Goal: Task Accomplishment & Management: Manage account settings

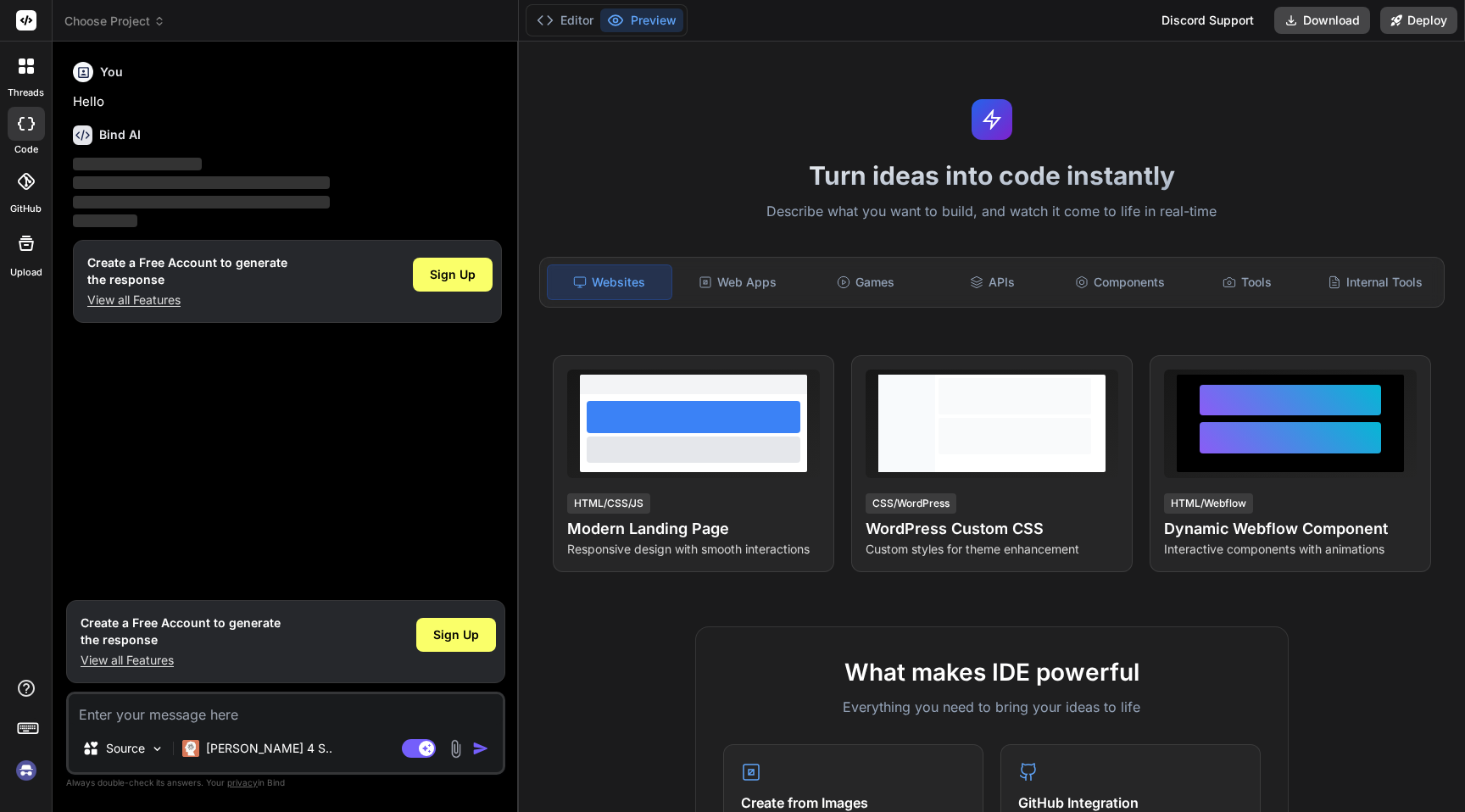
click at [26, 764] on img at bounding box center [26, 770] width 29 height 29
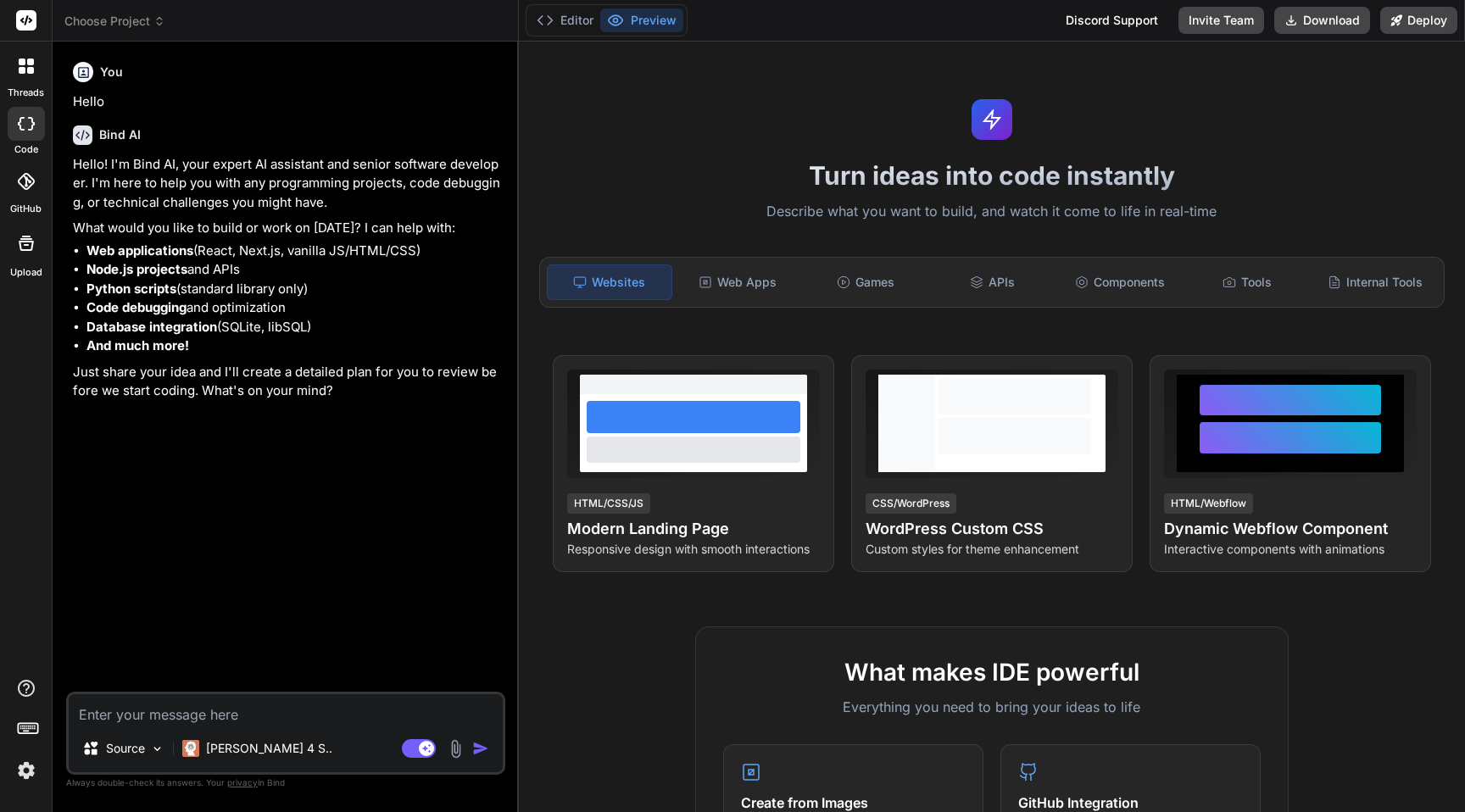
type textarea "x"
click at [31, 771] on img at bounding box center [26, 770] width 29 height 29
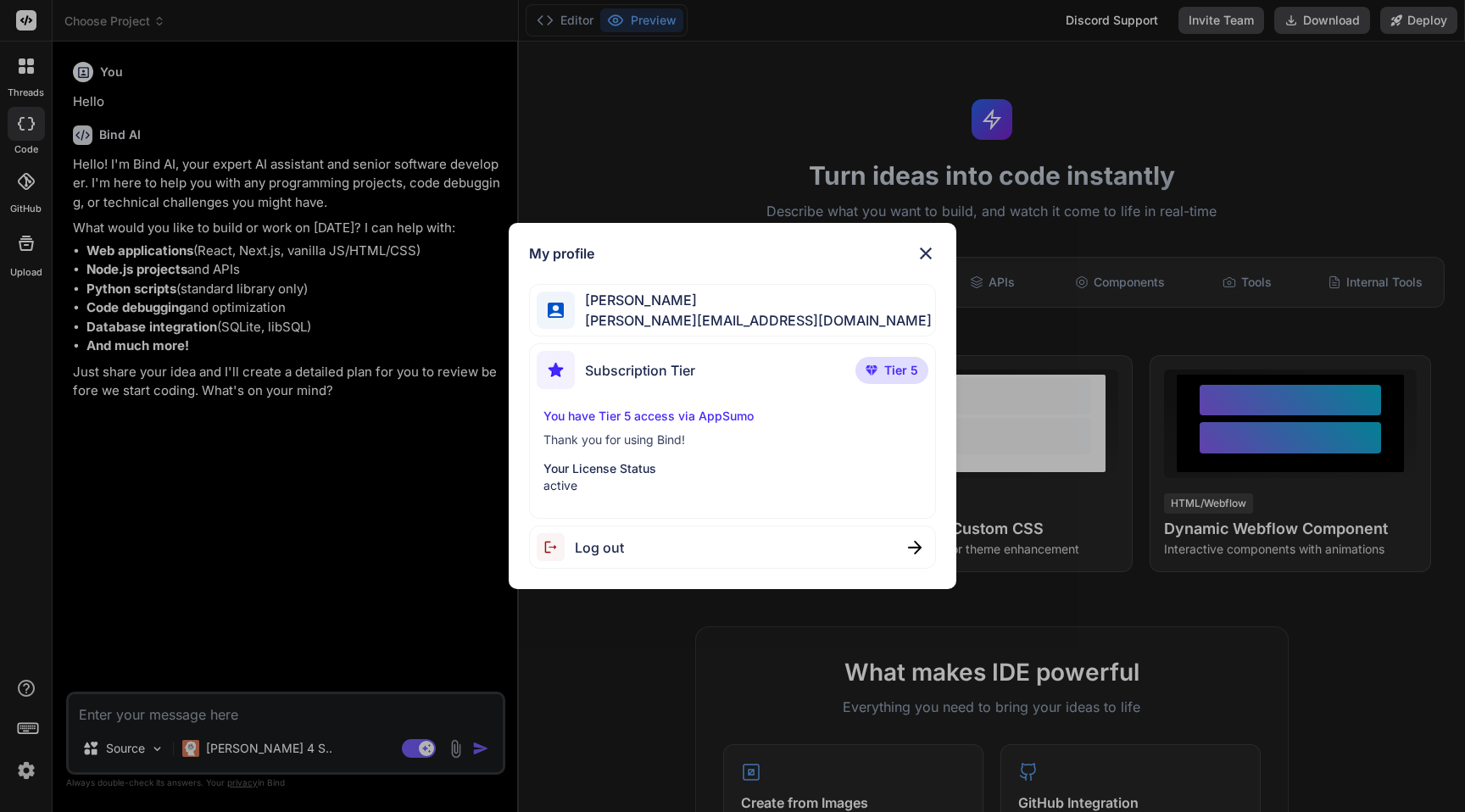
click at [607, 460] on p "Your License Status" at bounding box center [732, 468] width 378 height 17
click at [378, 454] on div "My profile Gordan Metz gordon-metz@nicheful.io Subscription Tier Tier 5 You hav…" at bounding box center [732, 406] width 1465 height 812
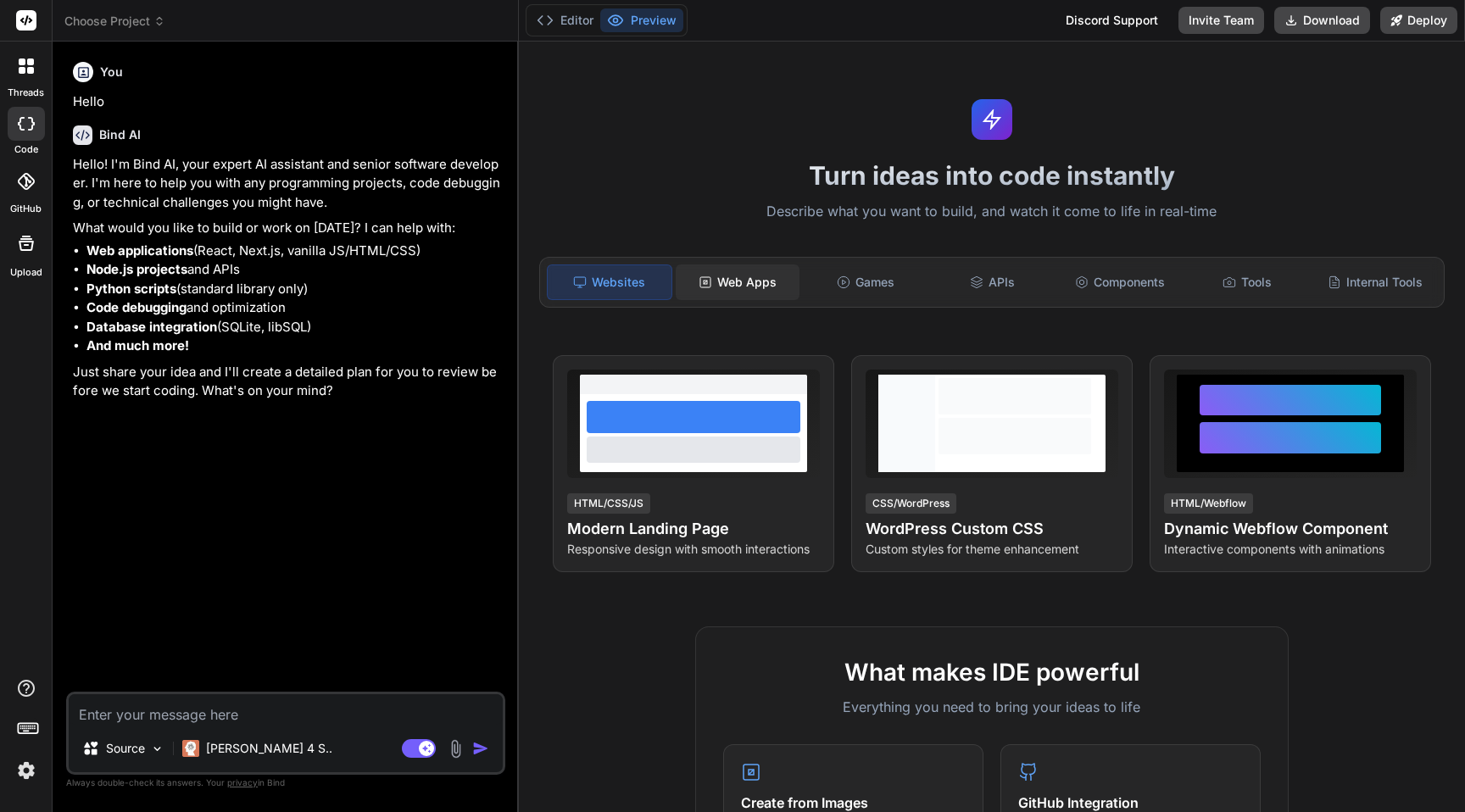
click at [758, 293] on div "Web Apps" at bounding box center [737, 282] width 124 height 36
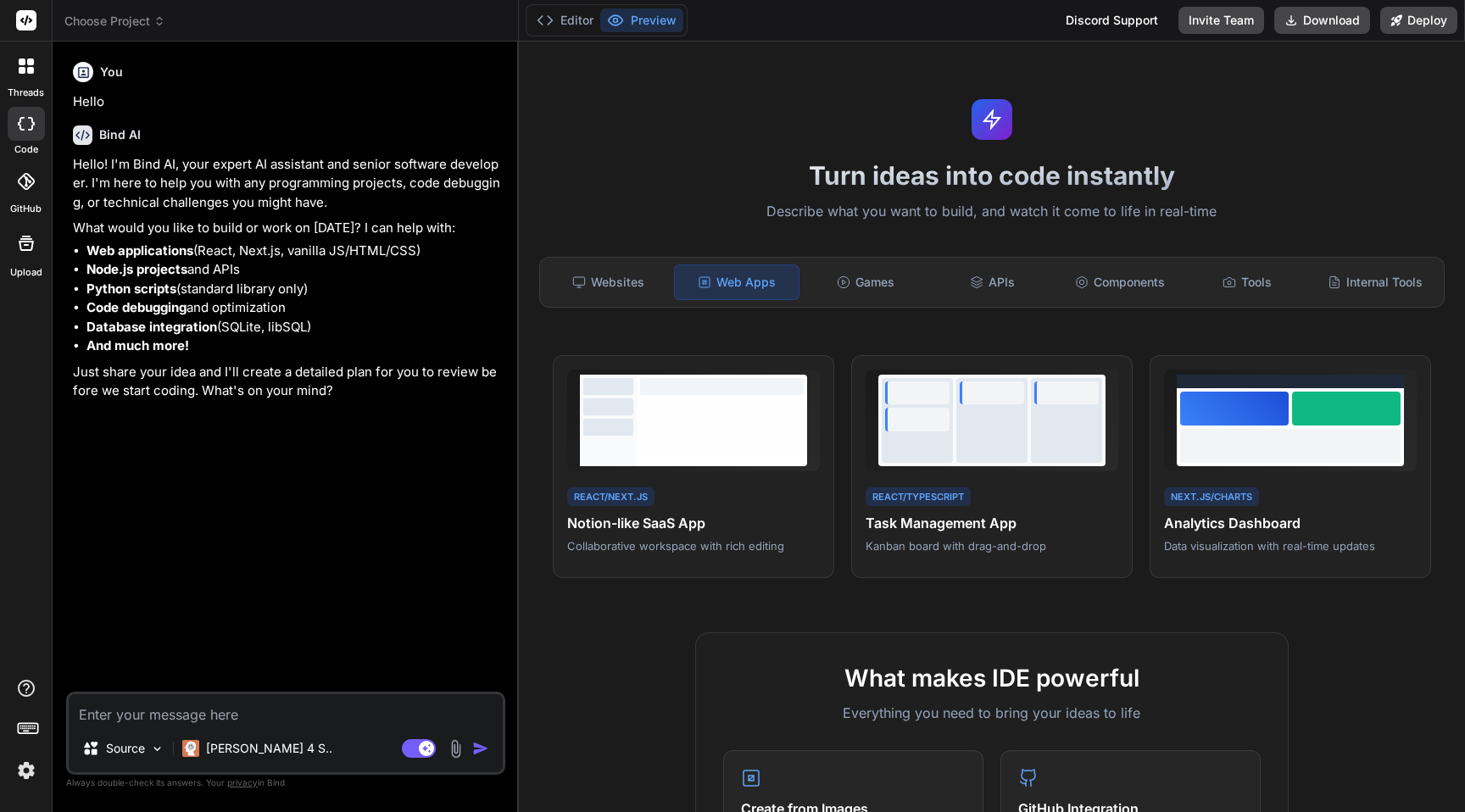
click at [25, 772] on img at bounding box center [26, 770] width 29 height 29
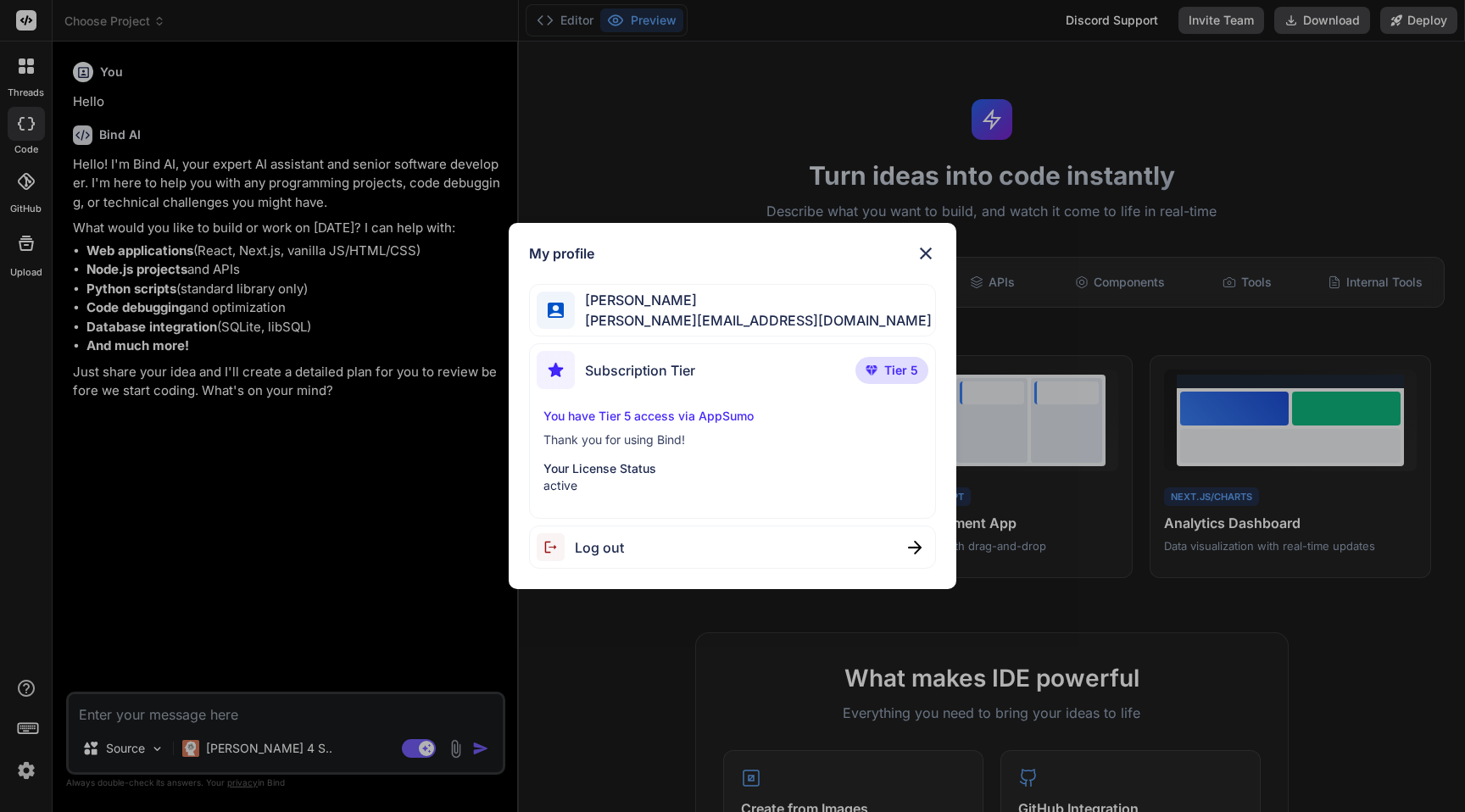
click at [925, 250] on img at bounding box center [926, 254] width 21 height 21
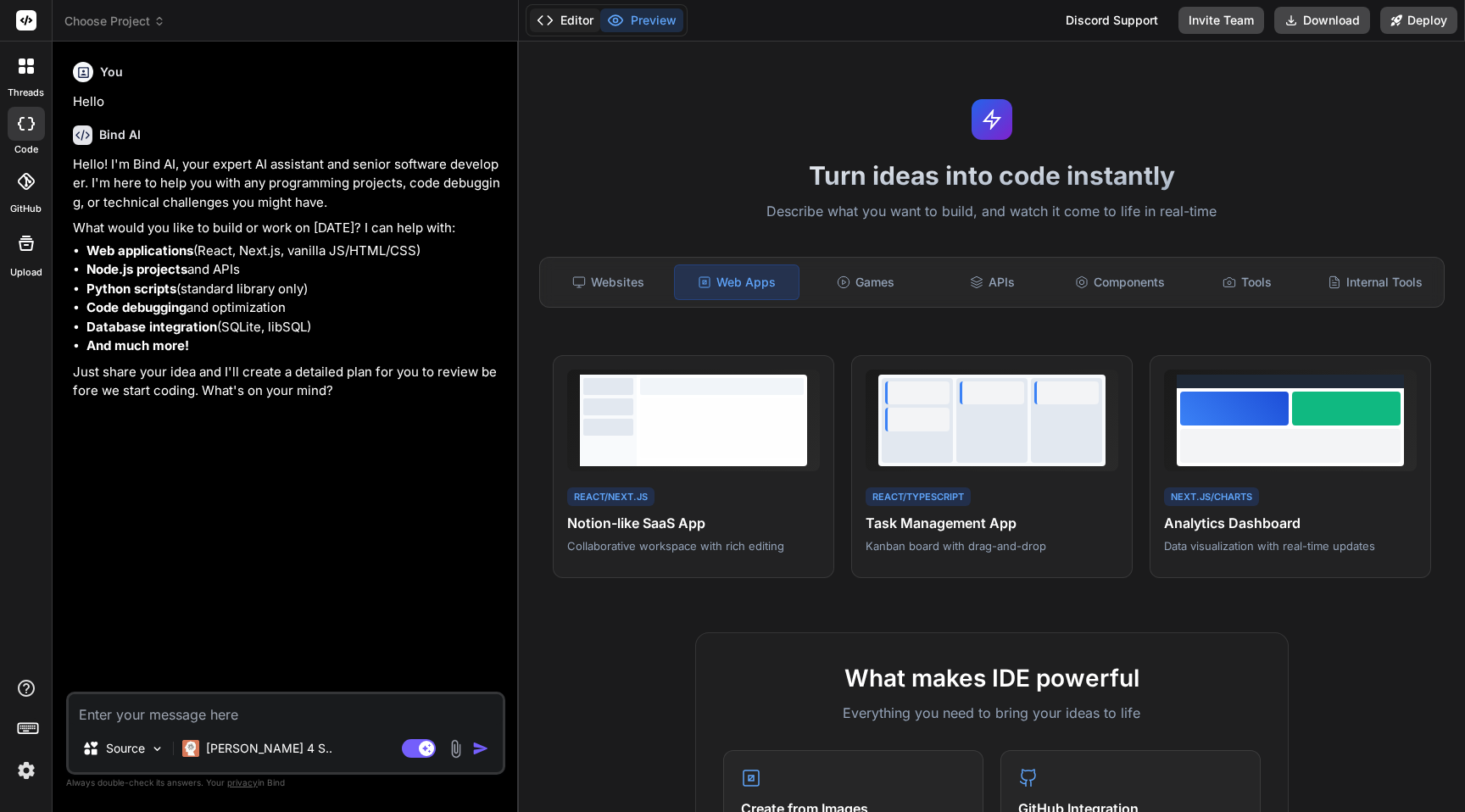
click at [596, 24] on button "Editor" at bounding box center [565, 20] width 70 height 24
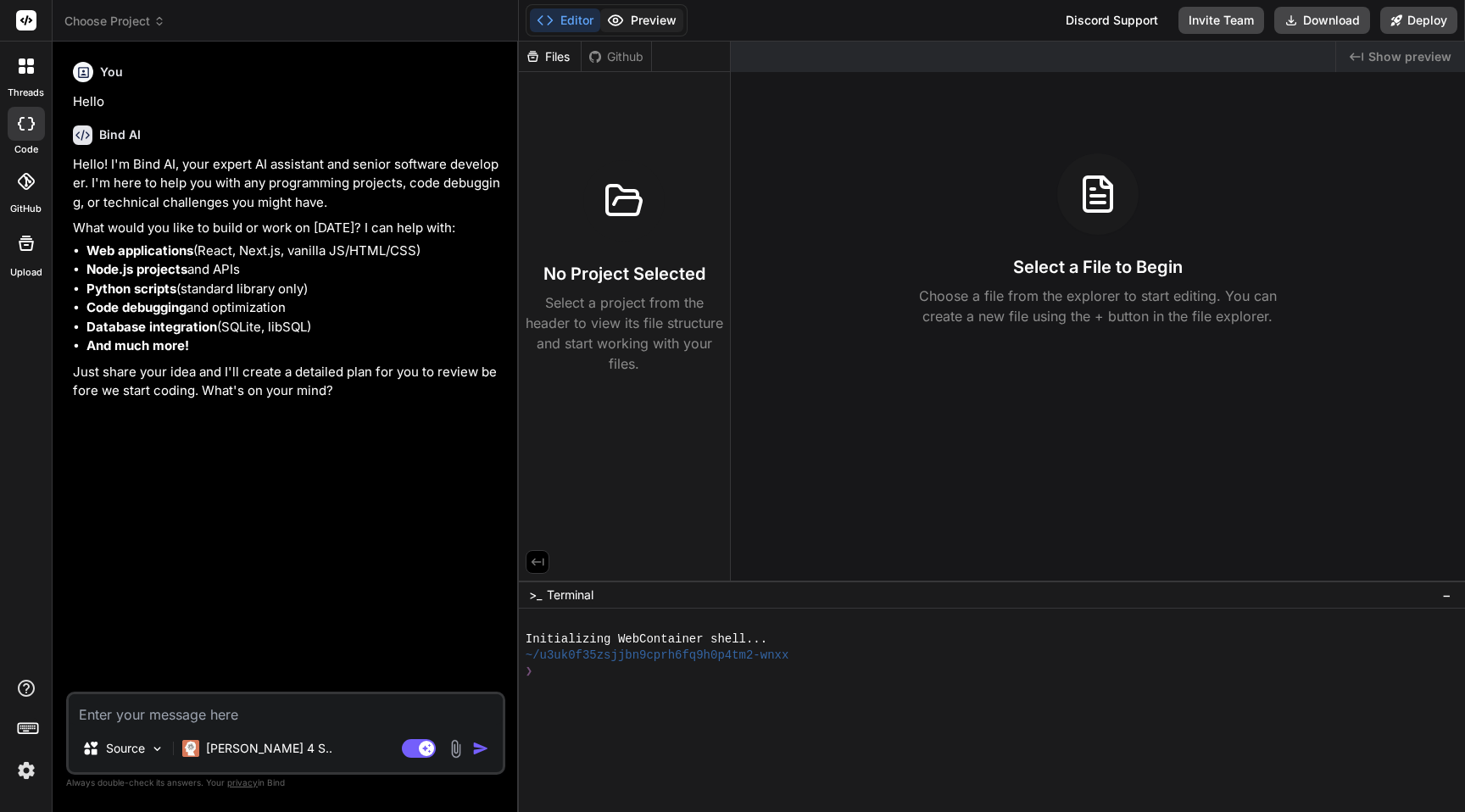
click at [648, 23] on button "Preview" at bounding box center [641, 20] width 83 height 24
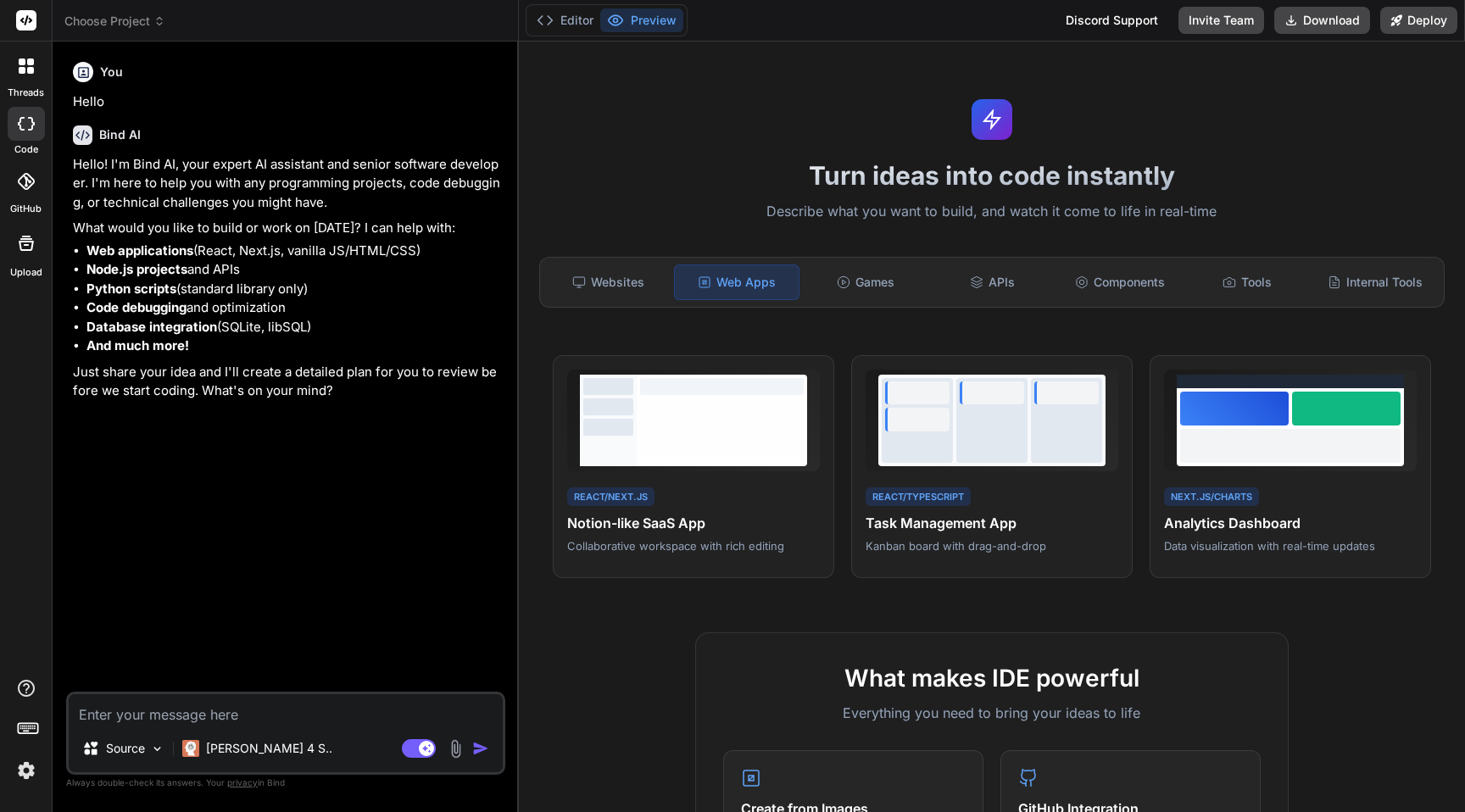
click at [128, 19] on span "Choose Project" at bounding box center [114, 21] width 101 height 17
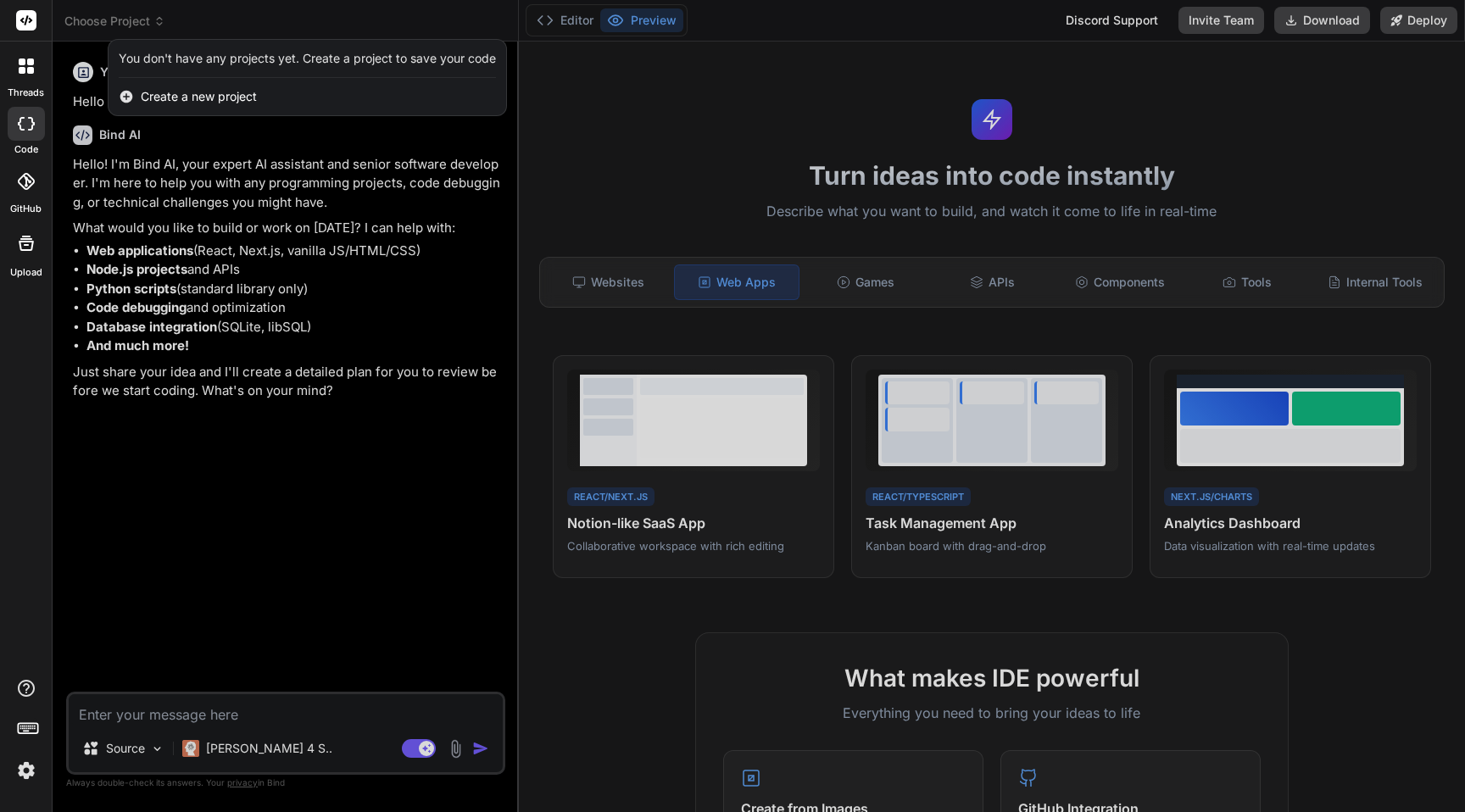
click at [33, 185] on icon at bounding box center [26, 181] width 17 height 17
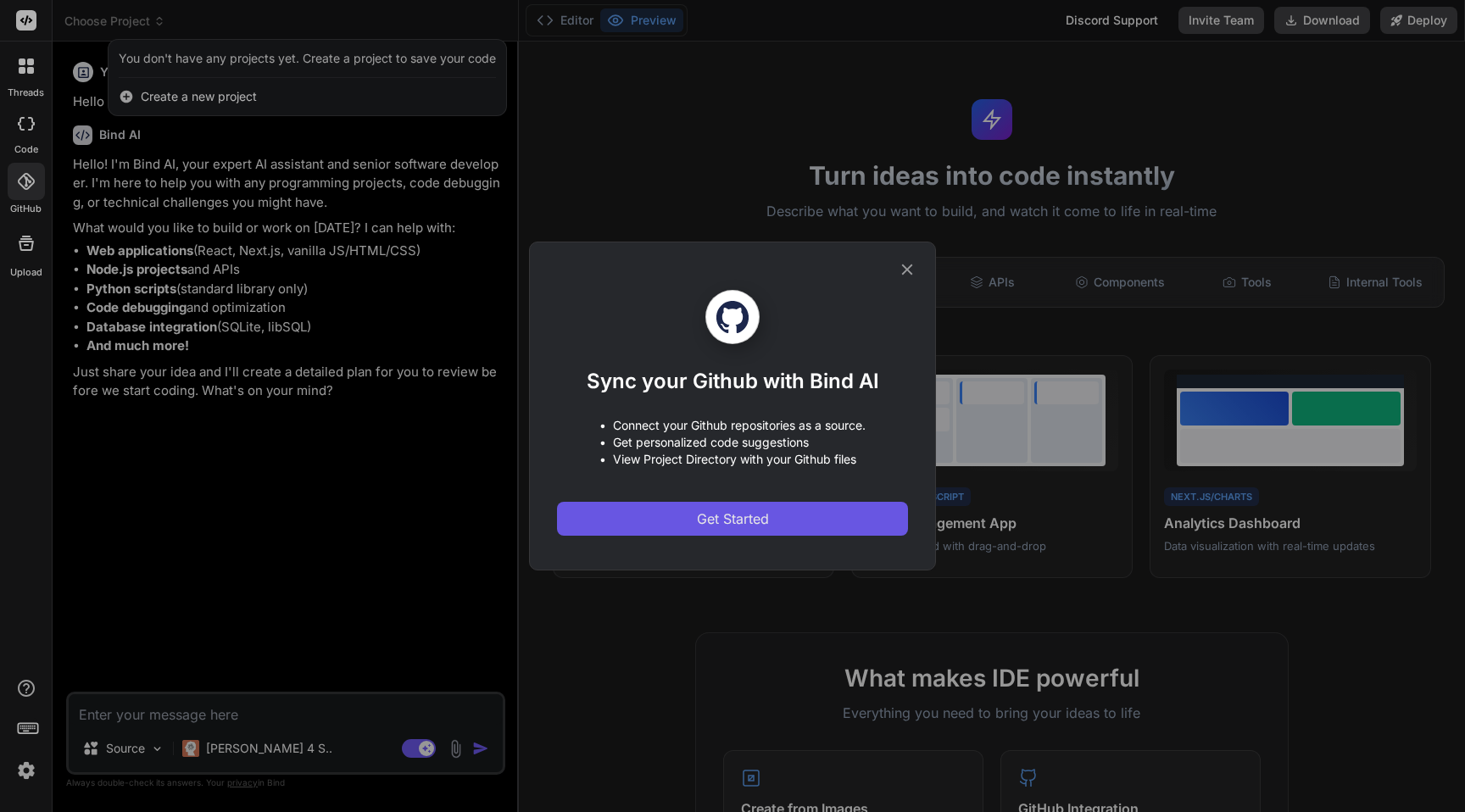
click at [709, 513] on span "Get Started" at bounding box center [733, 519] width 72 height 21
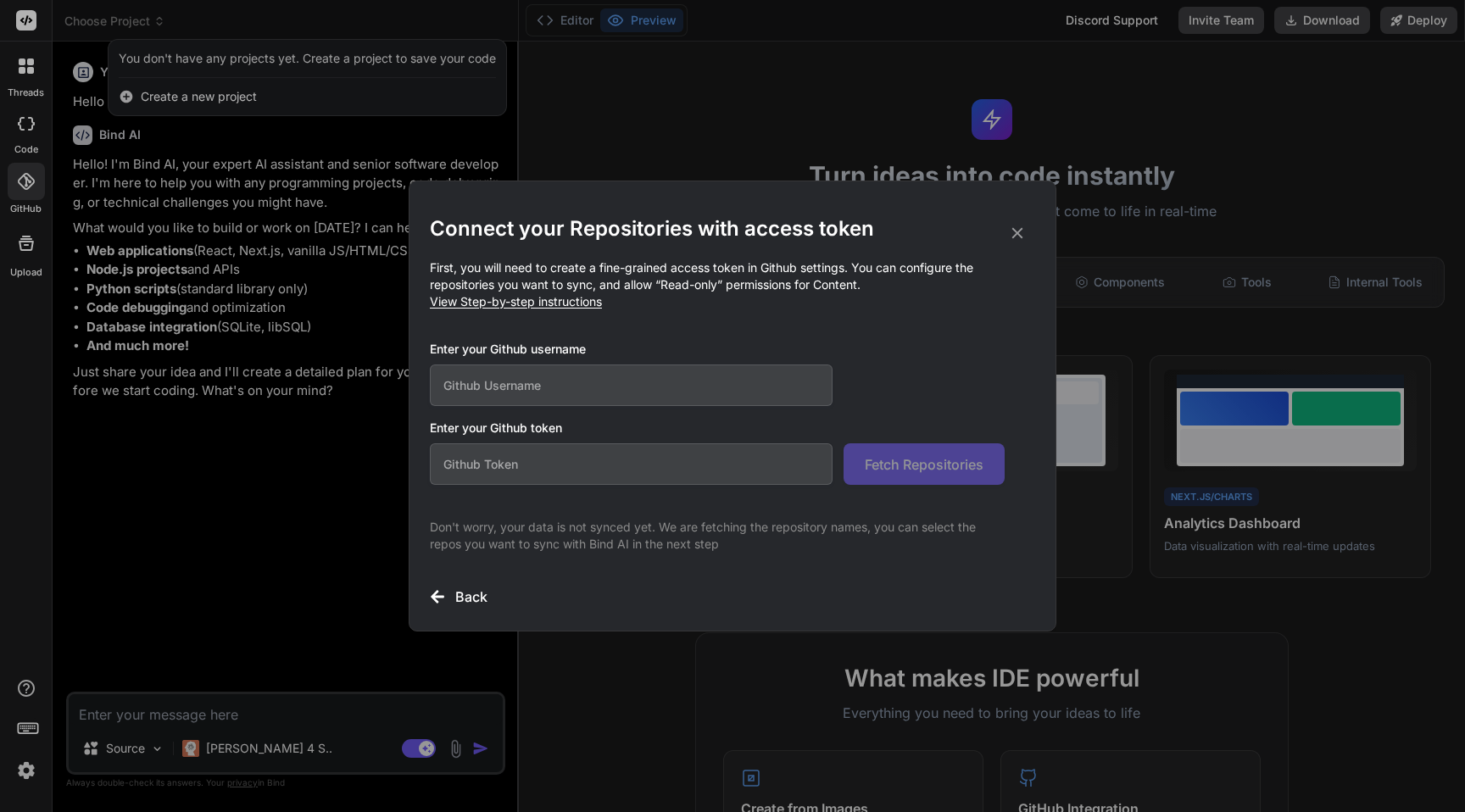
click at [537, 390] on input "text" at bounding box center [631, 385] width 402 height 42
click at [565, 302] on span "View Step-by-step instructions" at bounding box center [516, 300] width 172 height 14
click at [543, 451] on input "text" at bounding box center [631, 464] width 402 height 42
click at [551, 381] on input "text" at bounding box center [631, 385] width 402 height 42
click at [591, 457] on input "text" at bounding box center [631, 464] width 402 height 42
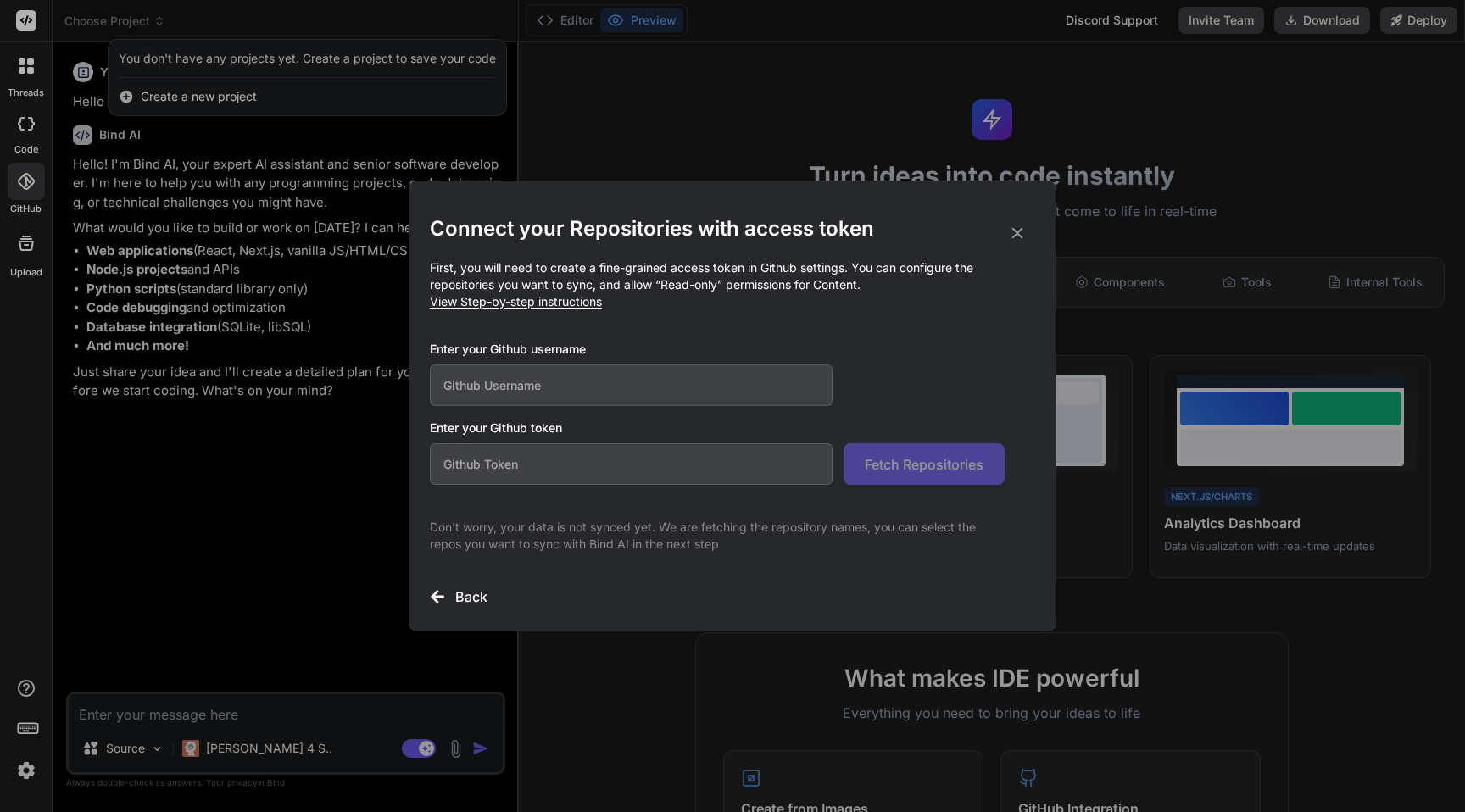
paste input "github_pat_11ARD32II0cyDihRsH3JpY_RRZiR45Ue93f6tISKxoeaB4NmRK9qC3KjNZ5U8zfKkY62…"
type input "github_pat_11ARD32II0cyDihRsH3JpY_RRZiR45Ue93f6tISKxoeaB4NmRK9qC3KjNZ5U8zfKkY62…"
click at [581, 387] on input "text" at bounding box center [631, 385] width 402 height 42
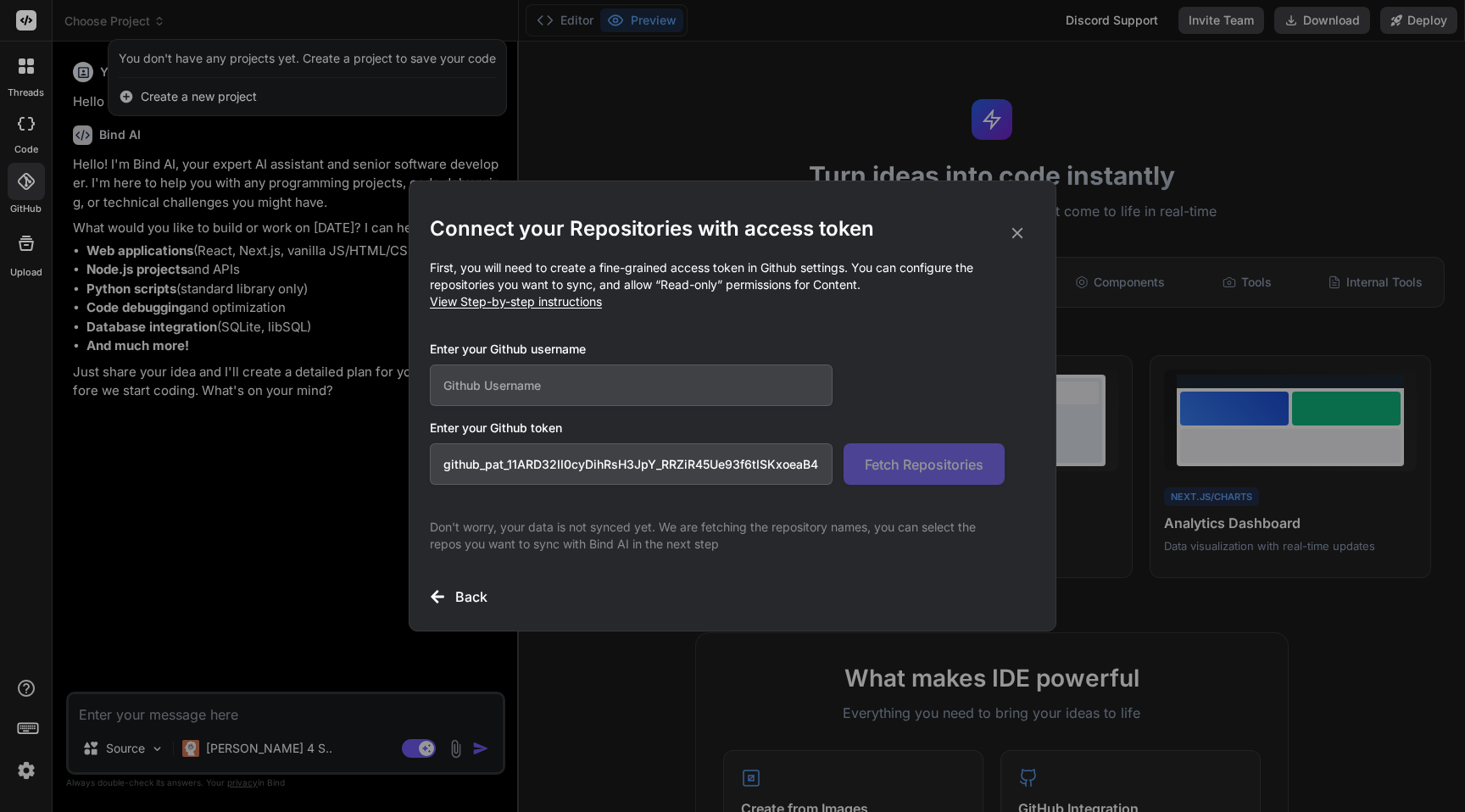
paste input "Rohit9ine"
type input "Rohit9ine"
click at [906, 476] on button "Fetch Repositories" at bounding box center [924, 464] width 162 height 42
click at [910, 360] on div "Enter your Github username Rohit9ine" at bounding box center [717, 373] width 575 height 65
click at [288, 474] on div "Connect your Repositories with access token First, you will need to create a fi…" at bounding box center [732, 406] width 1465 height 812
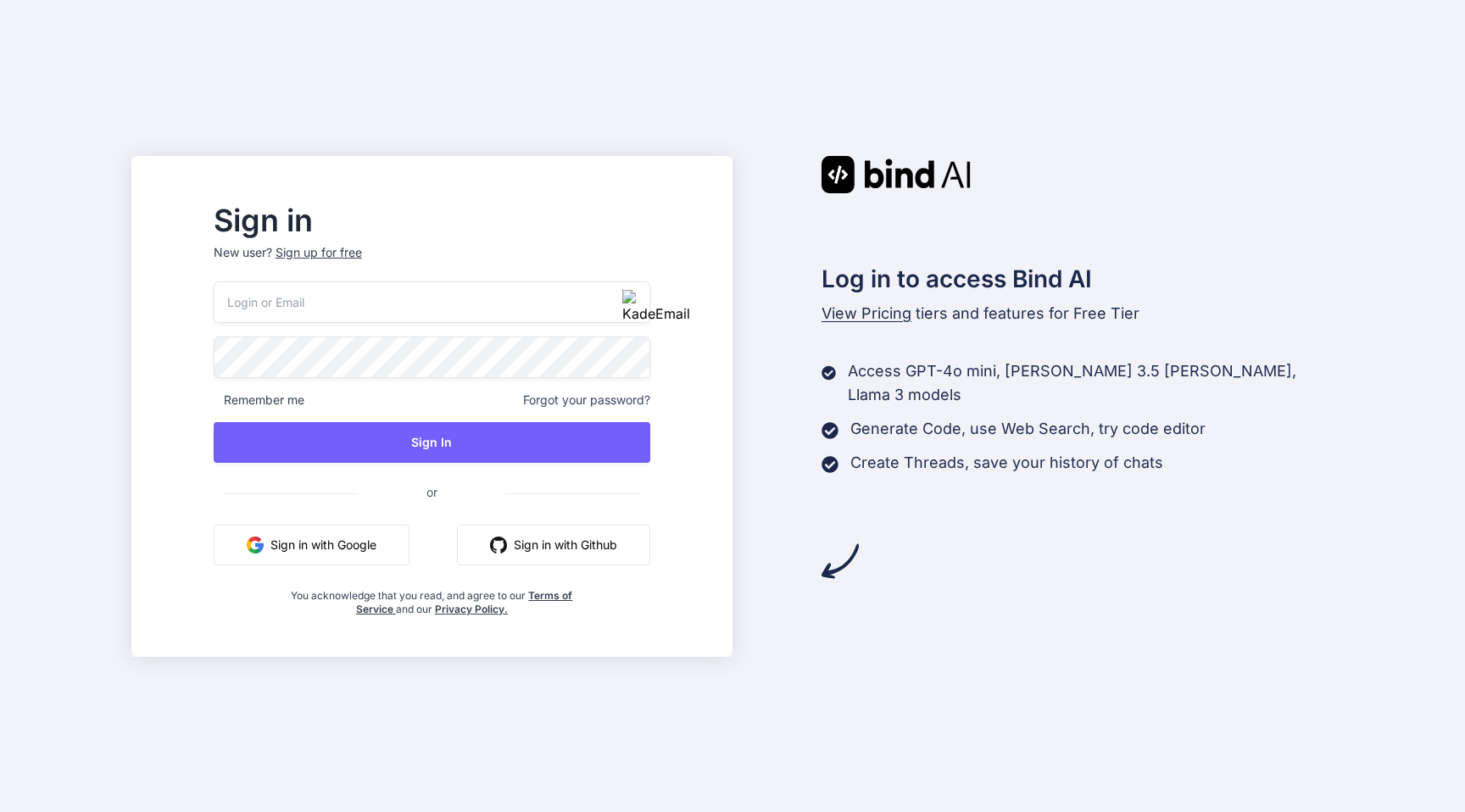
type input "[PERSON_NAME][EMAIL_ADDRESS][DOMAIN_NAME]"
click at [650, 209] on h2 "Sign in" at bounding box center [432, 220] width 436 height 27
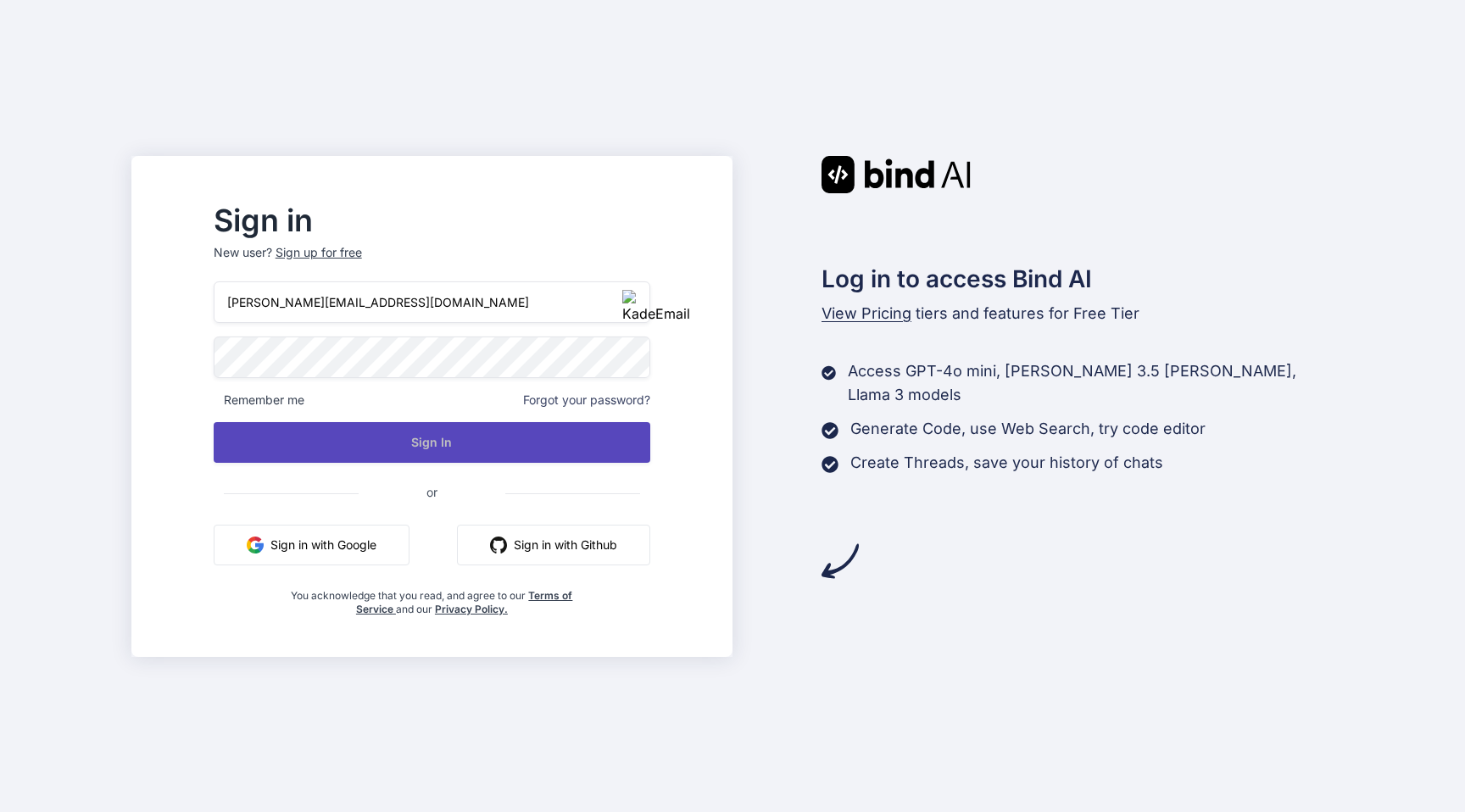
click at [458, 432] on button "Sign In" at bounding box center [432, 442] width 436 height 41
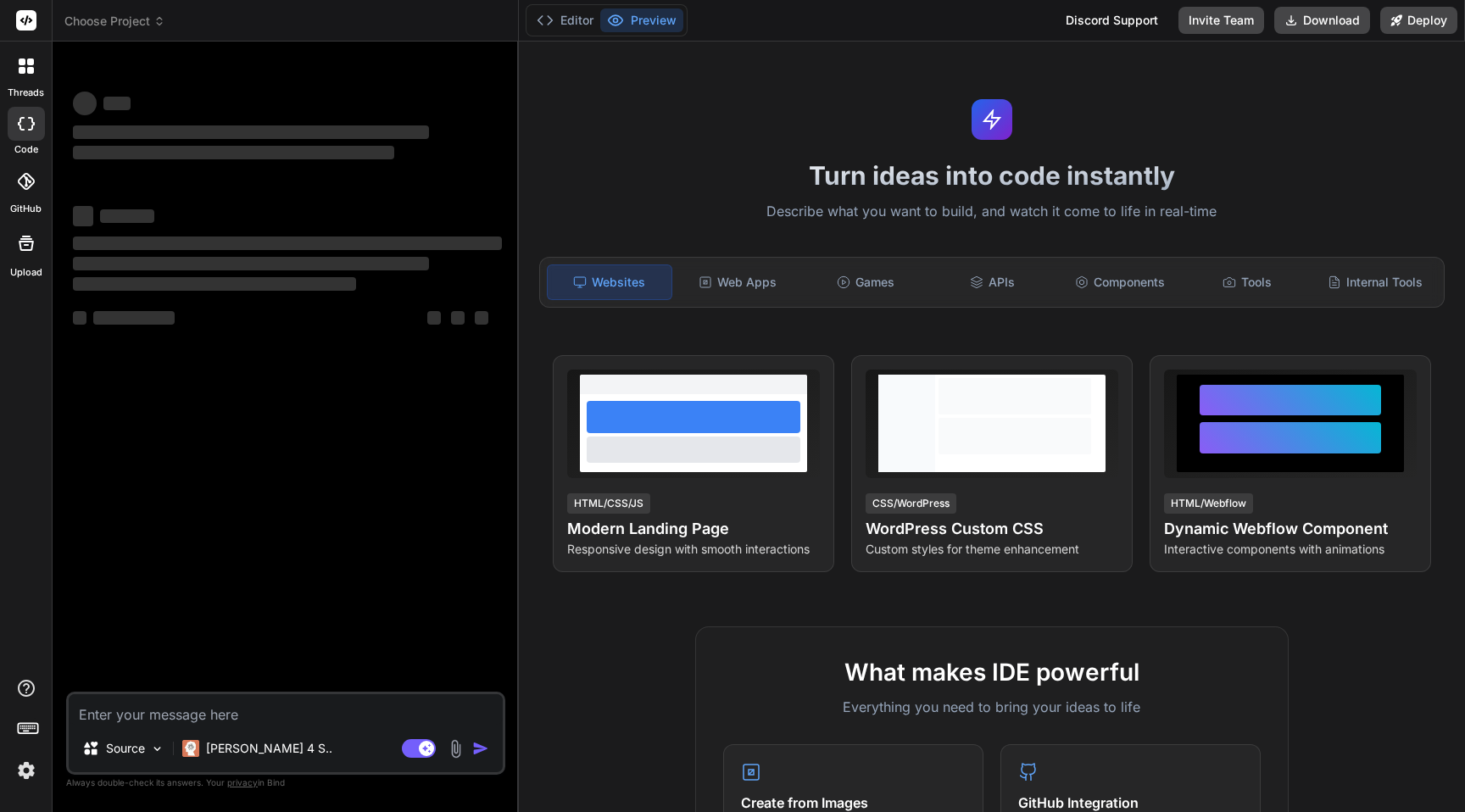
click at [28, 189] on icon at bounding box center [26, 181] width 17 height 17
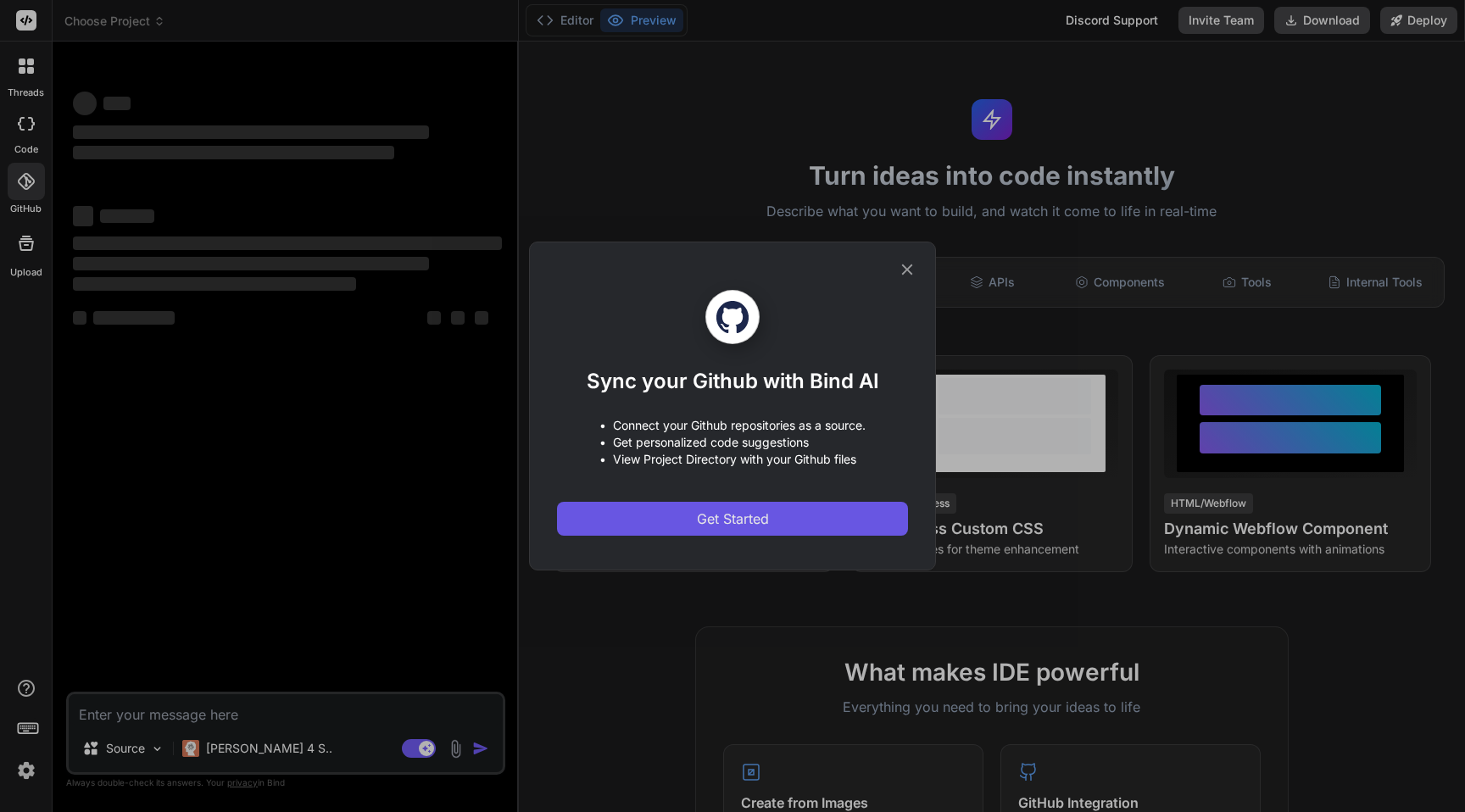
click at [745, 522] on span "Get Started" at bounding box center [733, 519] width 72 height 21
type textarea "x"
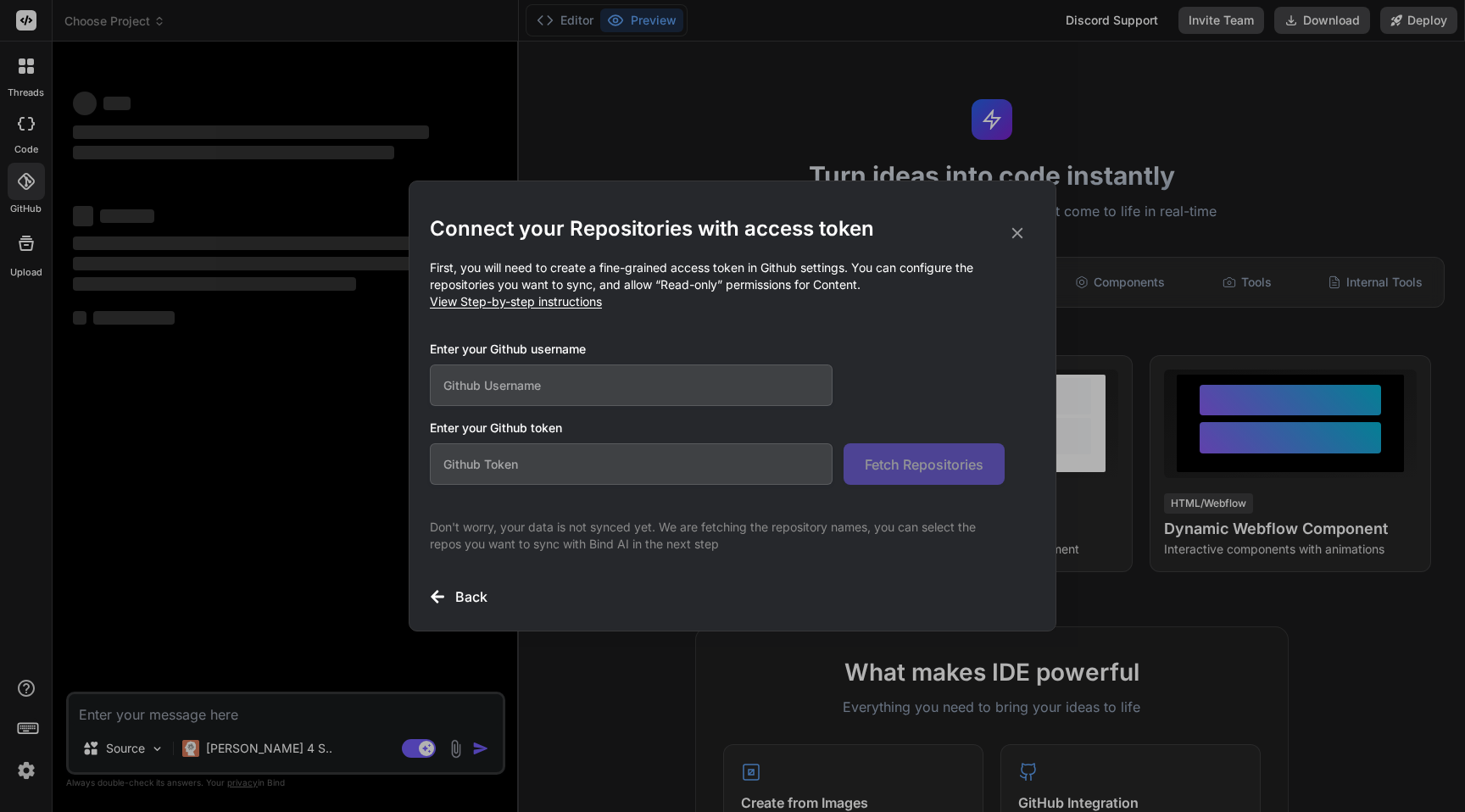
click at [642, 393] on input "text" at bounding box center [631, 385] width 402 height 42
paste input "Rohit9ine"
type input "Rohit9ine"
click at [514, 448] on input "text" at bounding box center [631, 464] width 402 height 42
paste input "github_pat_11ARD32II0cyDihRsH3JpY_RRZiR45Ue93f6tISKxoeaB4NmRK9qC3KjNZ5U8zfKkY62…"
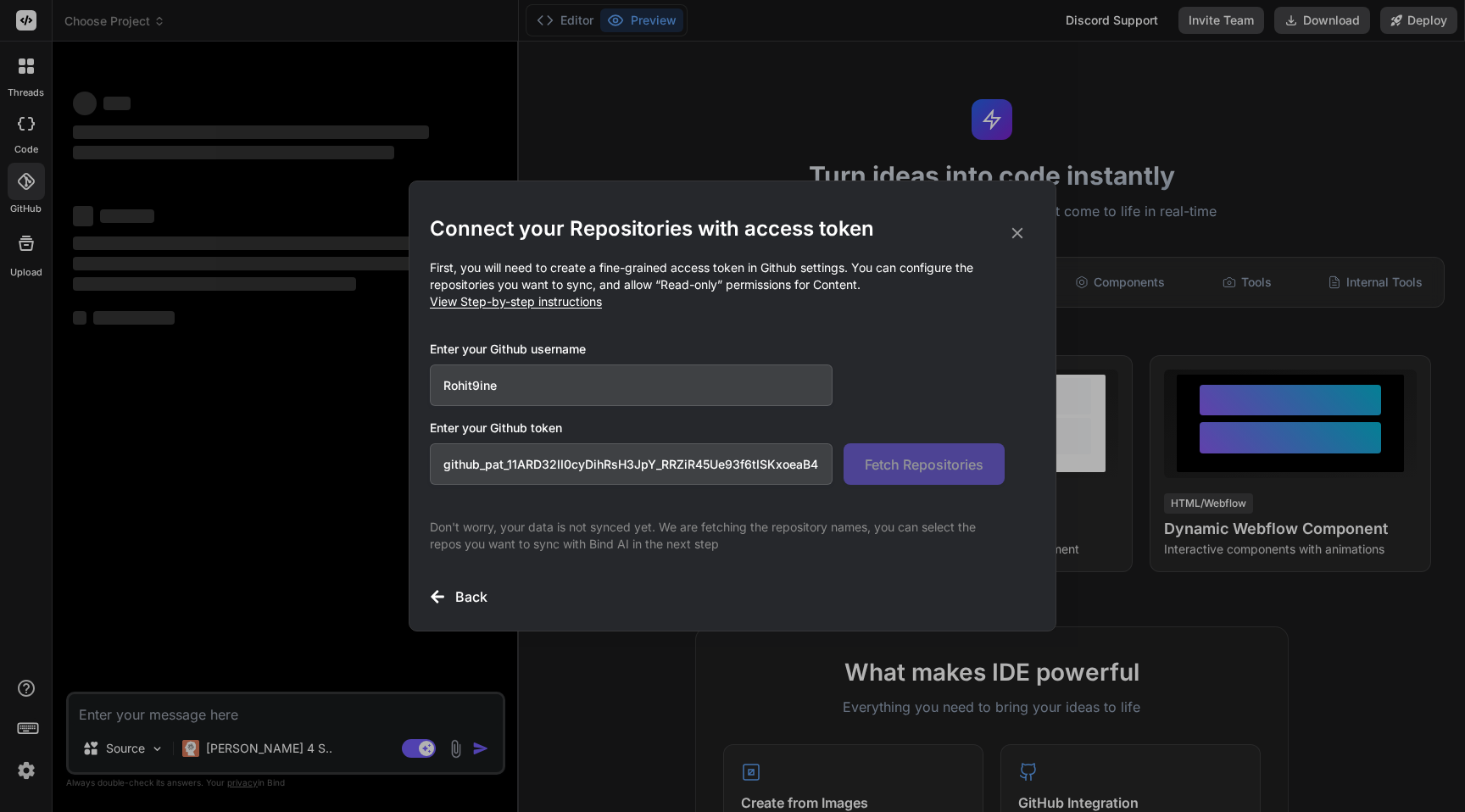
scroll to position [0, 280]
type input "github_pat_11ARD32II0cyDihRsH3JpY_RRZiR45Ue93f6tISKxoeaB4NmRK9qC3KjNZ5U8zfKkY62…"
click at [907, 464] on span "Fetch Repositories" at bounding box center [925, 465] width 119 height 21
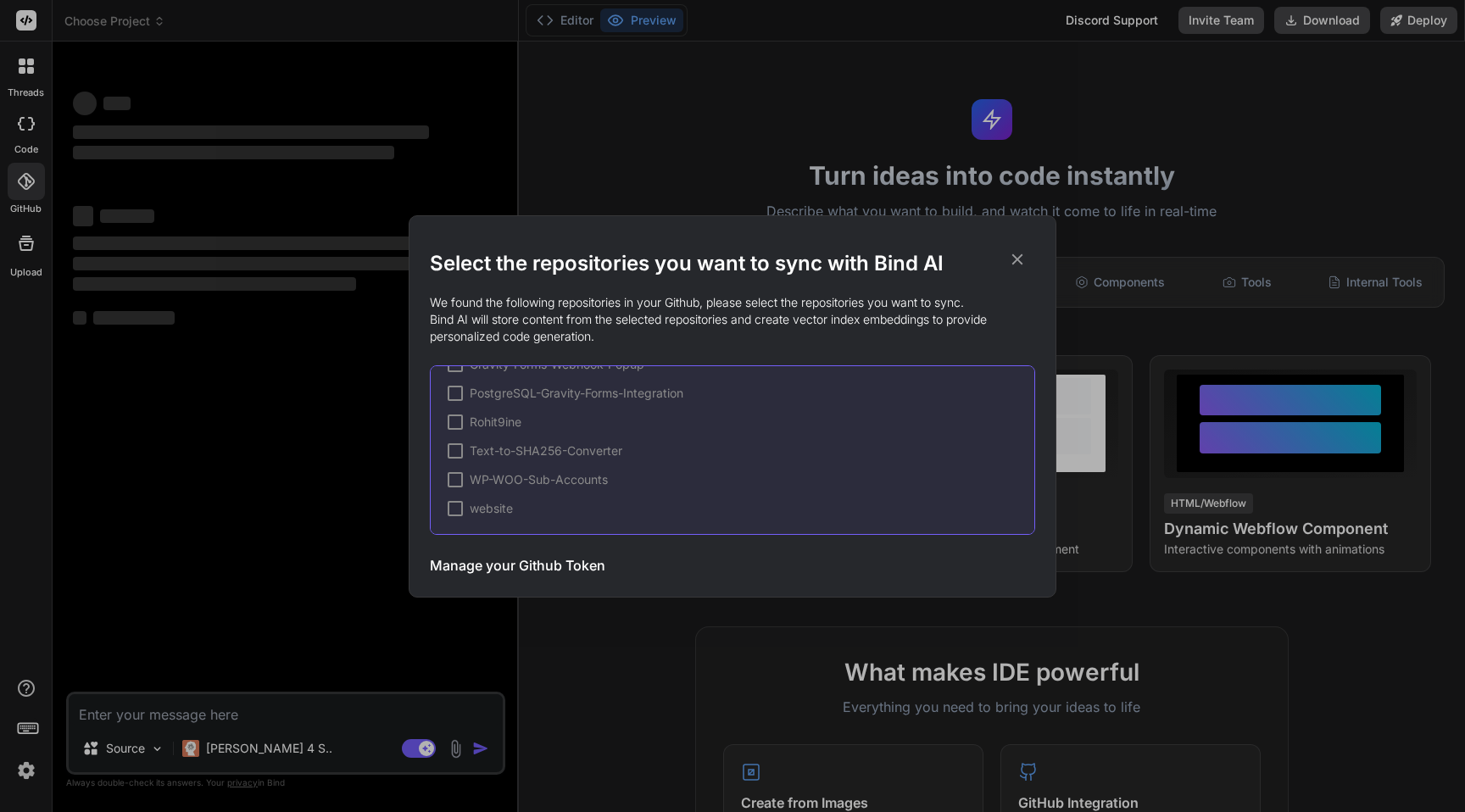
scroll to position [0, 0]
click at [456, 390] on div at bounding box center [455, 390] width 15 height 15
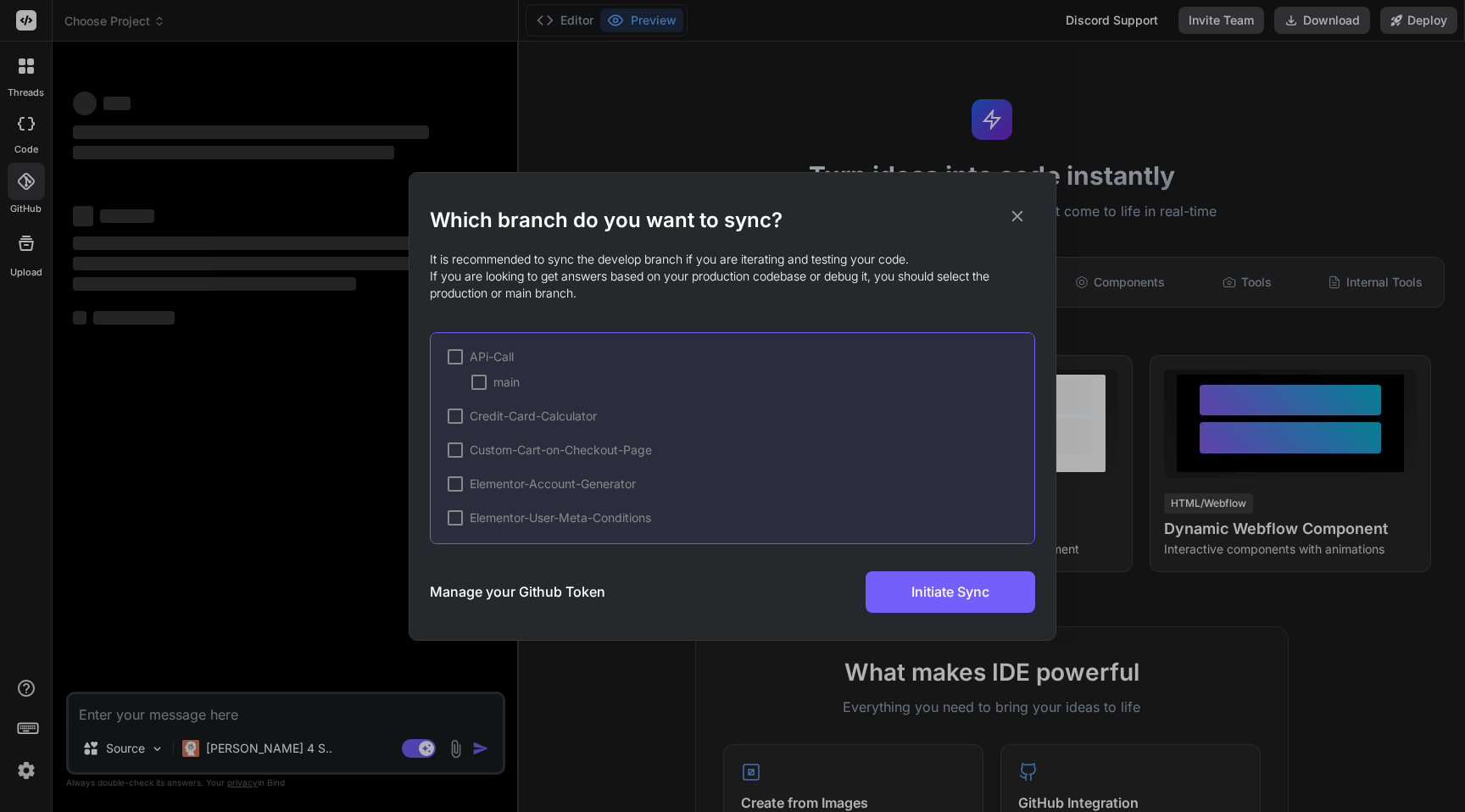
click at [452, 351] on div at bounding box center [455, 357] width 15 height 15
click at [452, 351] on span "✔" at bounding box center [455, 357] width 10 height 17
click at [450, 515] on div at bounding box center [455, 513] width 15 height 15
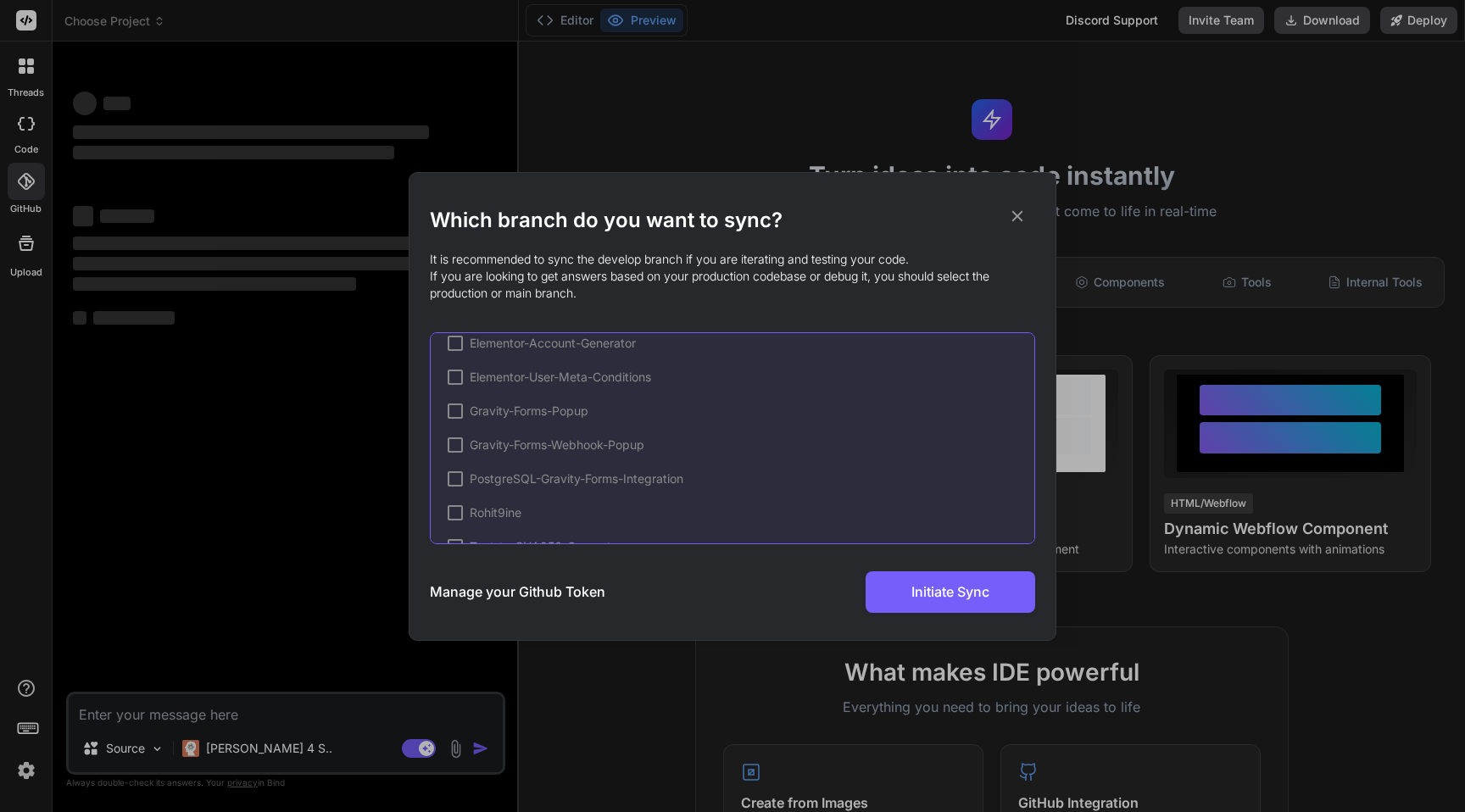
click at [453, 407] on div at bounding box center [455, 411] width 15 height 15
click at [453, 407] on span "✔" at bounding box center [455, 411] width 10 height 17
click at [456, 420] on div at bounding box center [455, 421] width 15 height 15
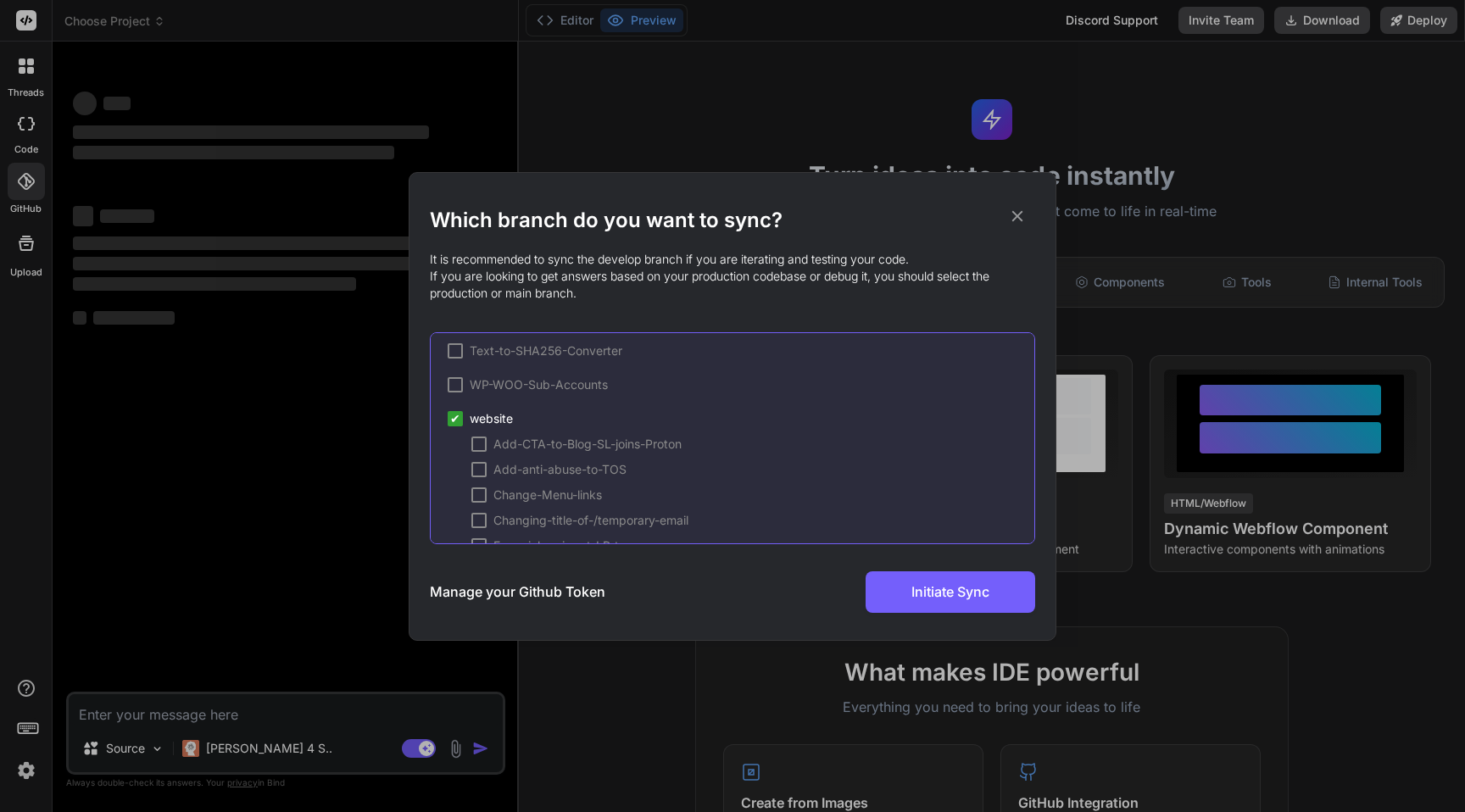
click at [452, 415] on span "✔" at bounding box center [455, 418] width 10 height 17
click at [1014, 213] on icon at bounding box center [1018, 216] width 11 height 11
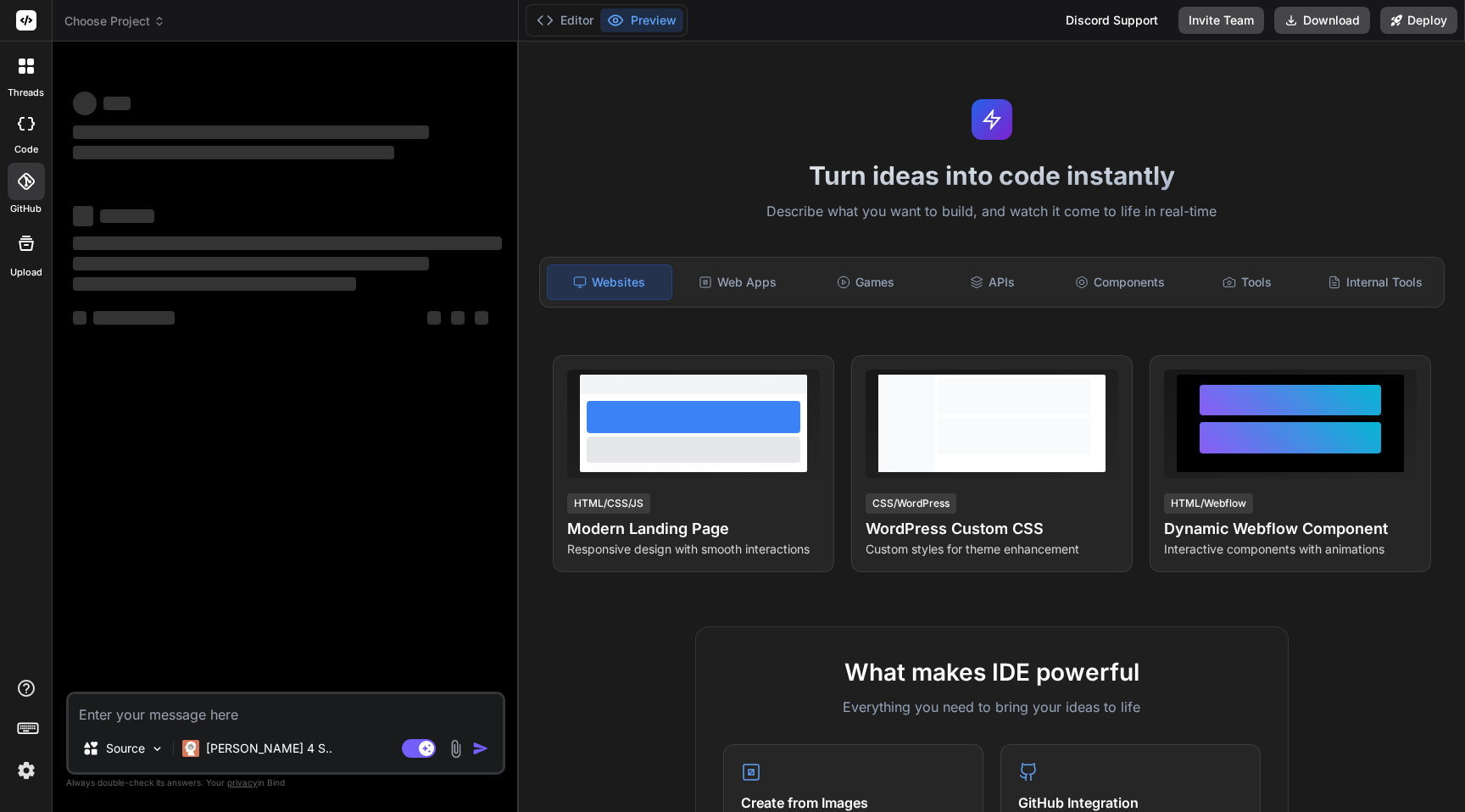
click at [26, 184] on icon at bounding box center [26, 181] width 17 height 17
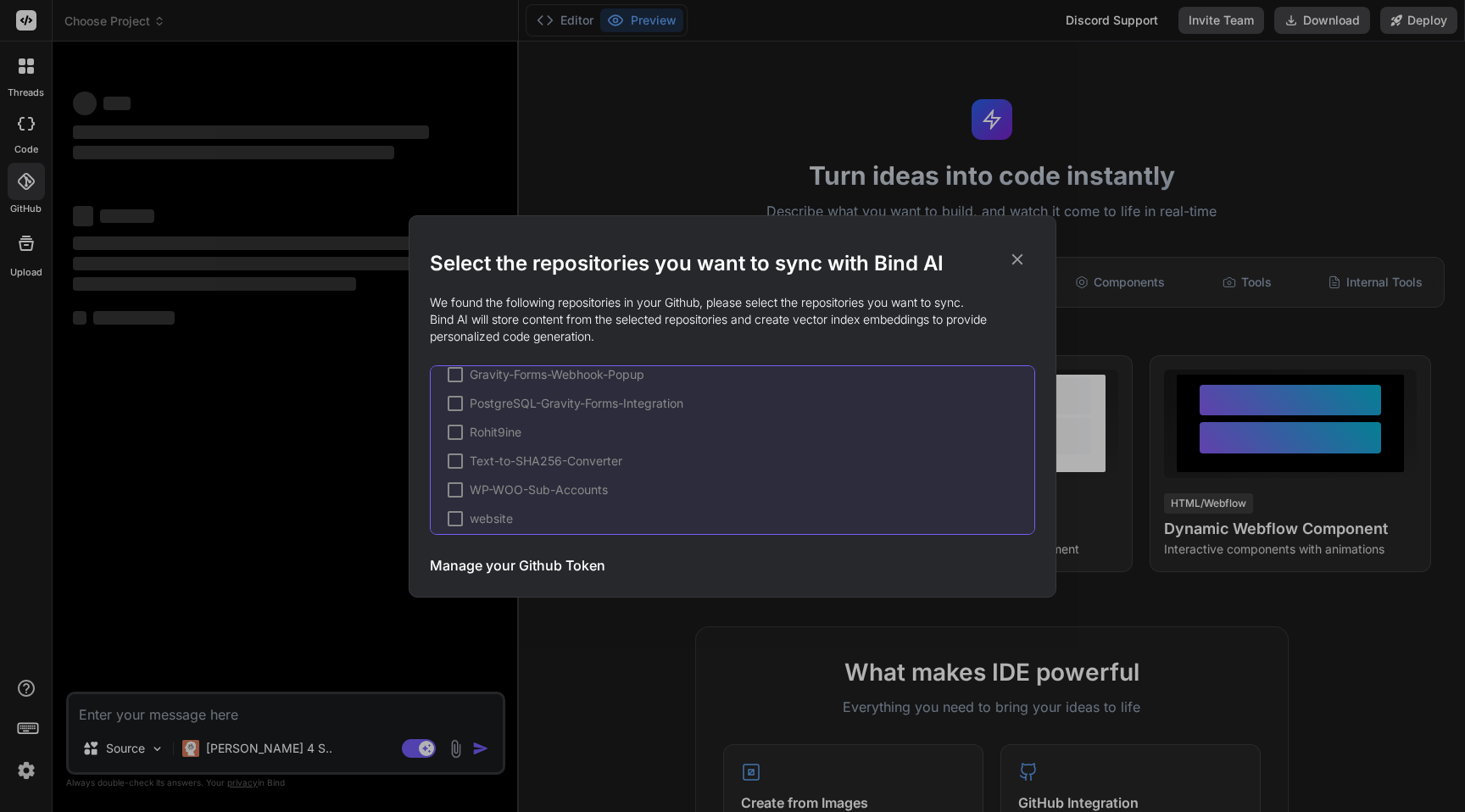
scroll to position [198, 0]
click at [499, 563] on h3 "Manage your Github Token" at bounding box center [518, 566] width 176 height 21
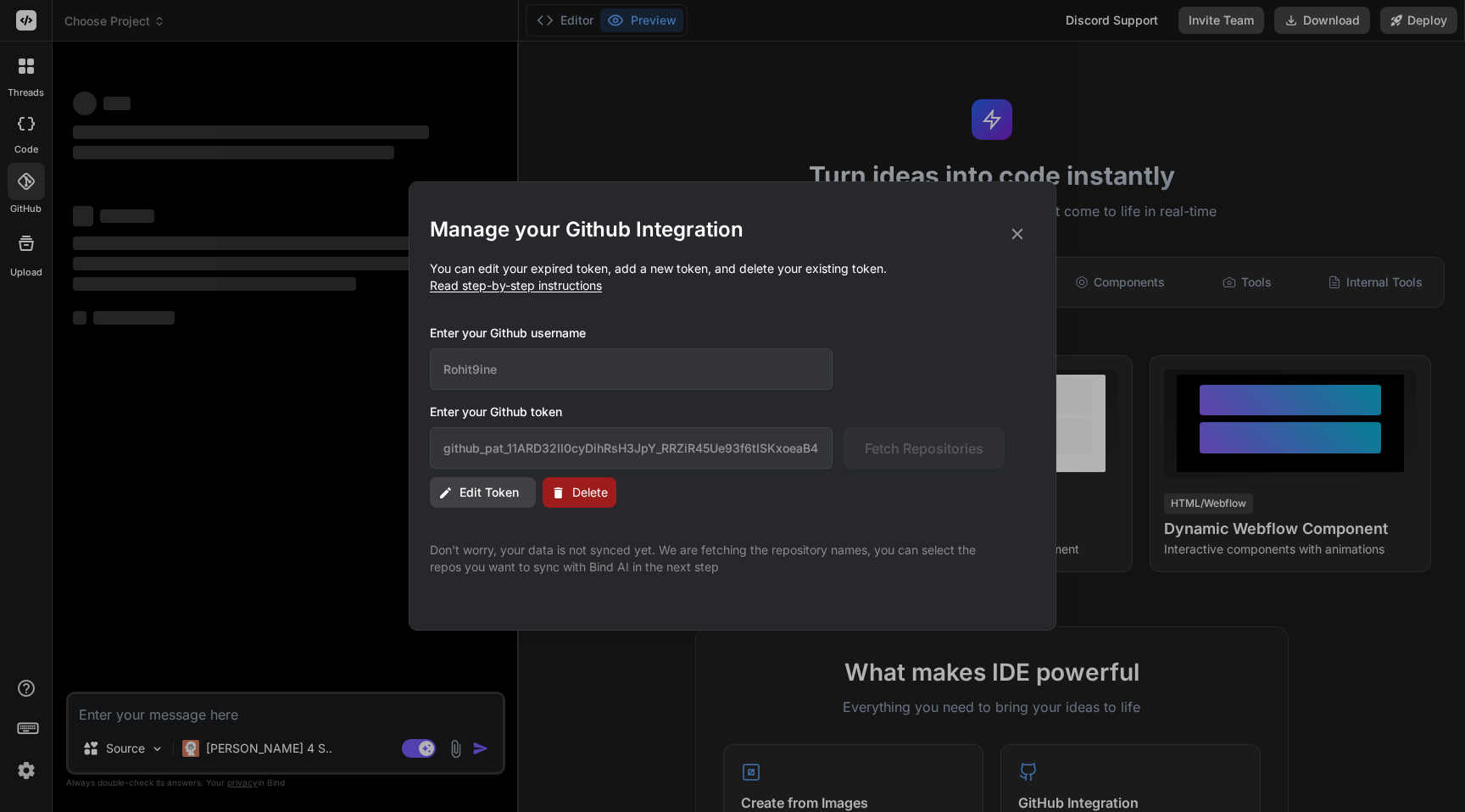
click at [490, 482] on button "Edit Token" at bounding box center [483, 492] width 106 height 30
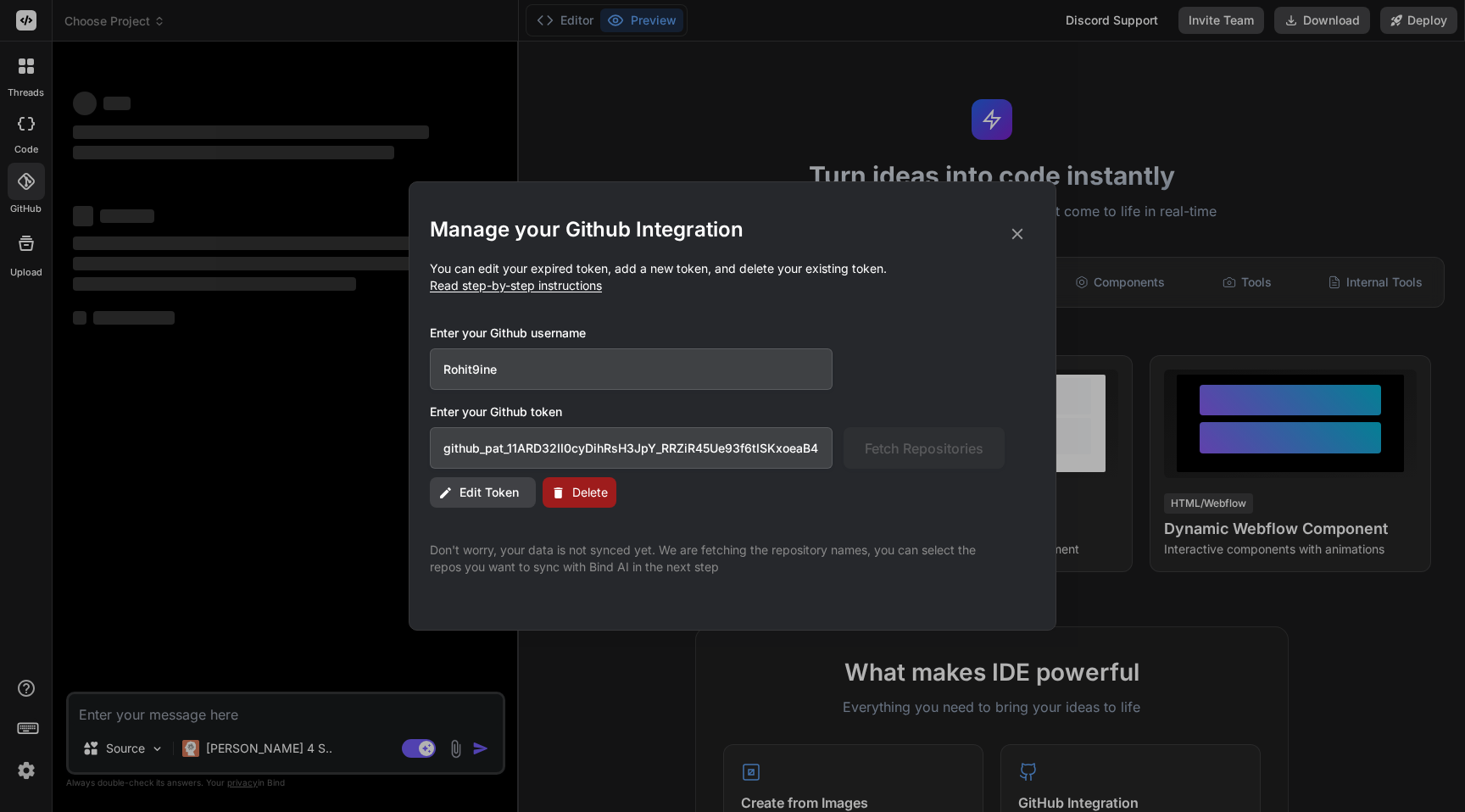
click at [746, 447] on input "github_pat_11ARD32II0cyDihRsH3JpY_RRZiR45Ue93f6tISKxoeaB4NmRK9qC3KjNZ5U8zfKkY62…" at bounding box center [631, 448] width 402 height 42
click at [777, 447] on input "github_pat_11ARD32II0cyDihRsH3JpY_RRZiR45Ue93f6tISKxoeaB4NmRK9qC3KjNZ5U8zfKkY62…" at bounding box center [631, 448] width 402 height 42
click at [992, 458] on div "github_pat_11ARD32II0cyDihRsH3JpY_RRZiR45Ue93f6tISKxoeaB4NmRK9qC3KjNZ5U8zfKkY62…" at bounding box center [717, 448] width 575 height 42
click at [825, 446] on input "github_pat_11ARD32II0cyDihRsH3JpY_RRZiR45Ue93f6tISKxoeaB4NmRK9qC3KjNZ5U8zfKkY62…" at bounding box center [631, 448] width 402 height 42
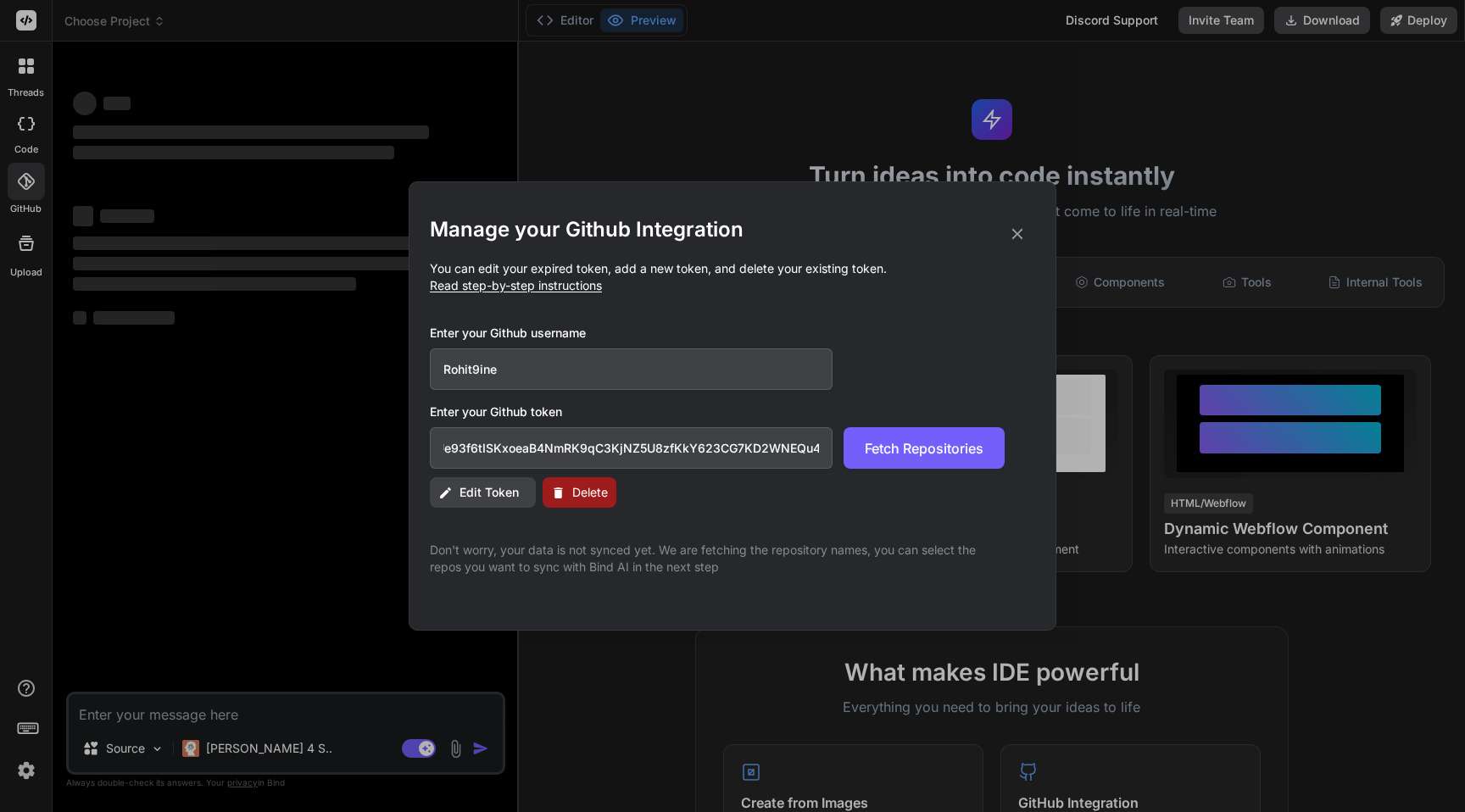
type input "github_pat_11ARD32II0cyDihRsH3JpY_RRZiR45Ue93f6tISKxoeaB4NmRK9qC3KjNZ5U8zfKkY62…"
click at [584, 492] on span "Delete" at bounding box center [590, 493] width 36 height 17
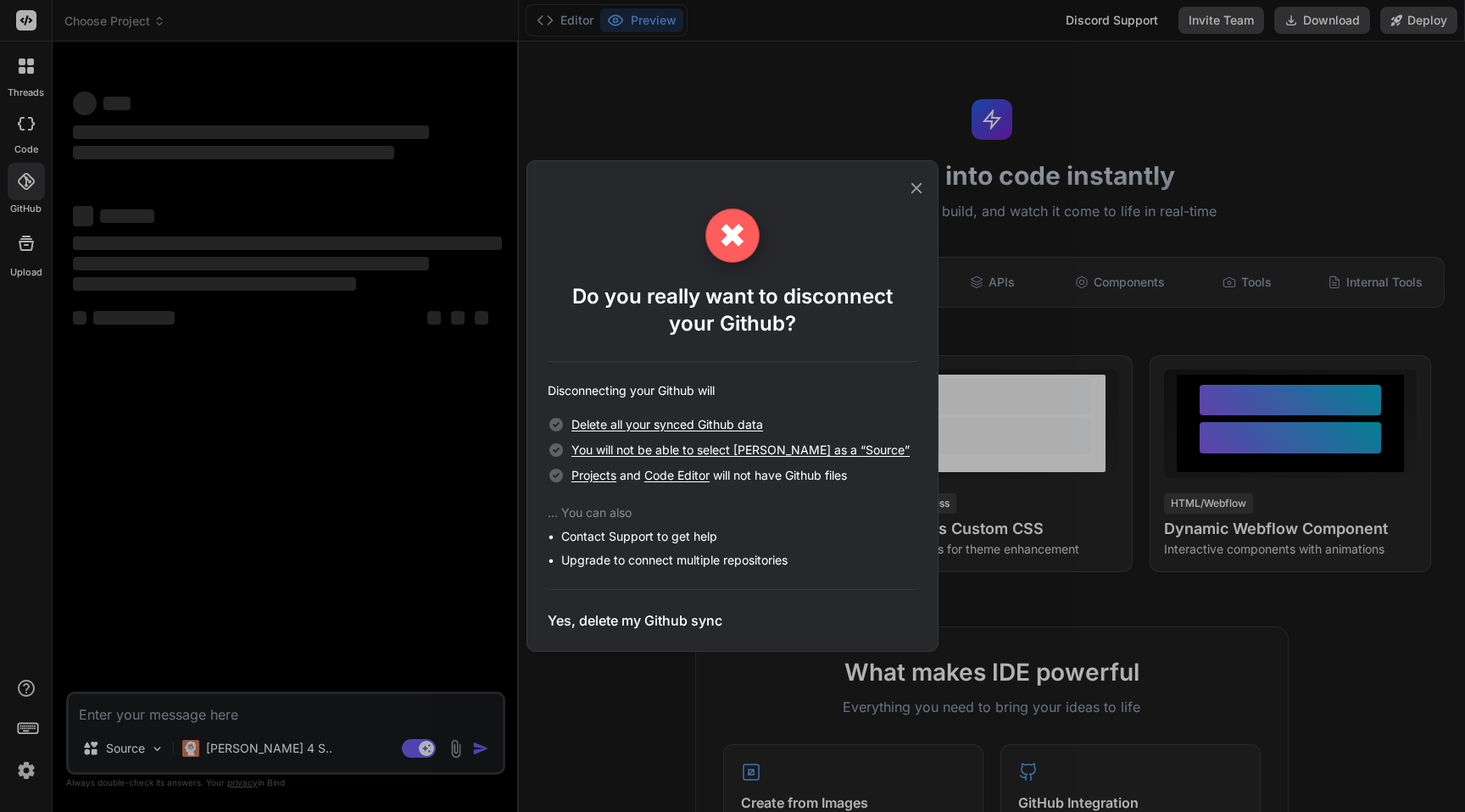
click at [625, 618] on h3 "Yes, delete my Github sync" at bounding box center [635, 620] width 175 height 21
type textarea "x"
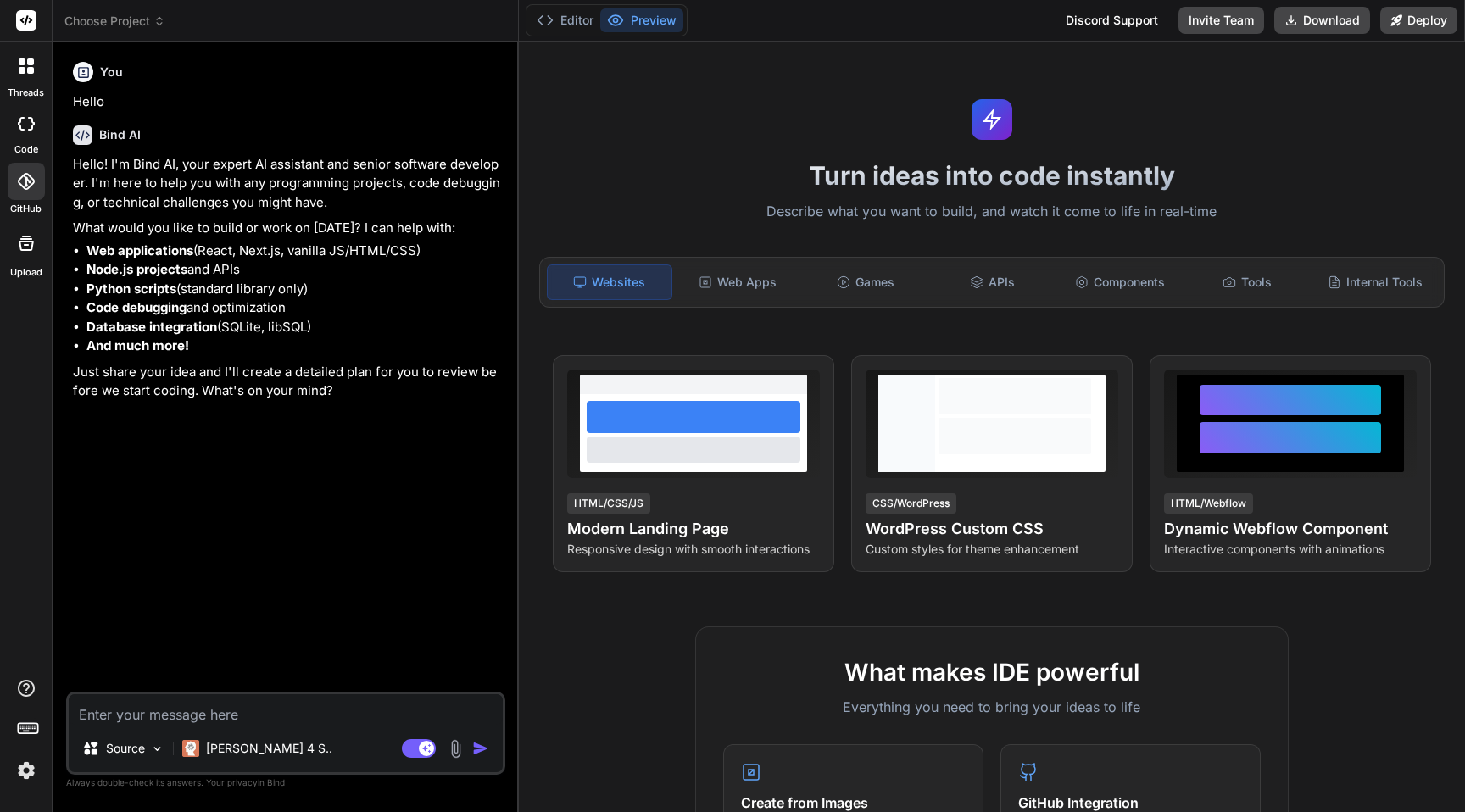
click at [6, 183] on div "GitHub" at bounding box center [26, 186] width 52 height 60
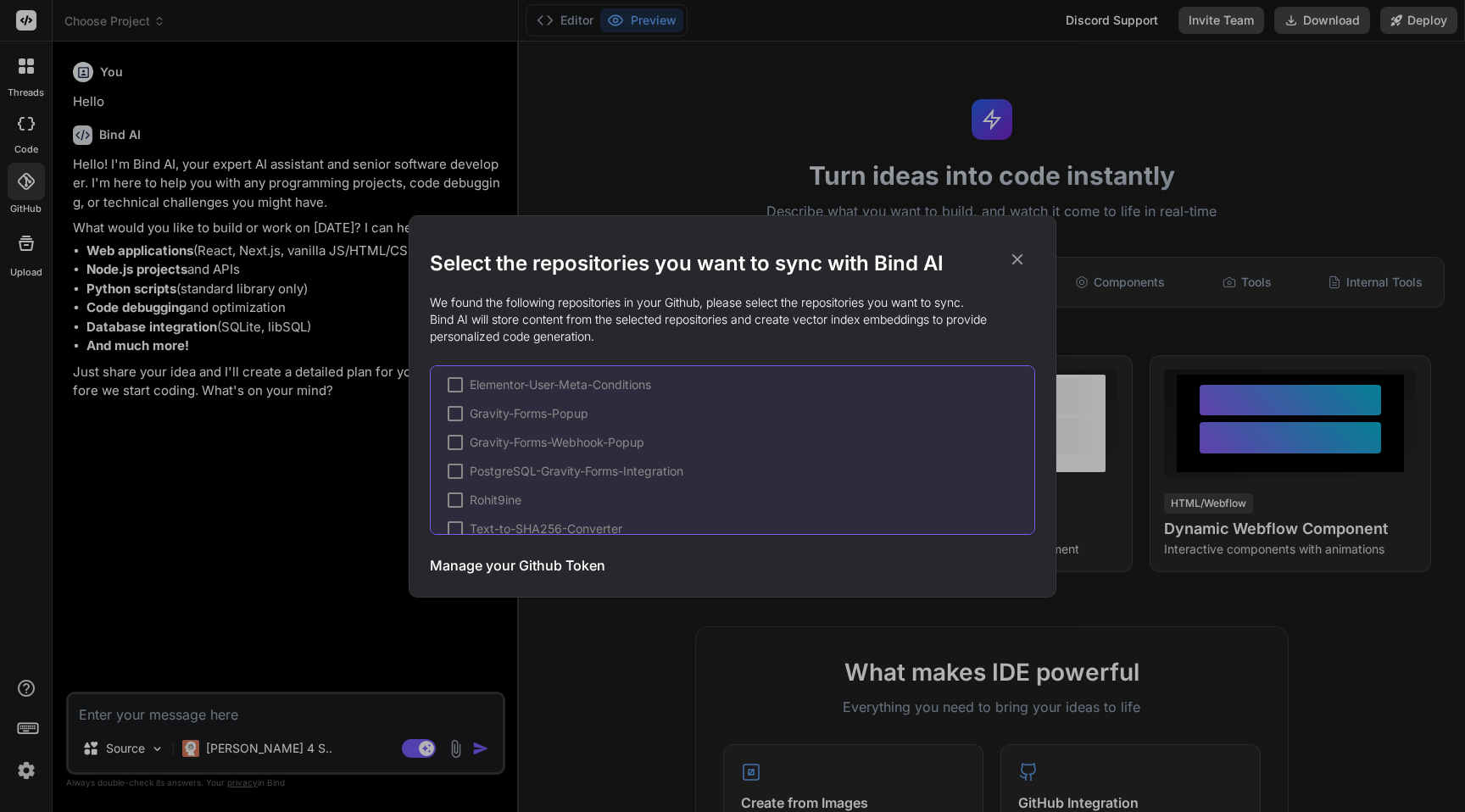
scroll to position [198, 0]
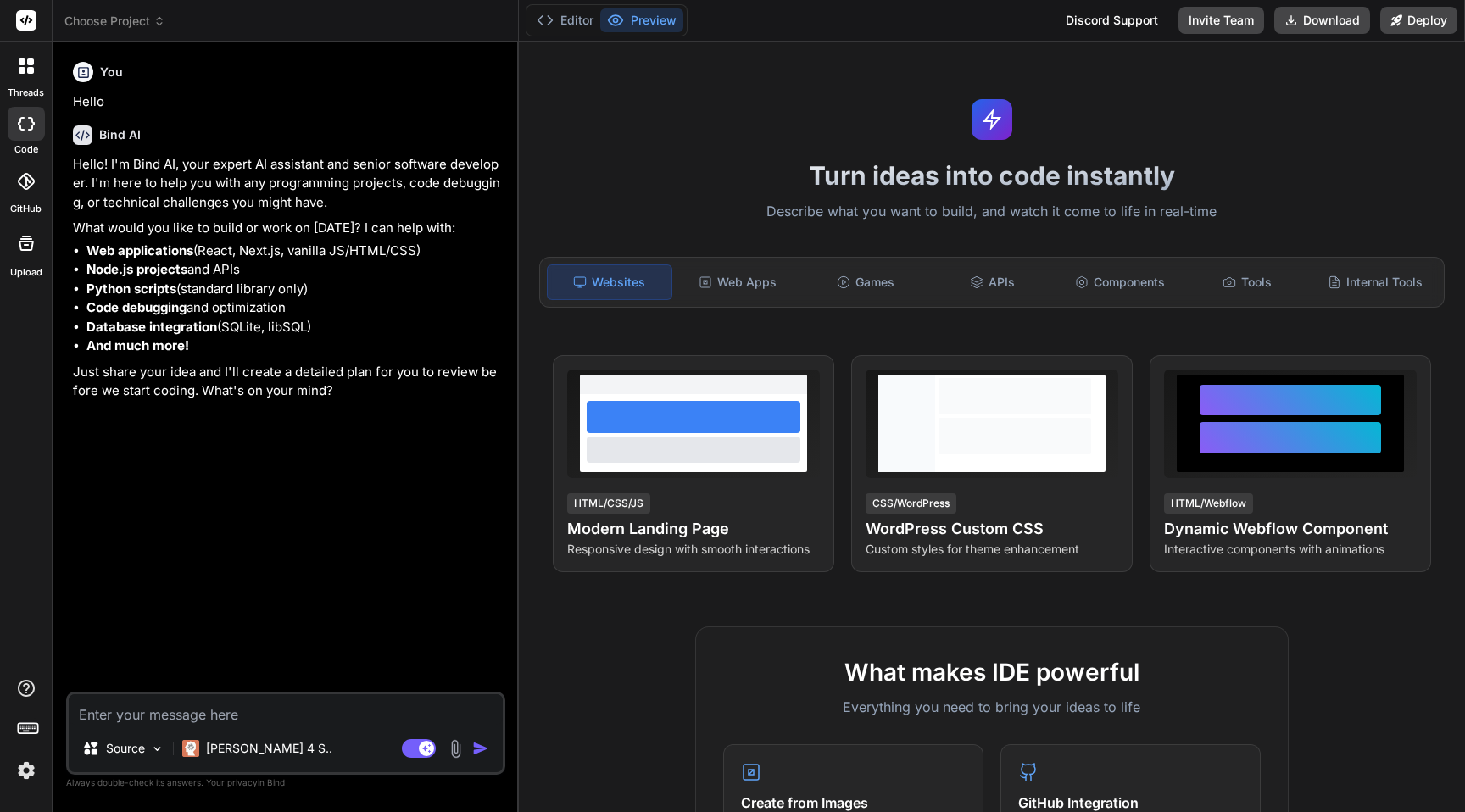
type textarea "x"
click at [18, 178] on icon at bounding box center [26, 181] width 17 height 17
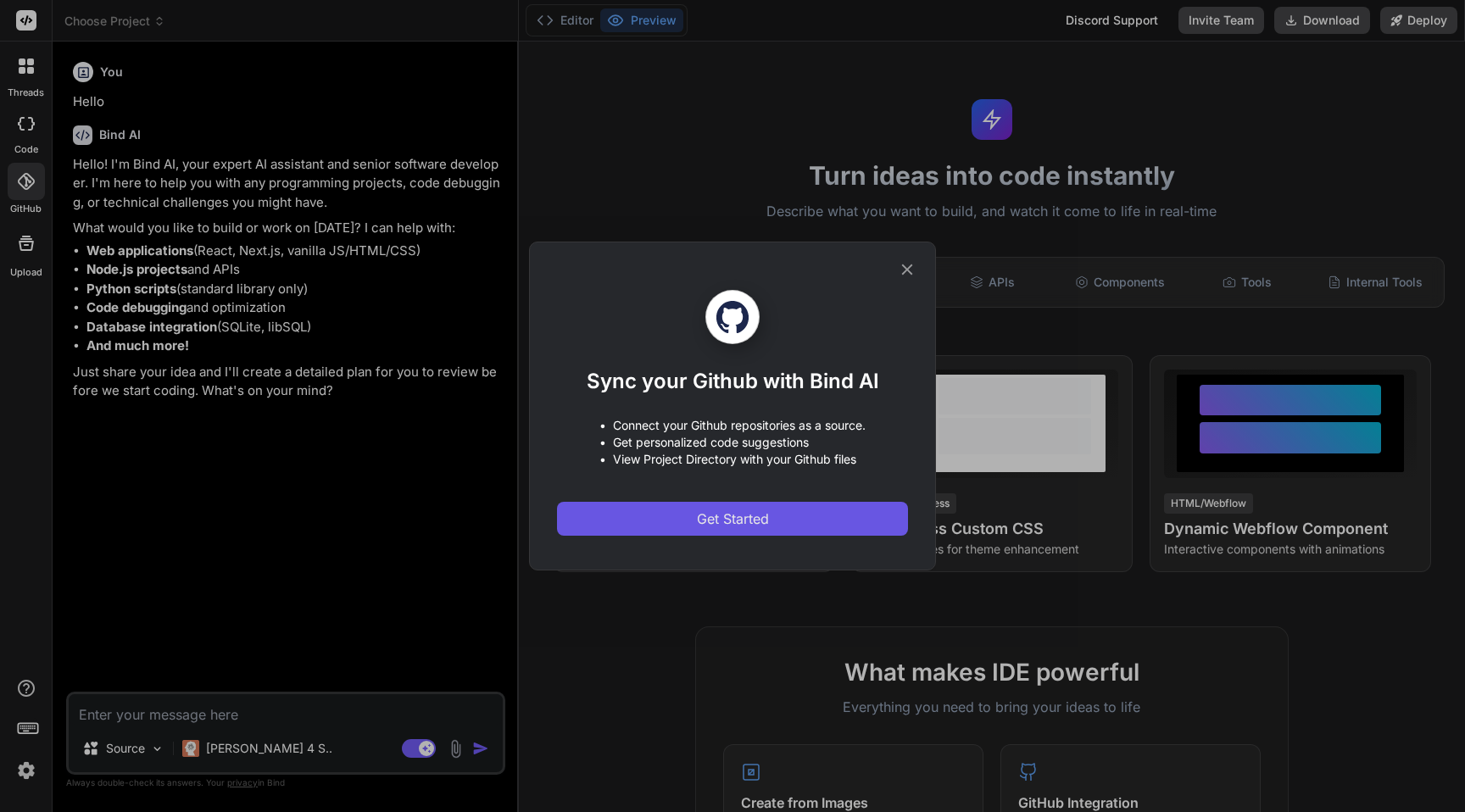
click at [668, 522] on button "Get Started" at bounding box center [733, 518] width 351 height 34
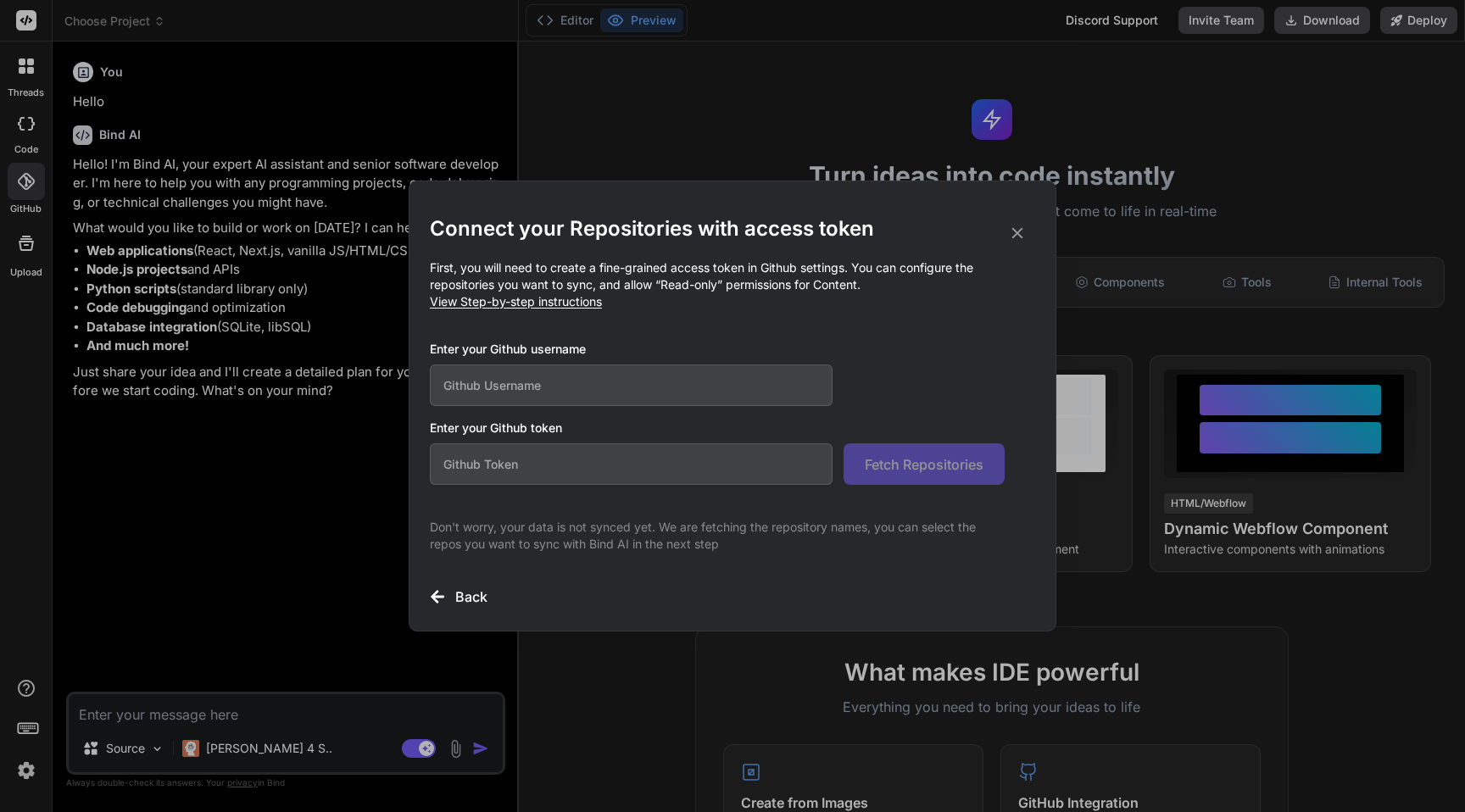
click at [636, 383] on input "text" at bounding box center [631, 385] width 402 height 42
paste input "Rohit9ine"
type input "Rohit9ine"
click at [558, 478] on input "text" at bounding box center [631, 464] width 402 height 42
paste input "github_pat_11ARD32II0cyDihRsH3JpY_RRZiR45Ue93f6tISKxoeaB4NmRK9qC3KjNZ5U8zfKkY62…"
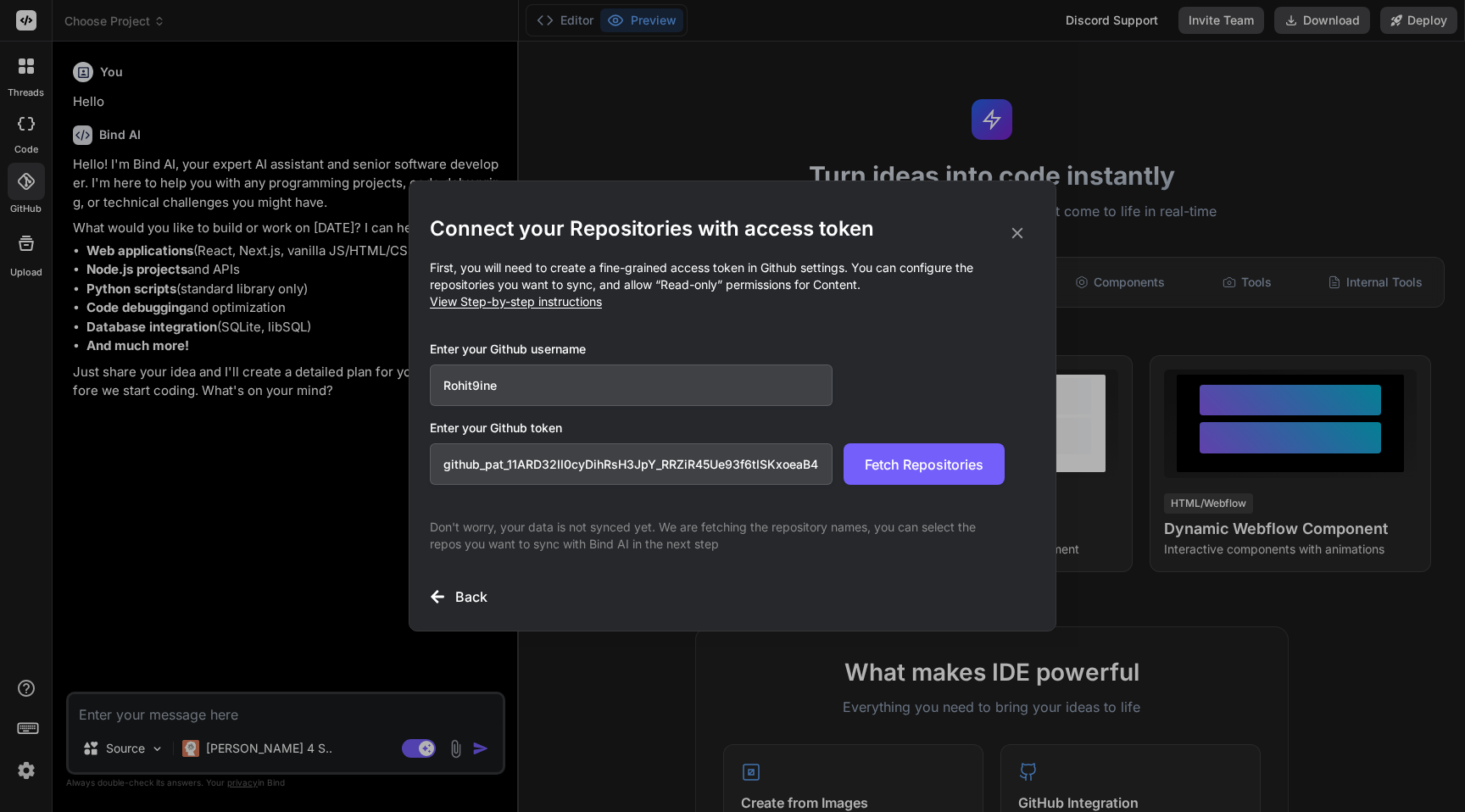
scroll to position [0, 280]
type input "github_pat_11ARD32II0cyDihRsH3JpY_RRZiR45Ue93f6tISKxoeaB4NmRK9qC3KjNZ5U8zfKkY62…"
click at [897, 456] on span "Fetch Repositories" at bounding box center [925, 465] width 119 height 21
click at [900, 297] on p "First, you will need to create a fine-grained access token in Github settings. …" at bounding box center [732, 285] width 605 height 51
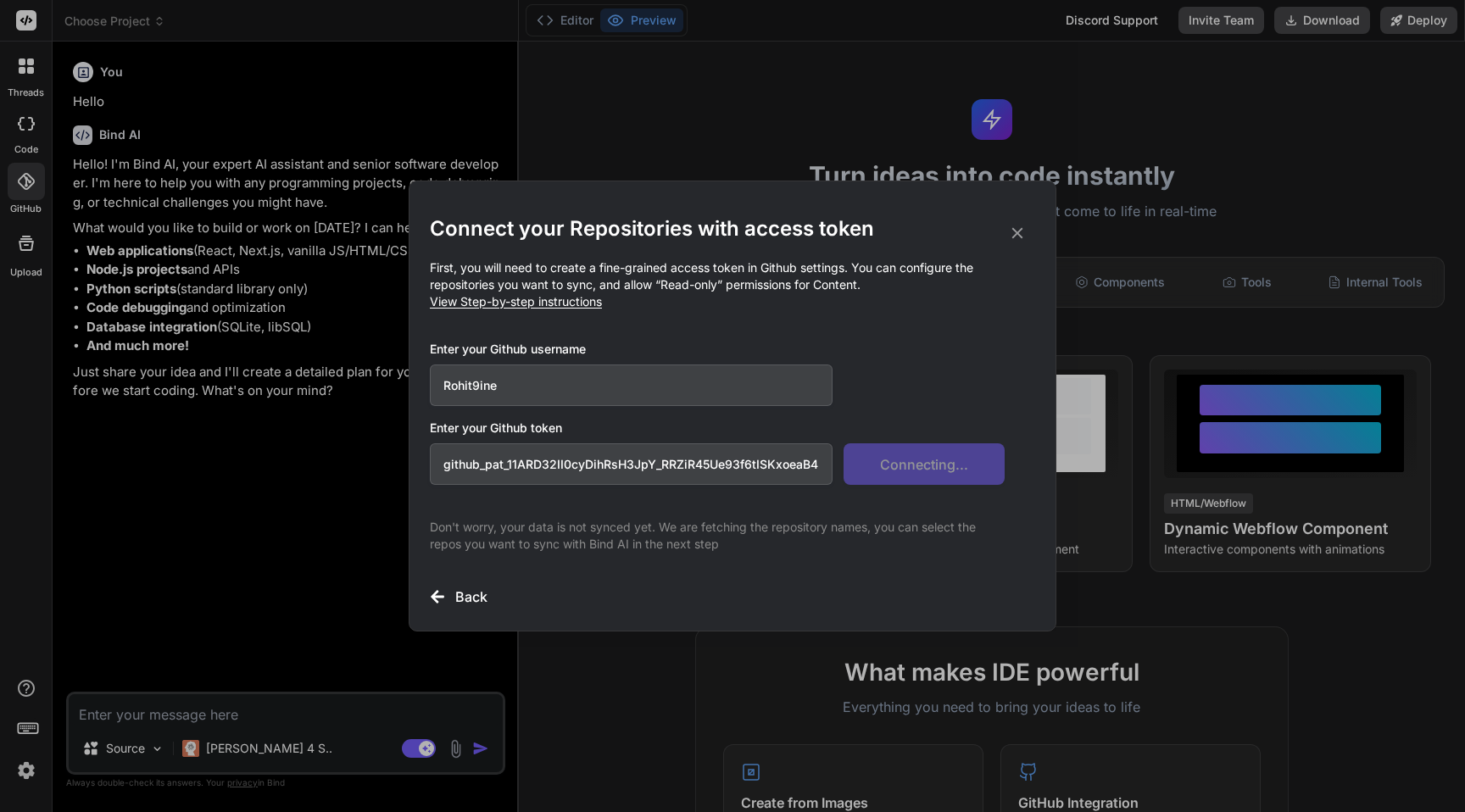
click at [462, 605] on h3 "Back" at bounding box center [471, 597] width 32 height 21
click at [460, 589] on h3 "Back" at bounding box center [471, 597] width 32 height 21
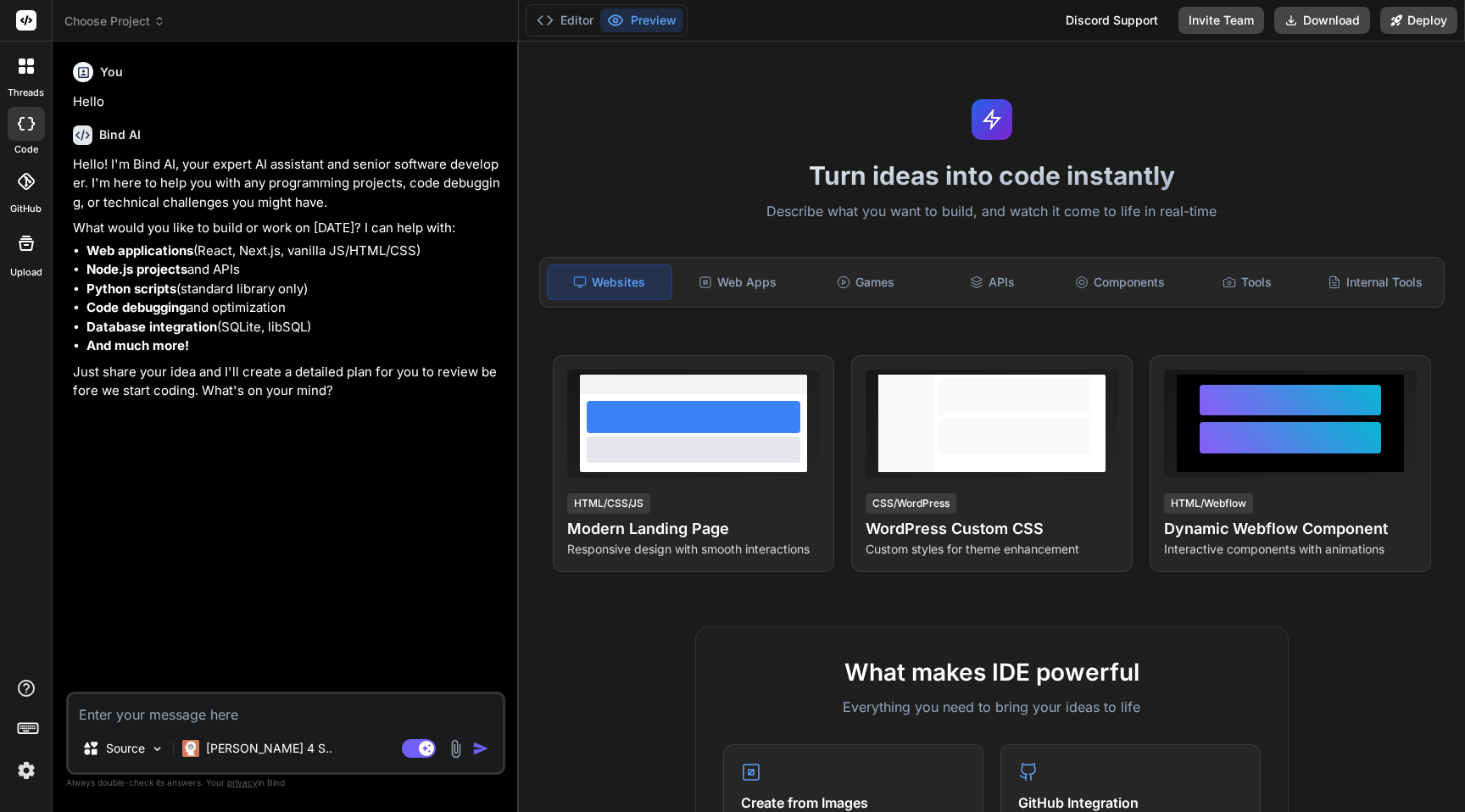
click at [26, 192] on div at bounding box center [26, 180] width 37 height 37
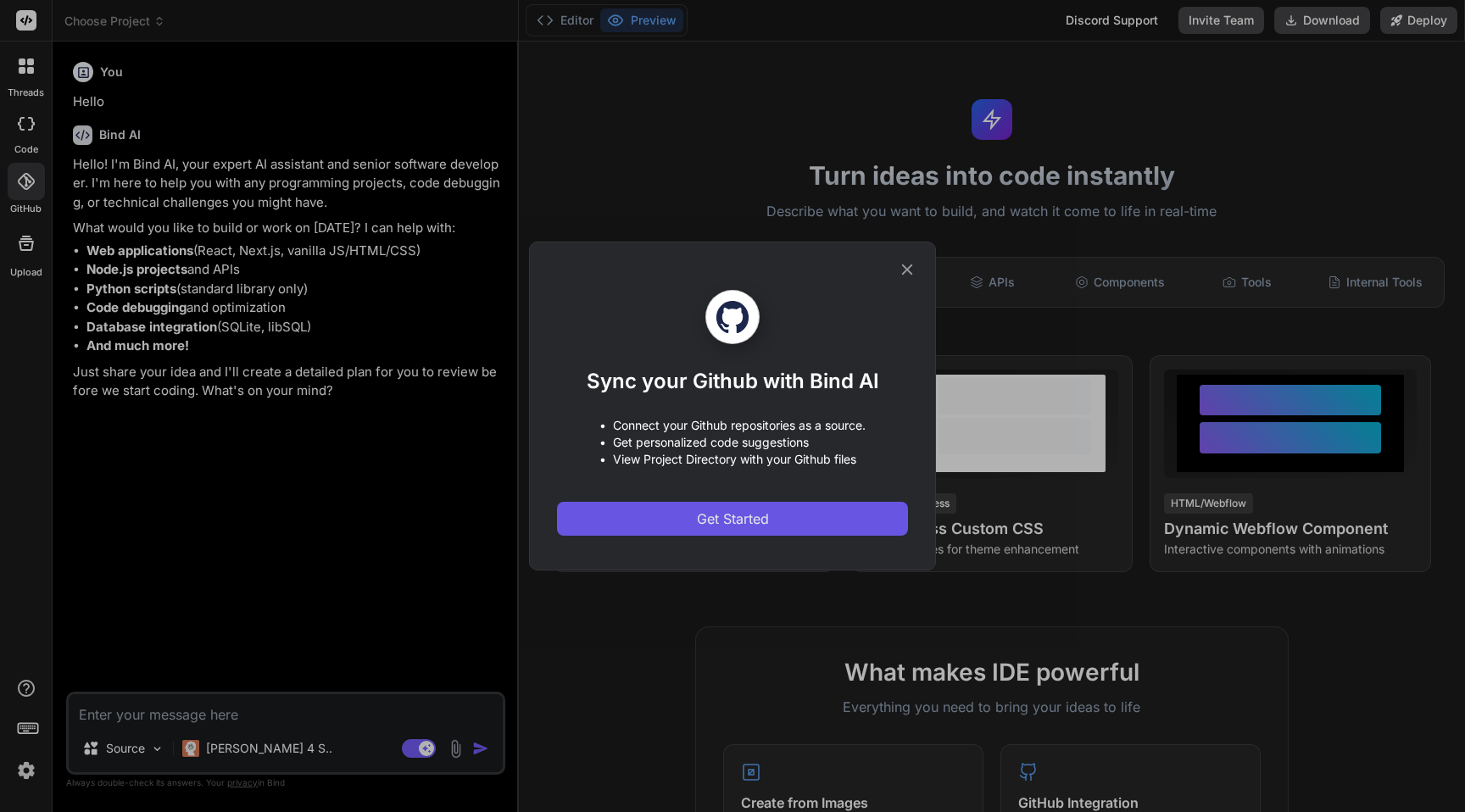
click at [692, 531] on button "Get Started" at bounding box center [733, 518] width 351 height 34
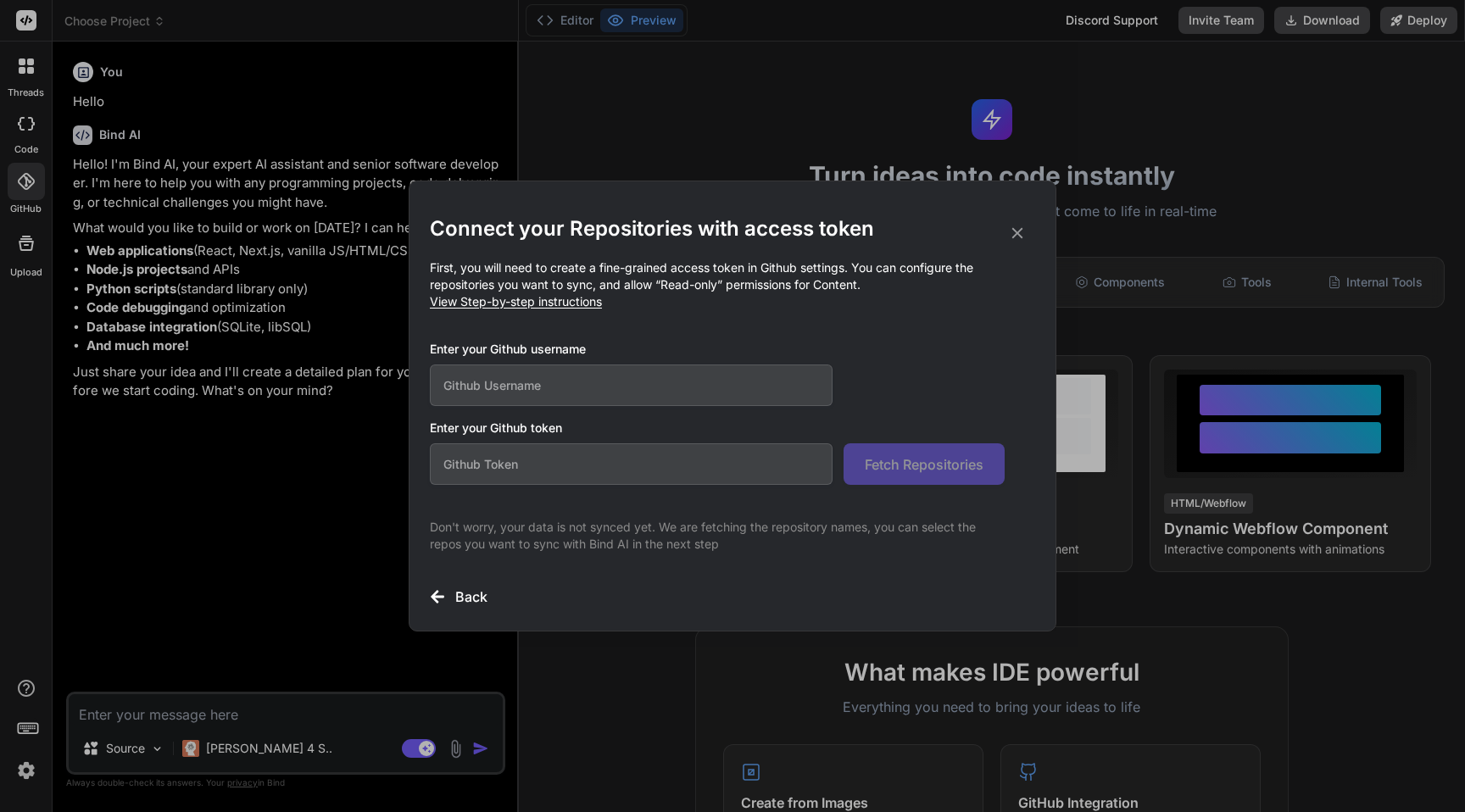
type textarea "x"
click at [572, 462] on input "text" at bounding box center [631, 464] width 402 height 42
paste input "github_pat_11ARD32II0cyDihRsH3JpY_RRZiR45Ue93f6tISKxoeaB4NmRK9qC3KjNZ5U8zfKkY62…"
type input "github_pat_11ARD32II0cyDihRsH3JpY_RRZiR45Ue93f6tISKxoeaB4NmRK9qC3KjNZ5U8zfKkY62…"
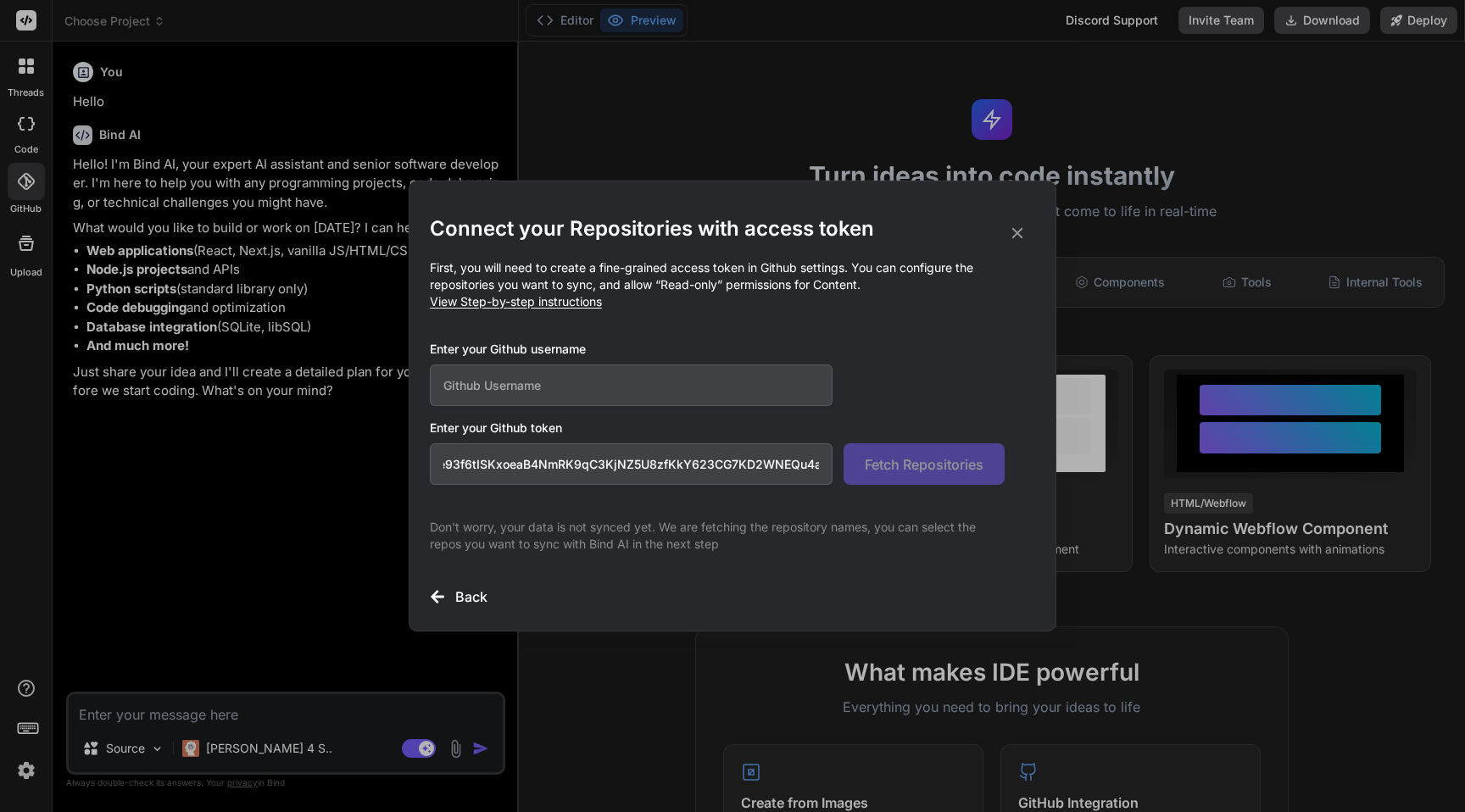
click at [617, 393] on input "text" at bounding box center [631, 385] width 402 height 42
paste input "Rohit9ine"
type input "Rohit9ine"
click at [958, 470] on span "Fetch Repositories" at bounding box center [925, 465] width 119 height 21
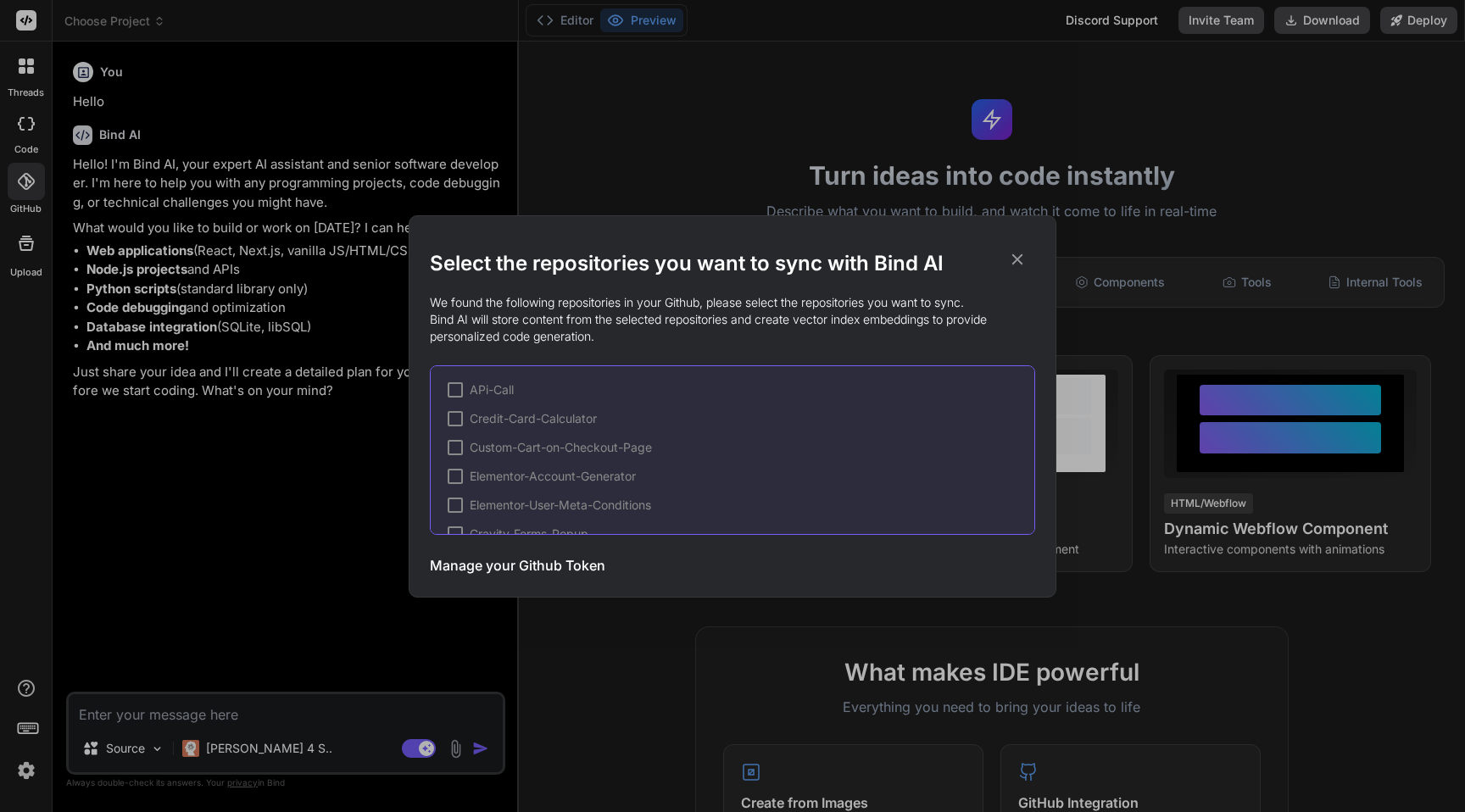
scroll to position [198, 0]
click at [576, 294] on p "We found the following repositories in your Github, please select the repositor…" at bounding box center [732, 319] width 605 height 51
click at [1018, 257] on icon at bounding box center [1018, 259] width 11 height 11
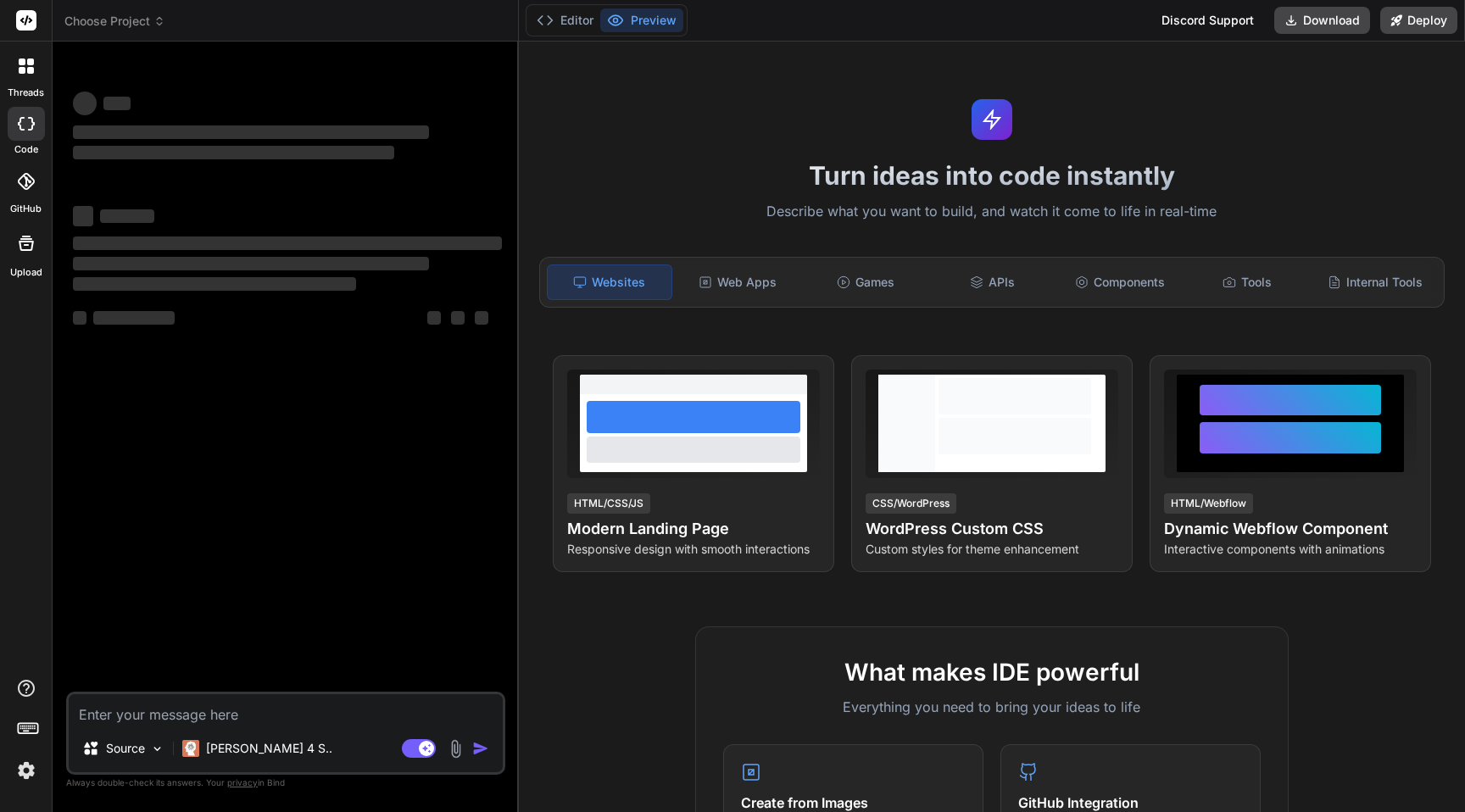
click at [24, 200] on div "GitHub" at bounding box center [26, 186] width 52 height 60
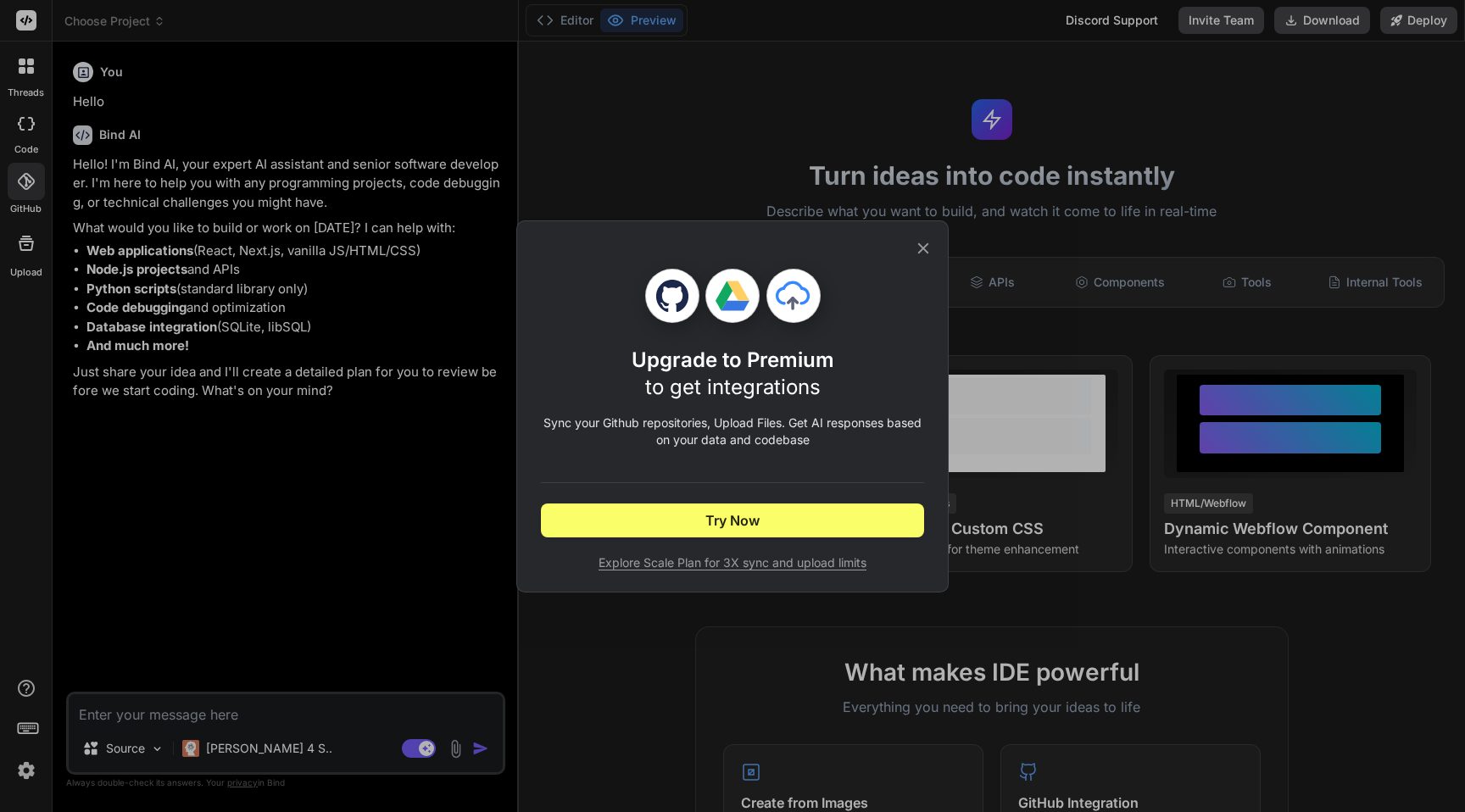
type textarea "x"
click at [923, 246] on icon at bounding box center [924, 248] width 11 height 11
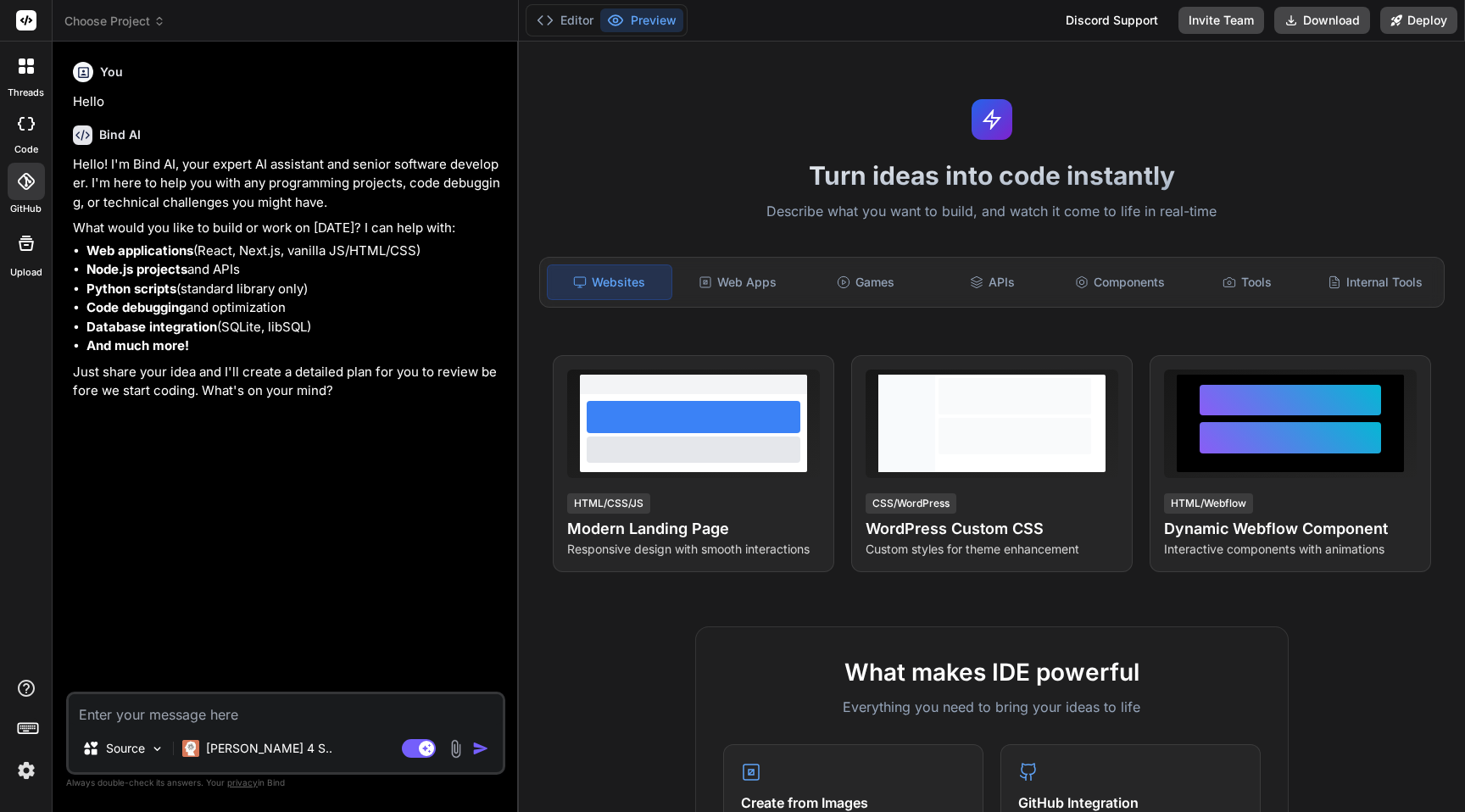
click at [21, 183] on icon at bounding box center [26, 181] width 17 height 17
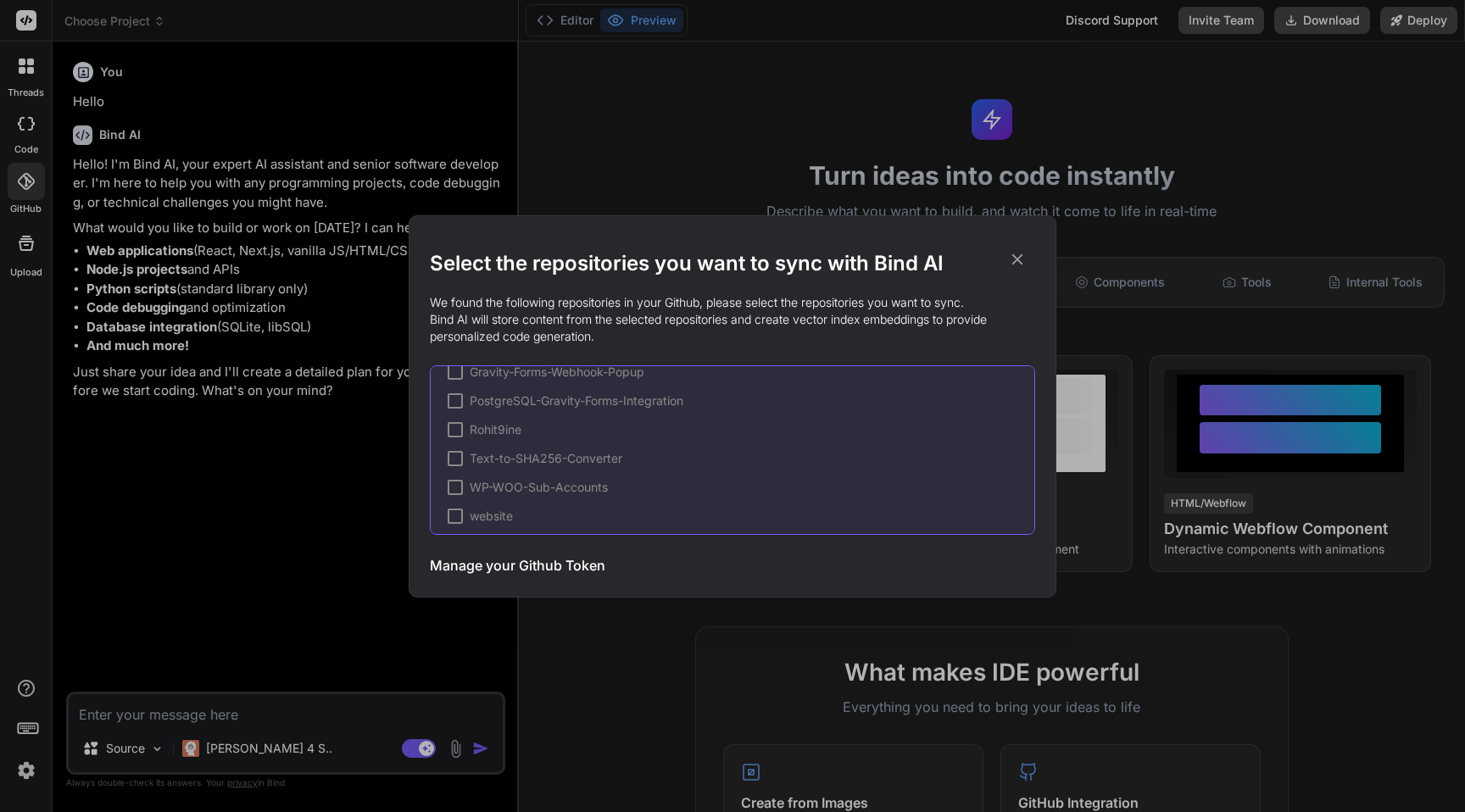
scroll to position [198, 0]
click at [450, 415] on div at bounding box center [455, 422] width 15 height 15
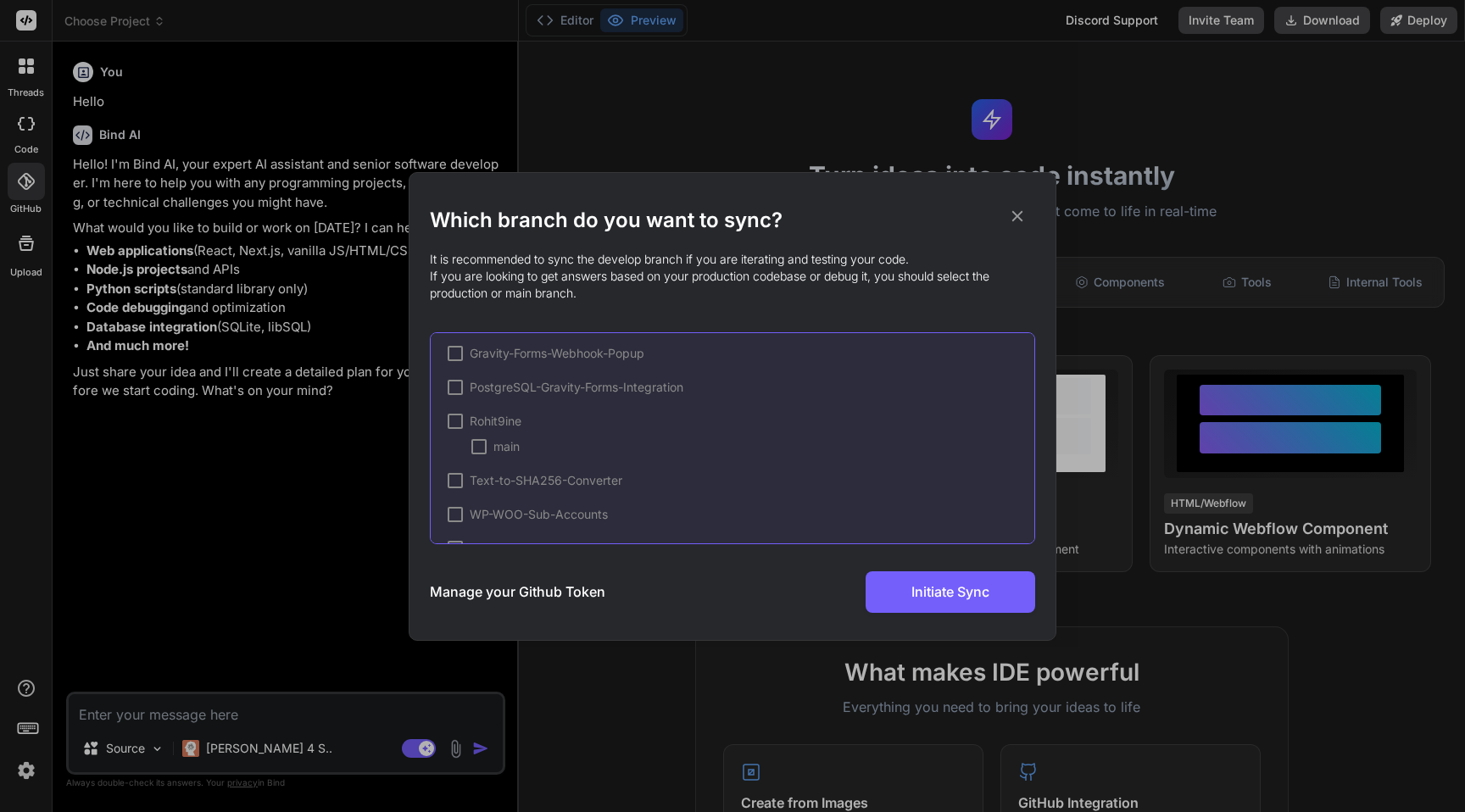
scroll to position [243, 0]
click at [458, 389] on div at bounding box center [455, 385] width 15 height 15
click at [491, 408] on span "Rohit9ine" at bounding box center [495, 411] width 52 height 17
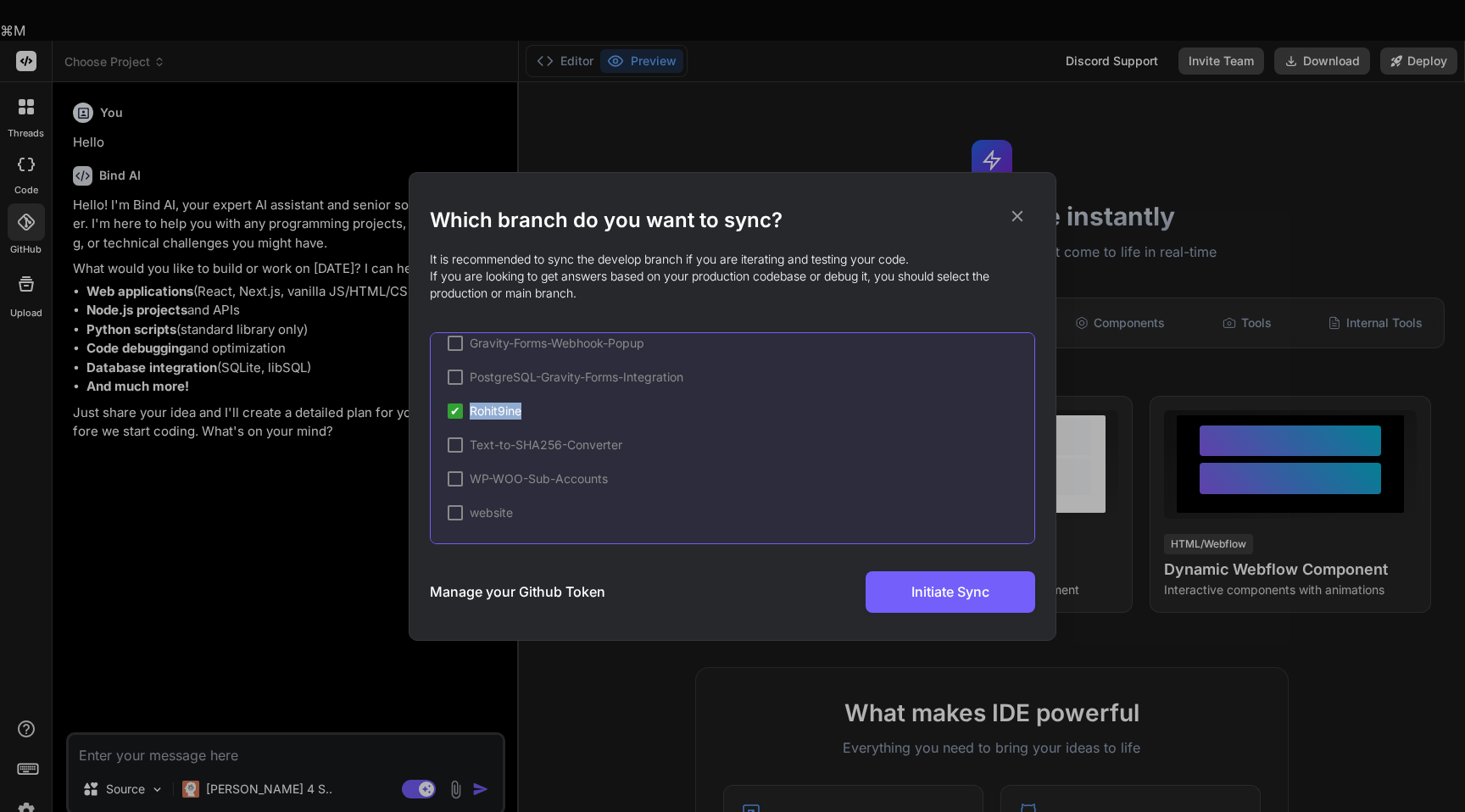
click at [491, 408] on span "Rohit9ine" at bounding box center [495, 411] width 52 height 17
click at [477, 433] on div at bounding box center [479, 436] width 15 height 15
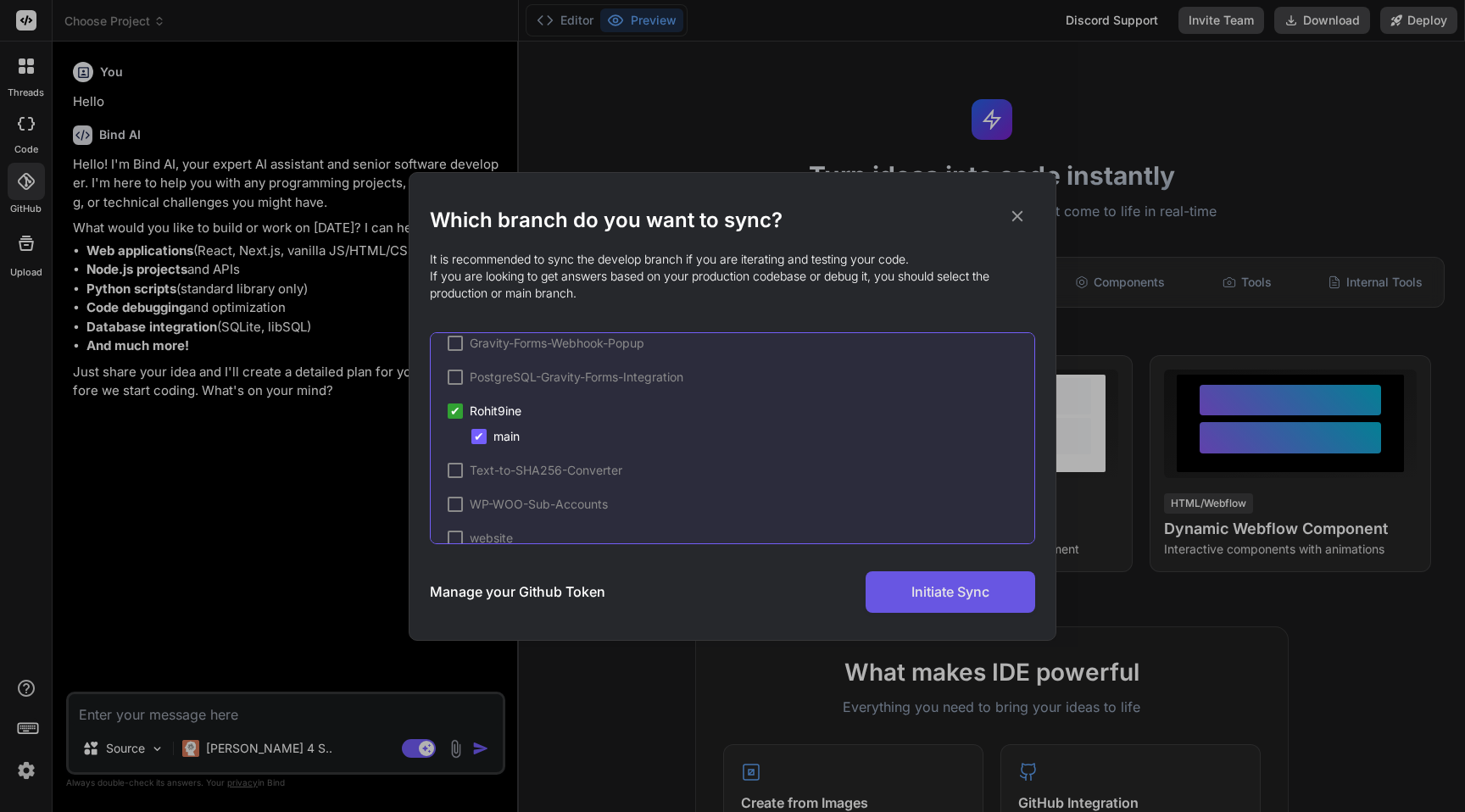
click at [927, 600] on span "Initiate Sync" at bounding box center [950, 592] width 78 height 21
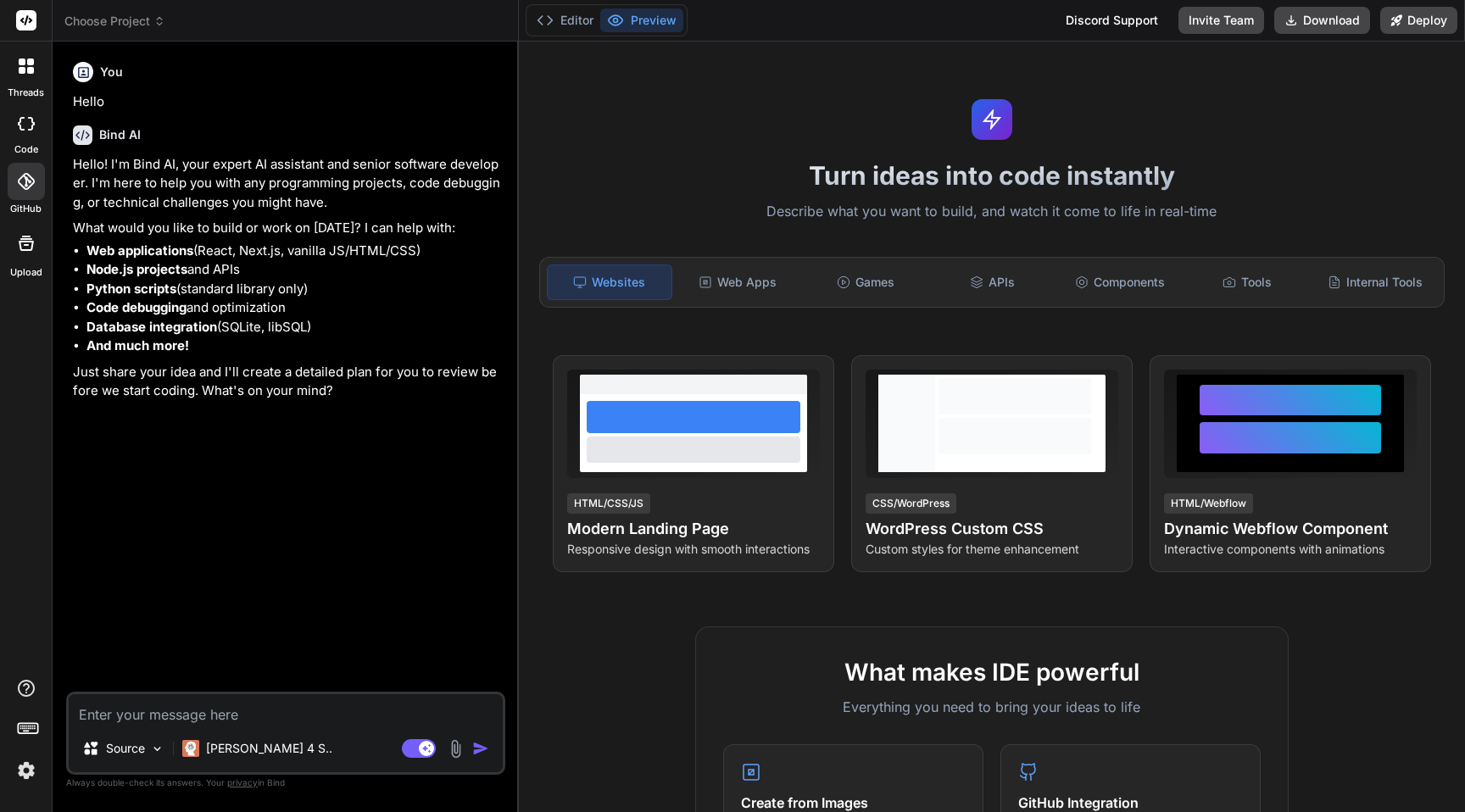
click at [24, 178] on icon at bounding box center [26, 181] width 17 height 17
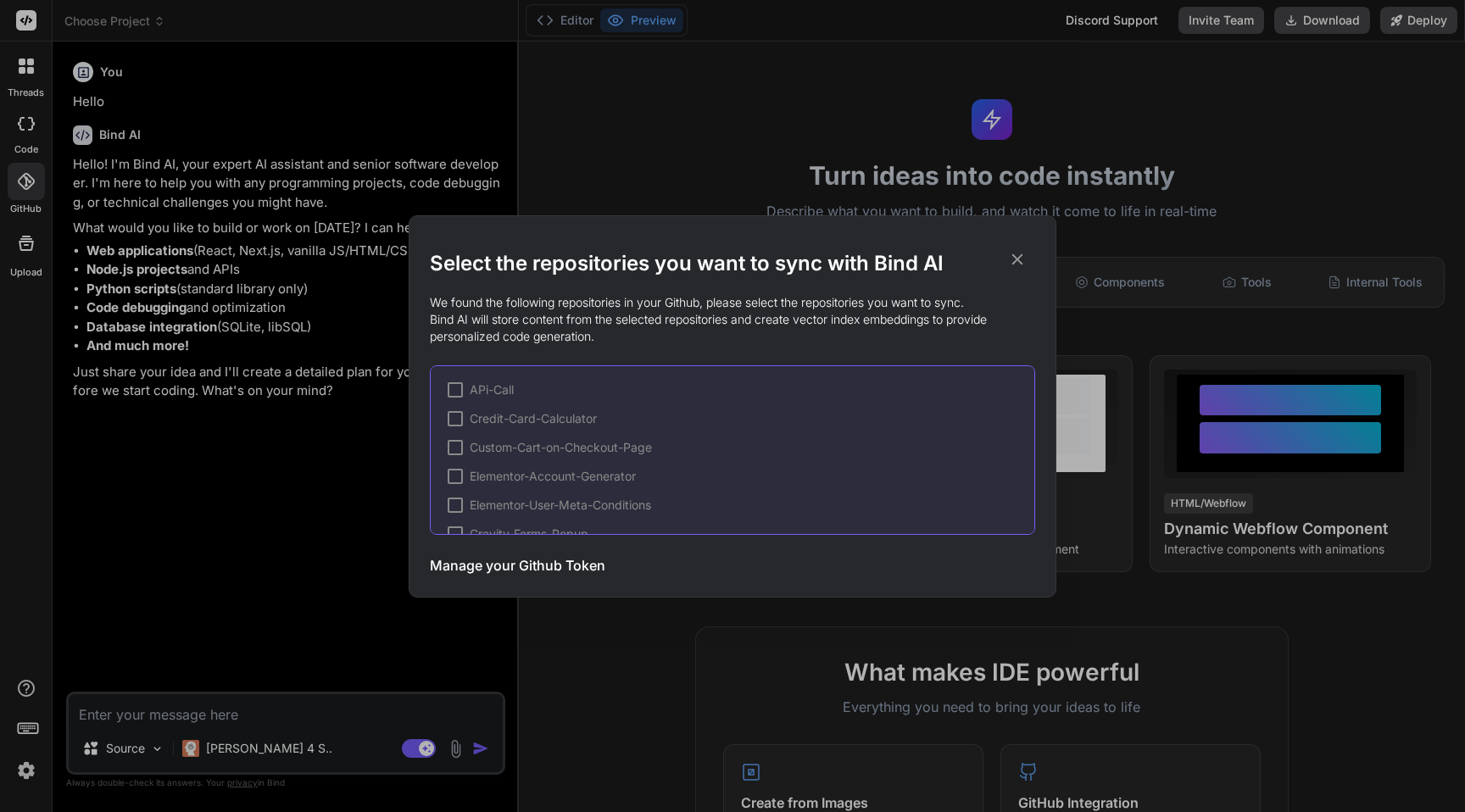
click at [268, 404] on div "Select the repositories you want to sync with Bind AI We found the following re…" at bounding box center [732, 406] width 1465 height 812
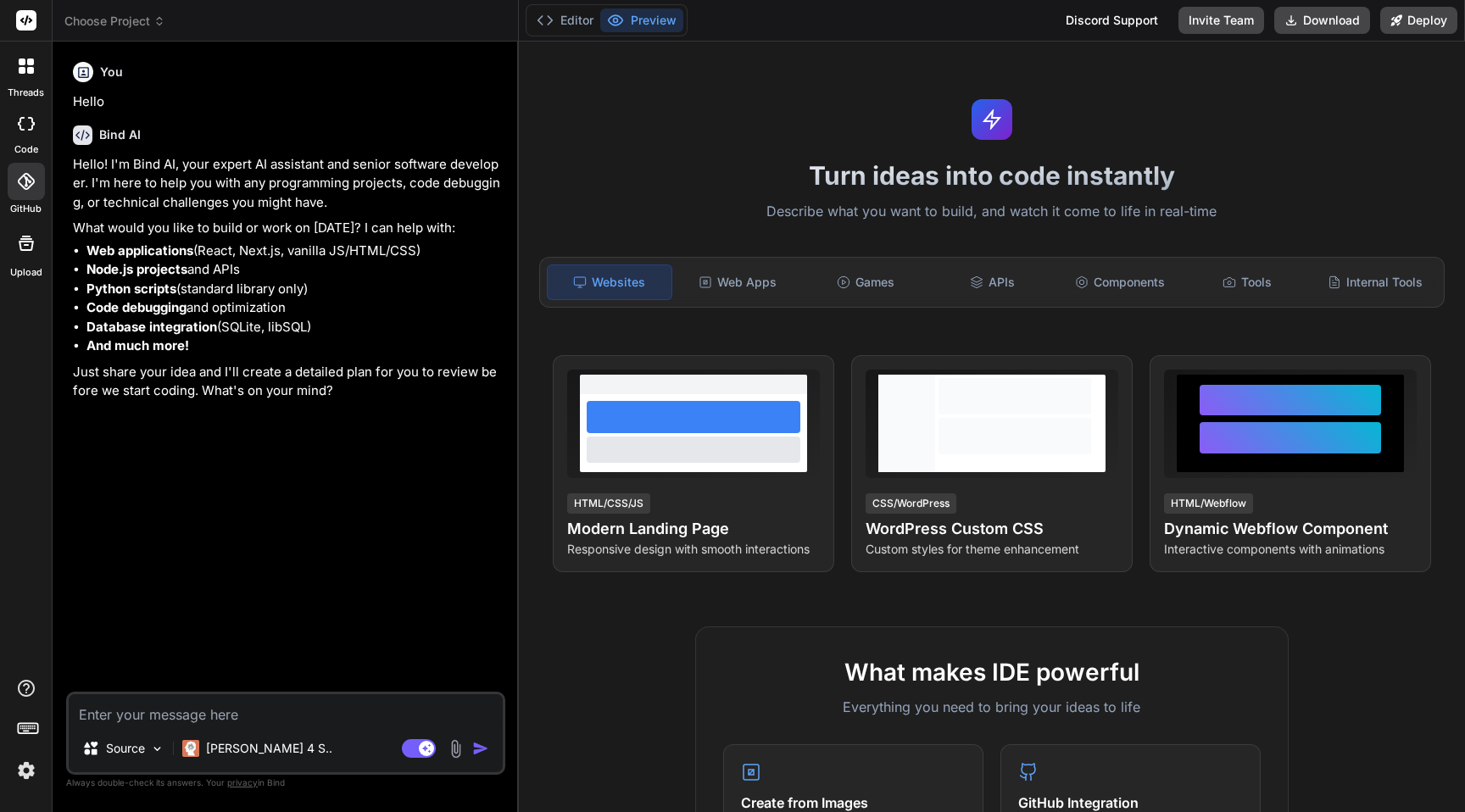
click at [28, 78] on div at bounding box center [26, 66] width 36 height 36
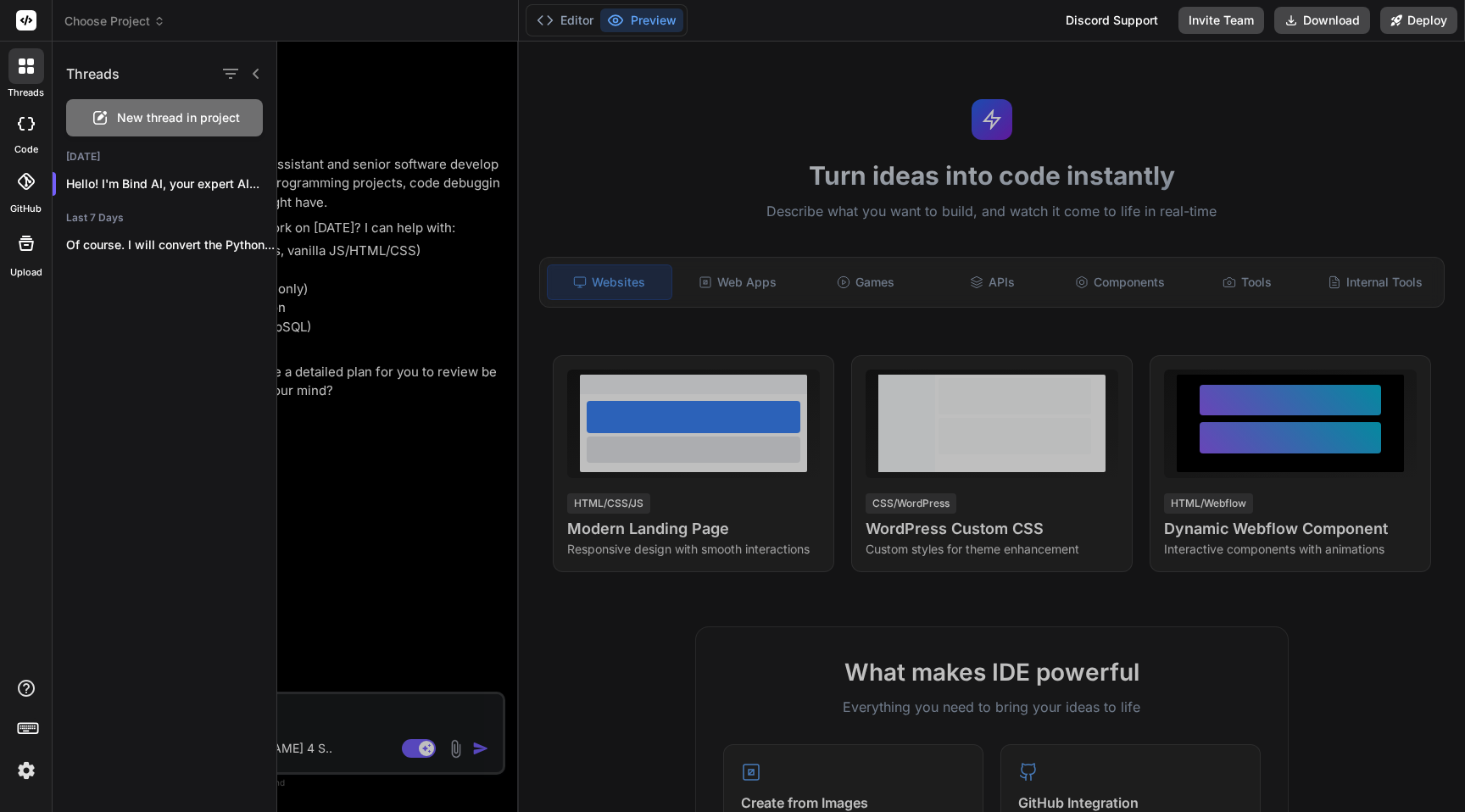
click at [94, 18] on span "Choose Project" at bounding box center [114, 21] width 101 height 17
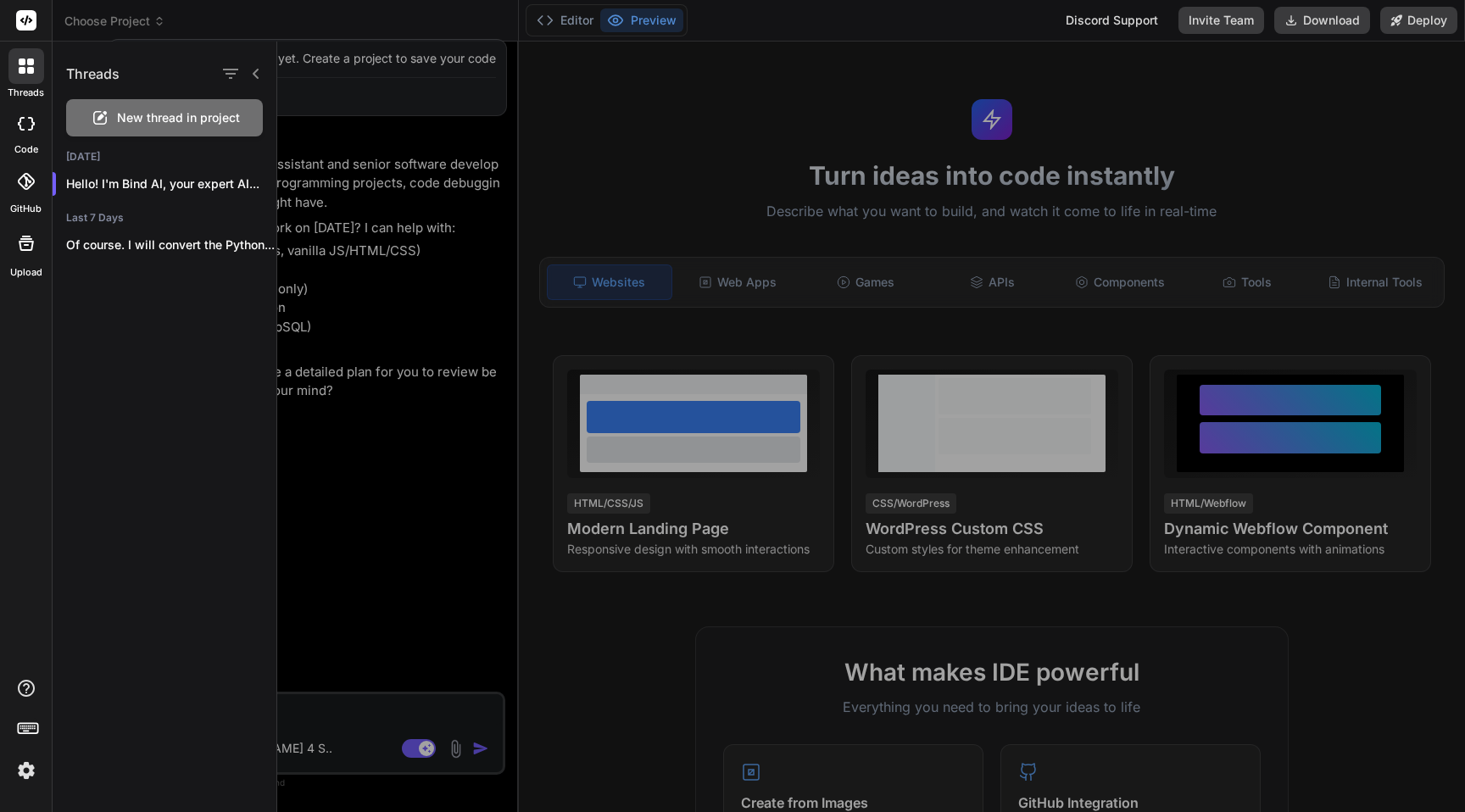
click at [353, 65] on div at bounding box center [871, 427] width 1187 height 770
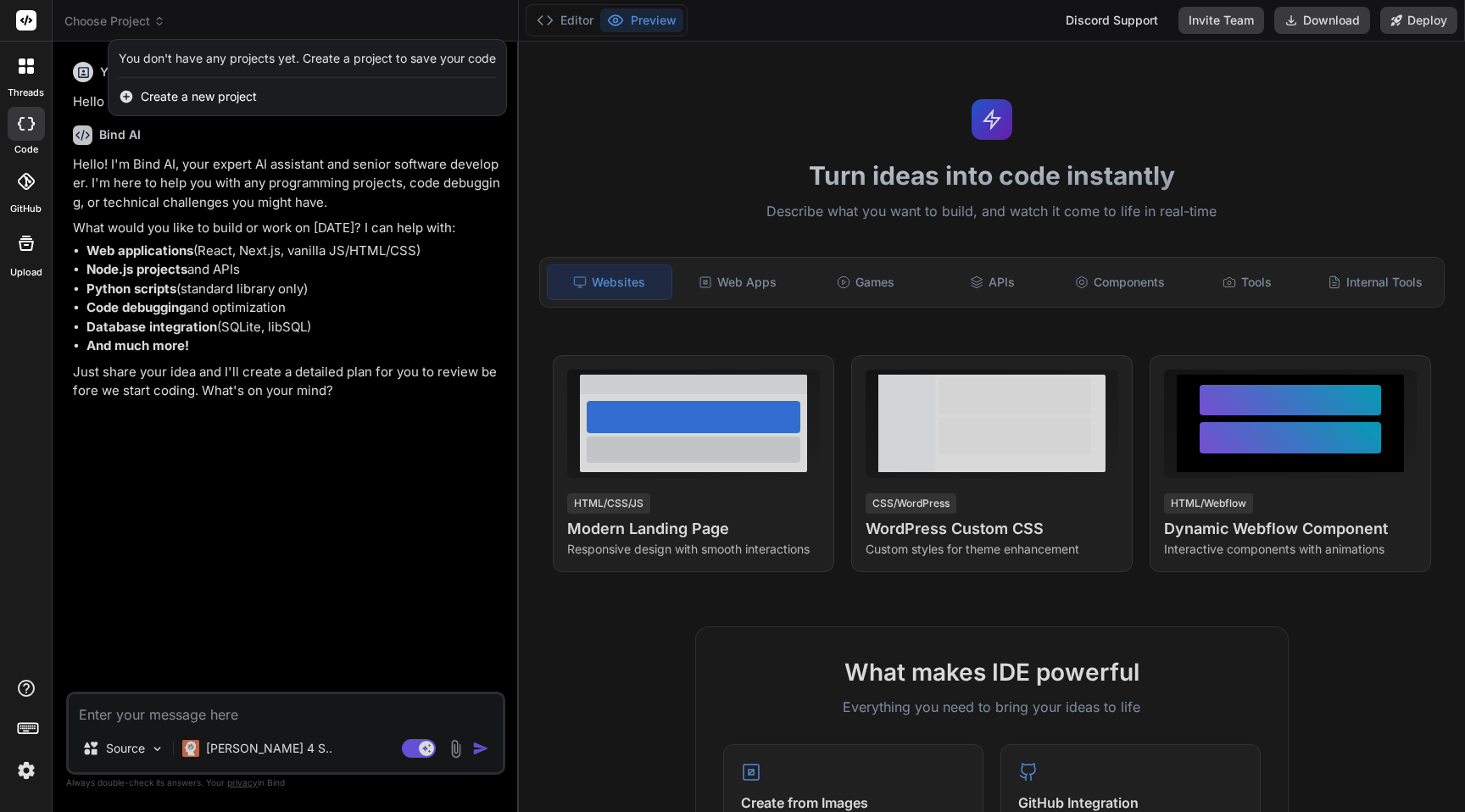
click at [178, 92] on span "Create a new project" at bounding box center [198, 96] width 116 height 17
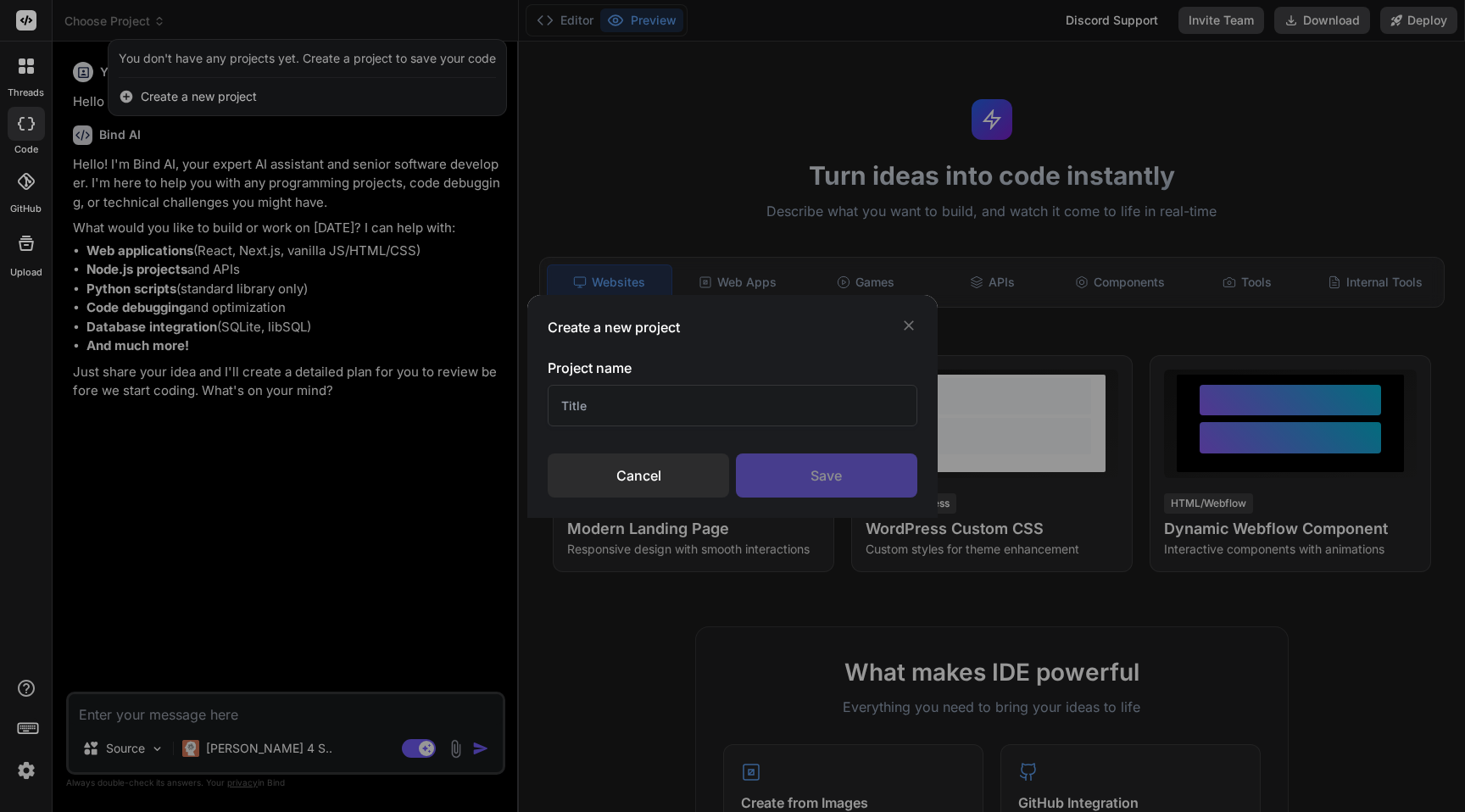
click at [610, 405] on input "text" at bounding box center [732, 405] width 369 height 42
type input "ToolEmpire"
click at [832, 478] on div "Save" at bounding box center [826, 475] width 181 height 44
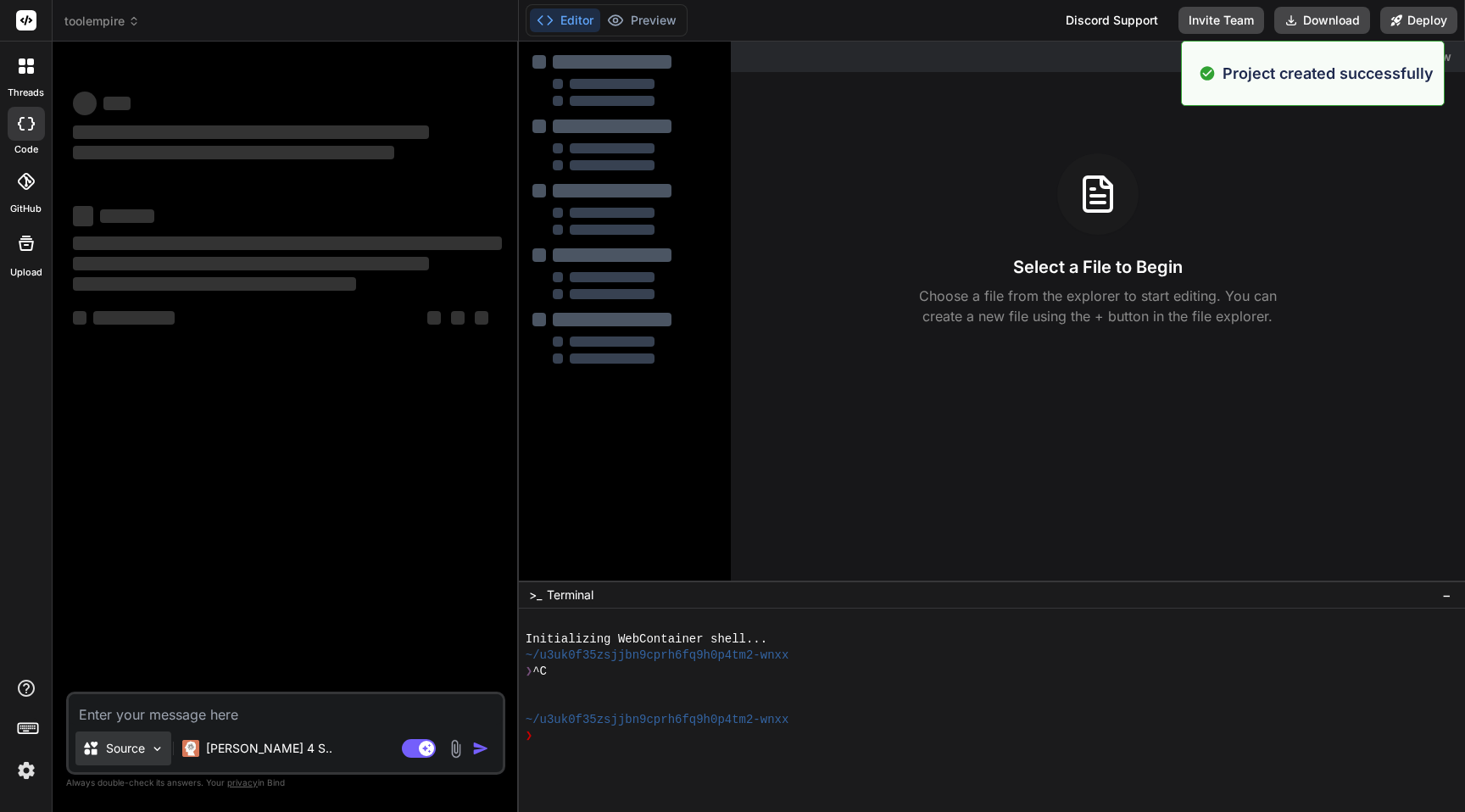
click at [130, 748] on p "Source" at bounding box center [125, 749] width 39 height 17
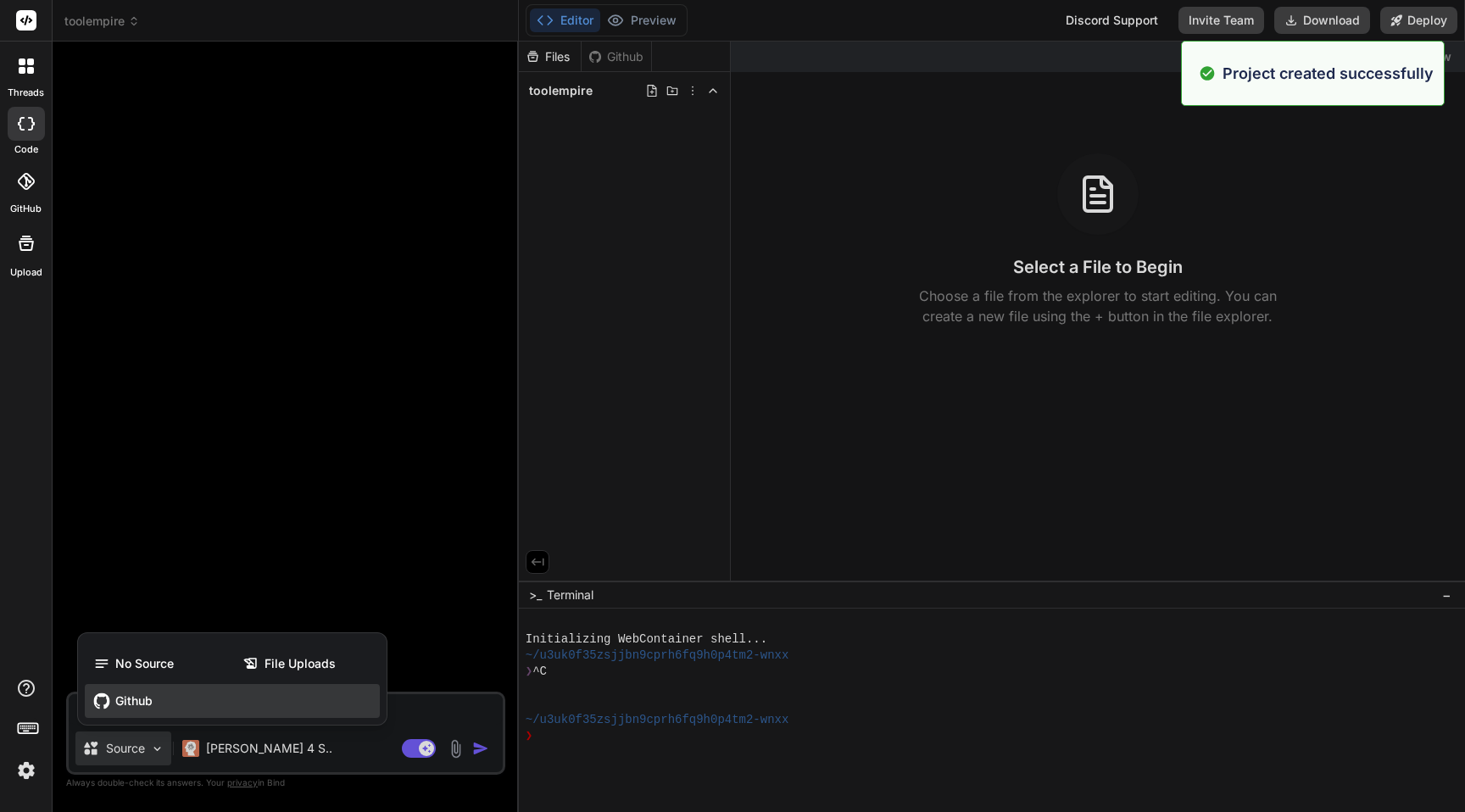
click at [134, 693] on span "Github" at bounding box center [133, 701] width 37 height 17
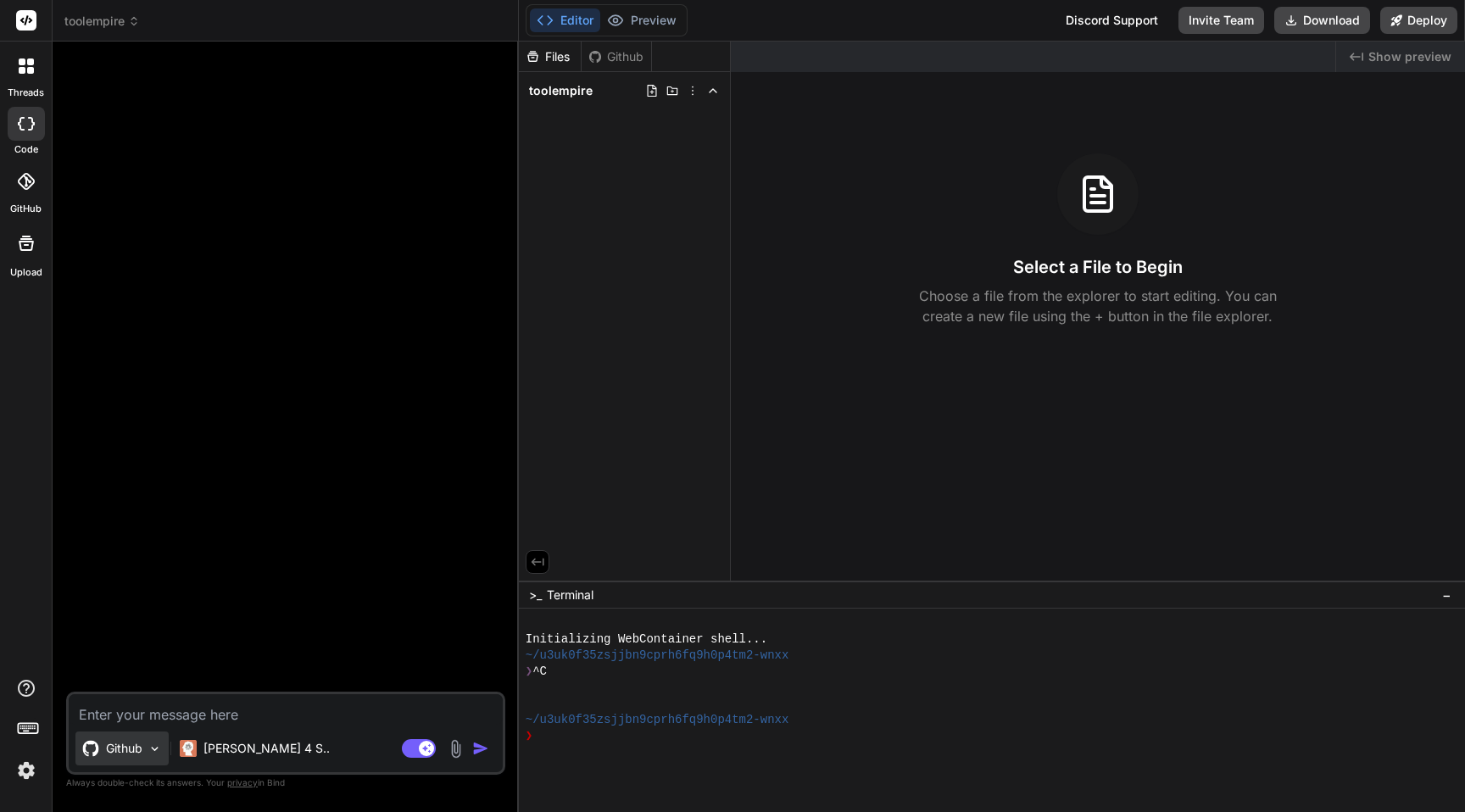
click at [149, 738] on div "Github" at bounding box center [122, 749] width 94 height 34
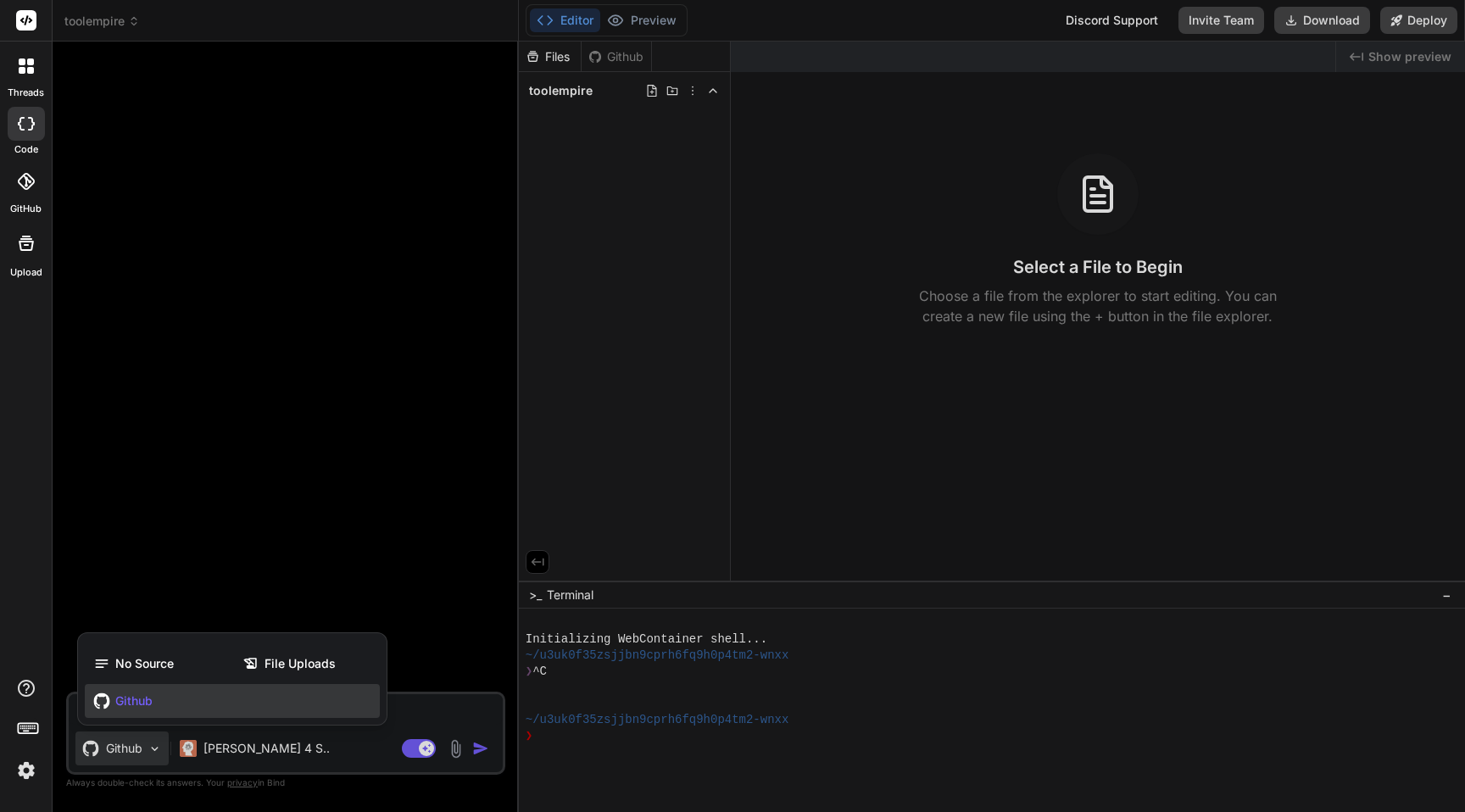
click at [184, 526] on div at bounding box center [732, 406] width 1465 height 812
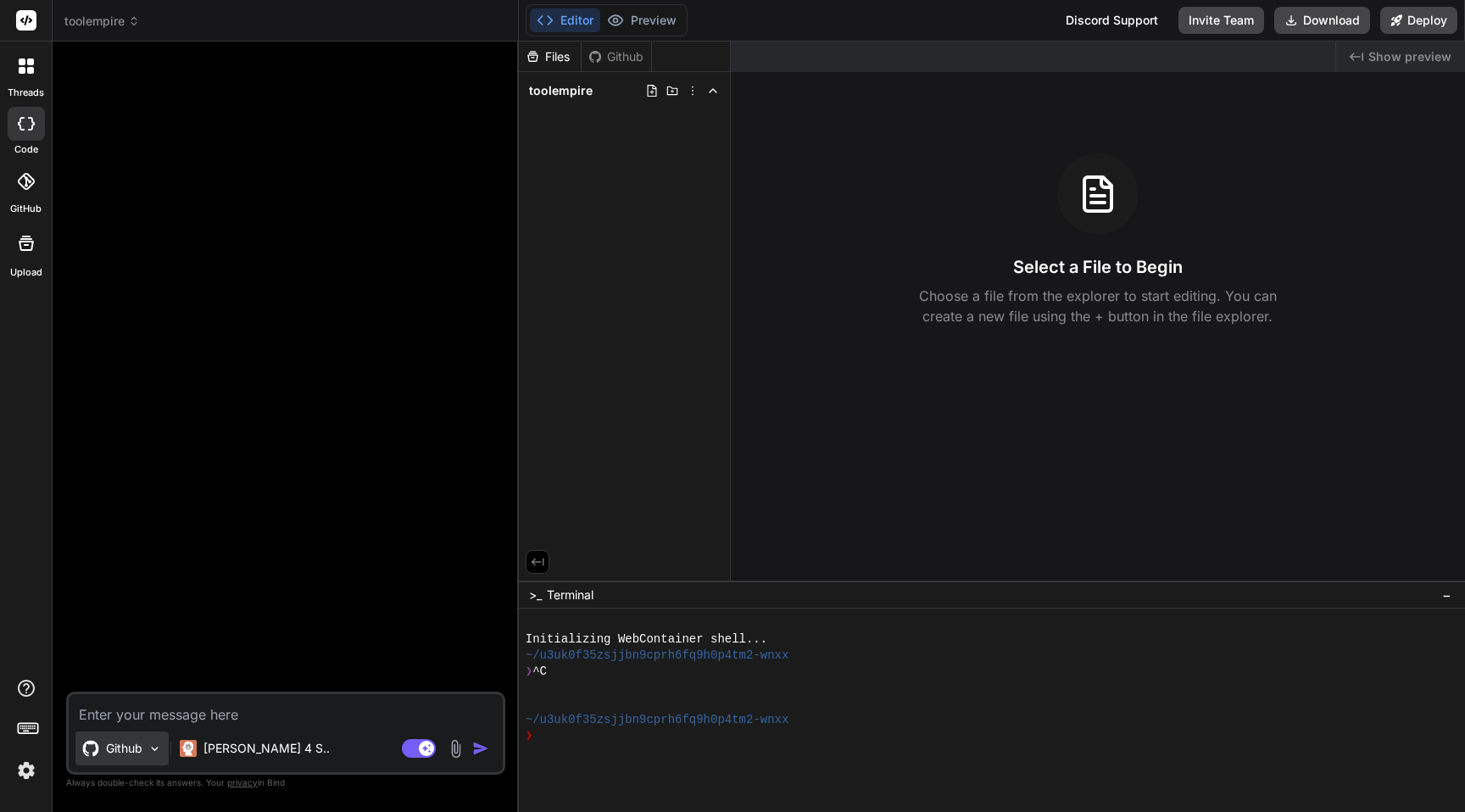
click at [134, 745] on p "Github" at bounding box center [124, 749] width 37 height 17
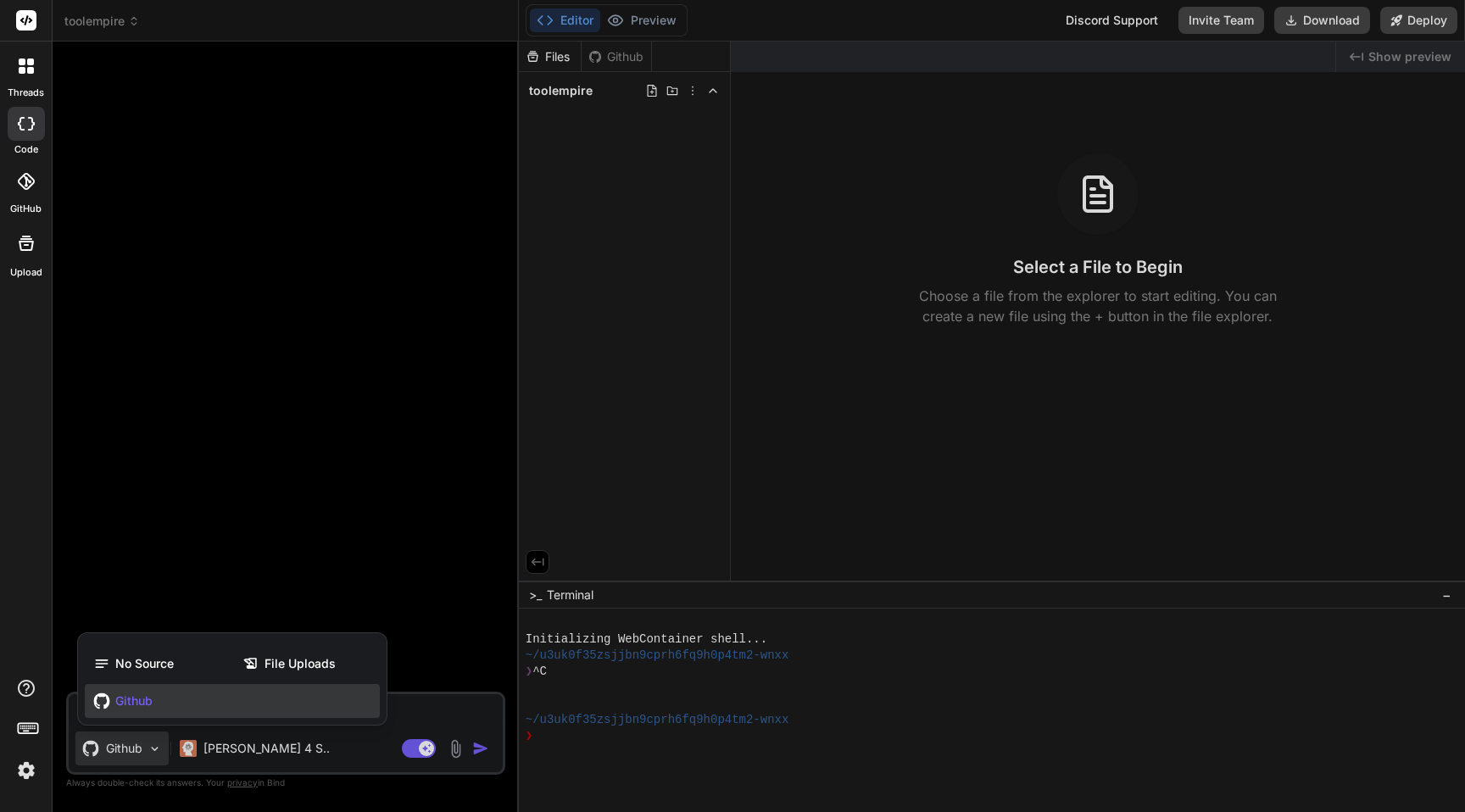
click at [128, 700] on span "Github" at bounding box center [133, 701] width 37 height 17
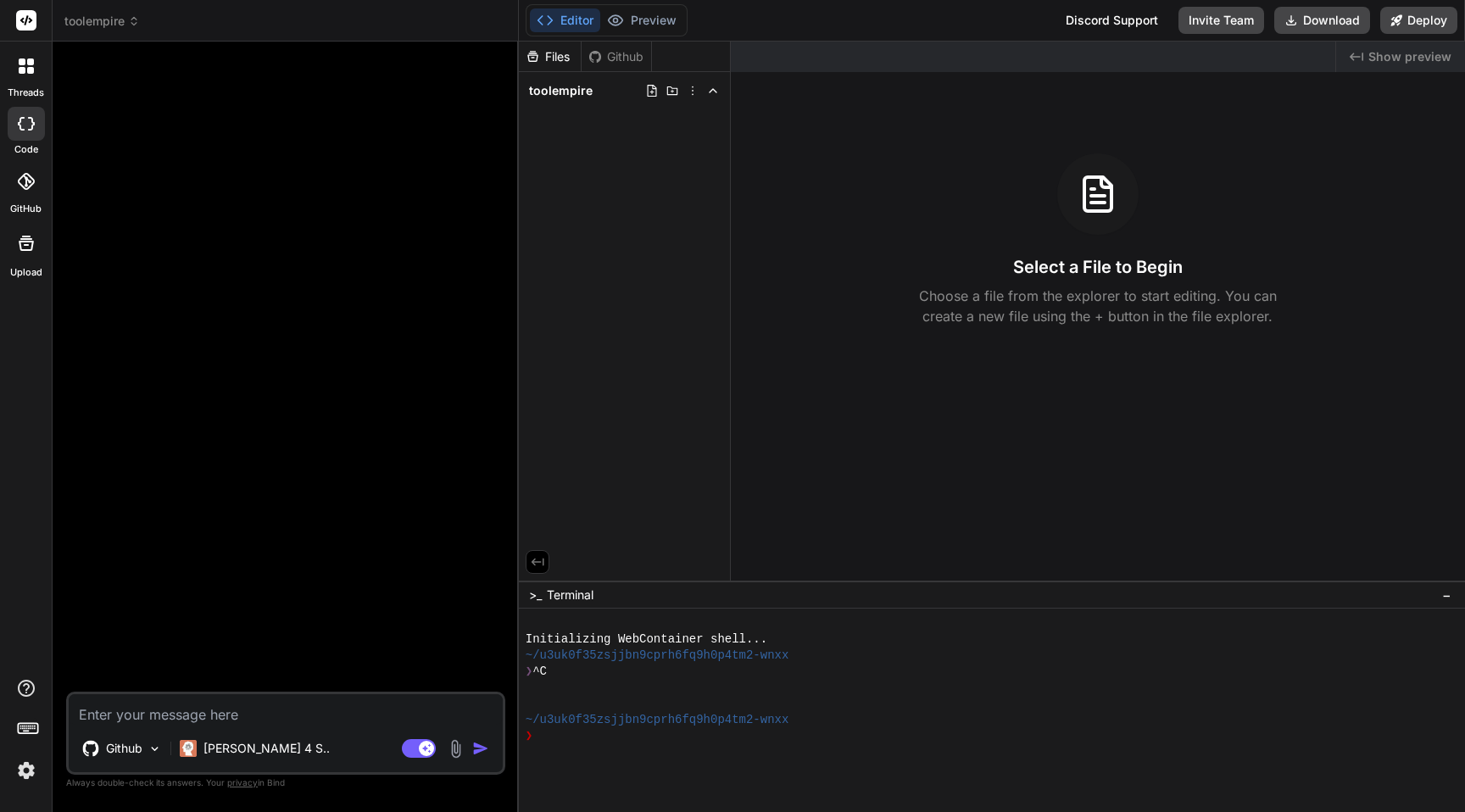
click at [23, 189] on icon at bounding box center [26, 181] width 17 height 17
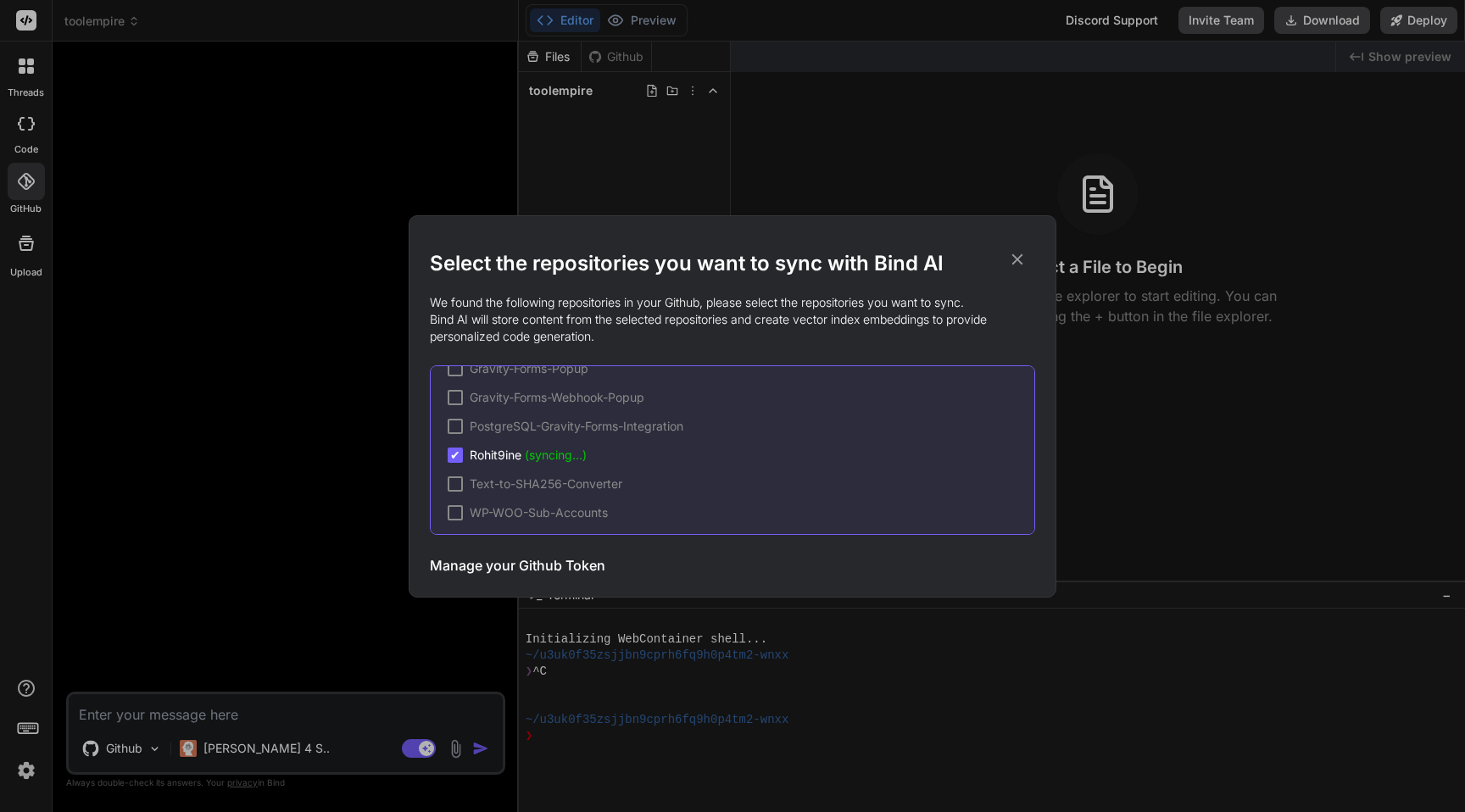
scroll to position [198, 0]
click at [565, 421] on span "(syncing...)" at bounding box center [556, 421] width 62 height 14
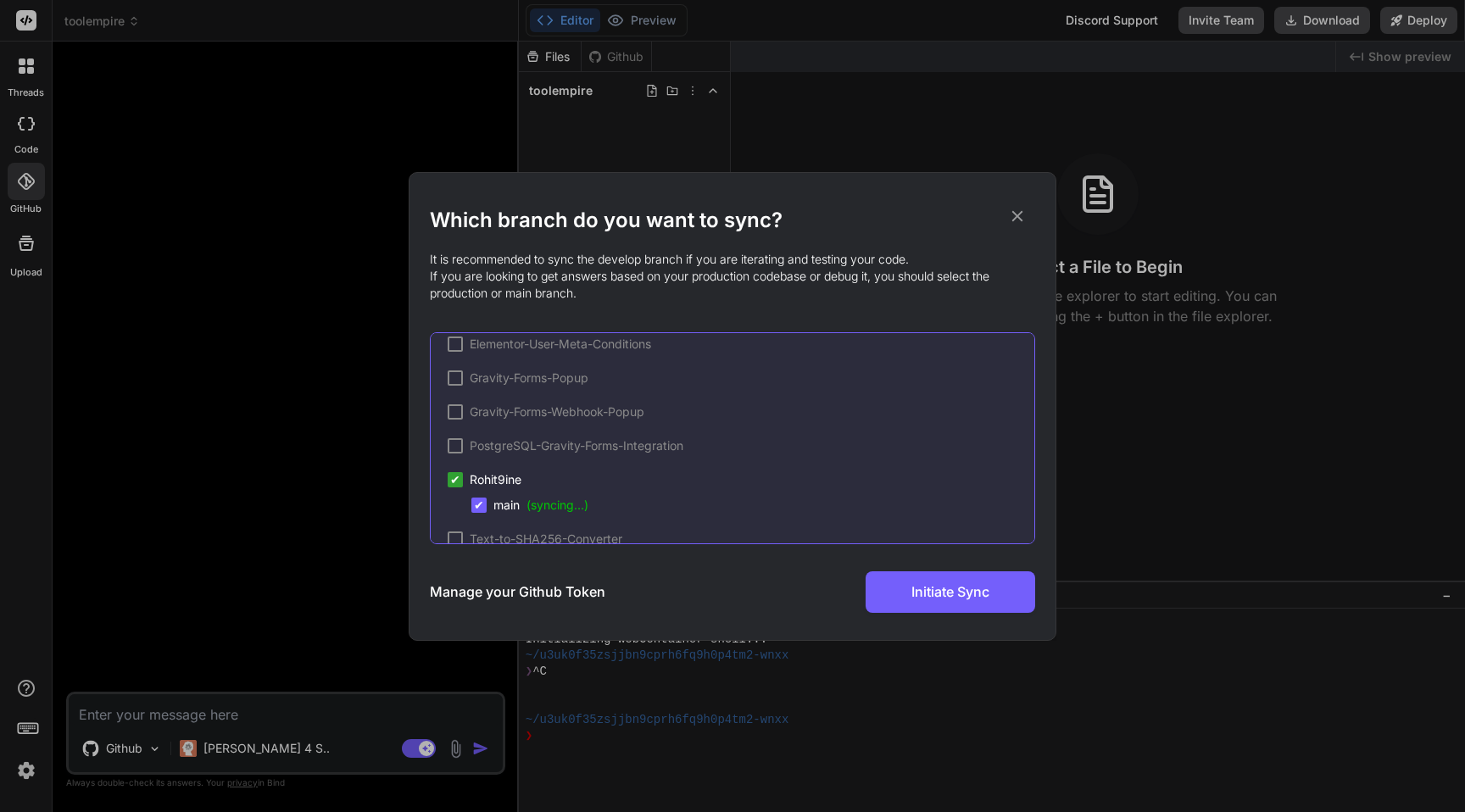
scroll to position [243, 0]
click at [1026, 214] on icon at bounding box center [1017, 216] width 19 height 19
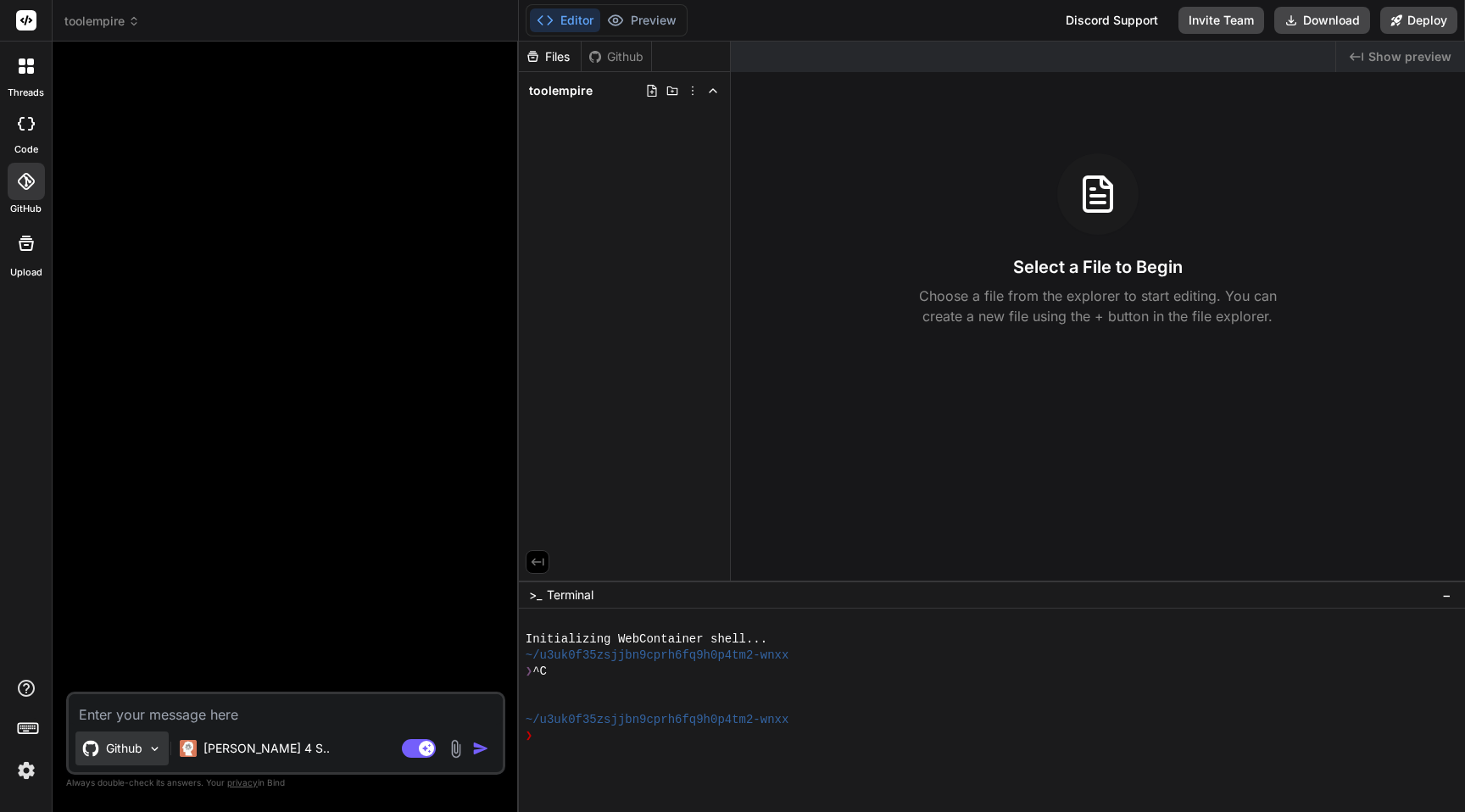
click at [109, 753] on p "Github" at bounding box center [124, 749] width 37 height 17
type textarea "x"
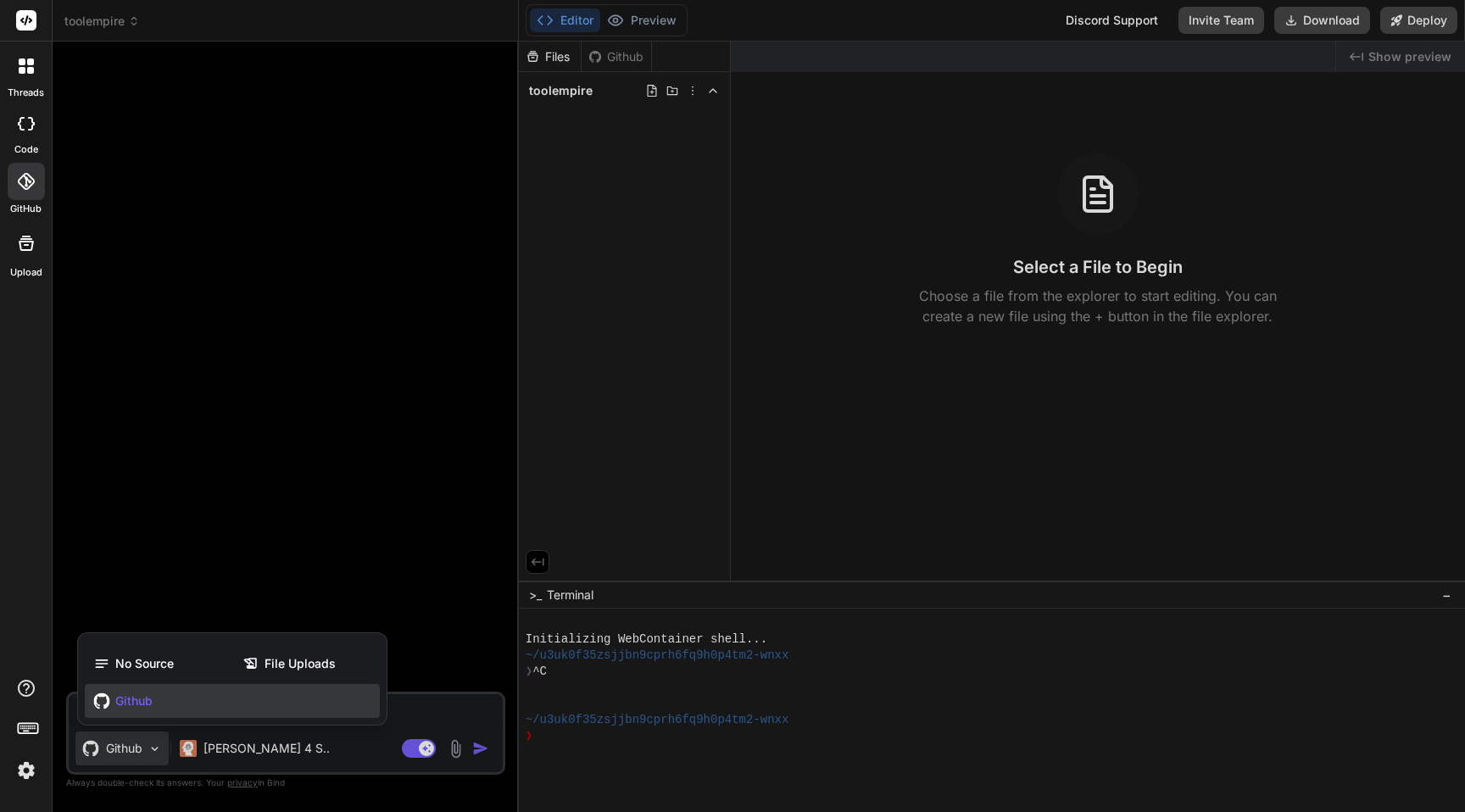
click at [37, 178] on div at bounding box center [26, 180] width 37 height 37
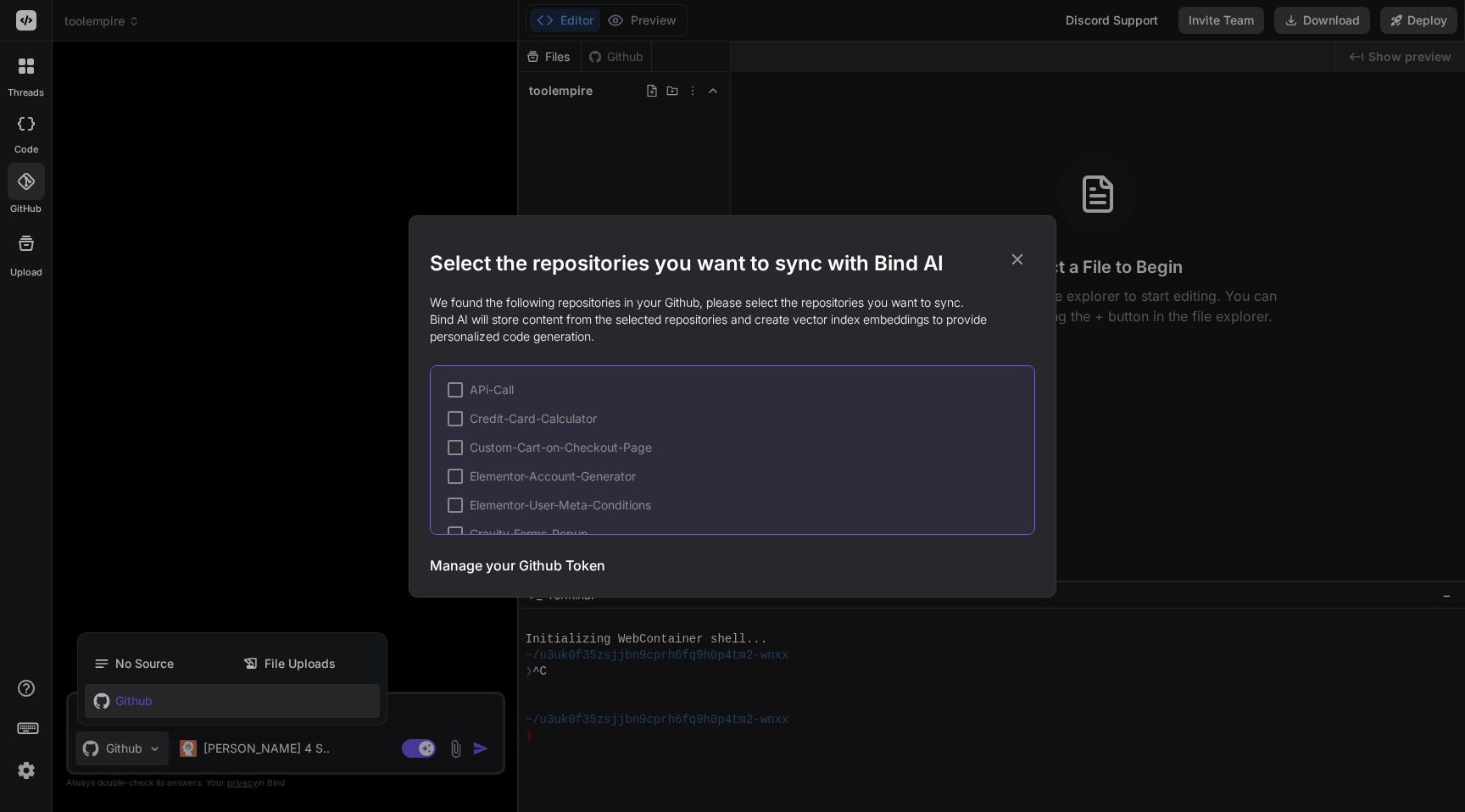
scroll to position [198, 0]
click at [278, 364] on div "Select the repositories you want to sync with Bind AI We found the following re…" at bounding box center [732, 406] width 1465 height 812
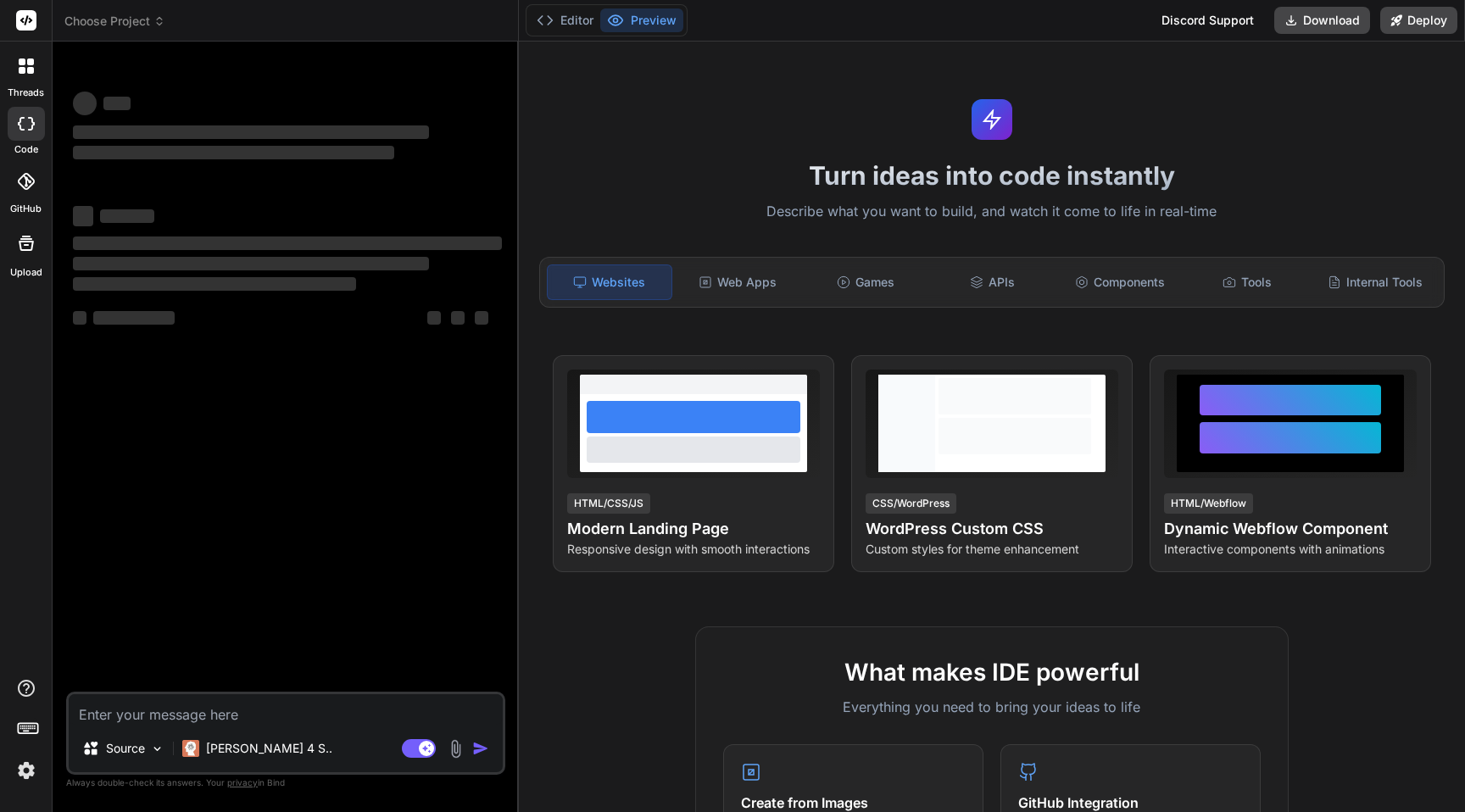
click at [26, 184] on icon at bounding box center [26, 181] width 17 height 17
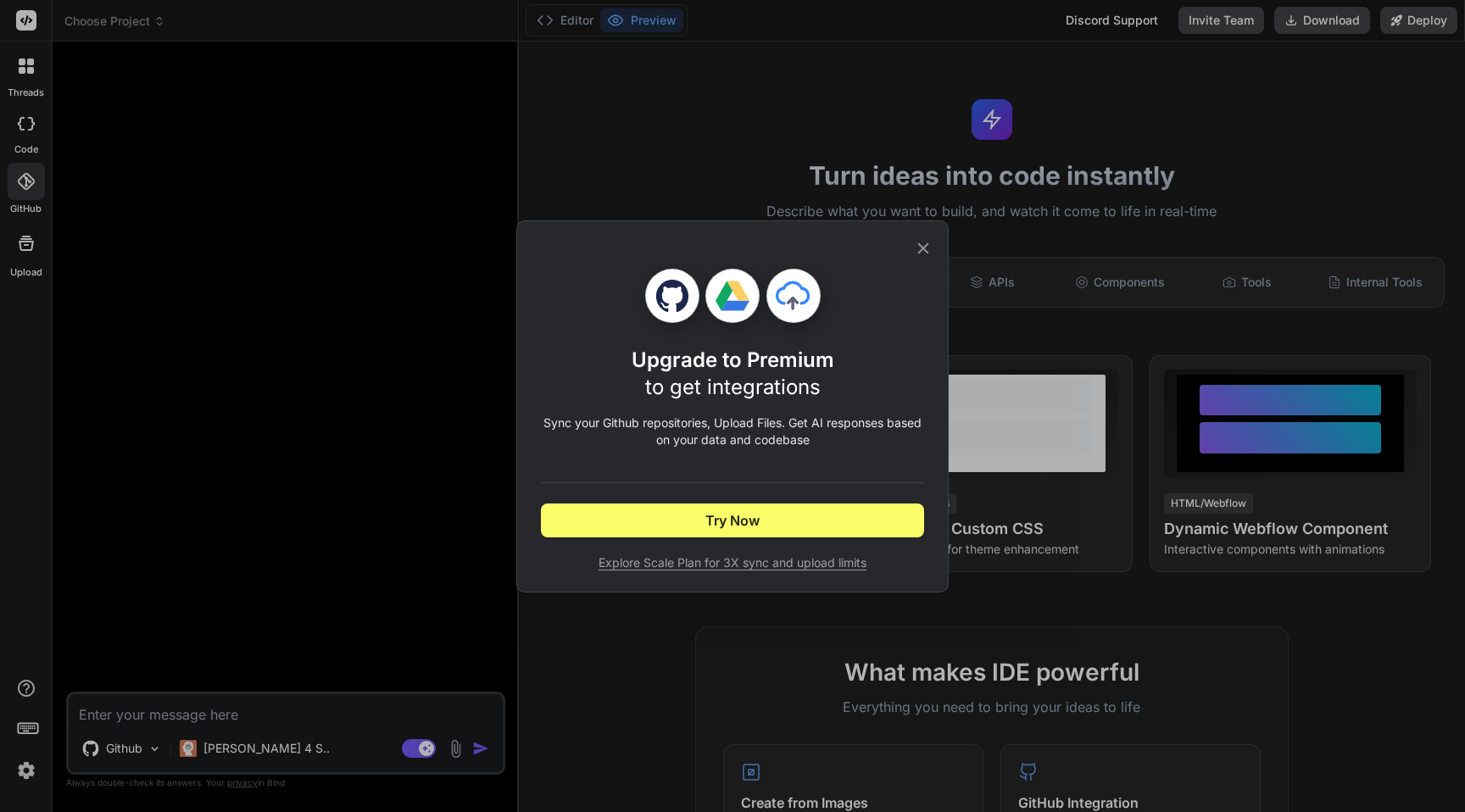
click at [356, 359] on div "Upgrade to Premium to get integrations Sync your Github repositories, Upload Fi…" at bounding box center [732, 406] width 1465 height 812
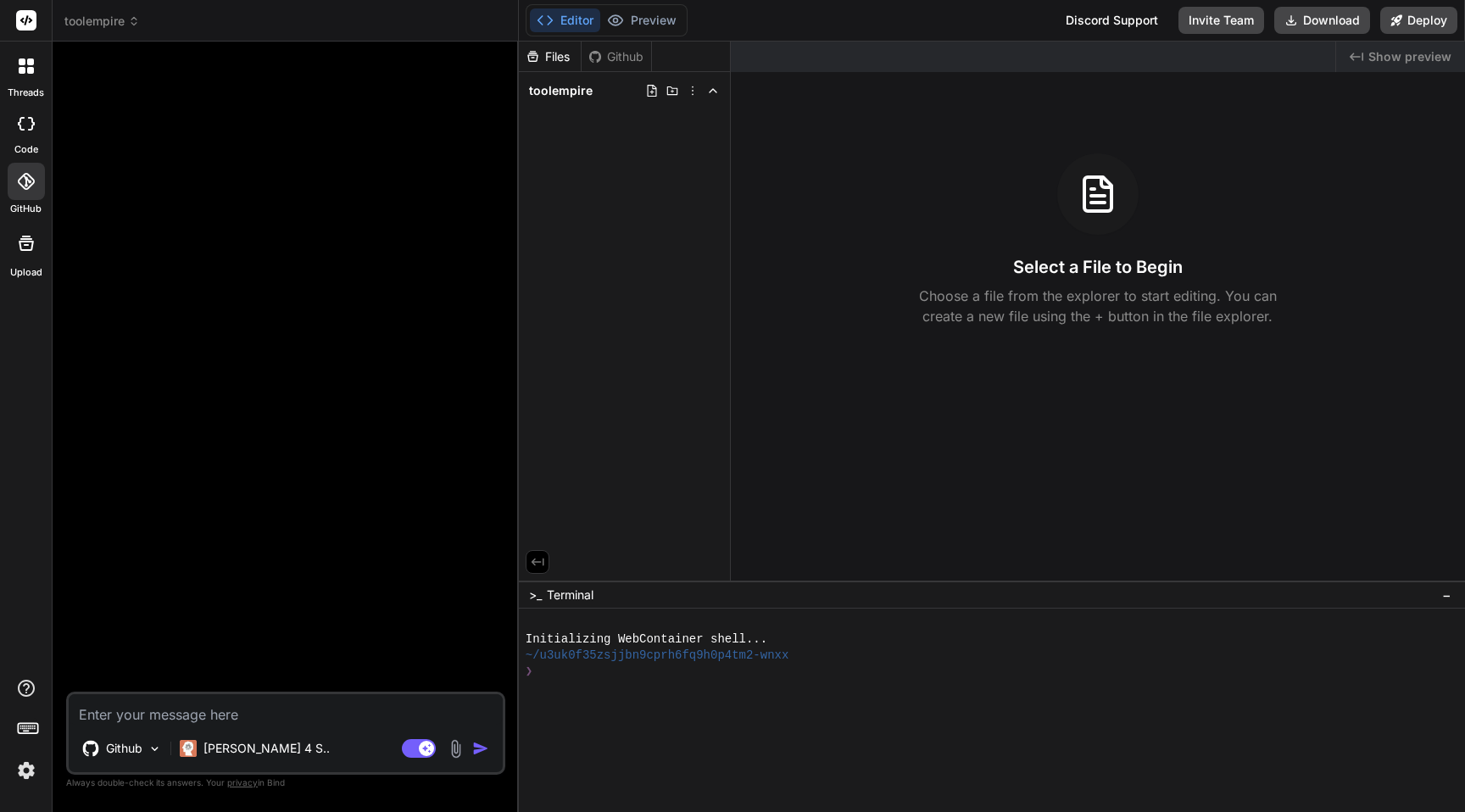
click at [29, 178] on icon at bounding box center [26, 181] width 17 height 17
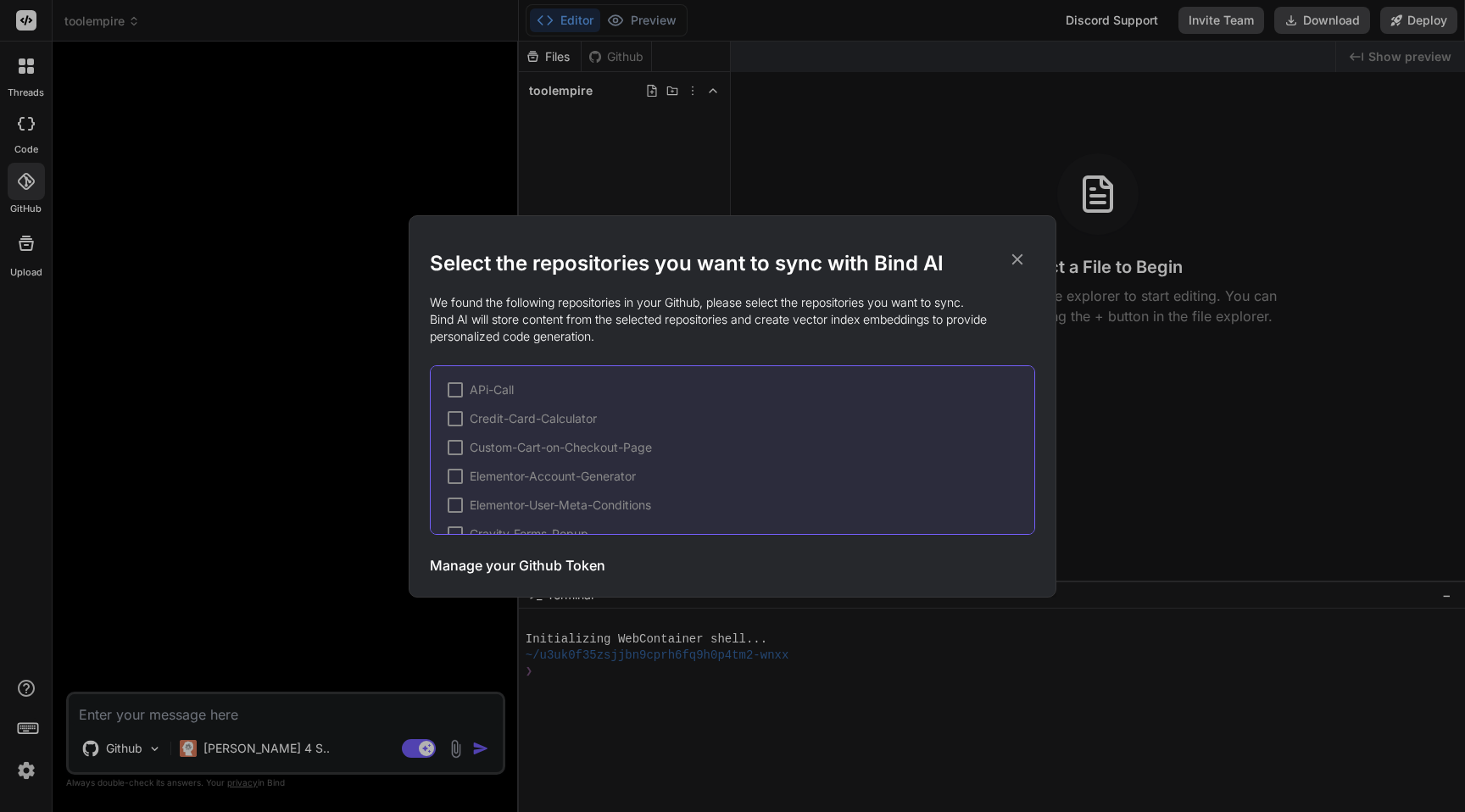
scroll to position [198, 0]
click at [289, 475] on div "Select the repositories you want to sync with Bind AI We found the following re…" at bounding box center [732, 406] width 1465 height 812
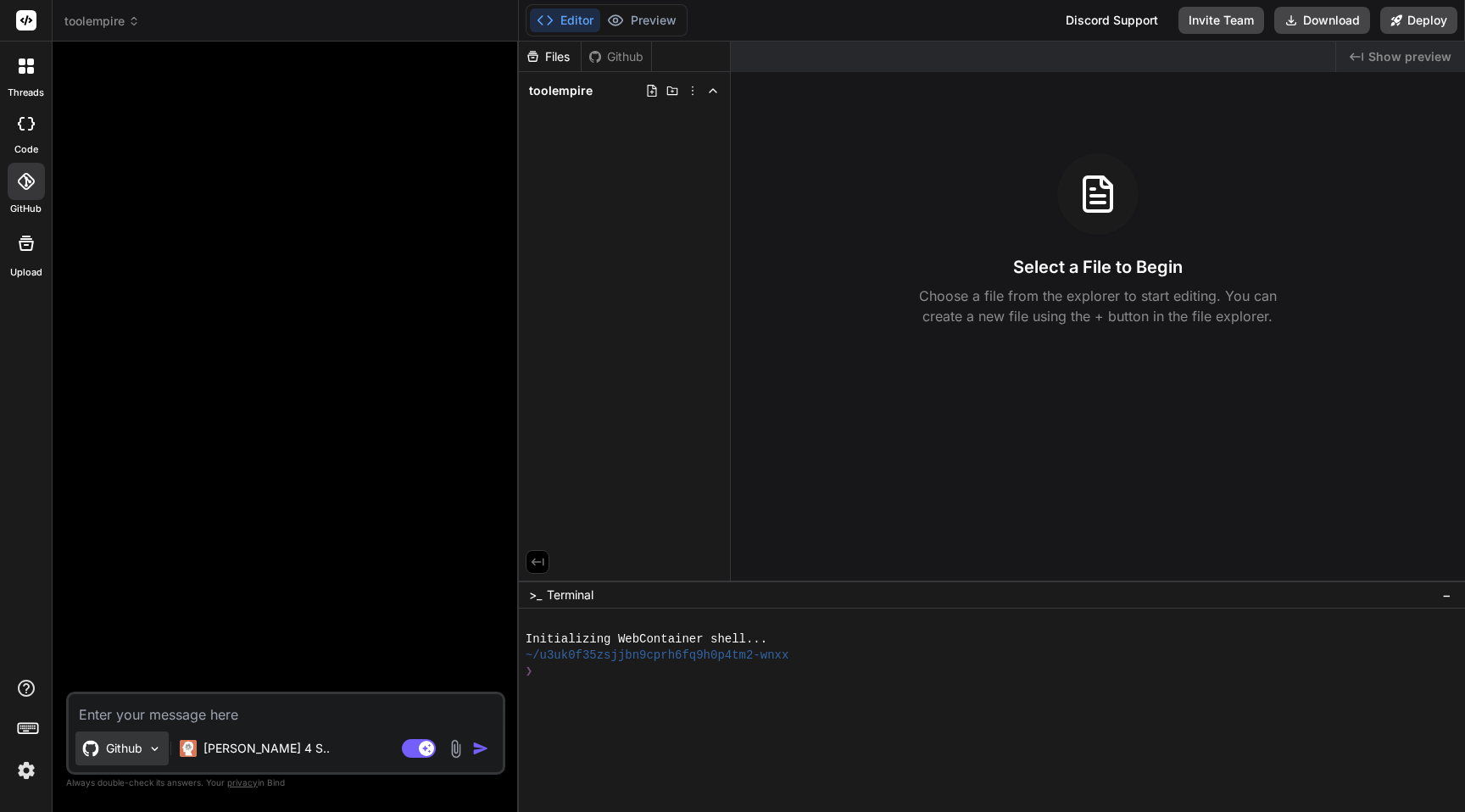
click at [122, 754] on p "Github" at bounding box center [124, 749] width 37 height 17
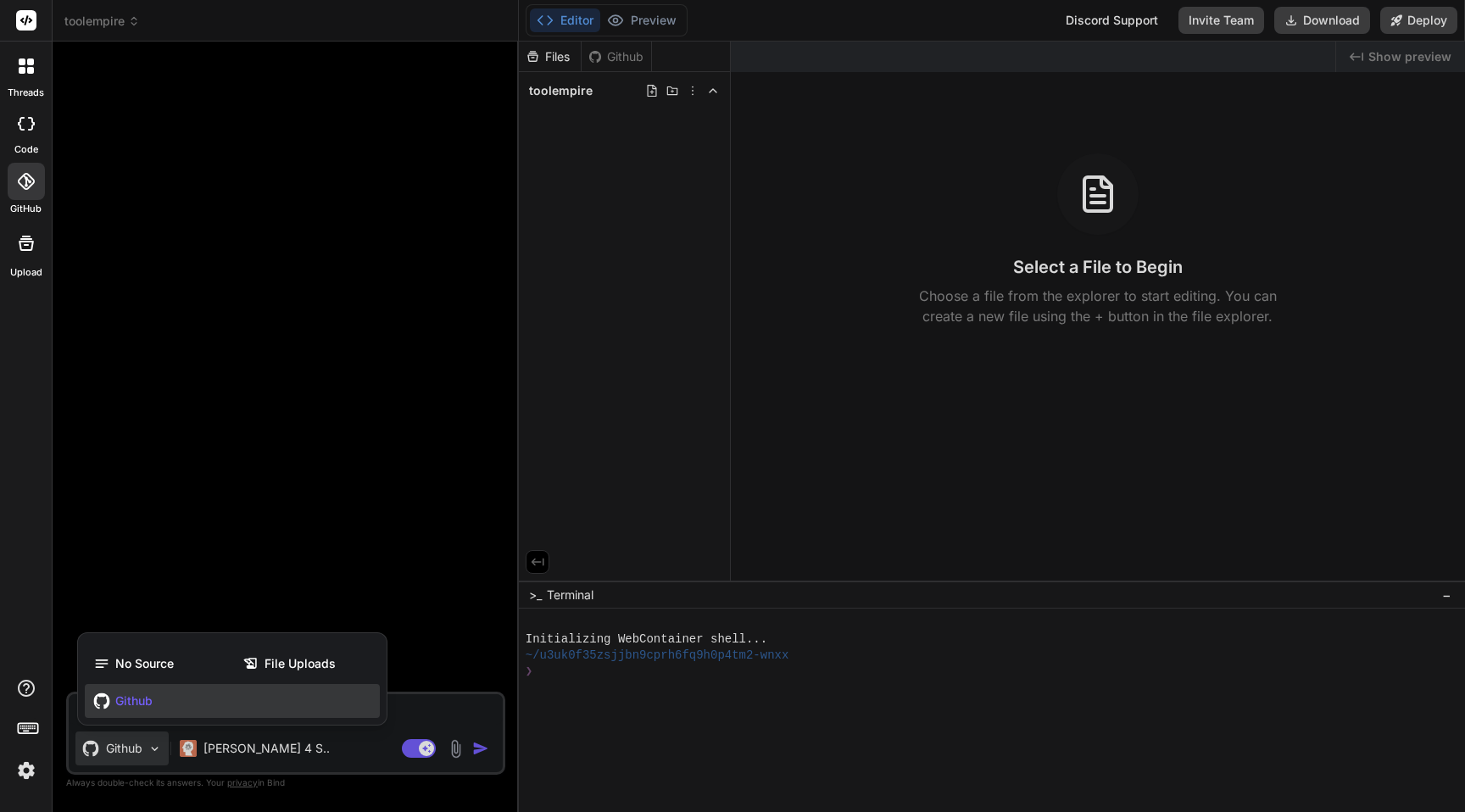
click at [136, 704] on span "Github" at bounding box center [133, 701] width 37 height 17
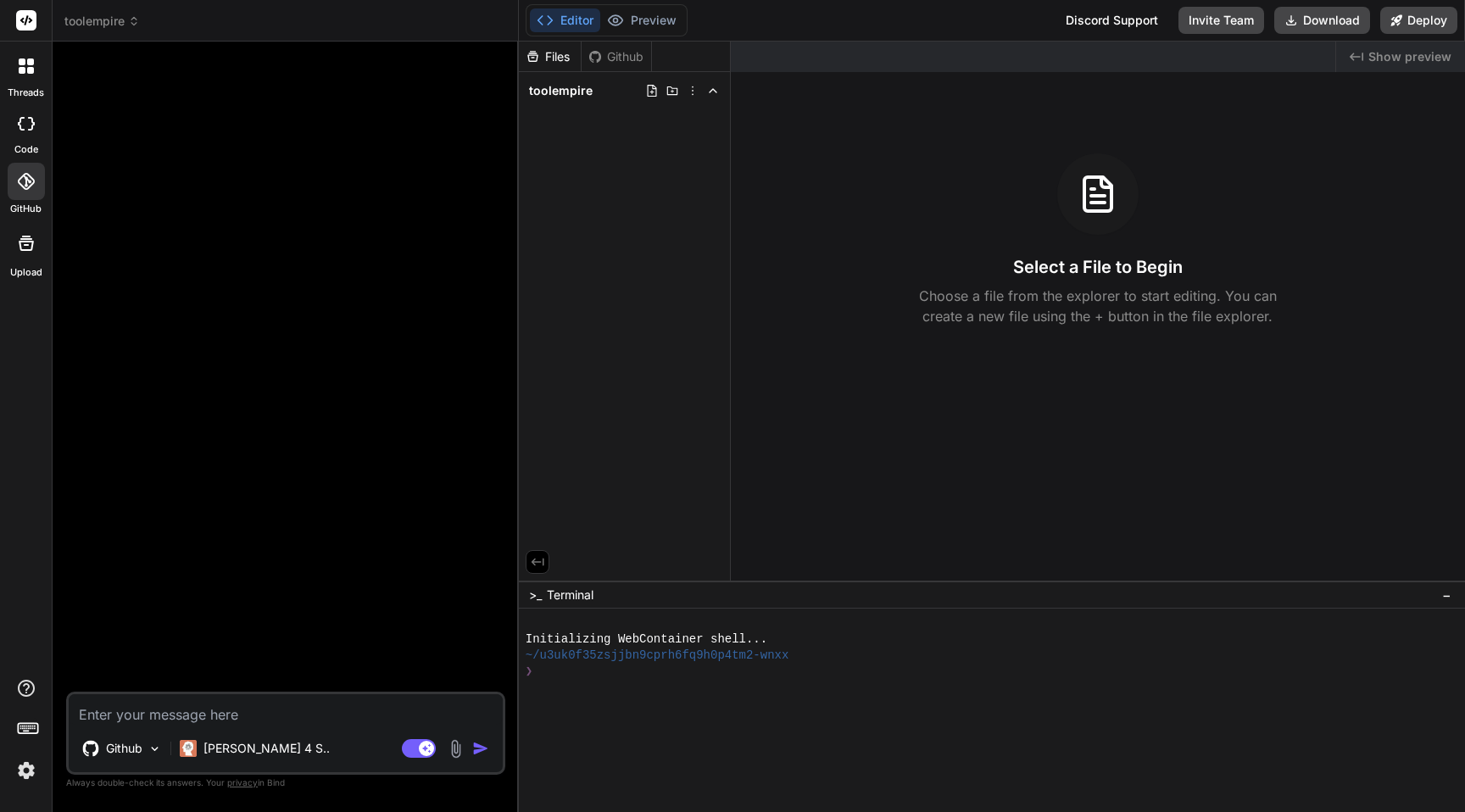
click at [164, 714] on textarea at bounding box center [286, 709] width 434 height 30
click at [30, 196] on div at bounding box center [26, 180] width 37 height 37
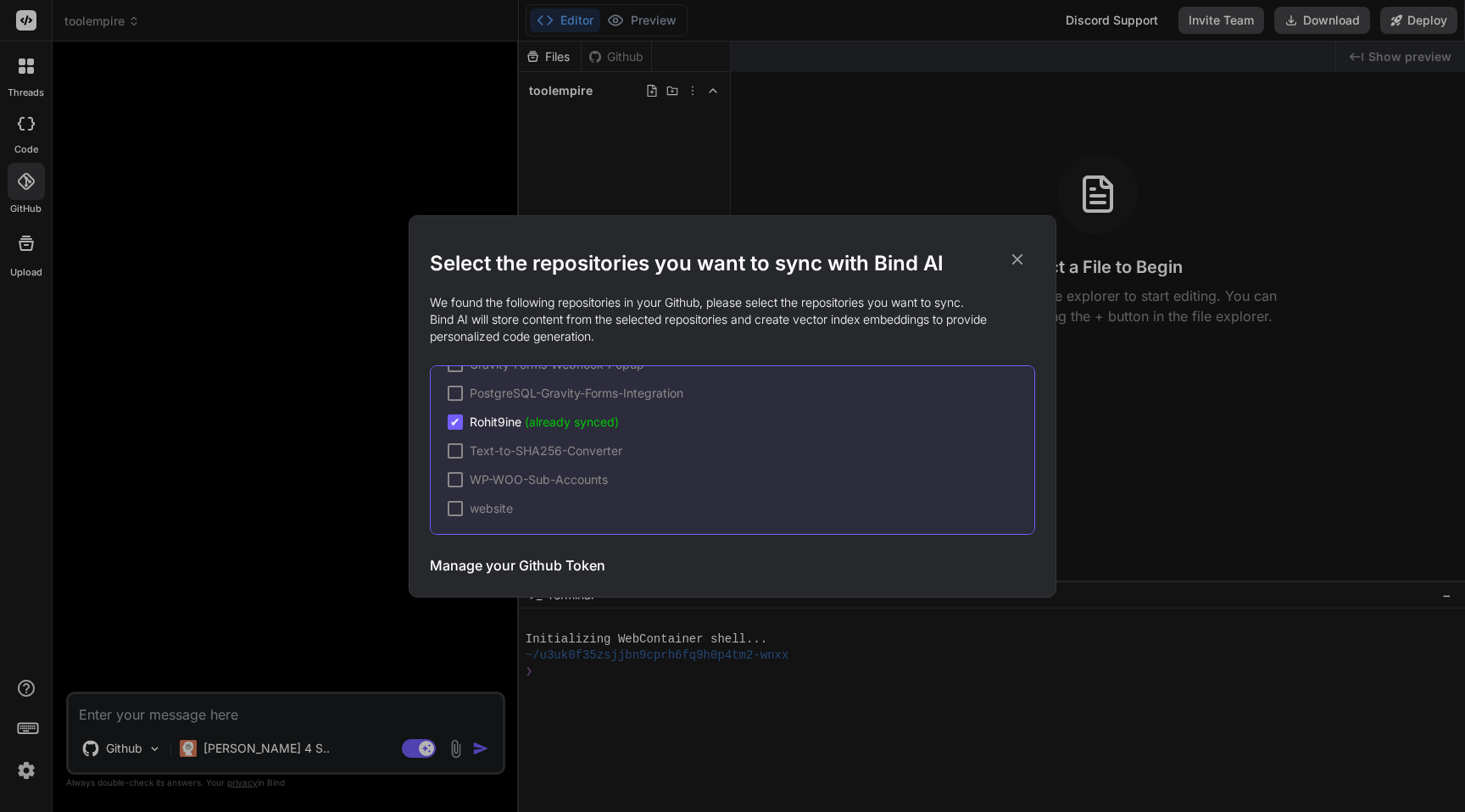
click at [533, 570] on h3 "Manage your Github Token" at bounding box center [518, 566] width 176 height 21
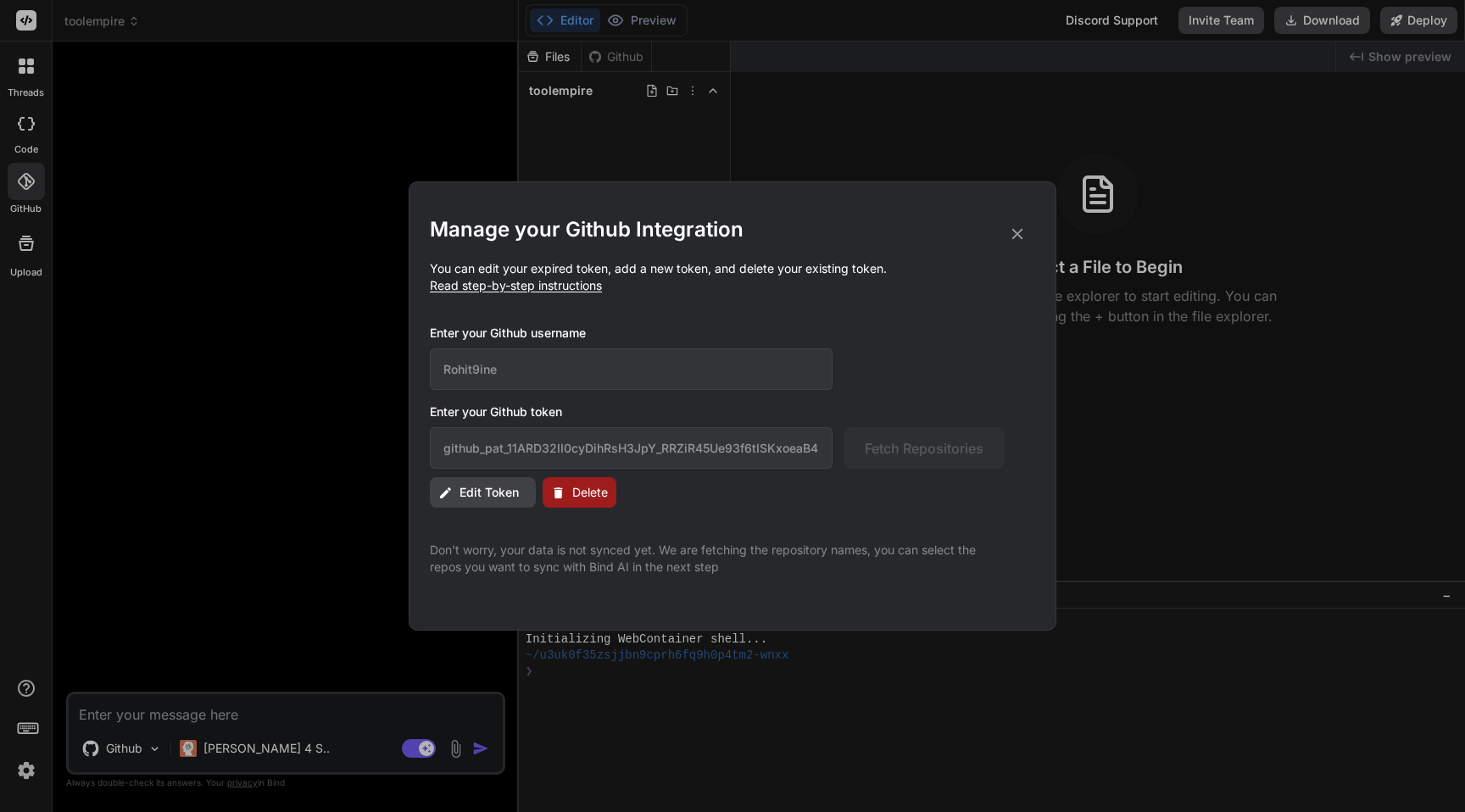
click at [572, 284] on span "Read step-by-step instructions" at bounding box center [516, 284] width 172 height 14
click at [518, 285] on span "Read step-by-step instructions" at bounding box center [516, 284] width 172 height 14
click at [459, 286] on span "Read step-by-step instructions" at bounding box center [516, 284] width 172 height 14
click at [538, 285] on span "Read step-by-step instructions" at bounding box center [516, 284] width 172 height 14
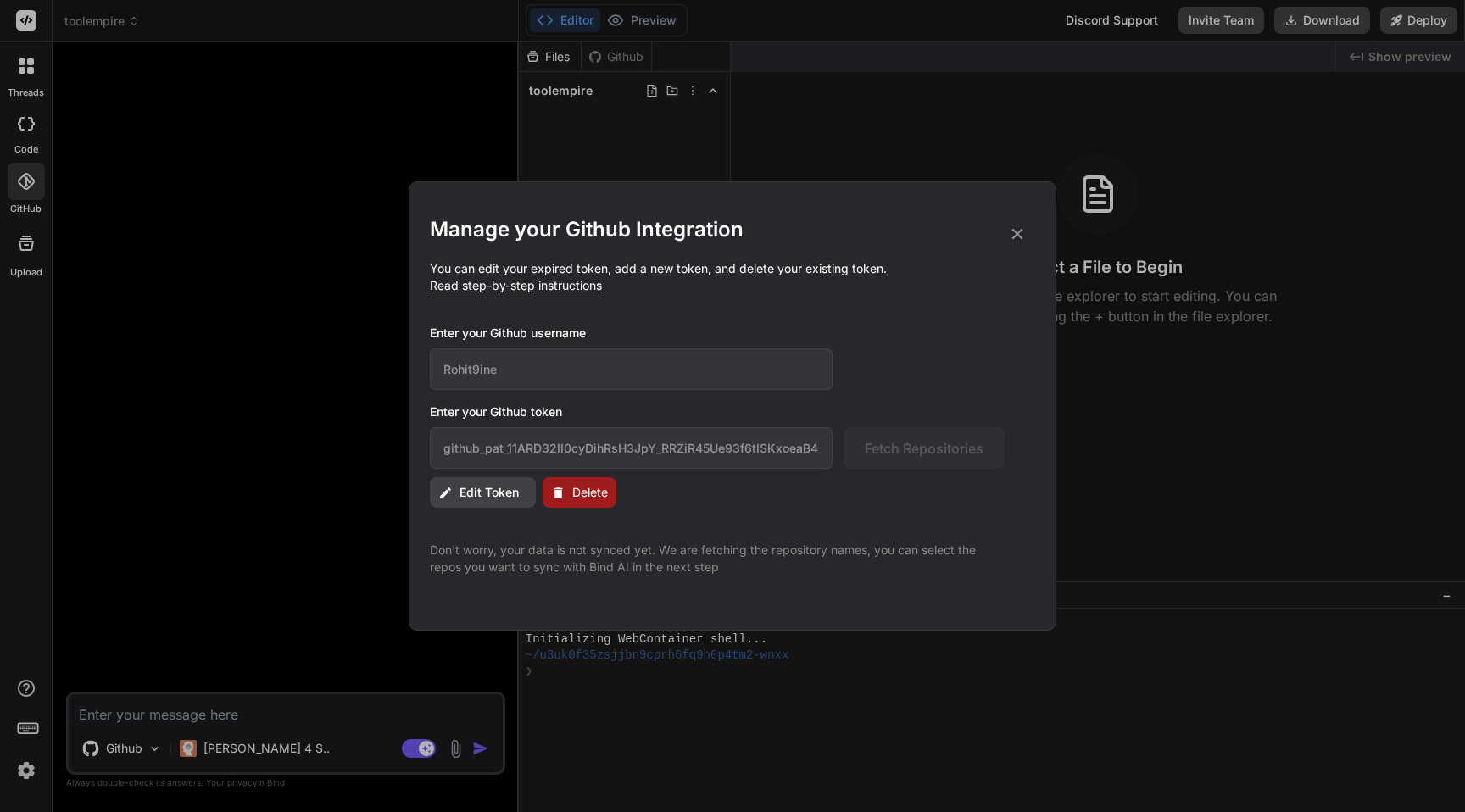
click at [281, 277] on div "Manage your Github Integration You can edit your expired token, add a new token…" at bounding box center [732, 406] width 1465 height 812
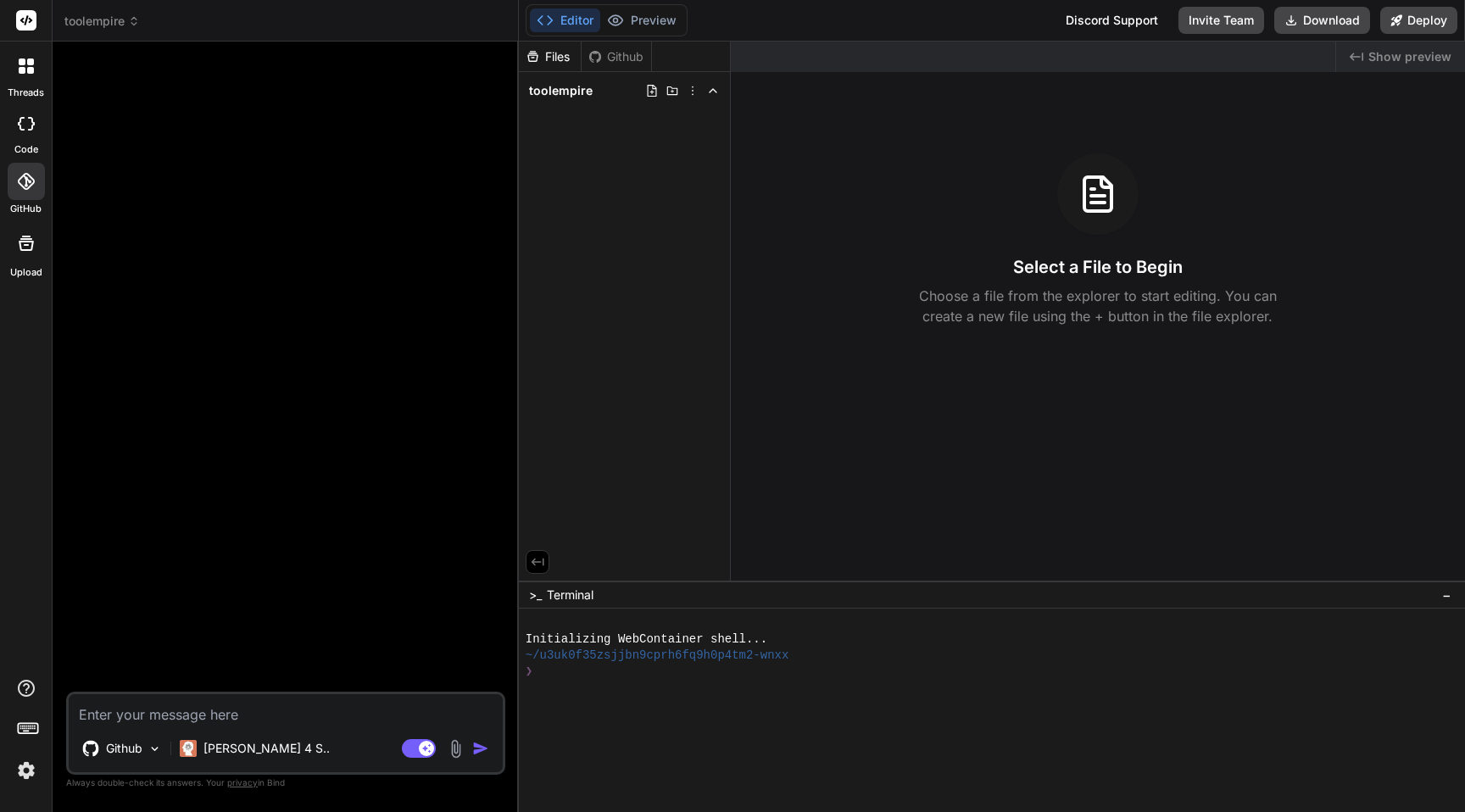
click at [26, 182] on icon at bounding box center [26, 181] width 17 height 17
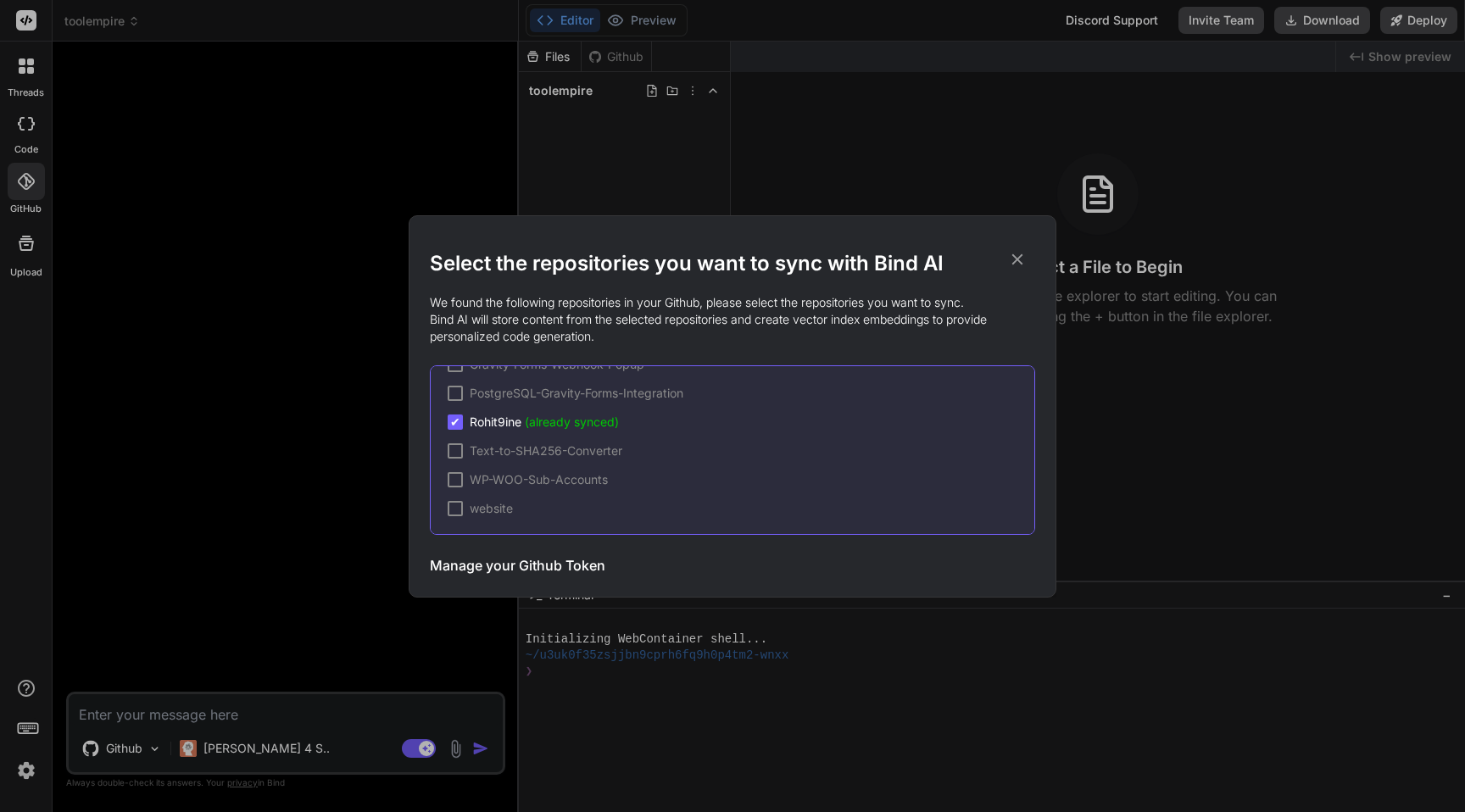
click at [577, 423] on span "(already synced)" at bounding box center [572, 421] width 94 height 14
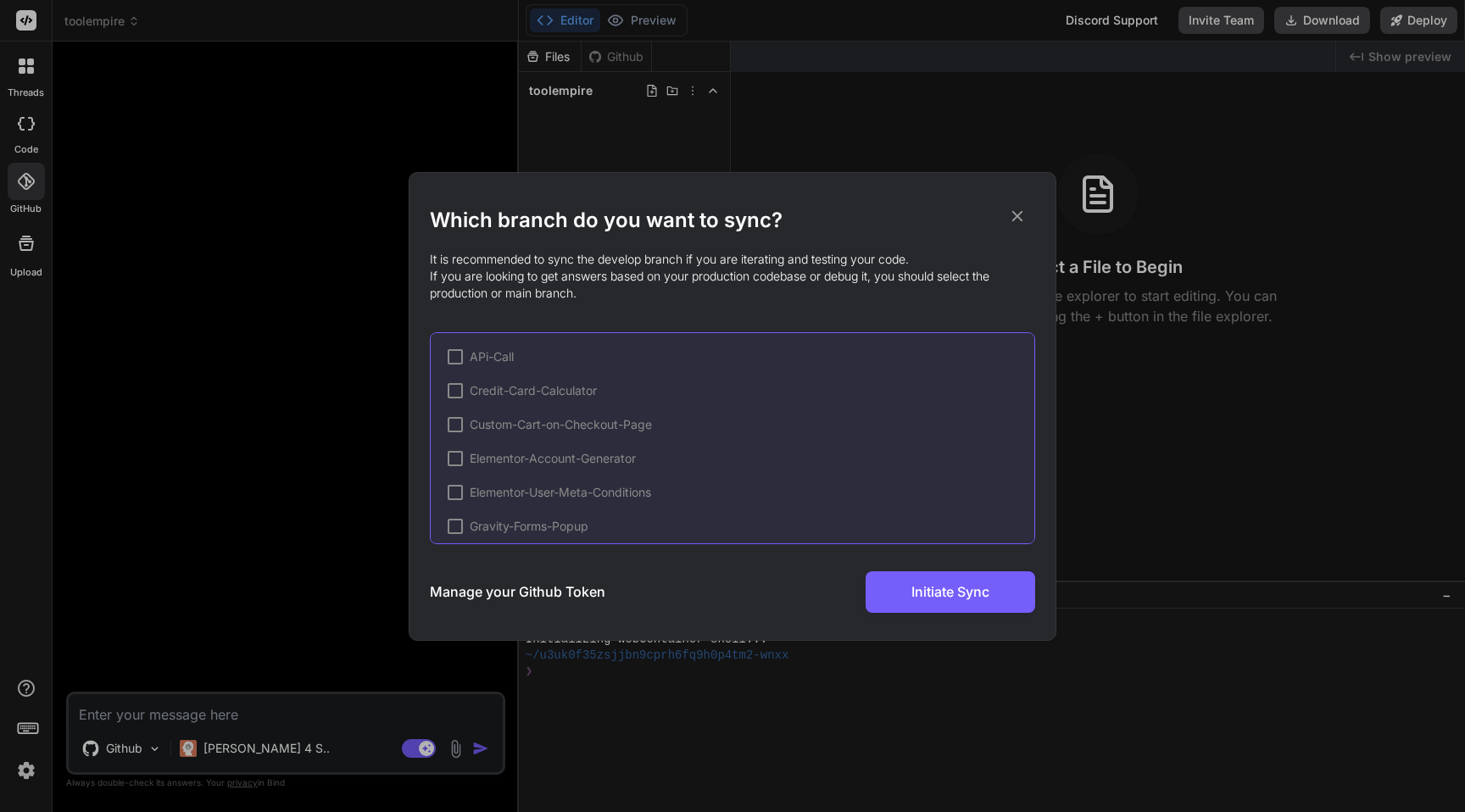
scroll to position [243, 0]
click at [1023, 218] on icon at bounding box center [1017, 216] width 19 height 19
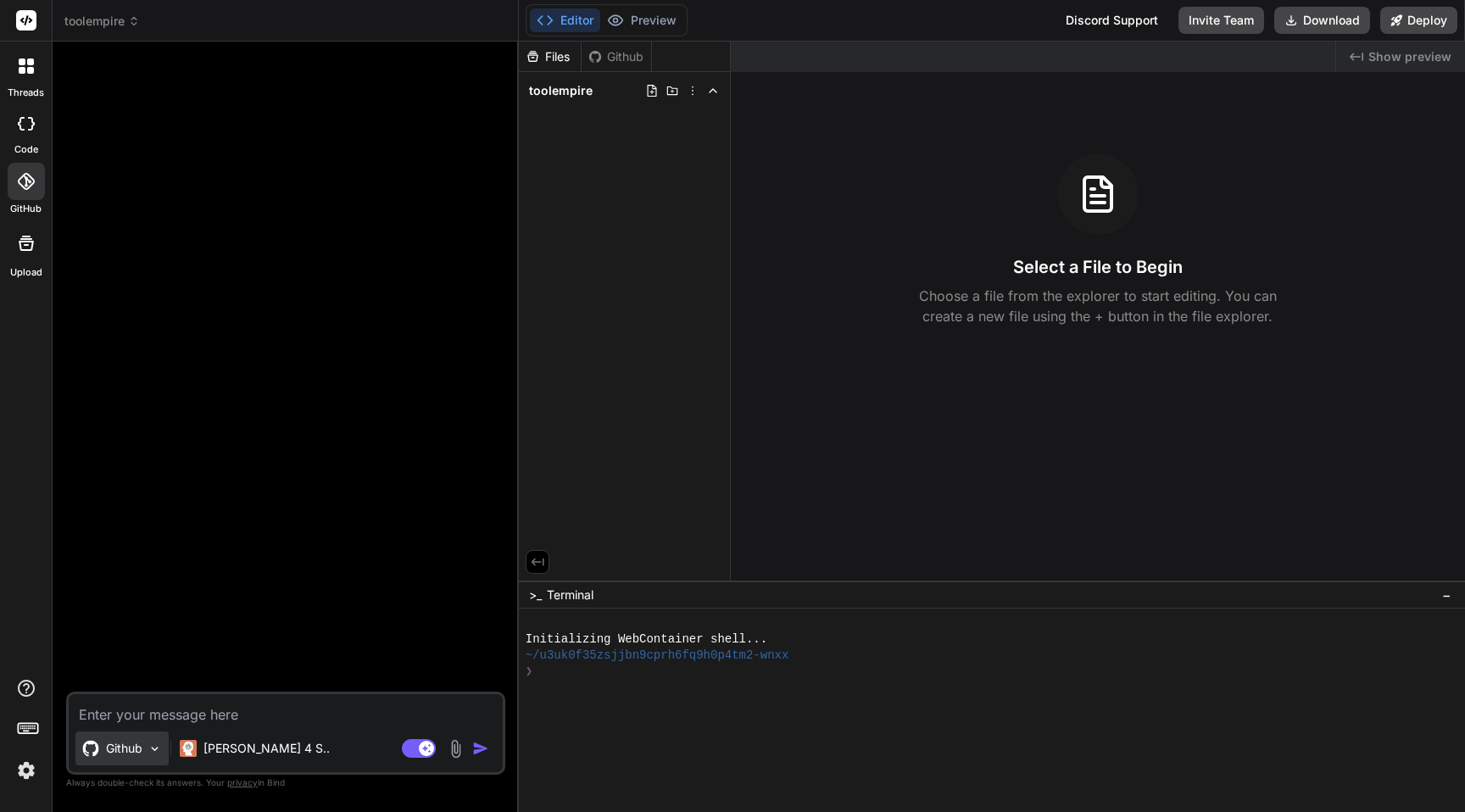
click at [117, 753] on p "Github" at bounding box center [124, 749] width 37 height 17
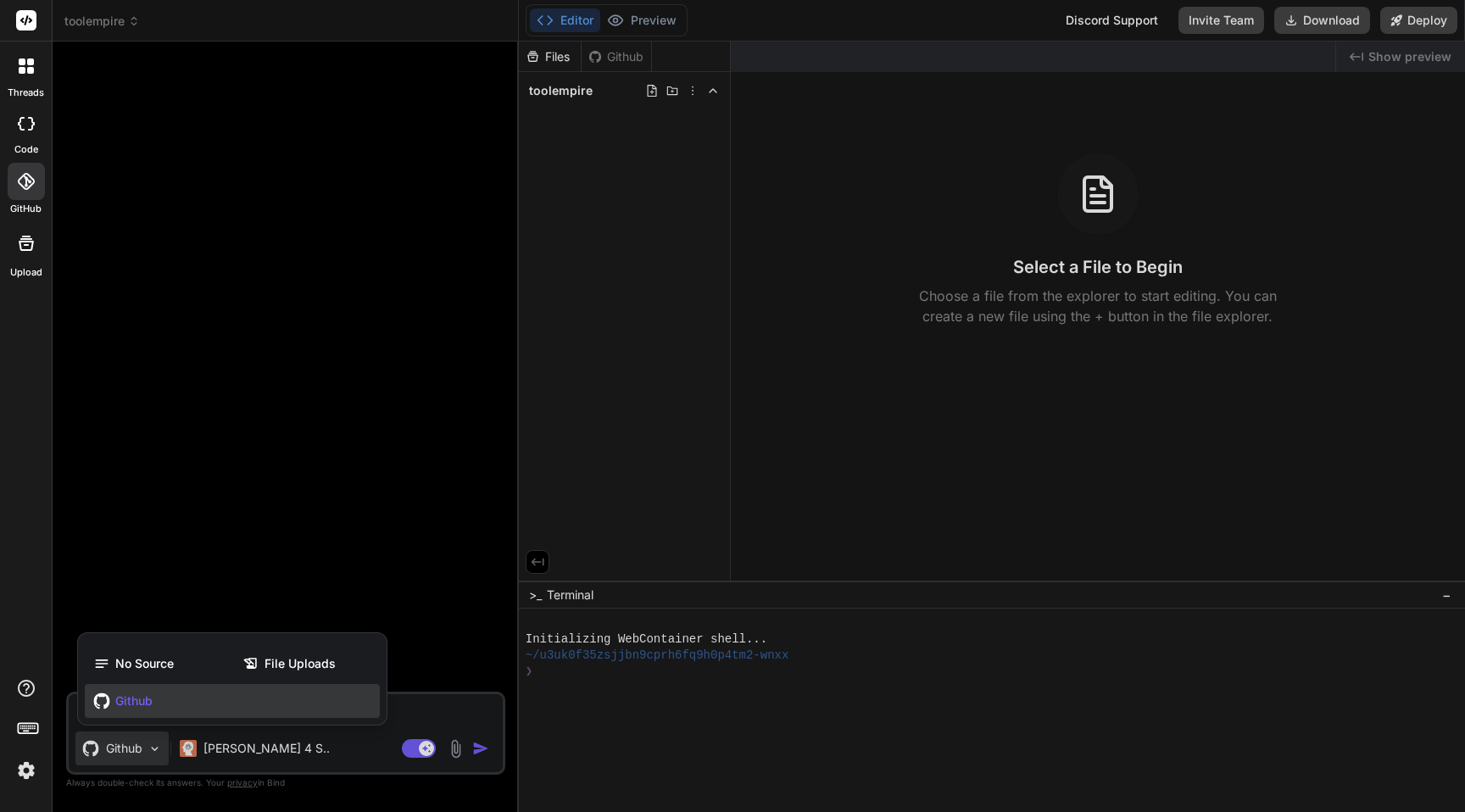
click at [142, 693] on span "Github" at bounding box center [133, 701] width 37 height 17
type textarea "x"
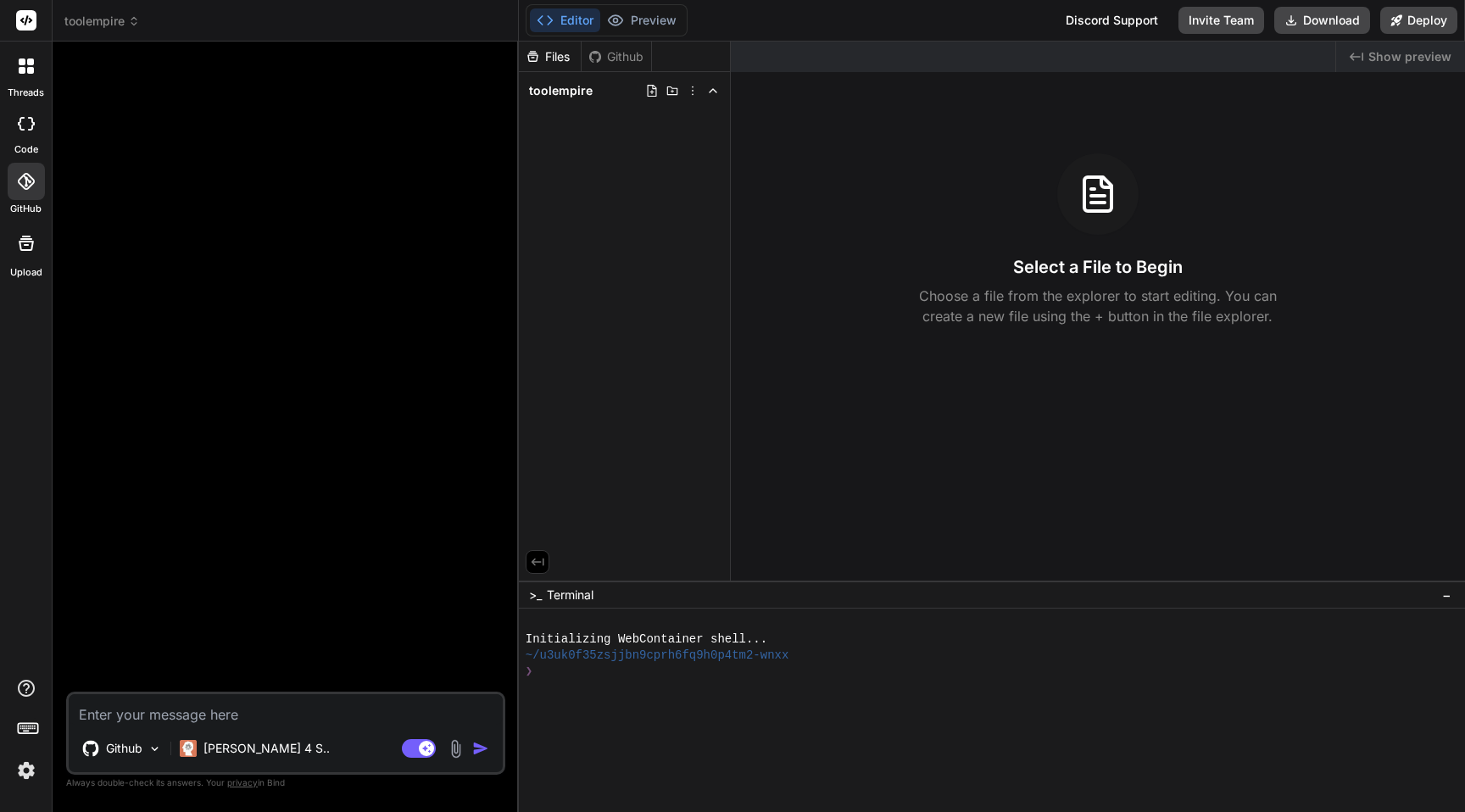
click at [173, 713] on textarea at bounding box center [286, 709] width 434 height 30
click at [620, 56] on div "Github" at bounding box center [617, 57] width 70 height 17
click at [557, 57] on div "Files" at bounding box center [550, 57] width 62 height 17
click at [599, 57] on icon at bounding box center [595, 56] width 12 height 12
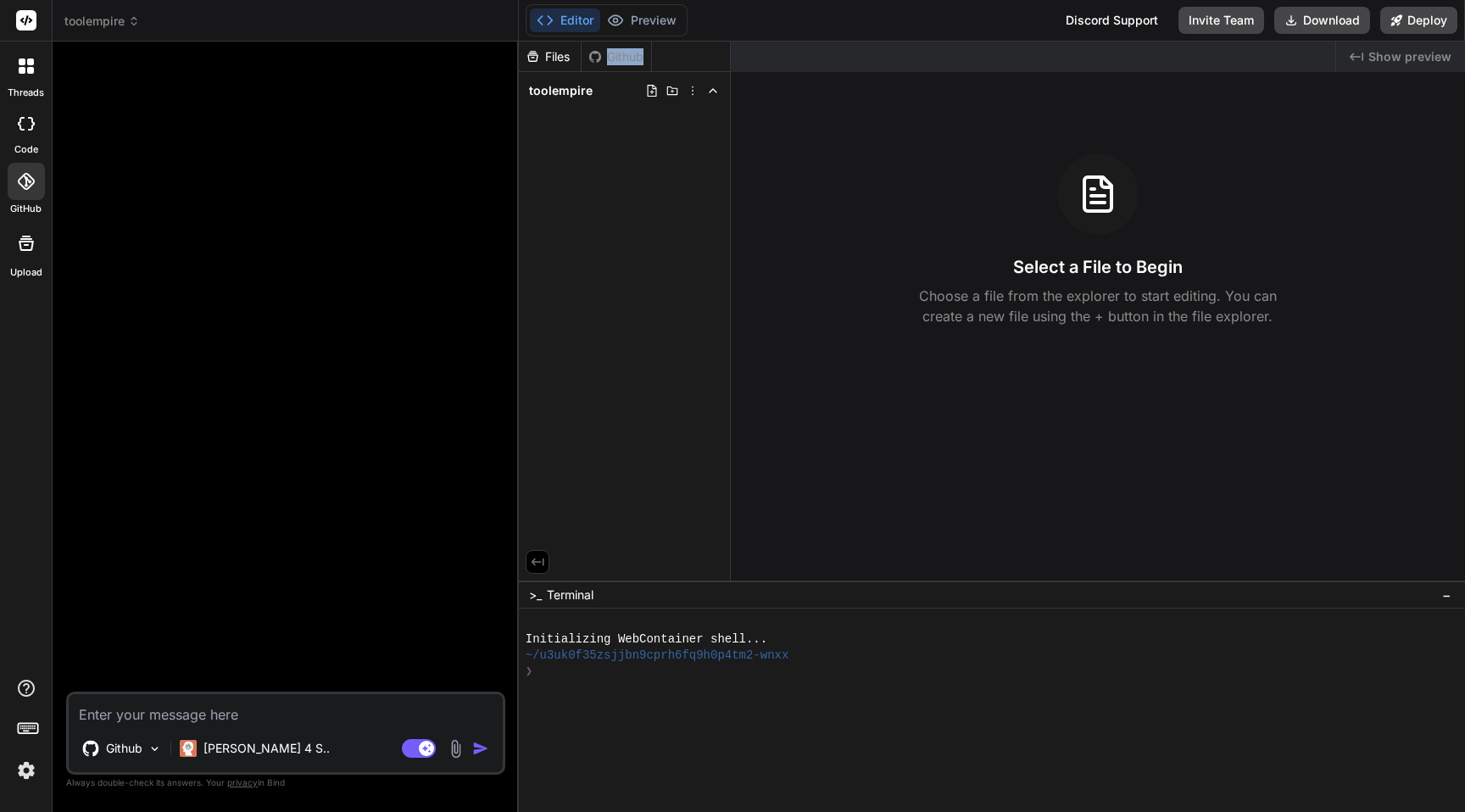
click at [599, 57] on icon at bounding box center [595, 56] width 12 height 12
click at [613, 135] on div "Files Github toolempire" at bounding box center [624, 311] width 212 height 539
click at [575, 90] on span "toolempire" at bounding box center [560, 91] width 63 height 17
click at [618, 59] on div "Github" at bounding box center [617, 57] width 70 height 17
click at [150, 699] on textarea at bounding box center [286, 709] width 434 height 30
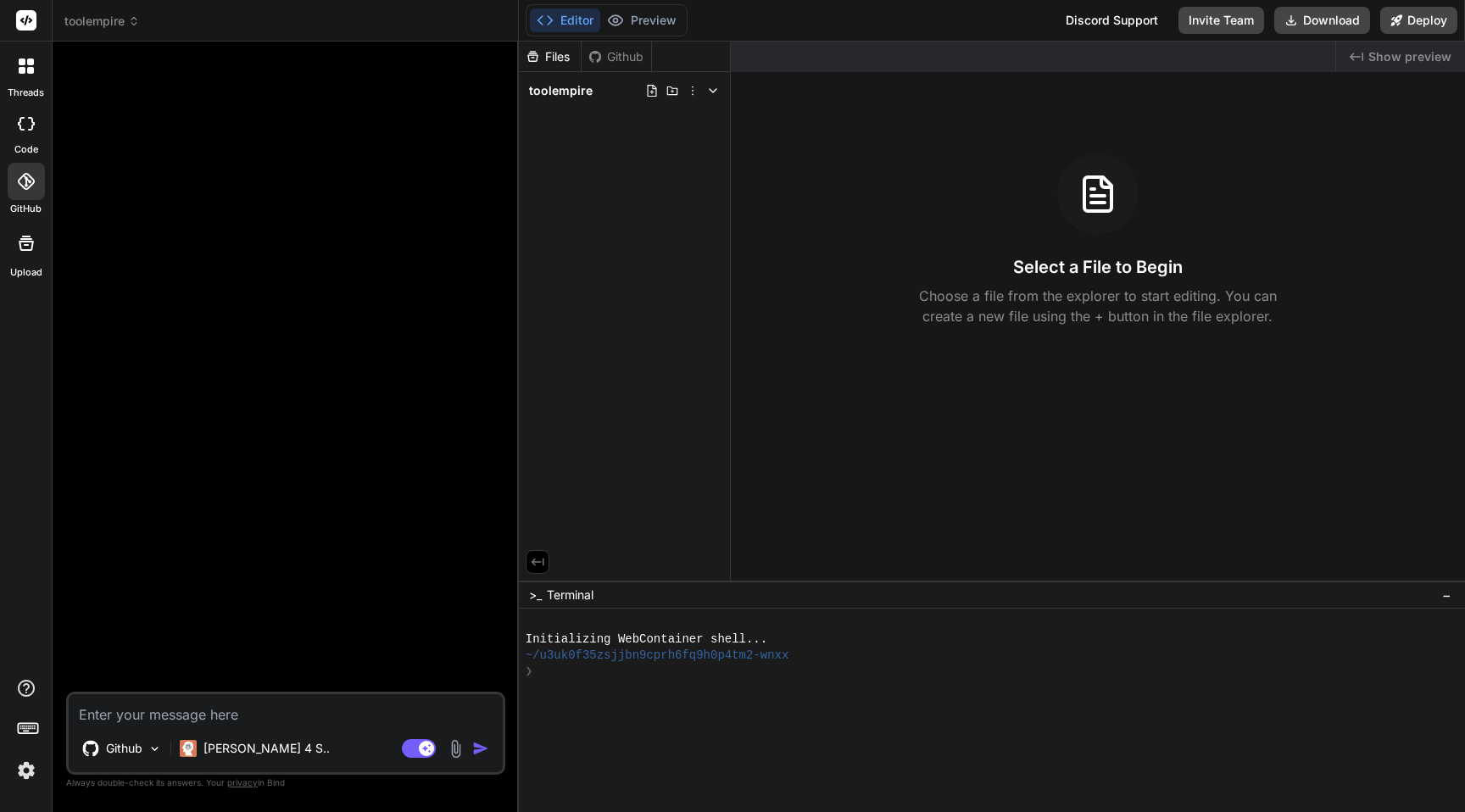
type textarea "w"
type textarea "x"
type textarea "wh"
type textarea "x"
type textarea "wha"
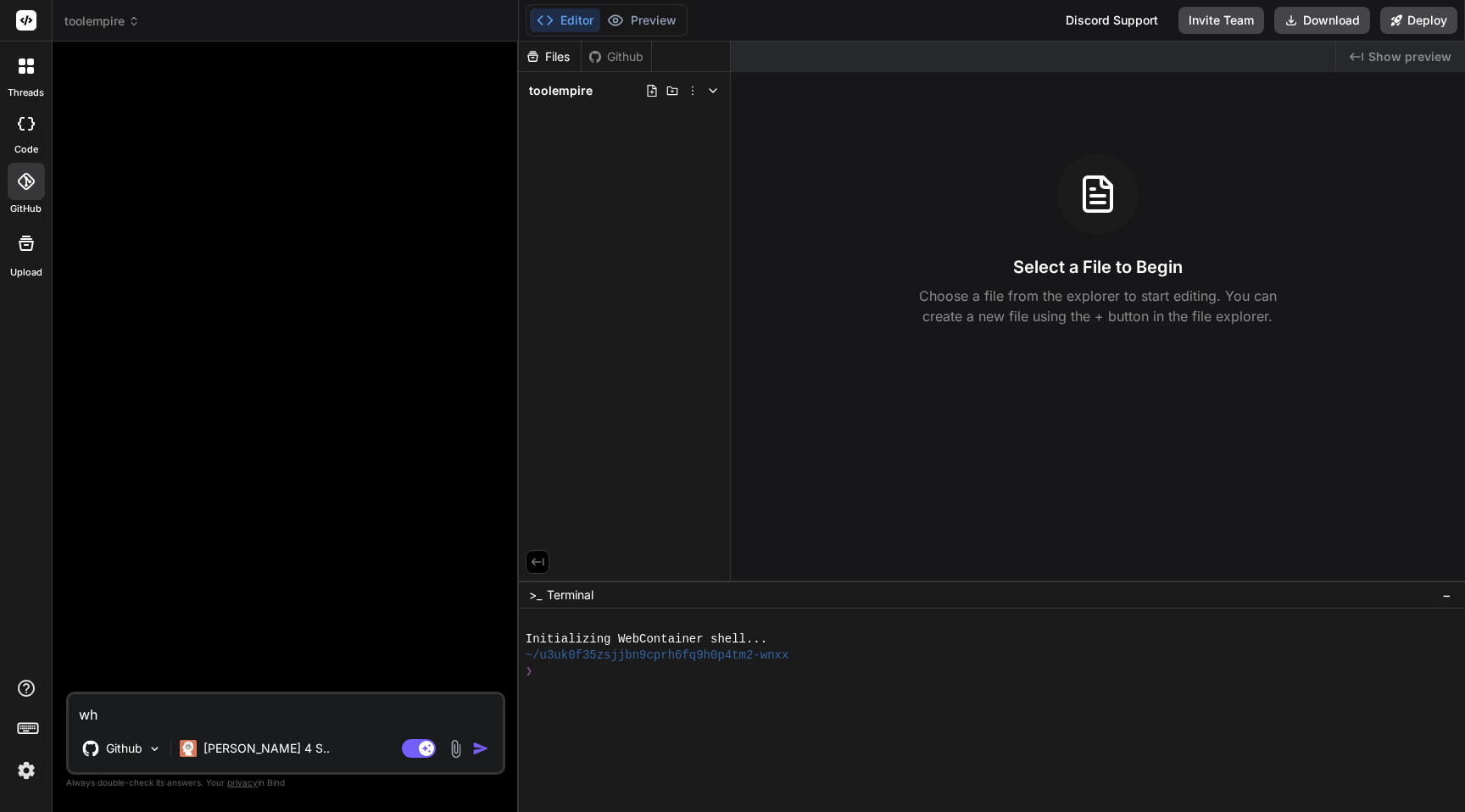
type textarea "x"
type textarea "what"
type textarea "x"
type textarea "whats"
type textarea "x"
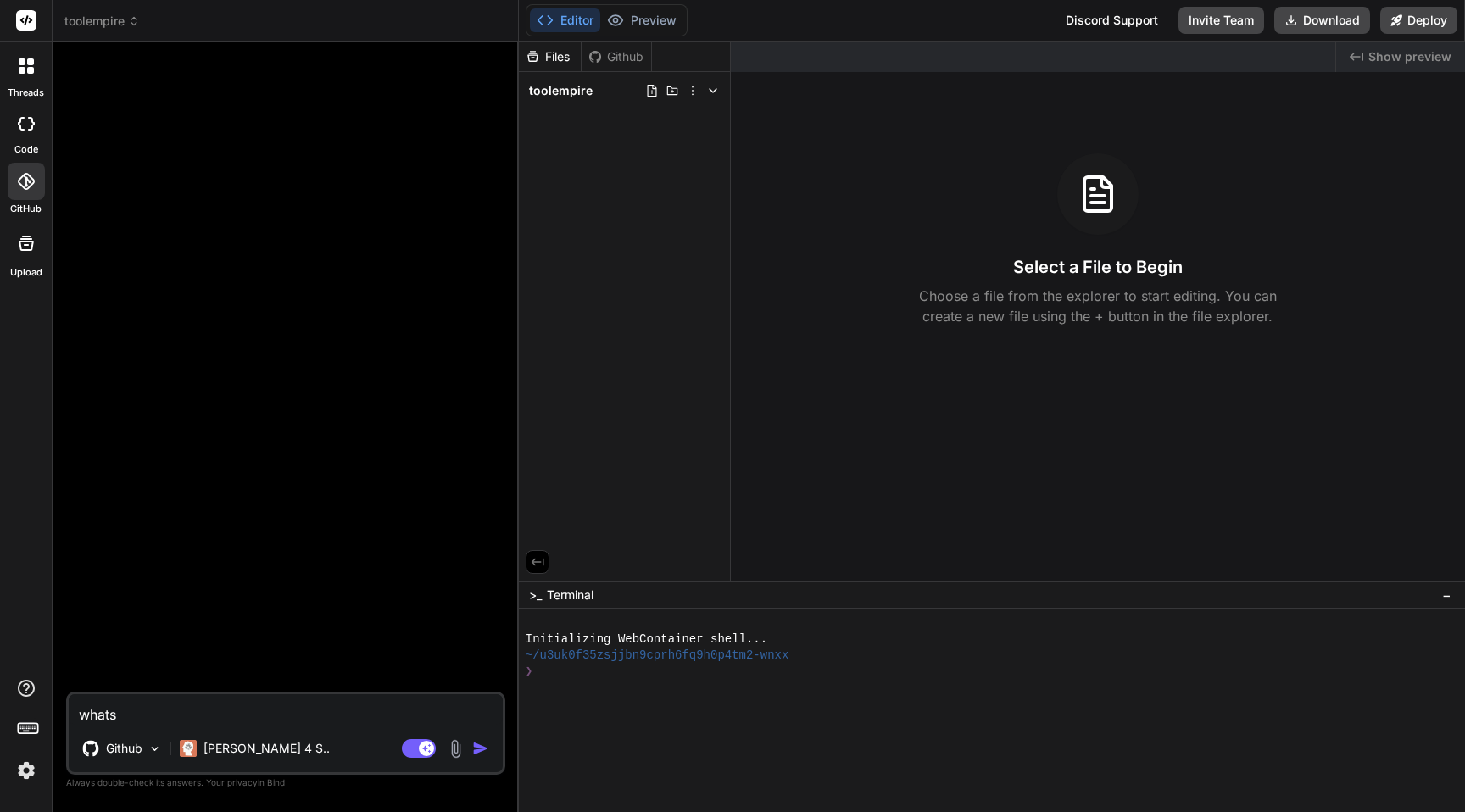
type textarea "whats"
type textarea "x"
type textarea "whats i"
type textarea "x"
type textarea "whats in"
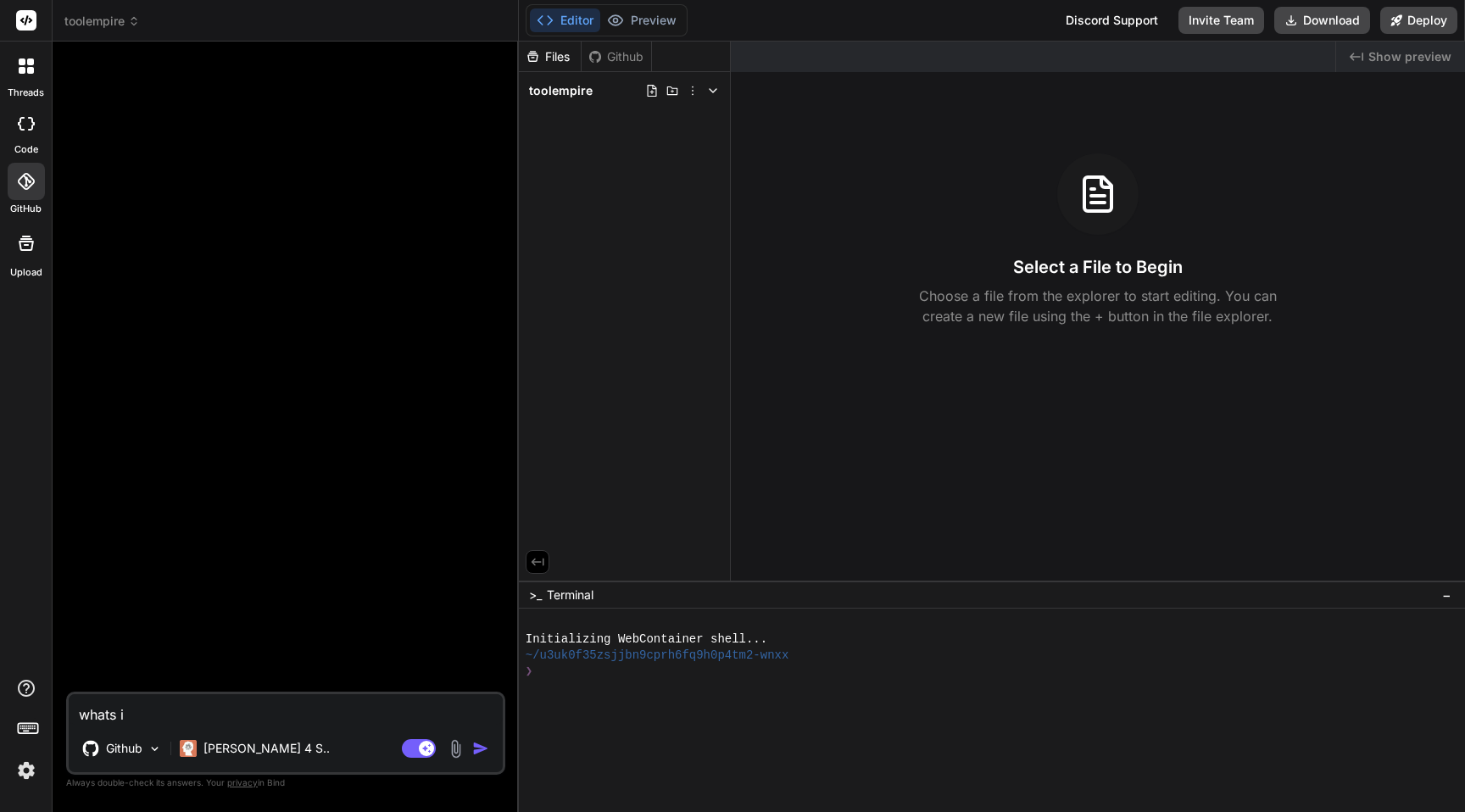
type textarea "x"
type textarea "whats in"
type textarea "x"
type textarea "whats in m"
type textarea "x"
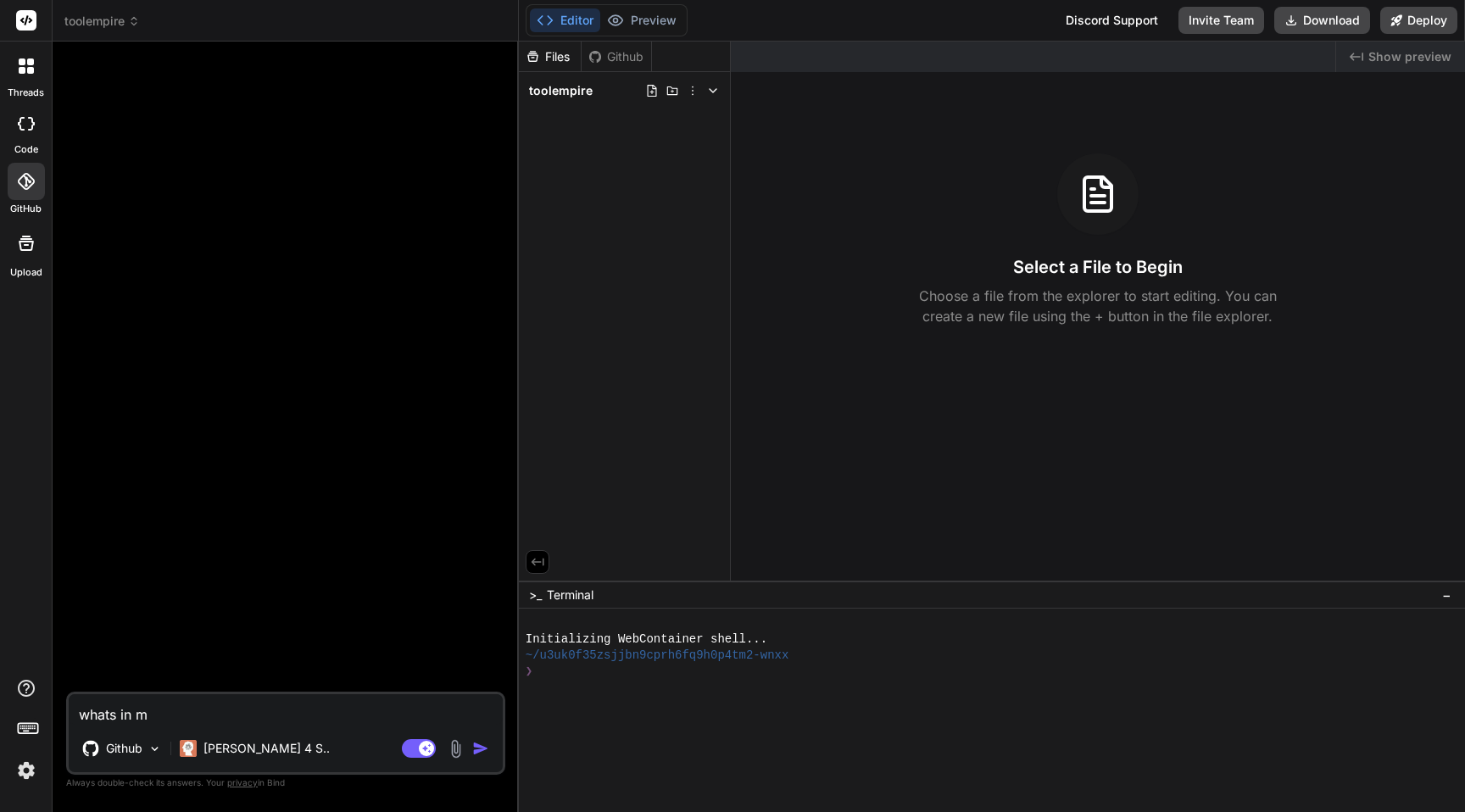
type textarea "whats in my"
type textarea "x"
type textarea "whats in my"
type textarea "x"
type textarea "whats in my f"
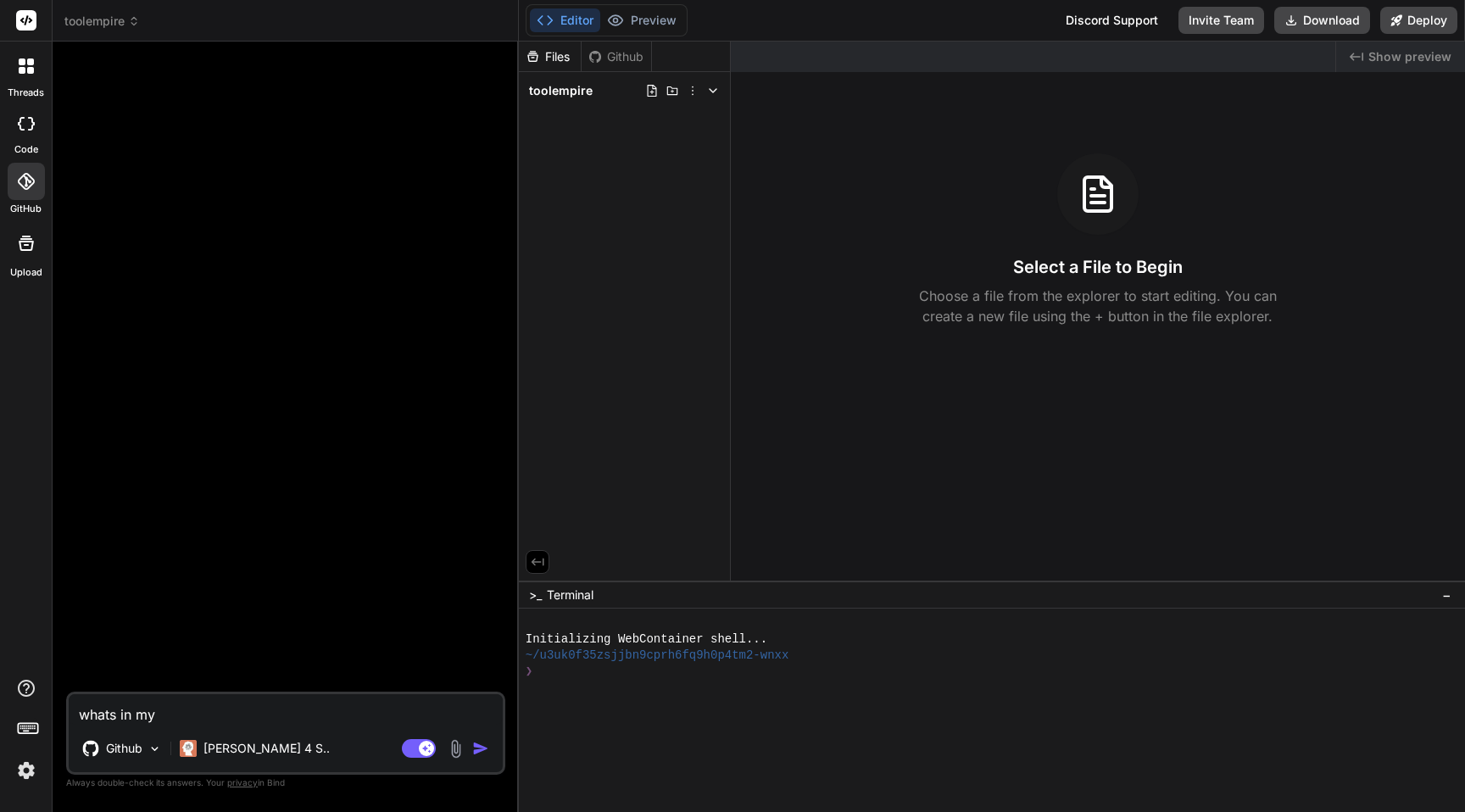
type textarea "x"
type textarea "whats in my fi"
type textarea "x"
type textarea "whats in my fil"
type textarea "x"
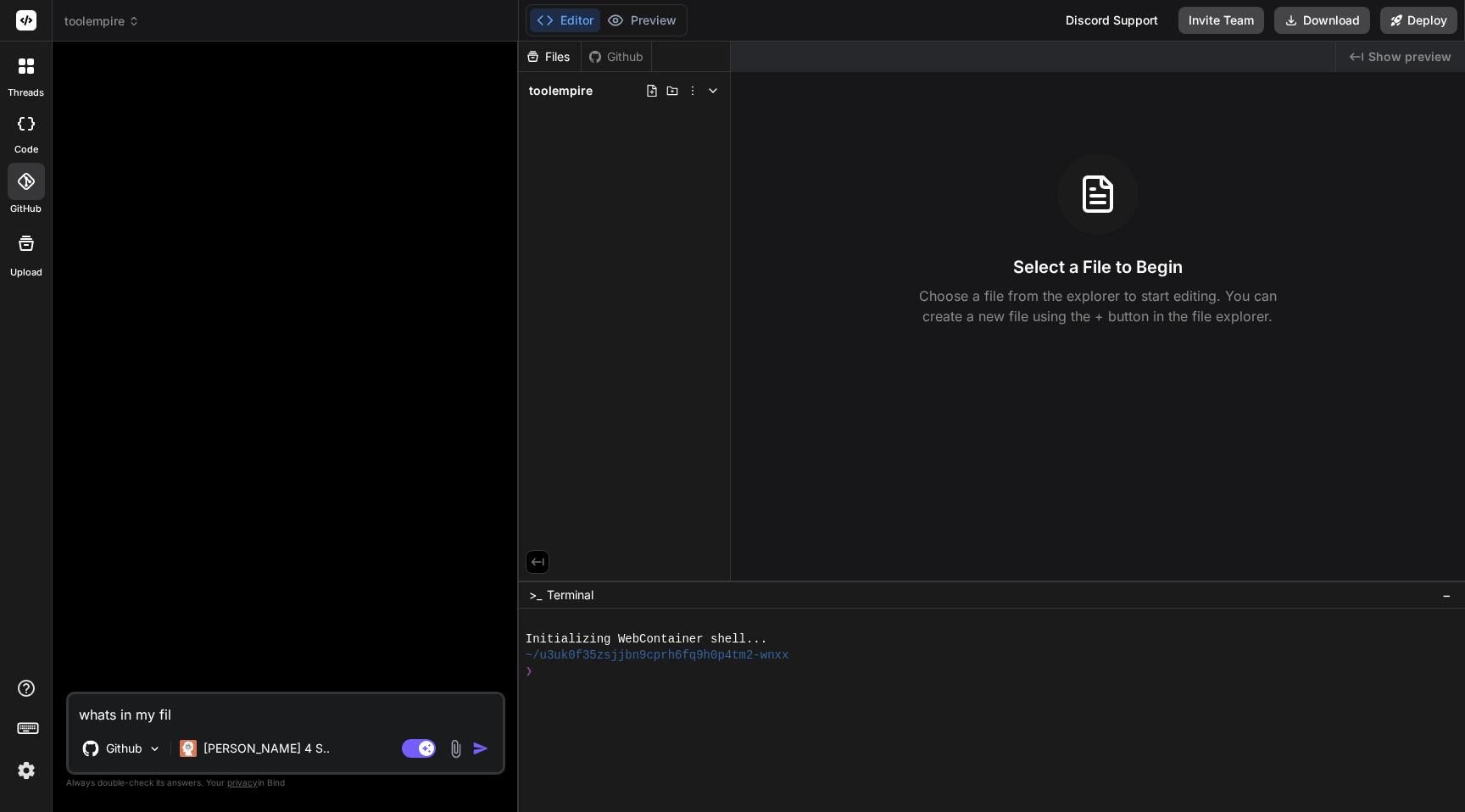
type textarea "whats in my file"
type textarea "x"
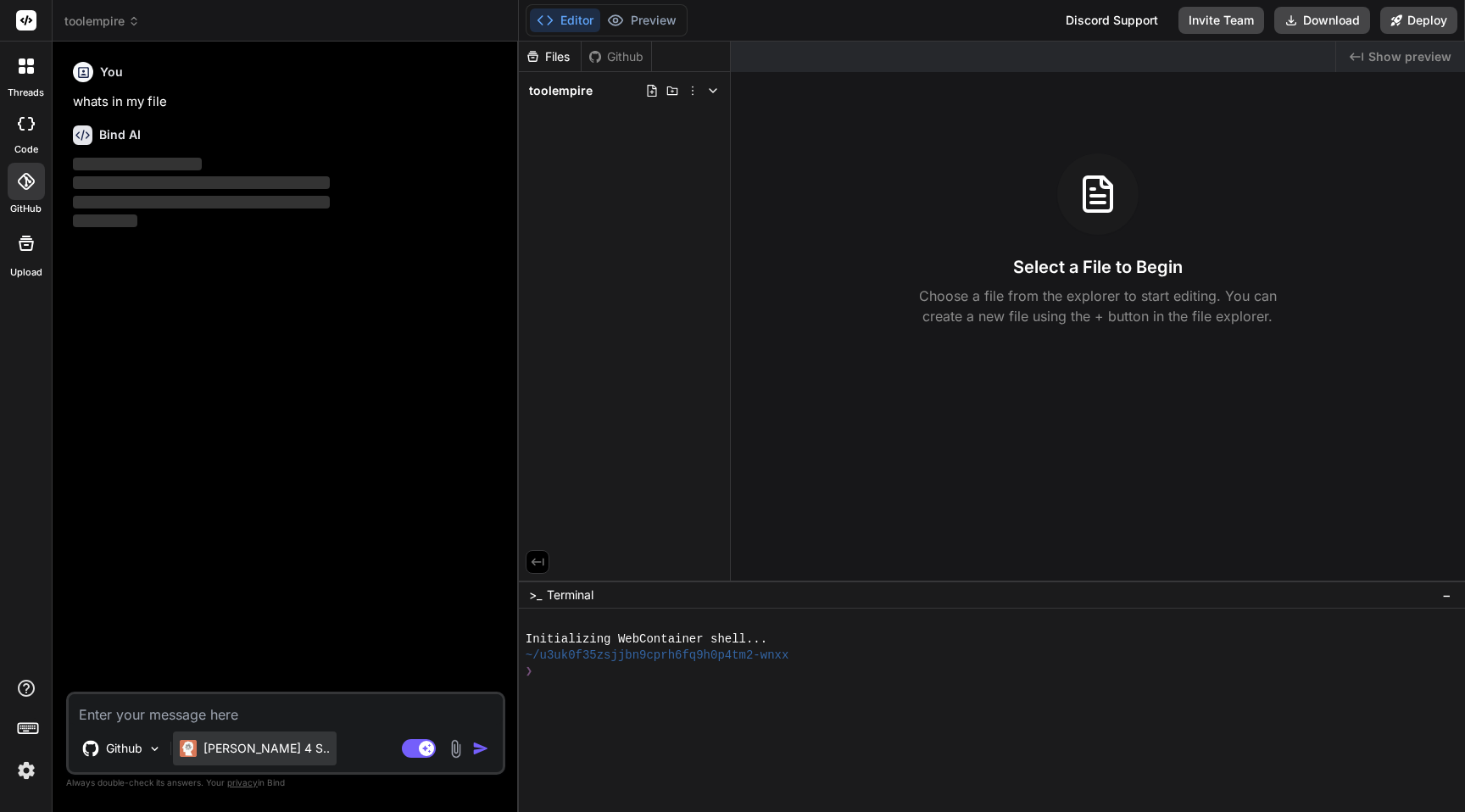
click at [257, 759] on div "Claude 4 S.." at bounding box center [254, 749] width 163 height 34
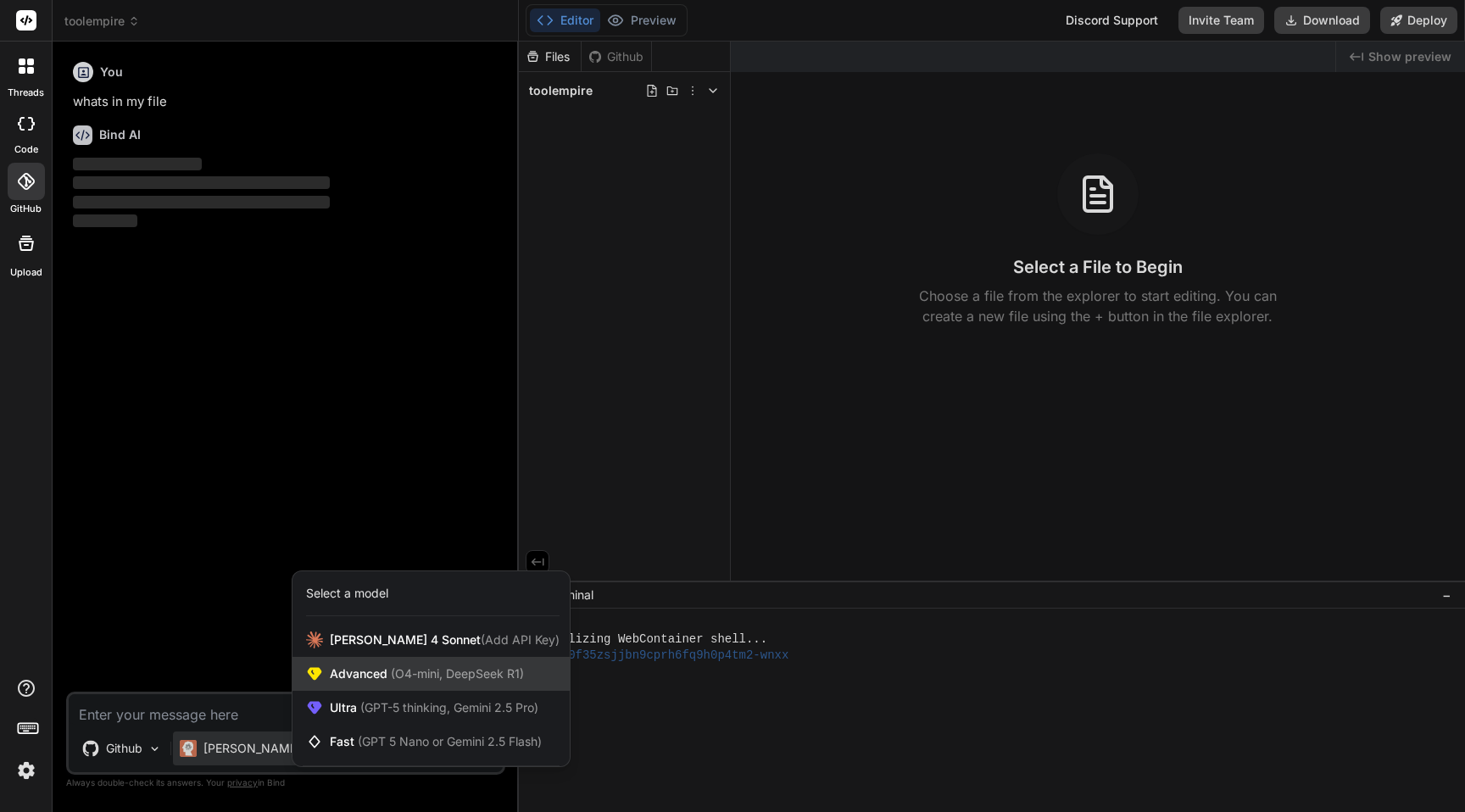
click at [360, 681] on span "Advanced (O4-mini, DeepSeek R1)" at bounding box center [427, 674] width 195 height 17
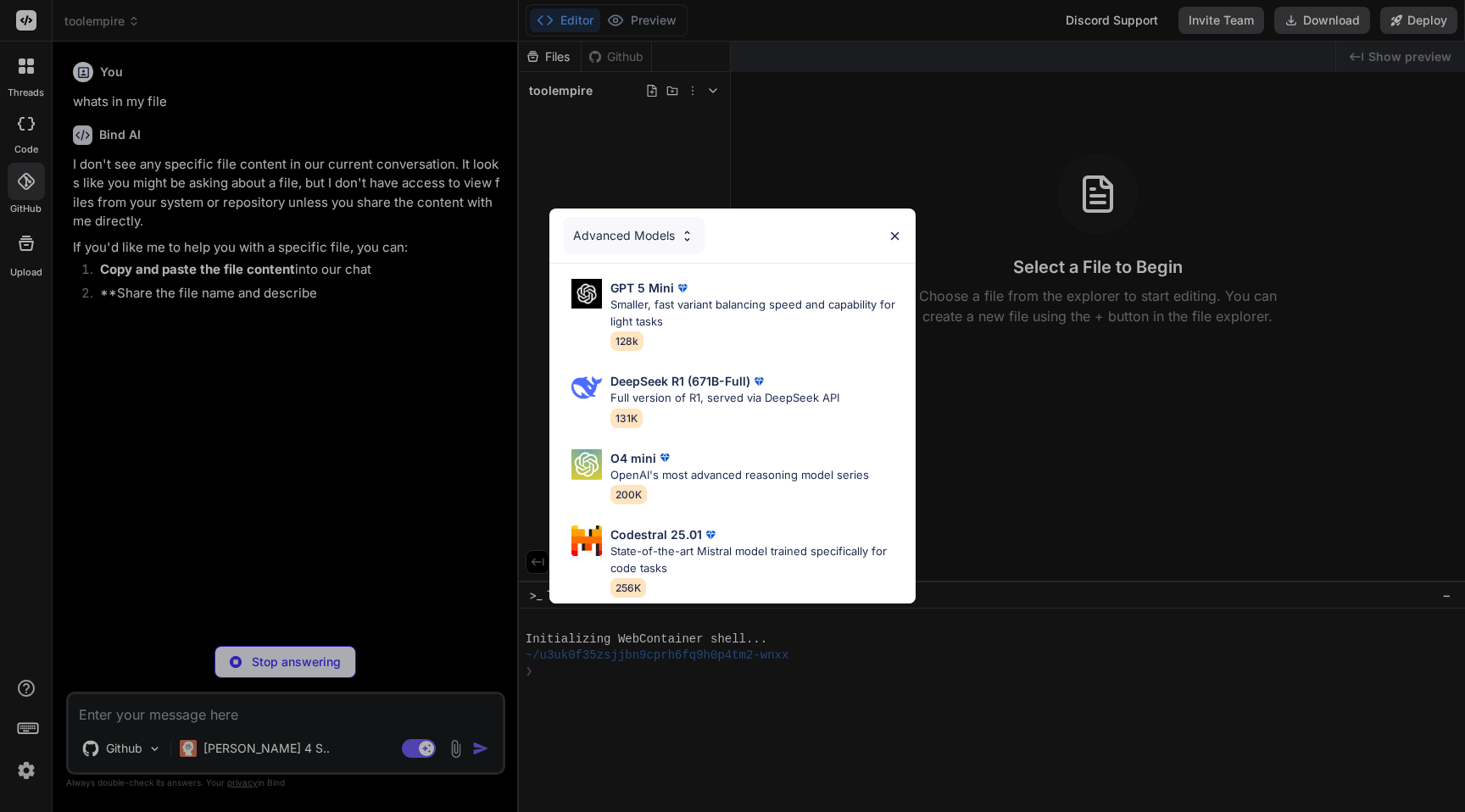
click at [384, 283] on div "Advanced Models GPT 5 Mini Smaller, fast variant balancing speed and capability…" at bounding box center [732, 406] width 1465 height 812
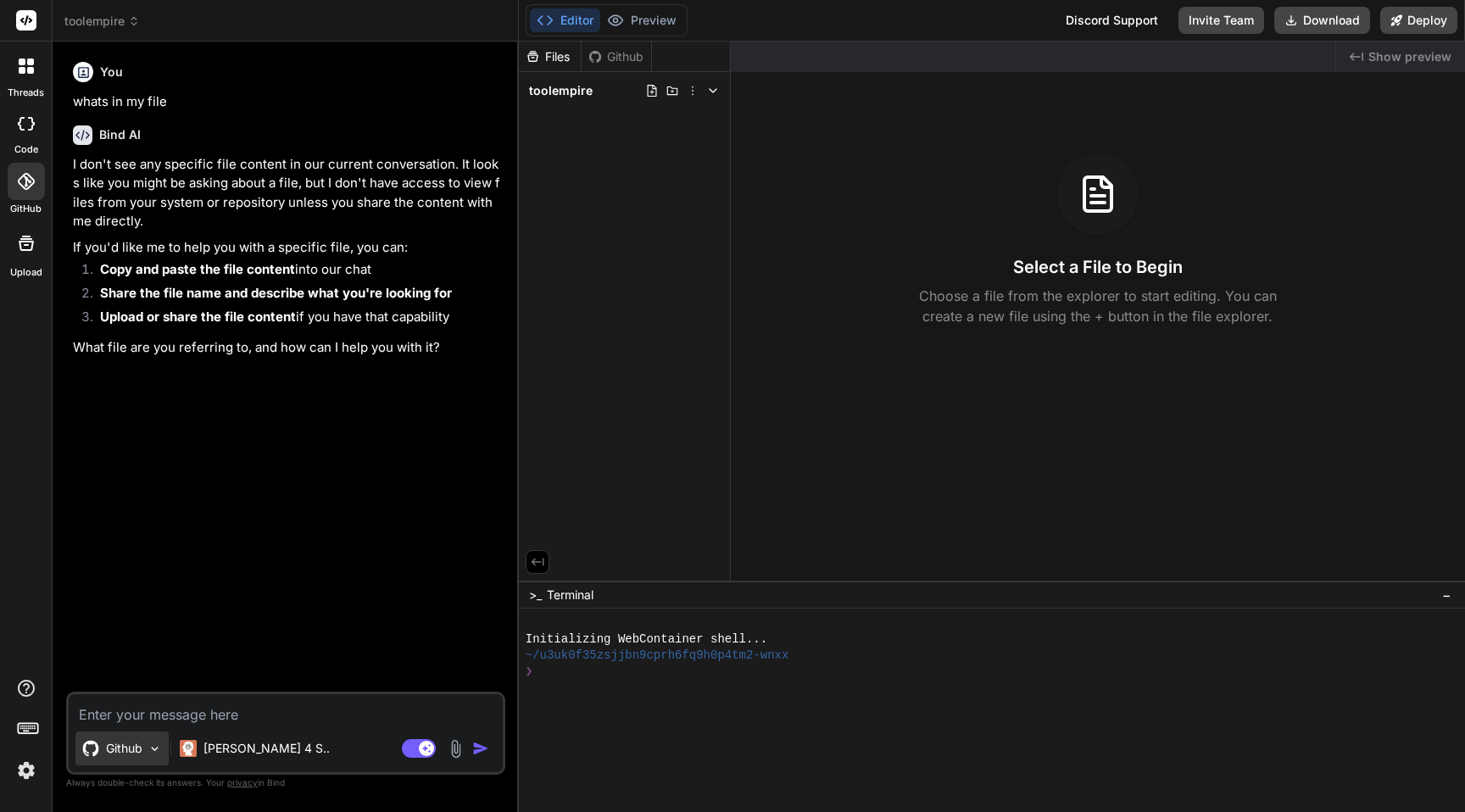
click at [129, 736] on div "Github" at bounding box center [122, 749] width 94 height 34
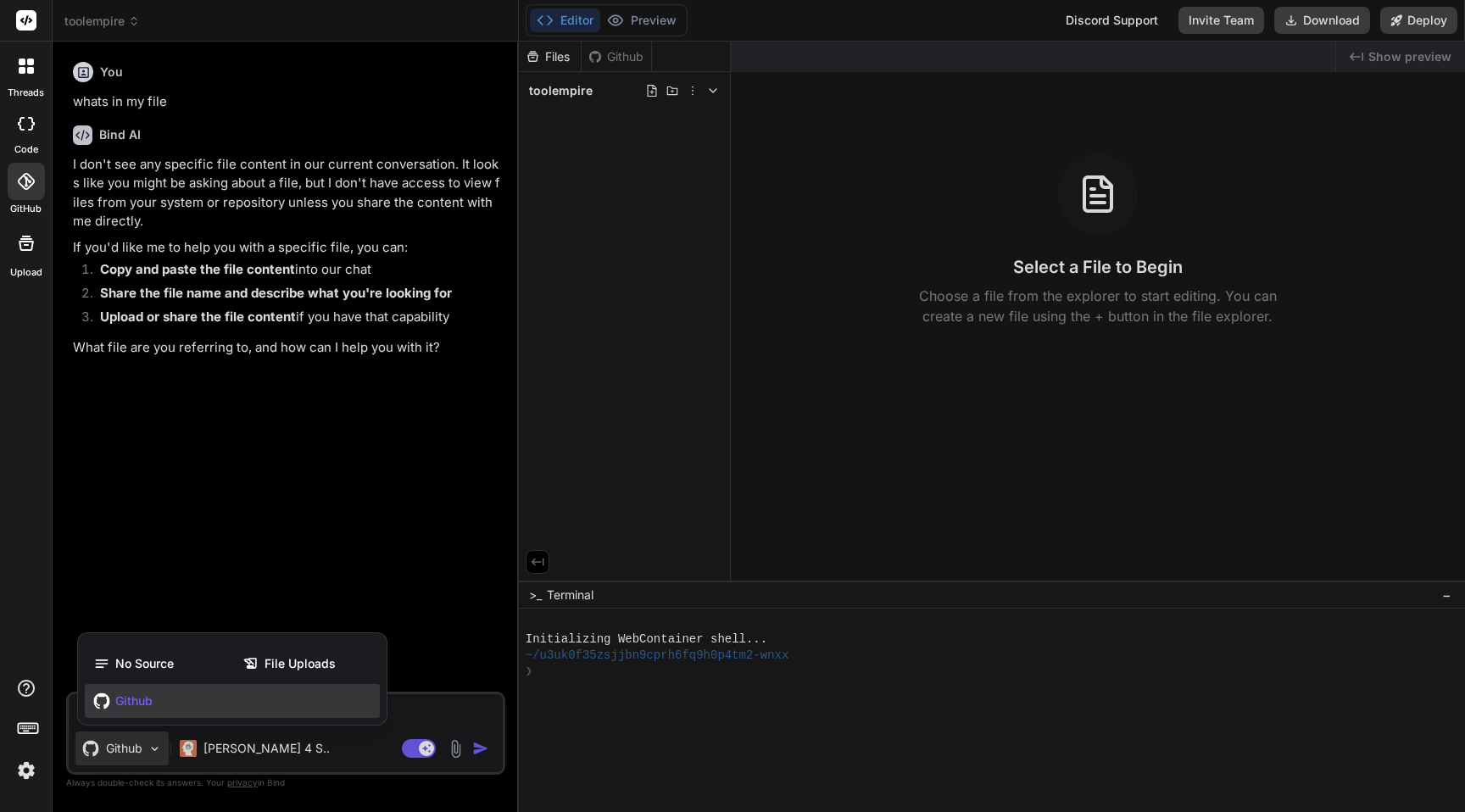
click at [110, 707] on icon at bounding box center [102, 701] width 17 height 17
type textarea "x"
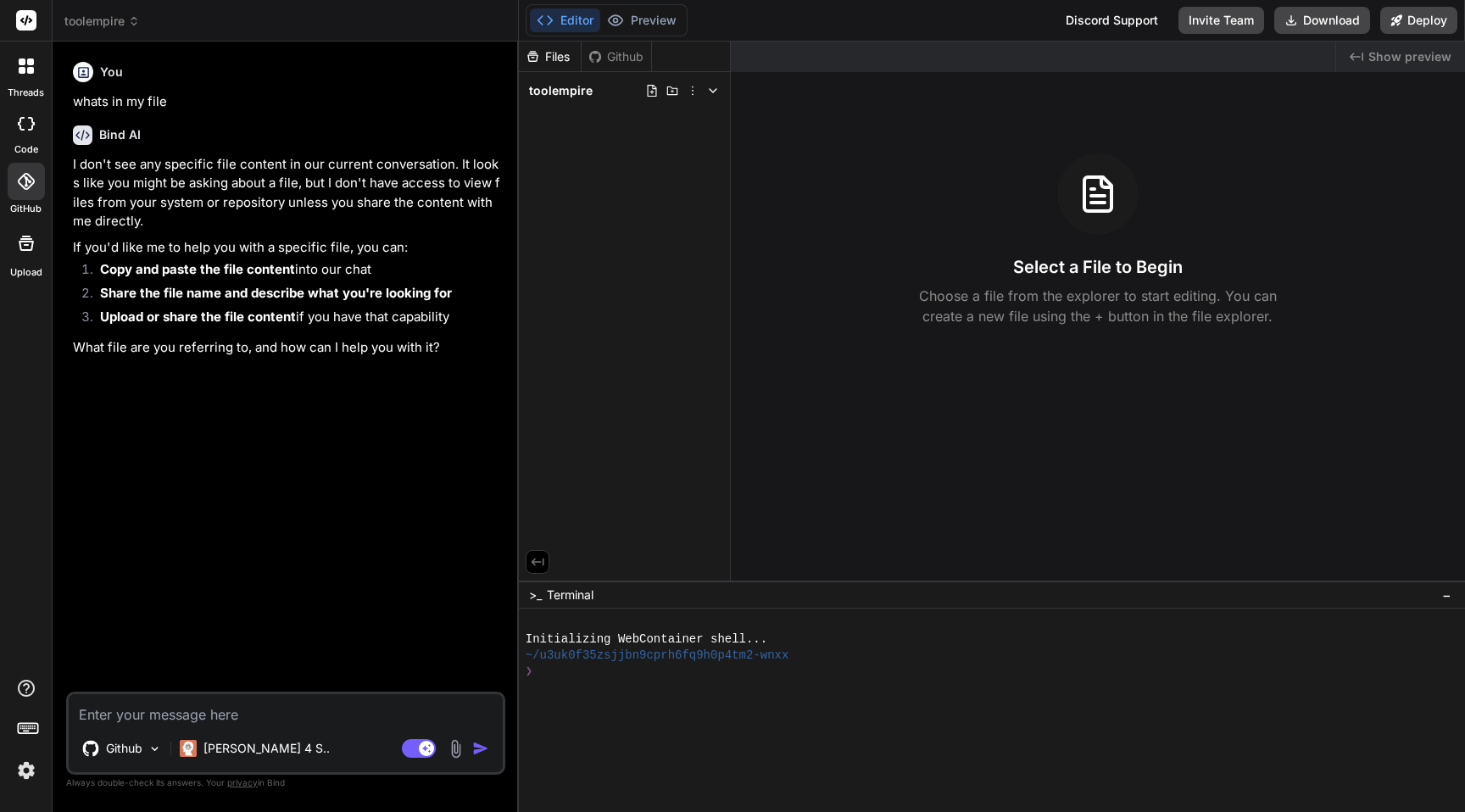
click at [143, 509] on div "You whats in my file Bind AI I don't see any specific file content in our curre…" at bounding box center [287, 373] width 435 height 636
click at [21, 63] on icon at bounding box center [22, 61] width 7 height 7
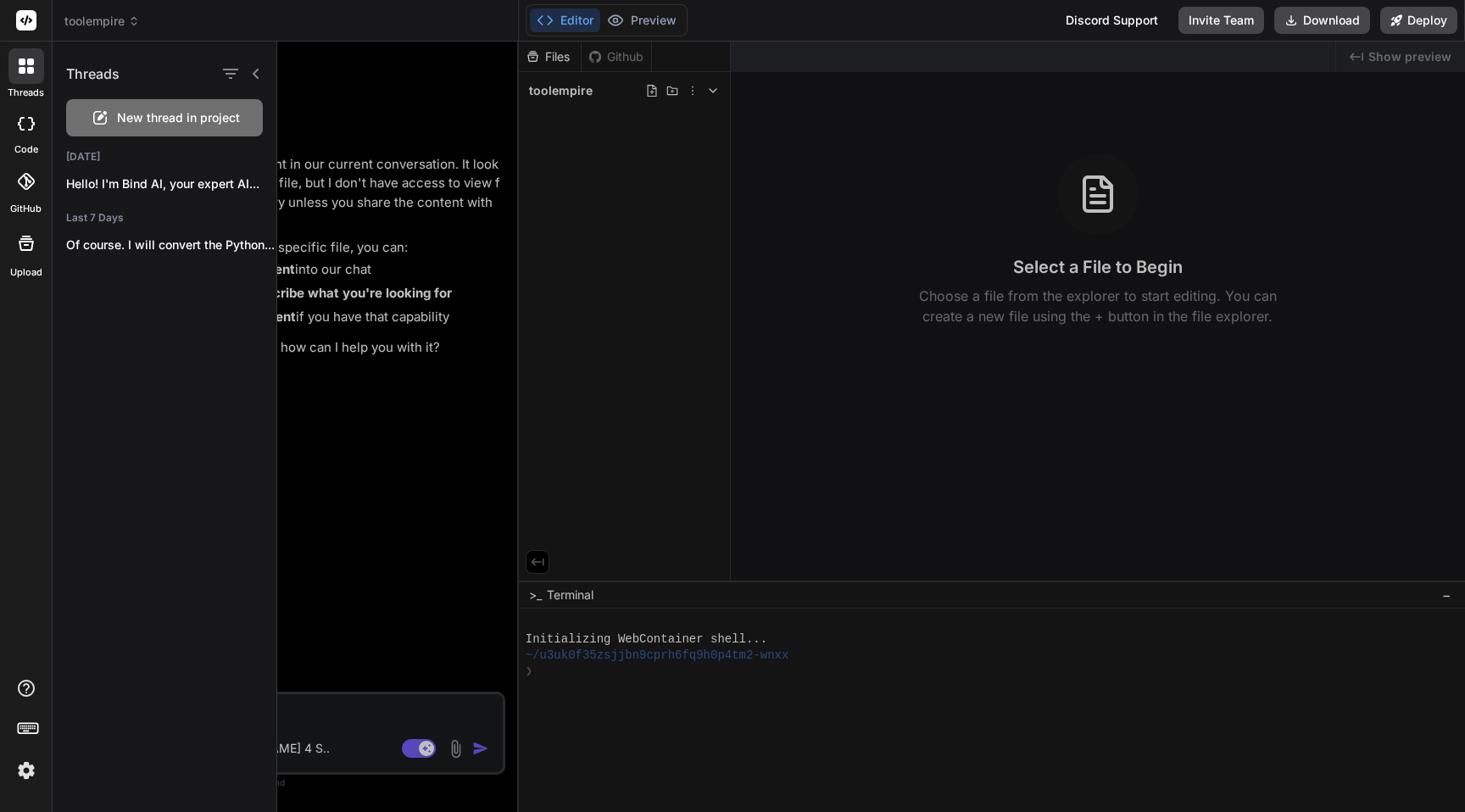
click at [29, 11] on rect at bounding box center [26, 21] width 21 height 21
click at [20, 22] on rect at bounding box center [26, 21] width 21 height 21
click at [25, 435] on div "threads code GitHub Upload" at bounding box center [26, 406] width 53 height 812
click at [877, 137] on div at bounding box center [871, 427] width 1187 height 770
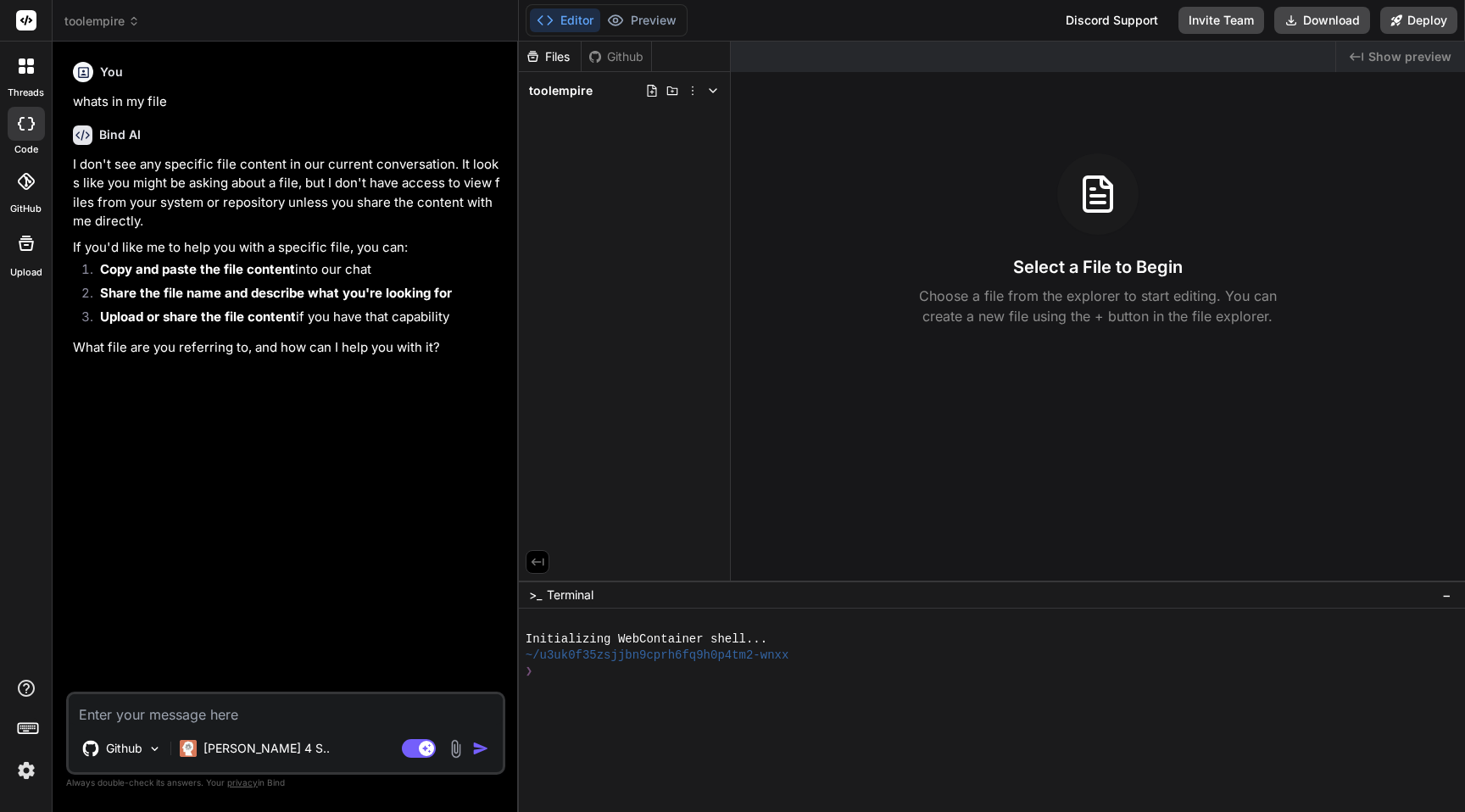
click at [21, 20] on icon at bounding box center [26, 20] width 12 height 10
click at [82, 22] on span "toolempire" at bounding box center [102, 21] width 76 height 17
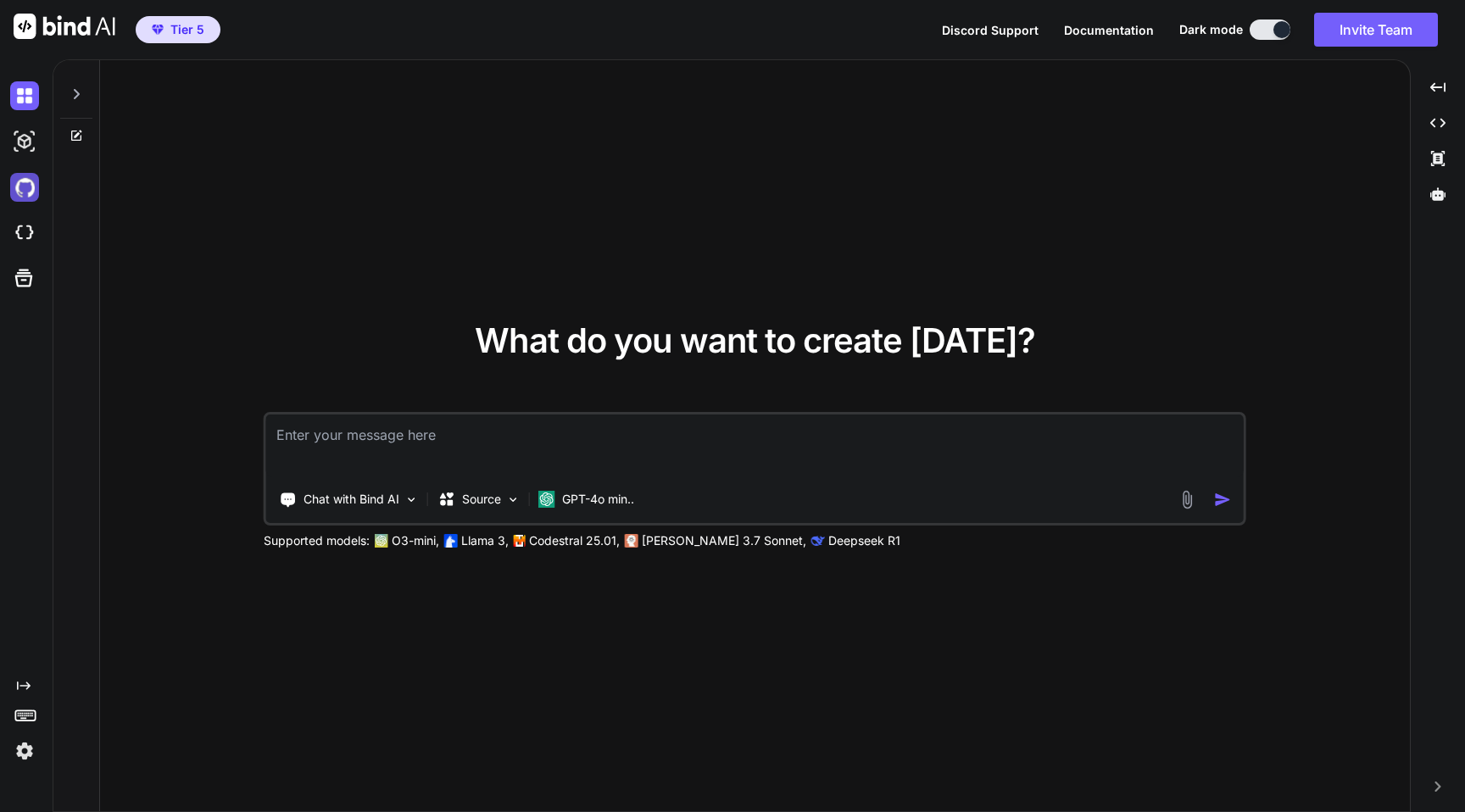
click at [36, 186] on img at bounding box center [25, 187] width 29 height 29
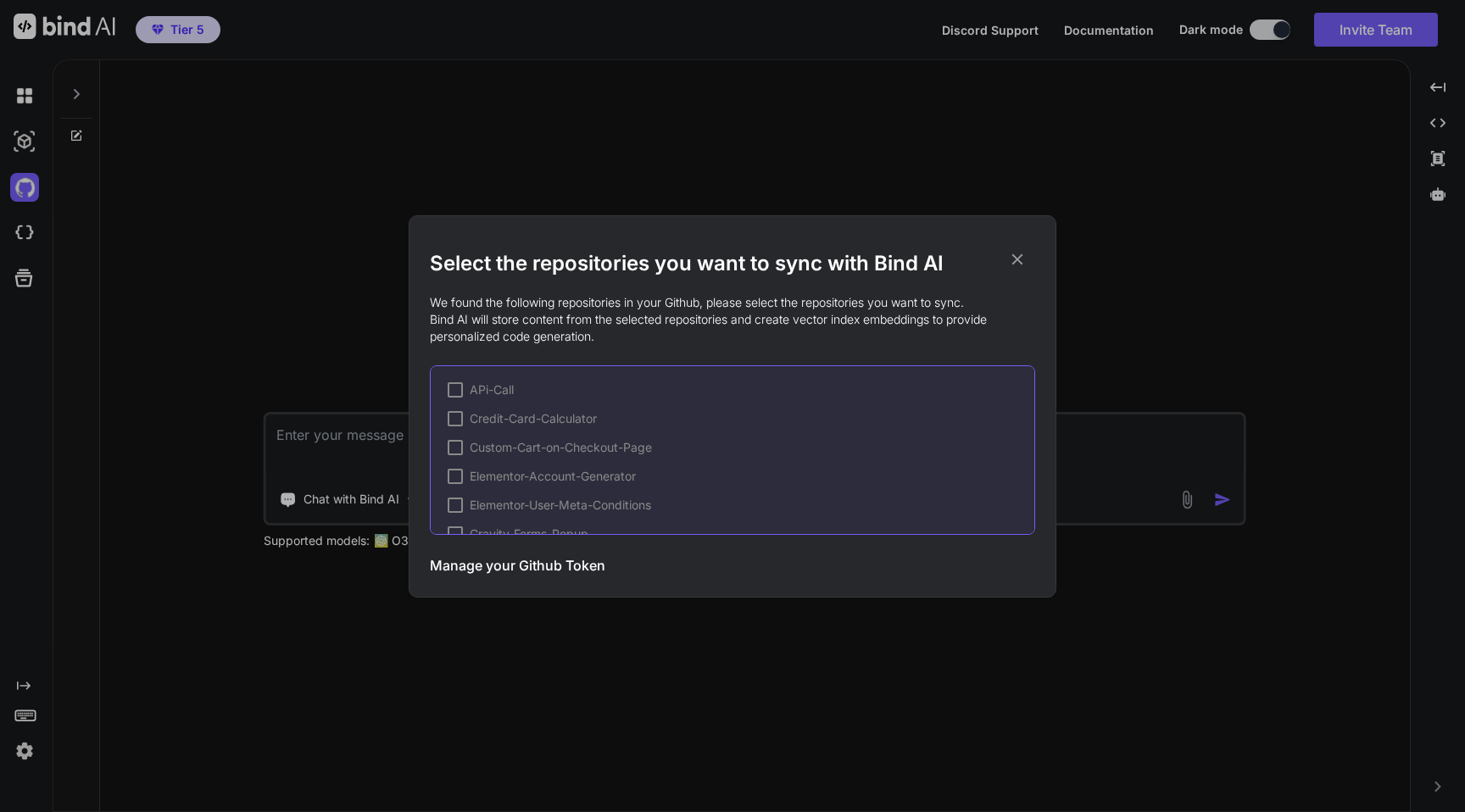
scroll to position [198, 0]
click at [339, 293] on div "Select the repositories you want to sync with Bind AI We found the following re…" at bounding box center [732, 406] width 1465 height 812
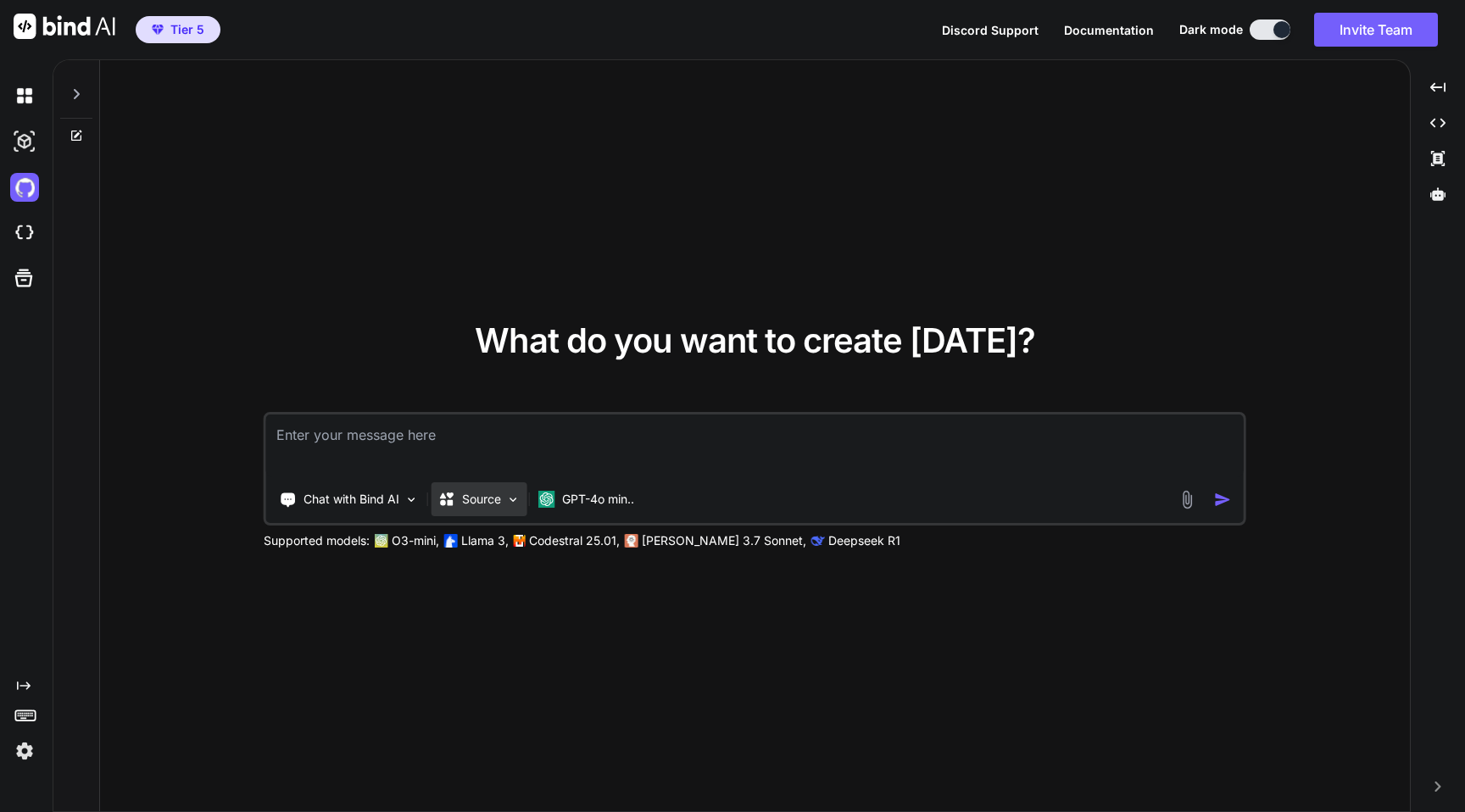
click at [483, 501] on p "Source" at bounding box center [481, 499] width 39 height 17
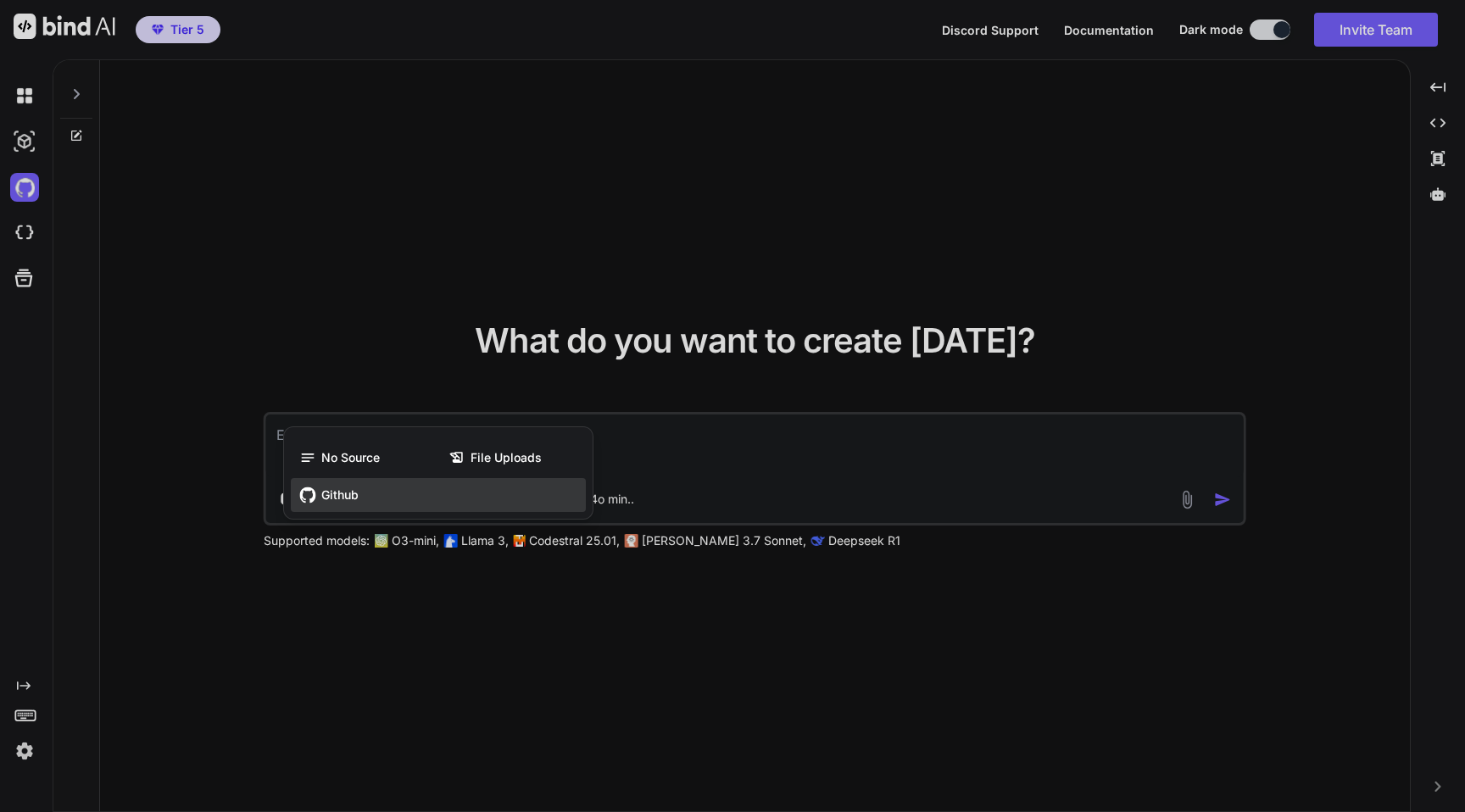
click at [325, 500] on span "Github" at bounding box center [339, 495] width 37 height 17
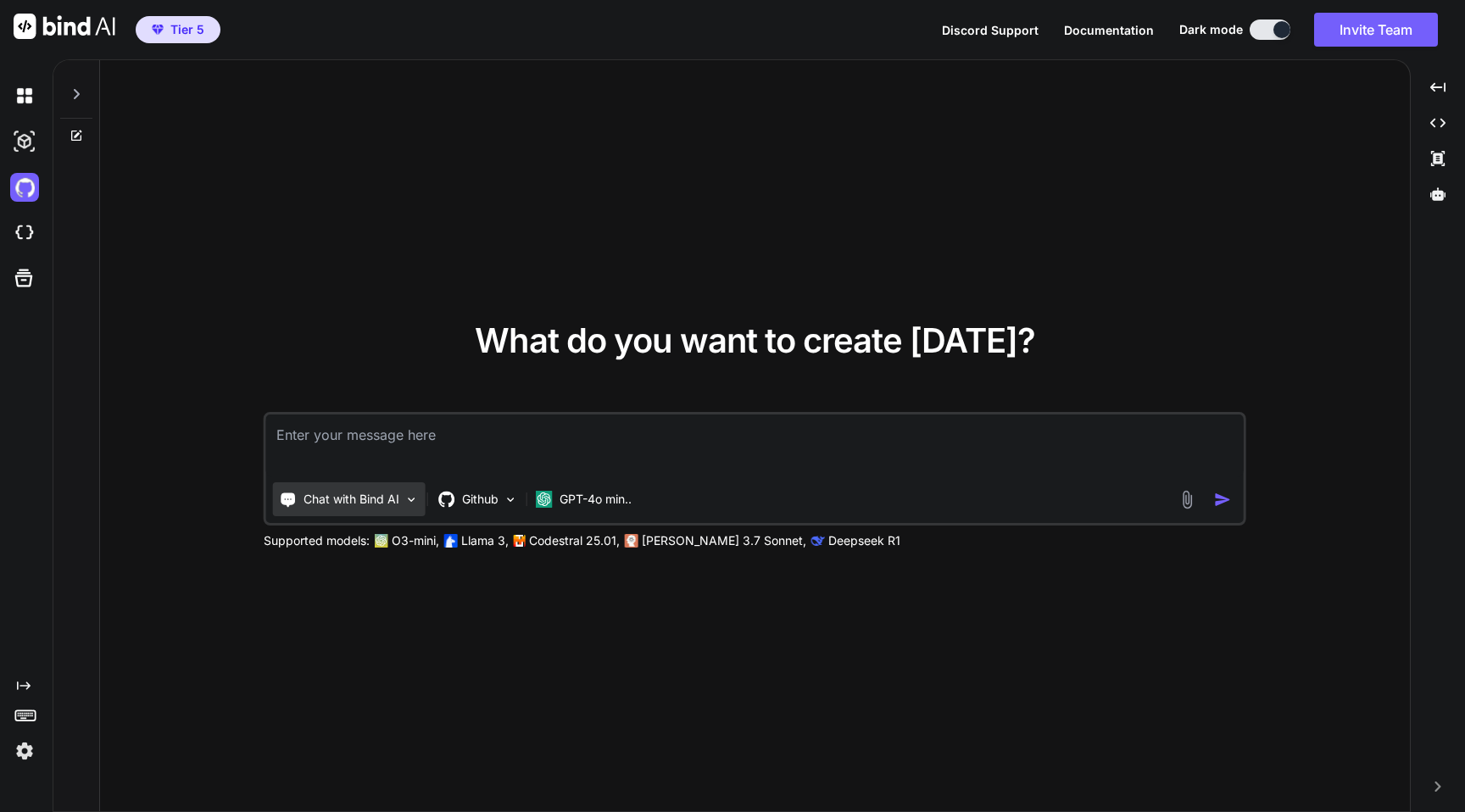
click at [385, 500] on p "Chat with Bind AI" at bounding box center [350, 499] width 95 height 17
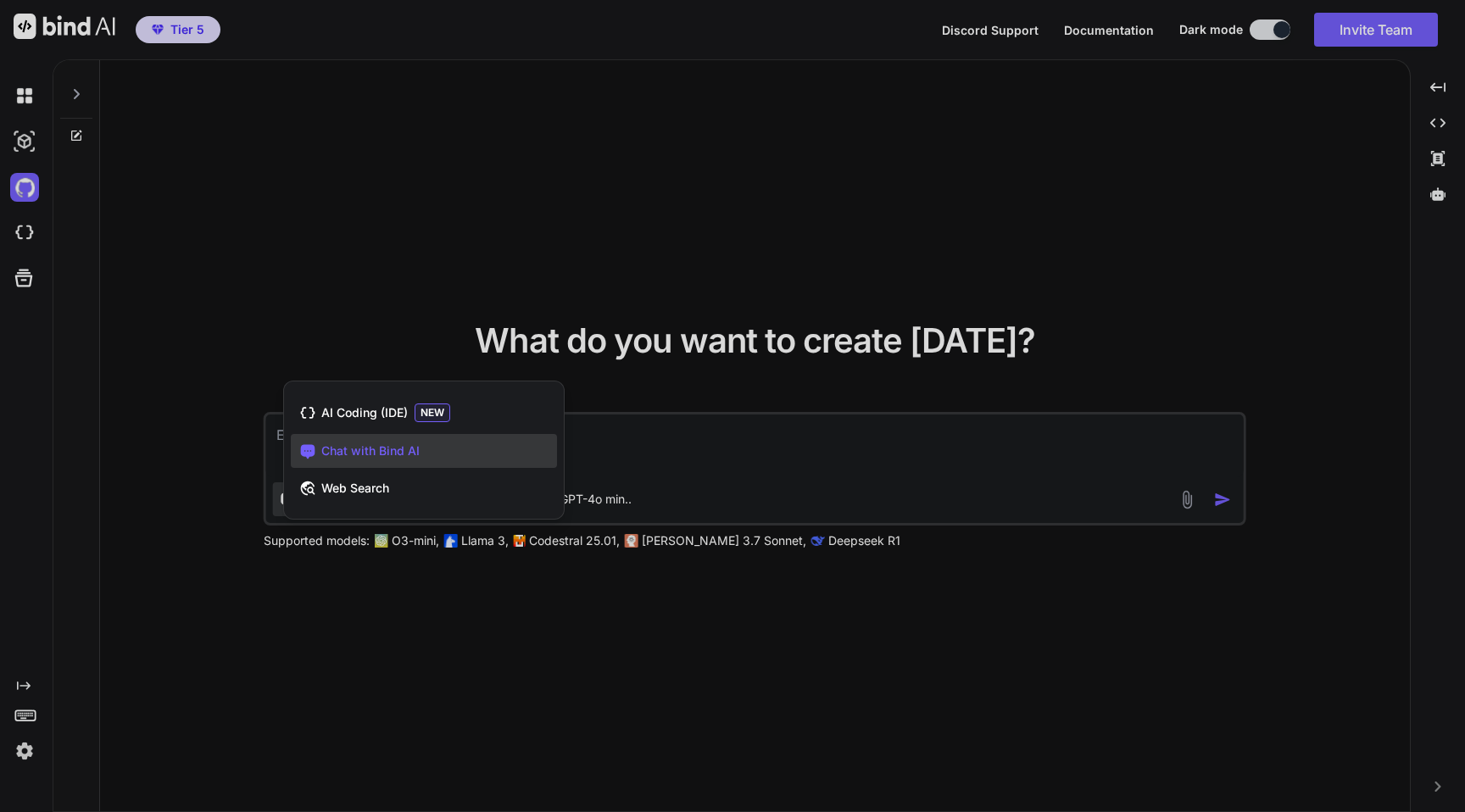
click at [399, 261] on div at bounding box center [732, 406] width 1465 height 812
type textarea "x"
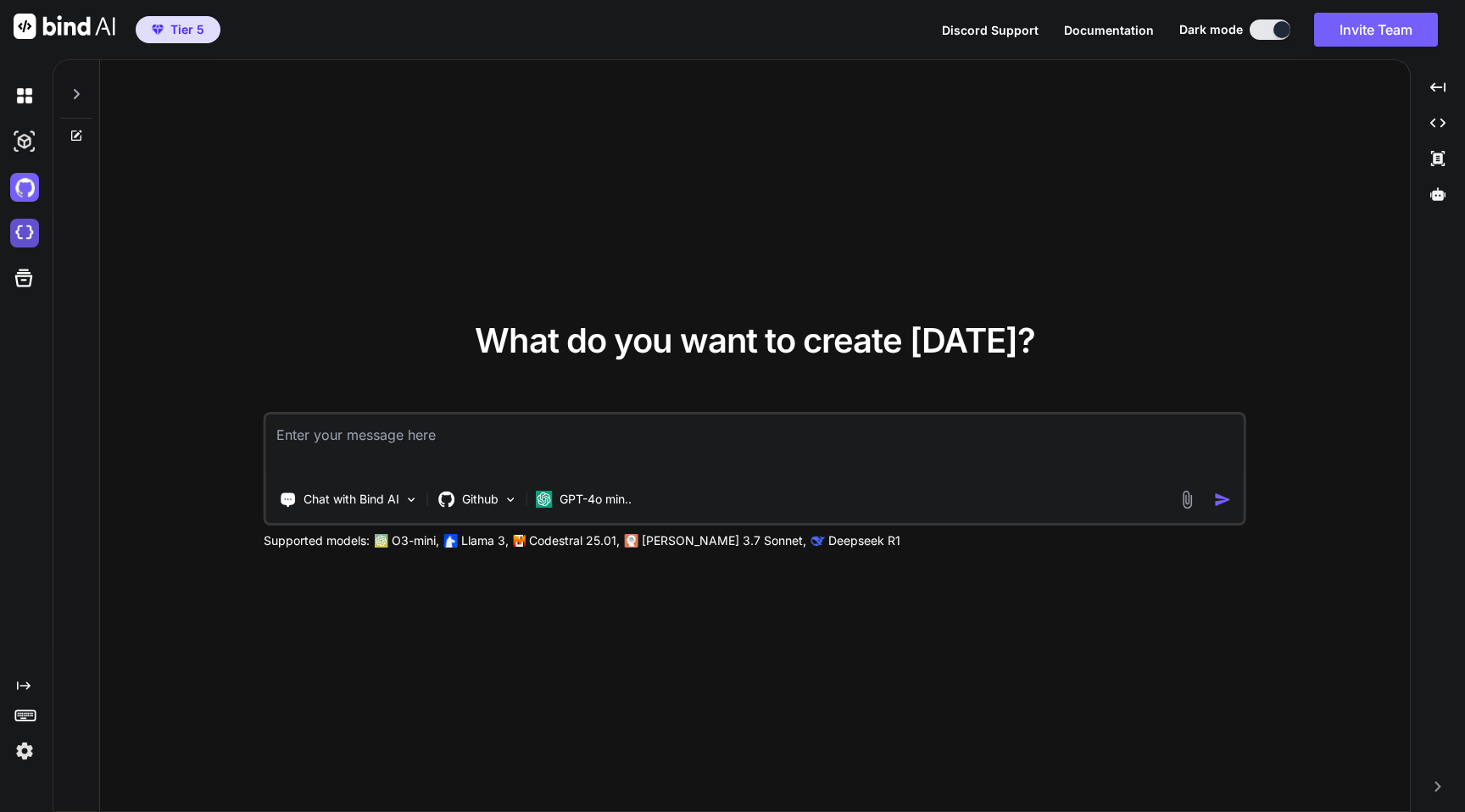
click at [28, 228] on img at bounding box center [25, 233] width 29 height 29
click at [13, 130] on img at bounding box center [25, 142] width 29 height 29
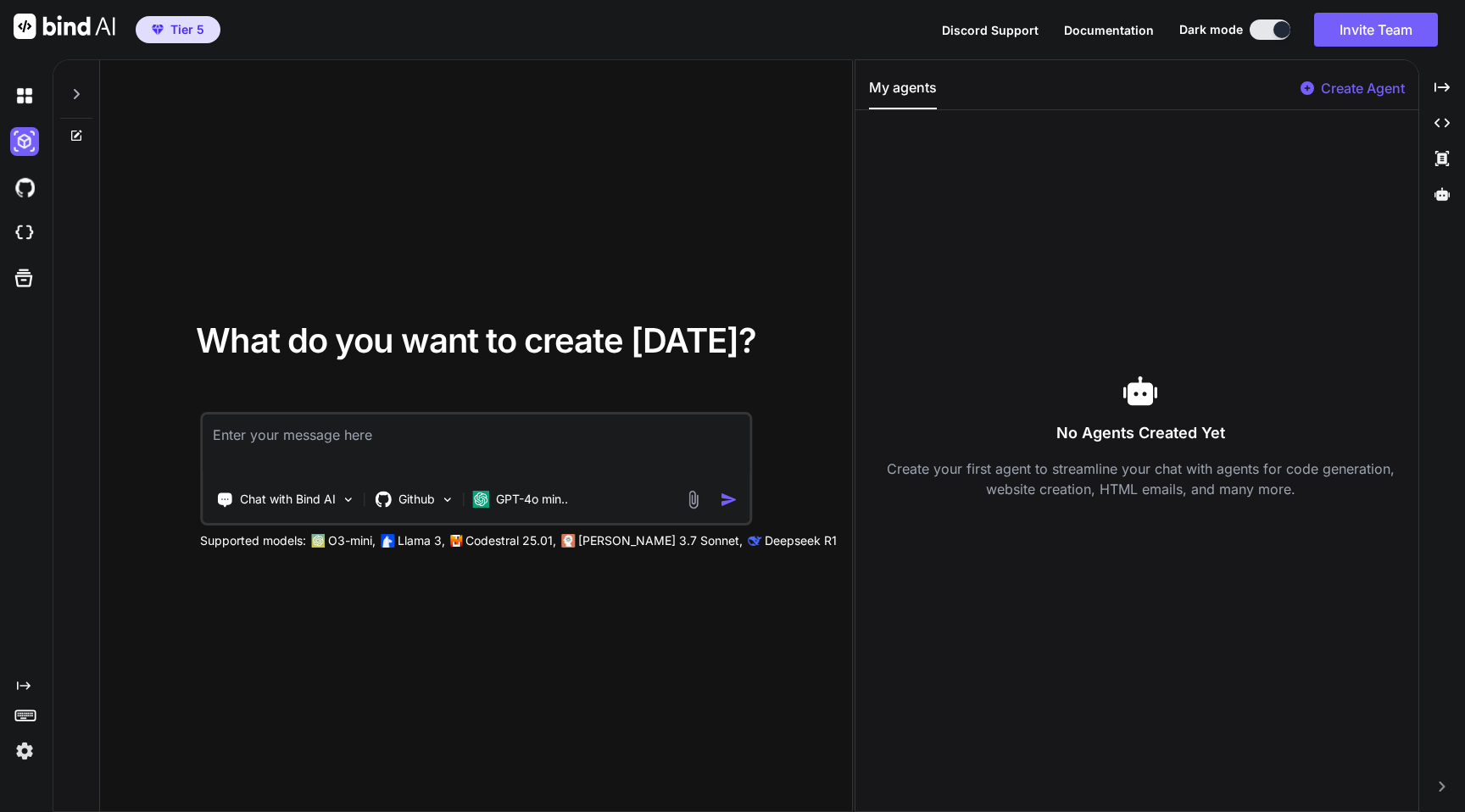
click at [1326, 83] on p "Create Agent" at bounding box center [1362, 89] width 84 height 21
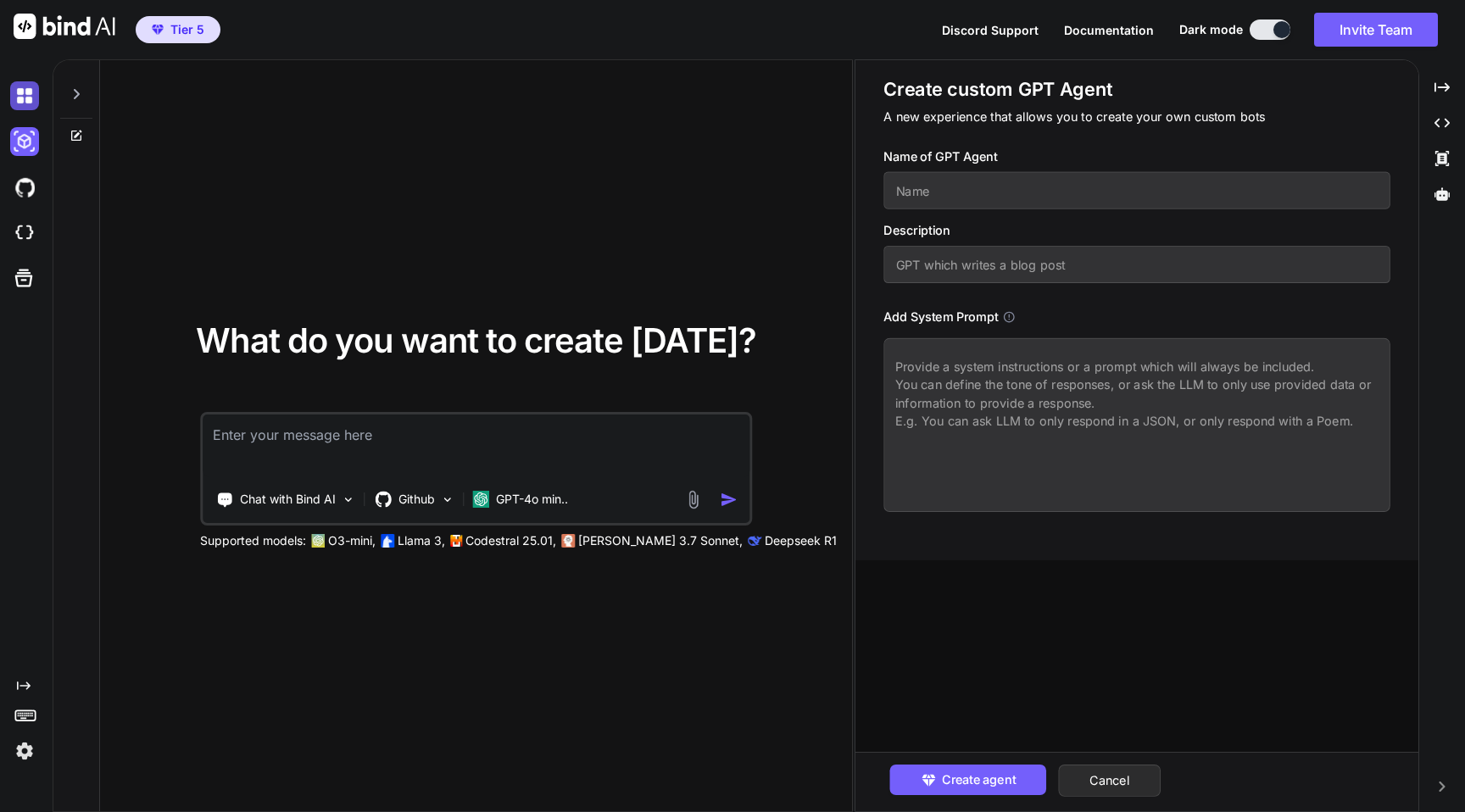
click at [25, 95] on img at bounding box center [25, 95] width 29 height 29
click at [13, 186] on img at bounding box center [25, 187] width 29 height 29
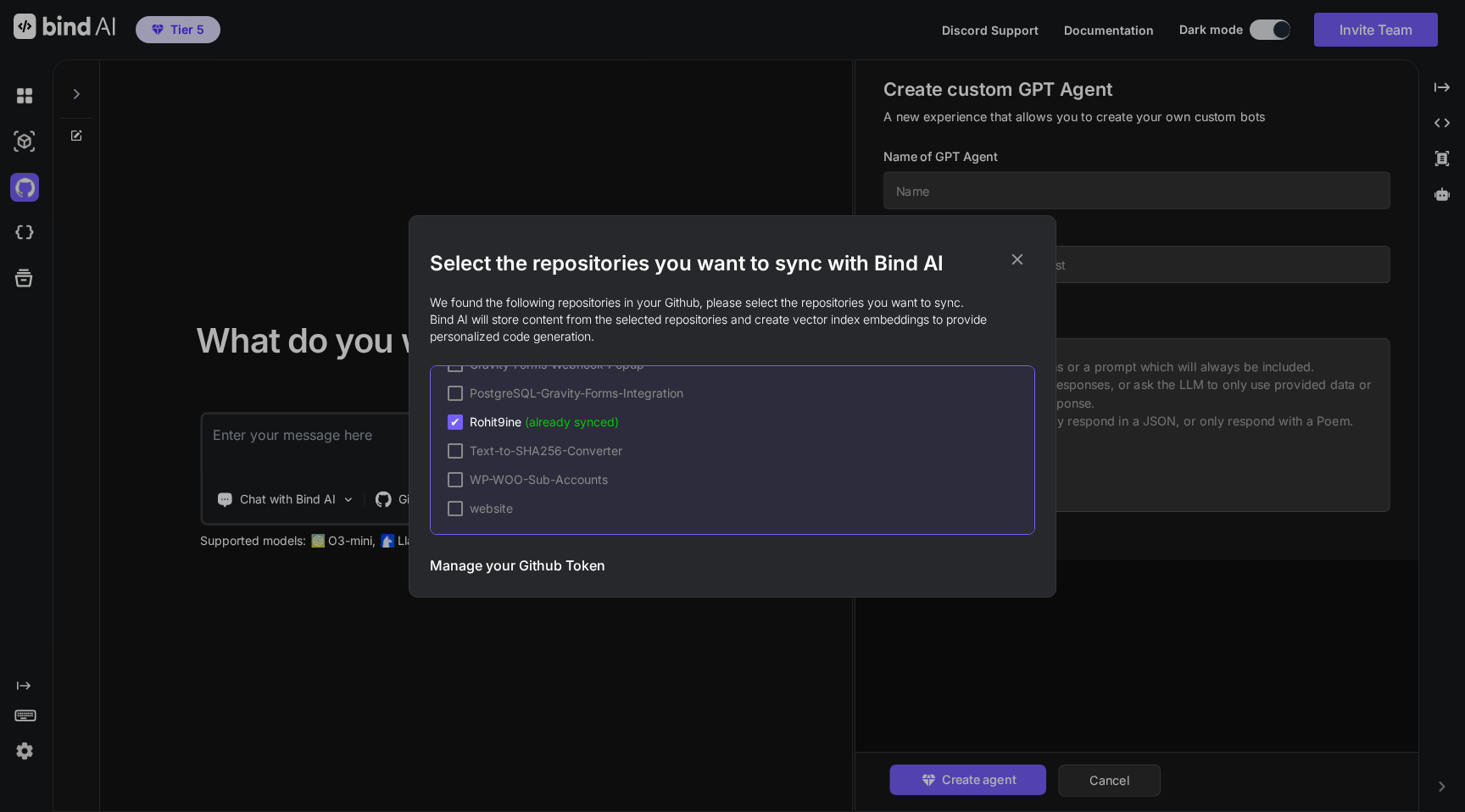
click at [1019, 255] on icon at bounding box center [1017, 260] width 19 height 19
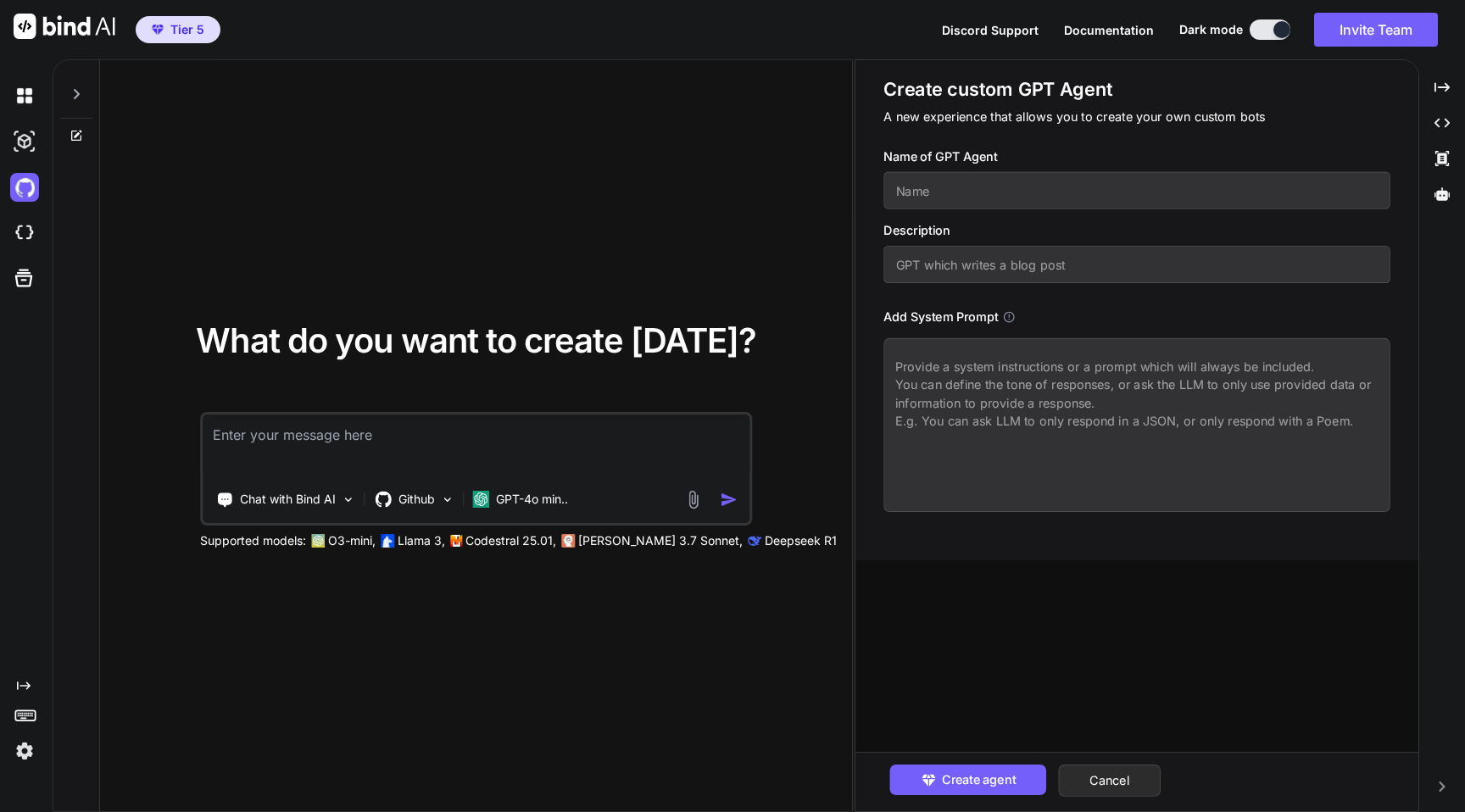
click at [735, 130] on div "What do you want to create [DATE]? Chat with Bind AI Github GPT-4o min.. Suppor…" at bounding box center [476, 436] width 752 height 753
click at [1114, 770] on button "Cancel" at bounding box center [1109, 781] width 103 height 32
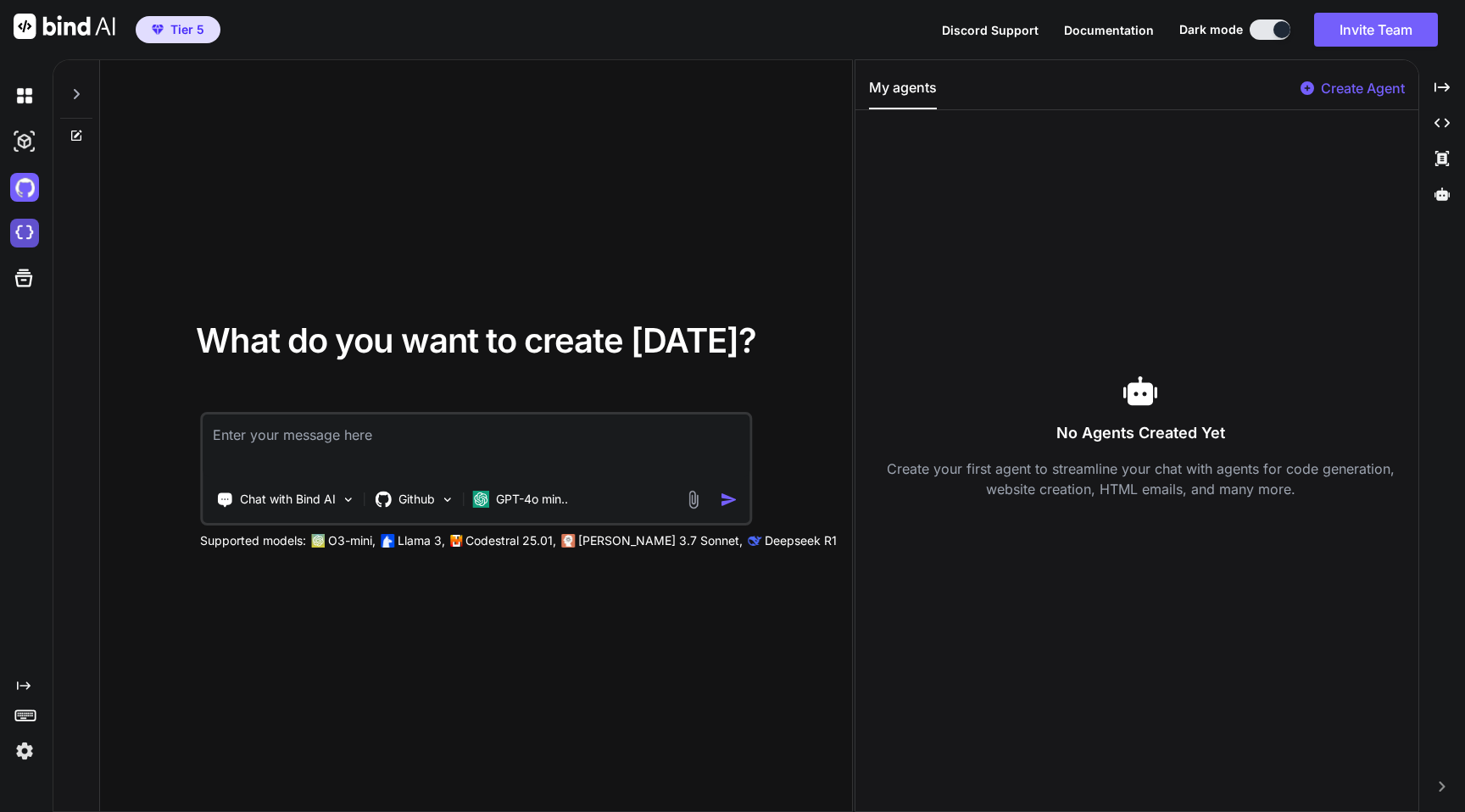
click at [30, 226] on img at bounding box center [25, 233] width 29 height 29
click at [20, 287] on icon at bounding box center [24, 278] width 24 height 24
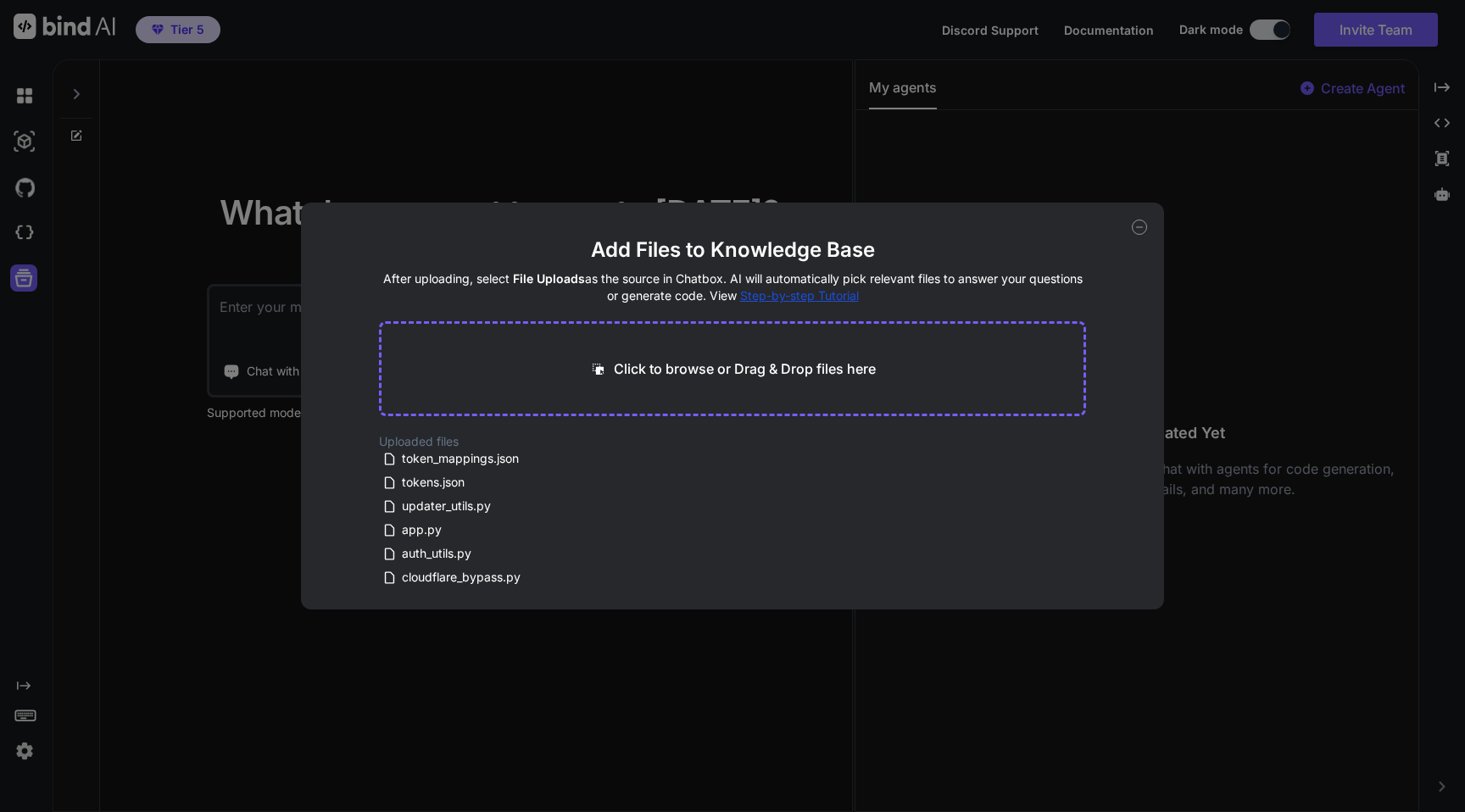
scroll to position [0, 0]
click at [611, 465] on icon at bounding box center [612, 462] width 14 height 14
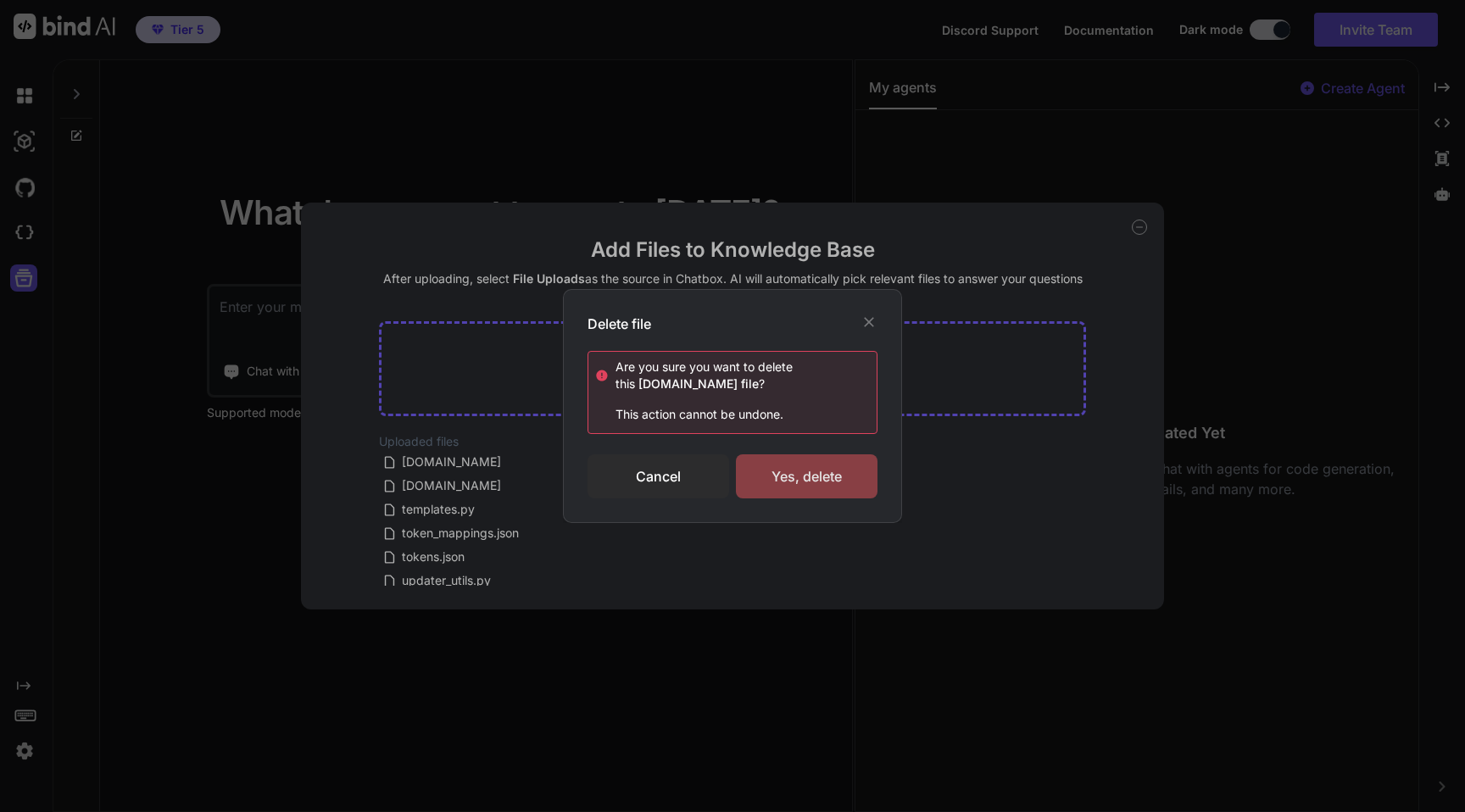
click at [792, 465] on div "Yes, delete" at bounding box center [807, 476] width 142 height 44
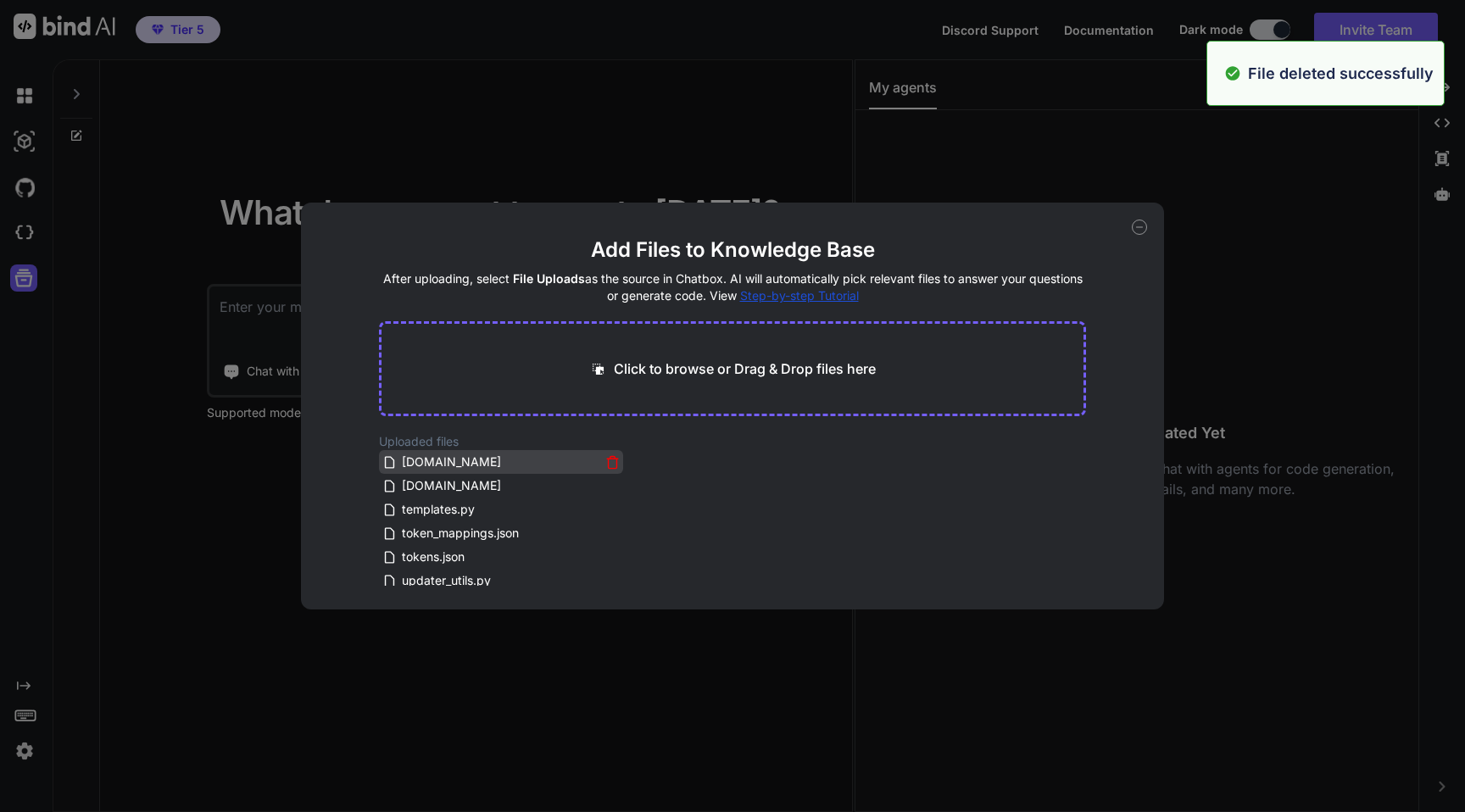
click at [608, 460] on icon at bounding box center [612, 462] width 14 height 14
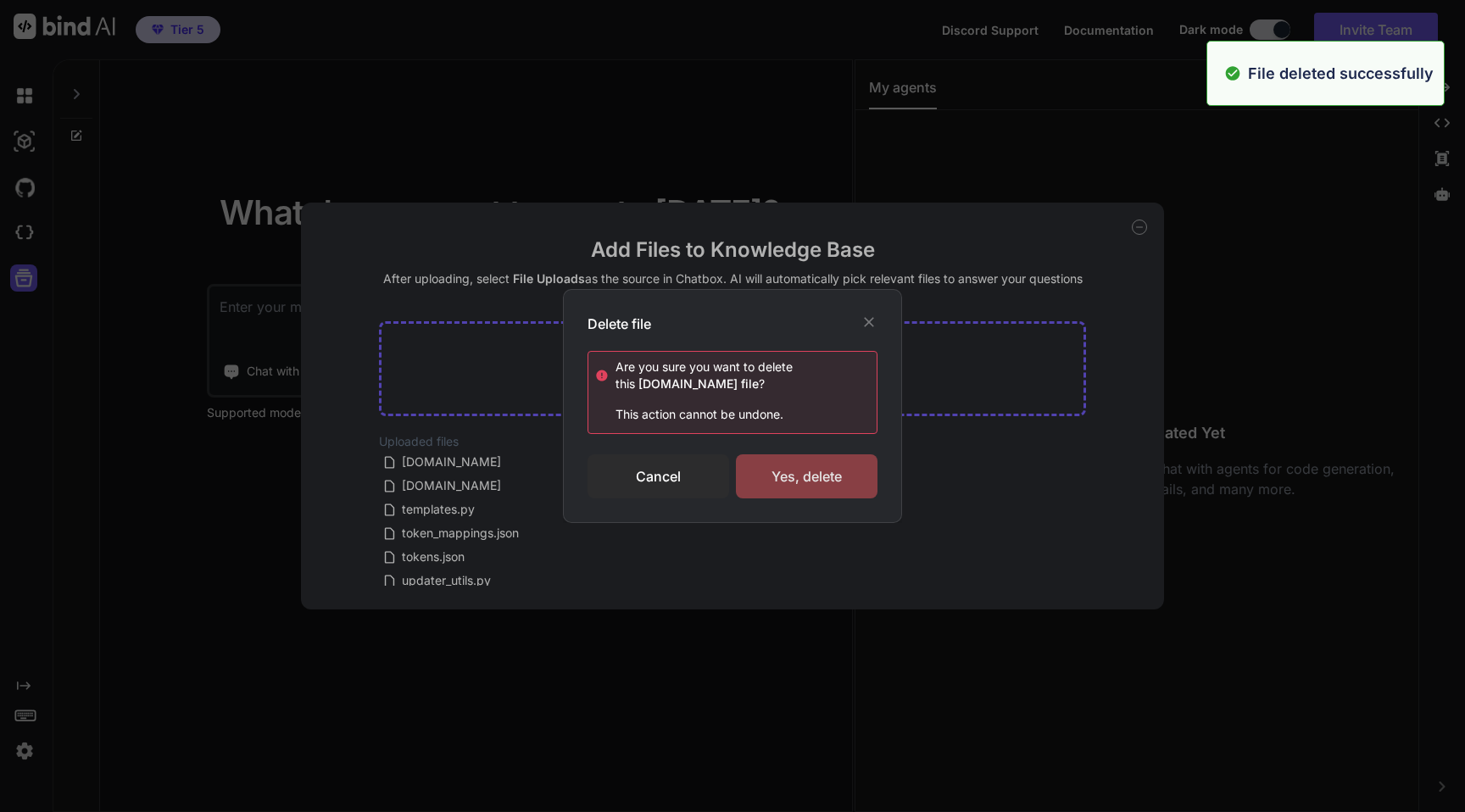
click at [792, 487] on div "Yes, delete" at bounding box center [807, 476] width 142 height 44
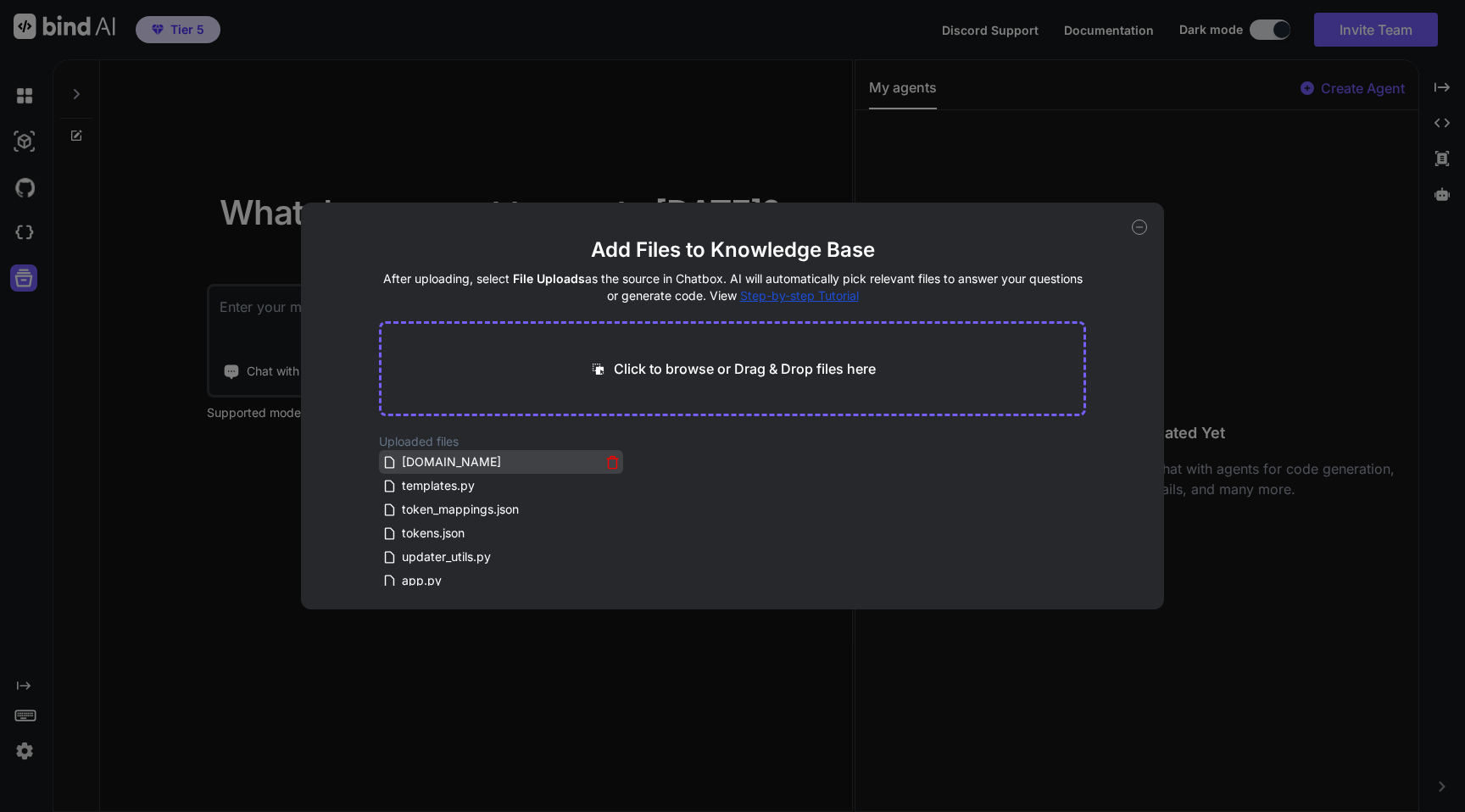
click at [605, 460] on icon at bounding box center [612, 462] width 14 height 14
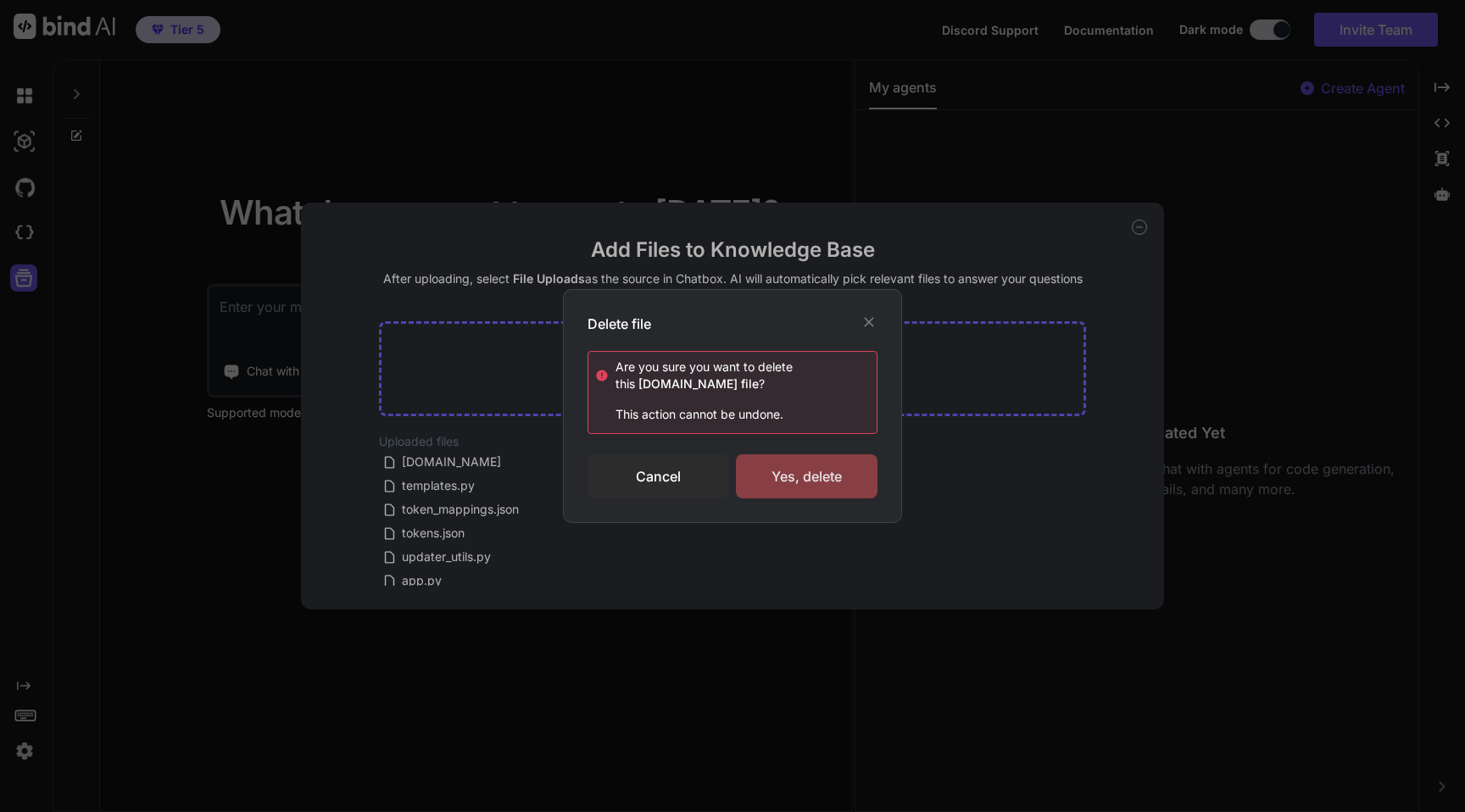
click at [809, 471] on div "Yes, delete" at bounding box center [807, 476] width 142 height 44
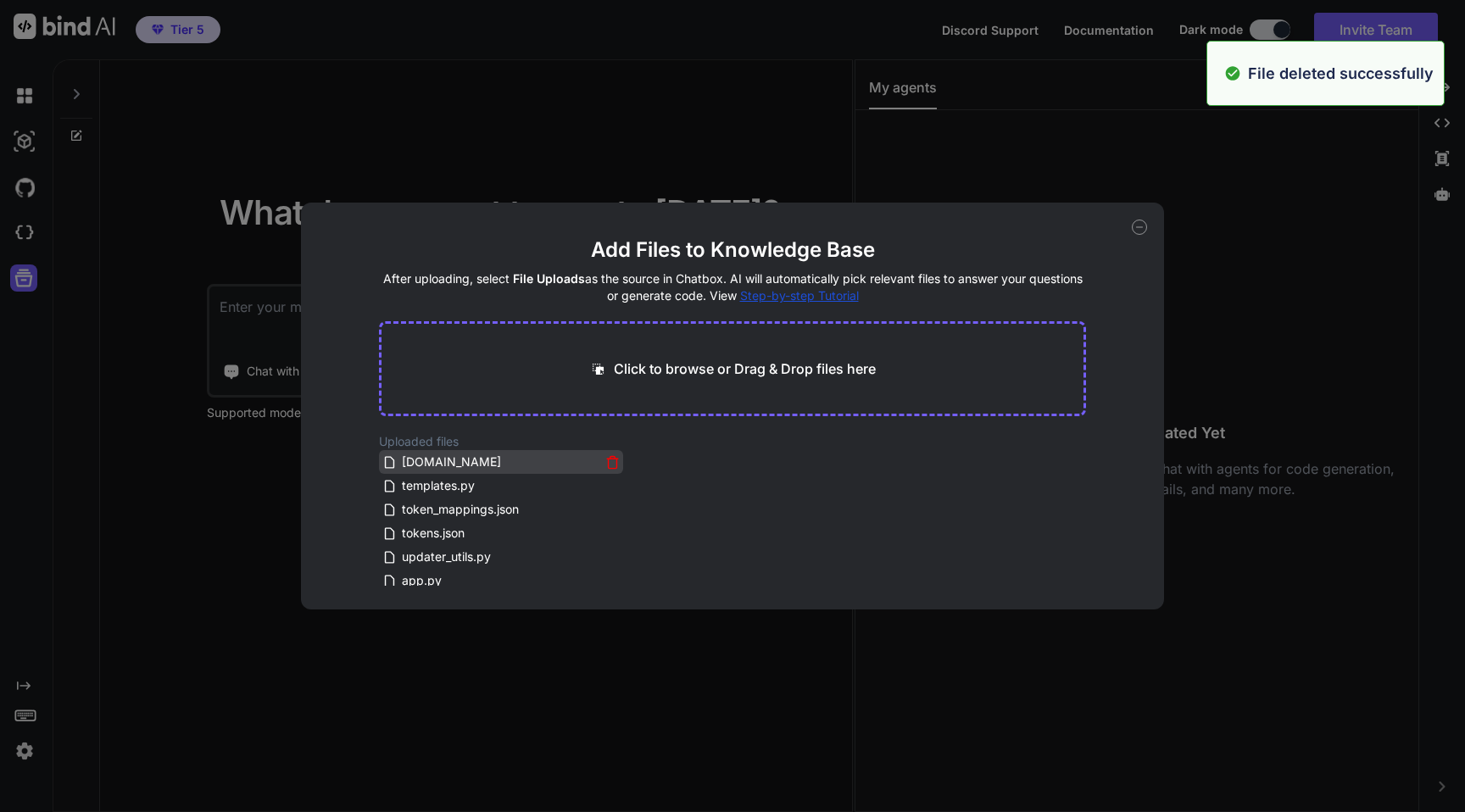
click at [606, 462] on icon at bounding box center [612, 462] width 14 height 14
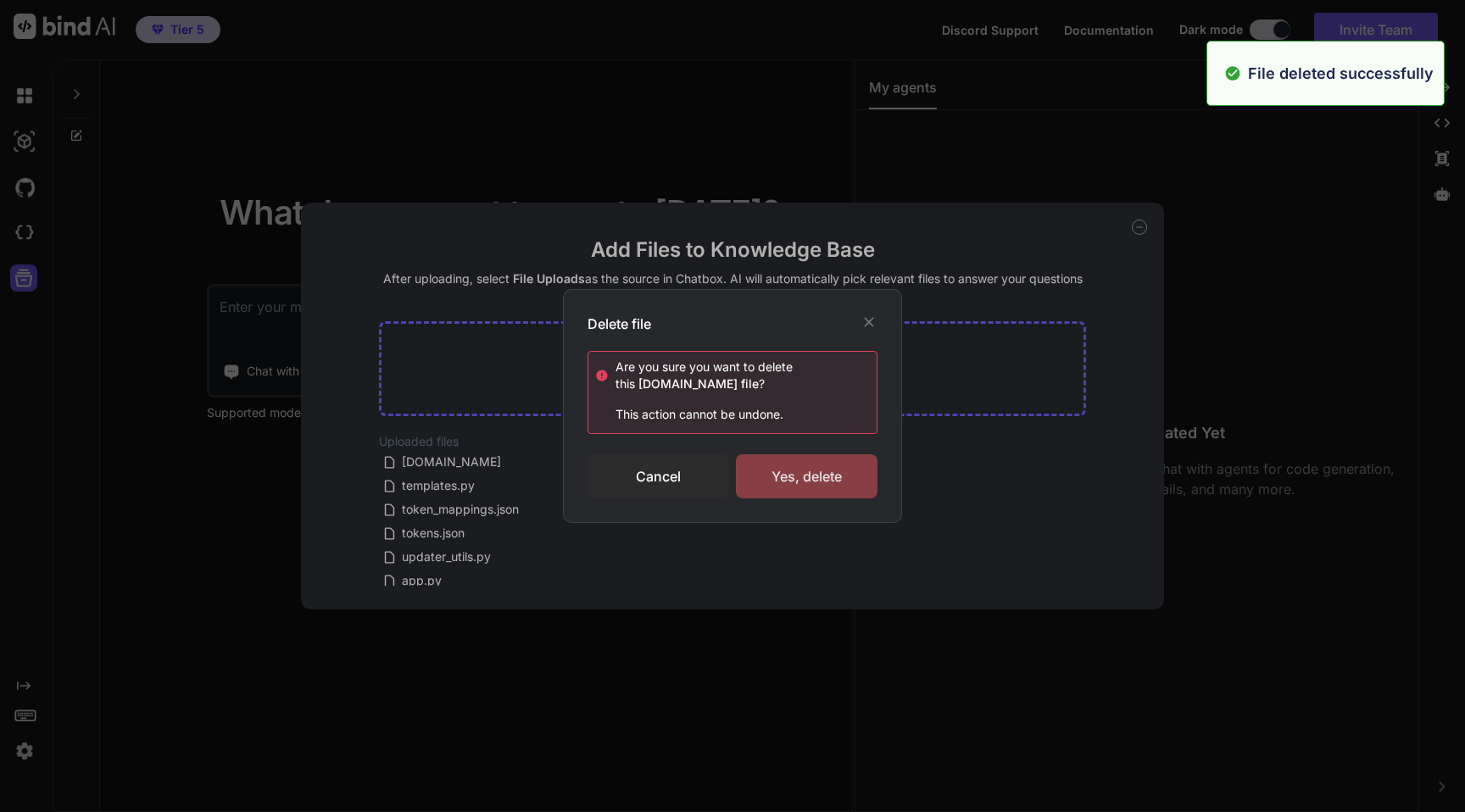
click at [826, 479] on div "Yes, delete" at bounding box center [807, 476] width 142 height 44
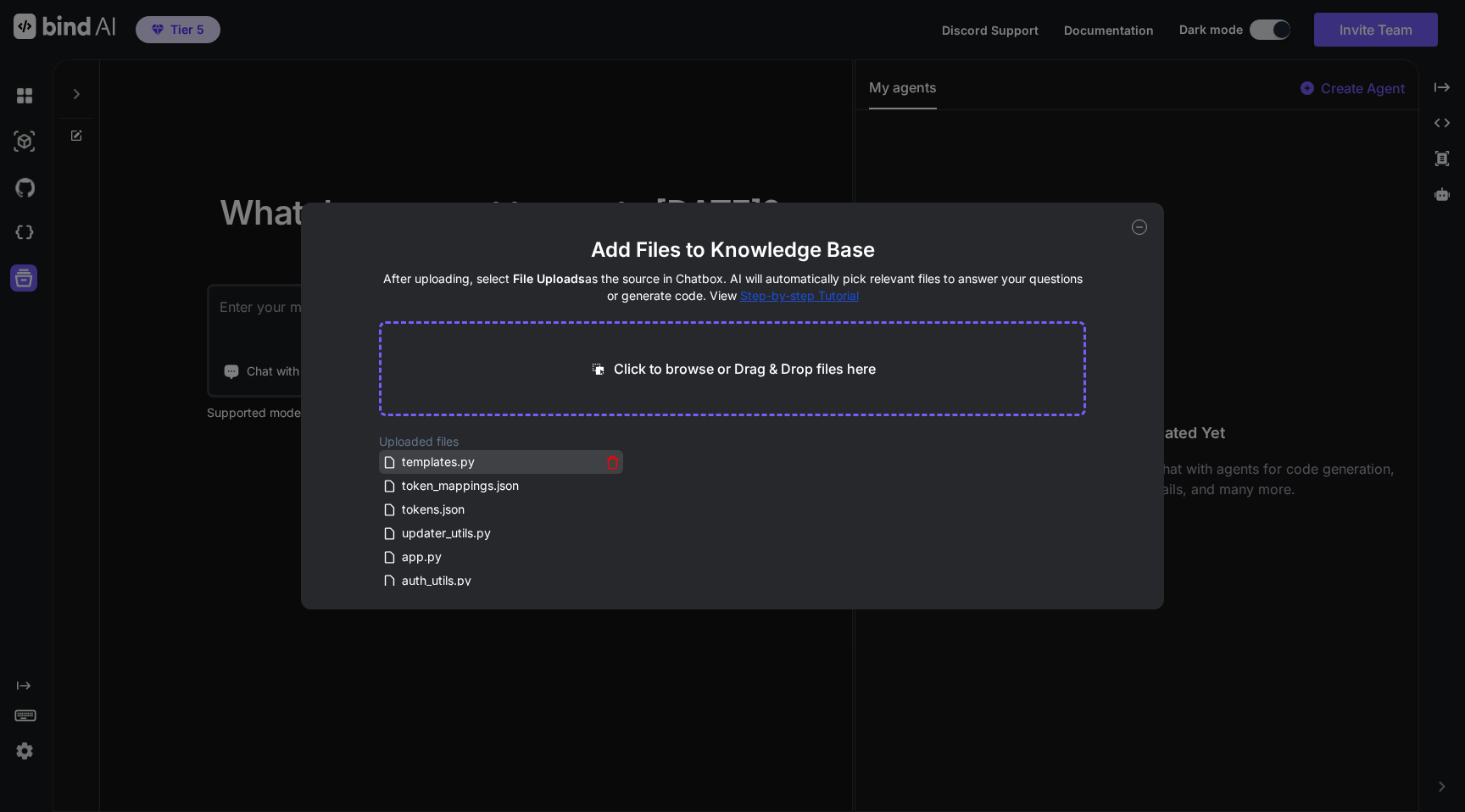
click at [608, 462] on icon at bounding box center [612, 462] width 14 height 14
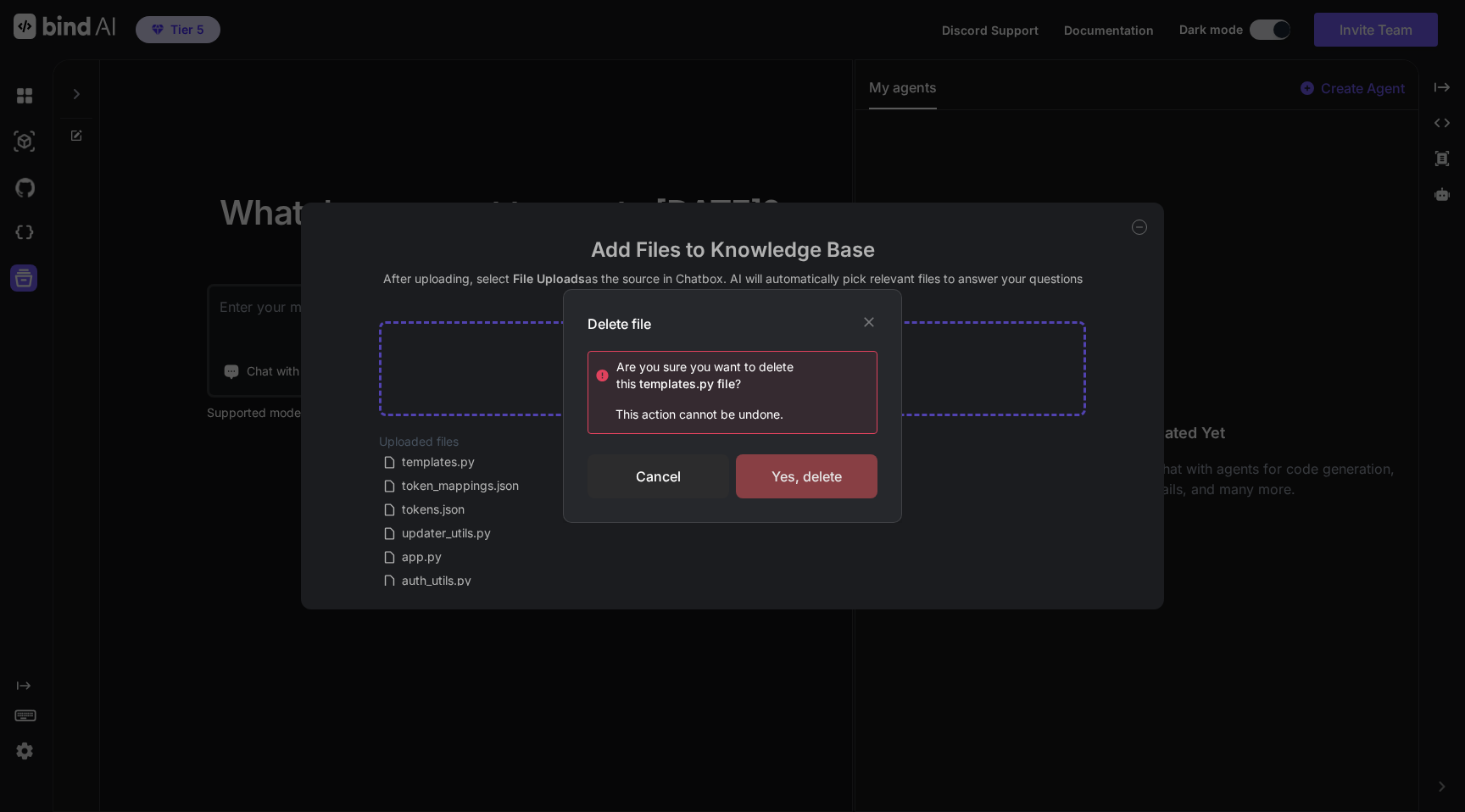
click at [809, 468] on div "Yes, delete" at bounding box center [807, 476] width 142 height 44
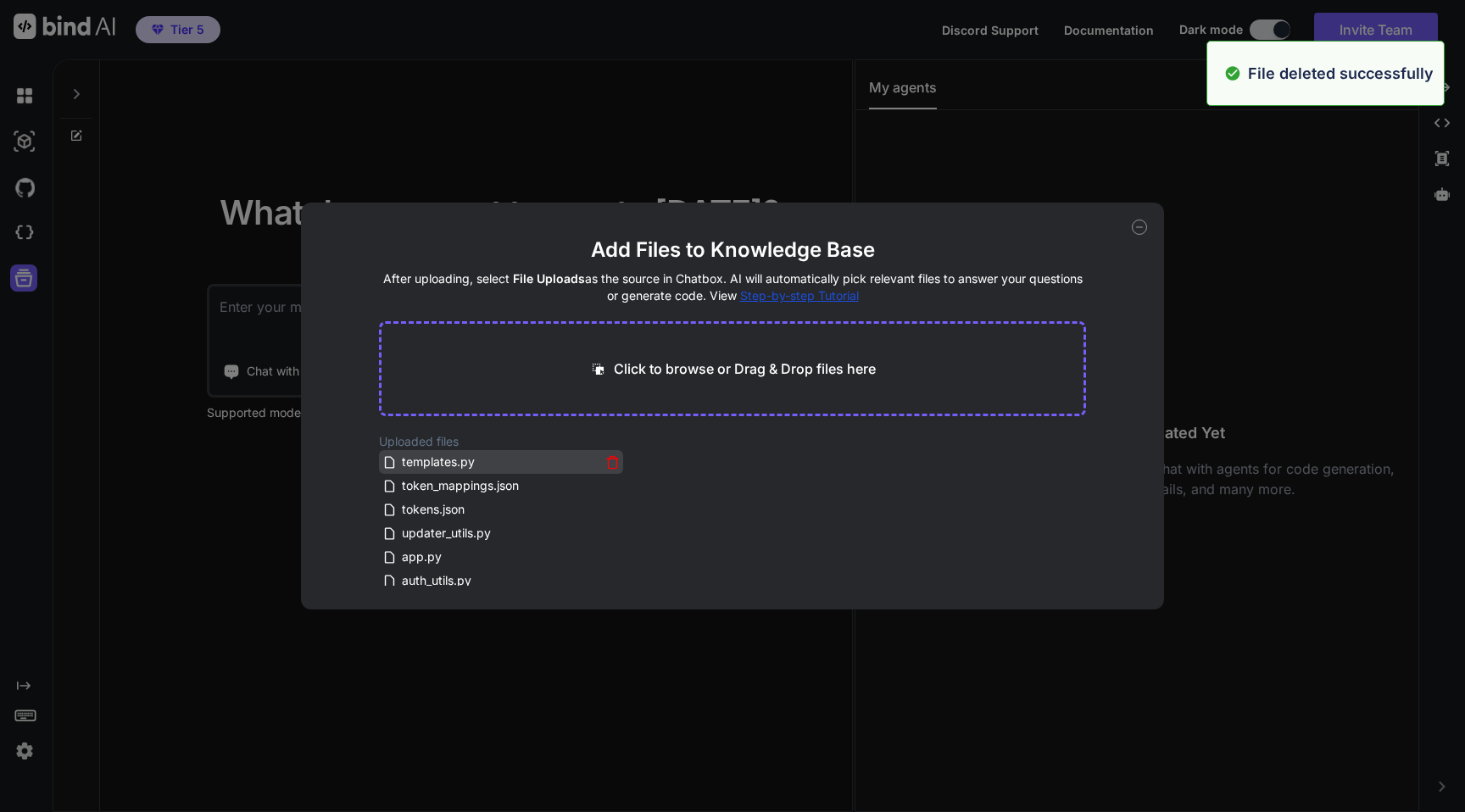
click at [605, 459] on icon at bounding box center [612, 462] width 14 height 14
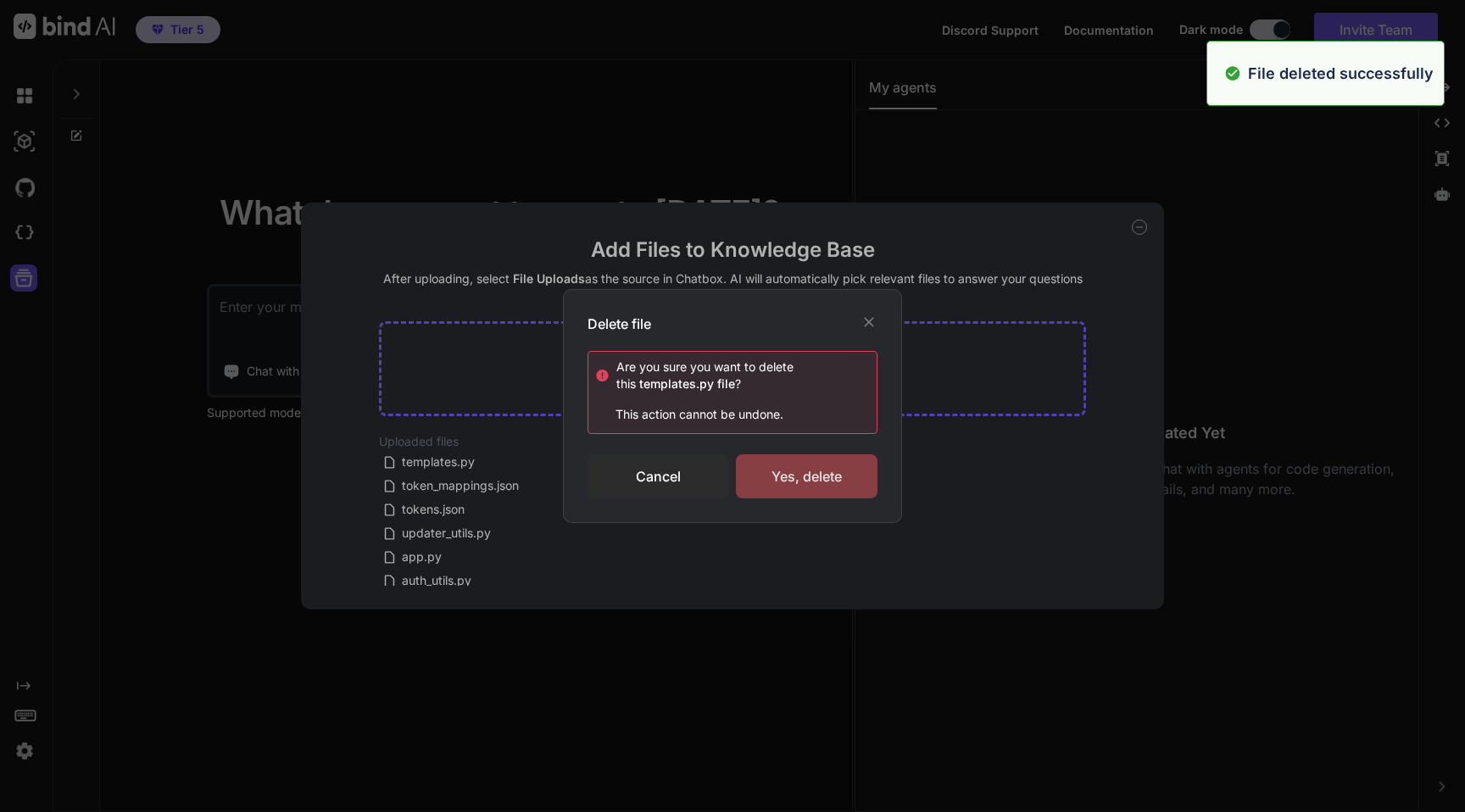
click at [820, 480] on div "Yes, delete" at bounding box center [807, 476] width 142 height 44
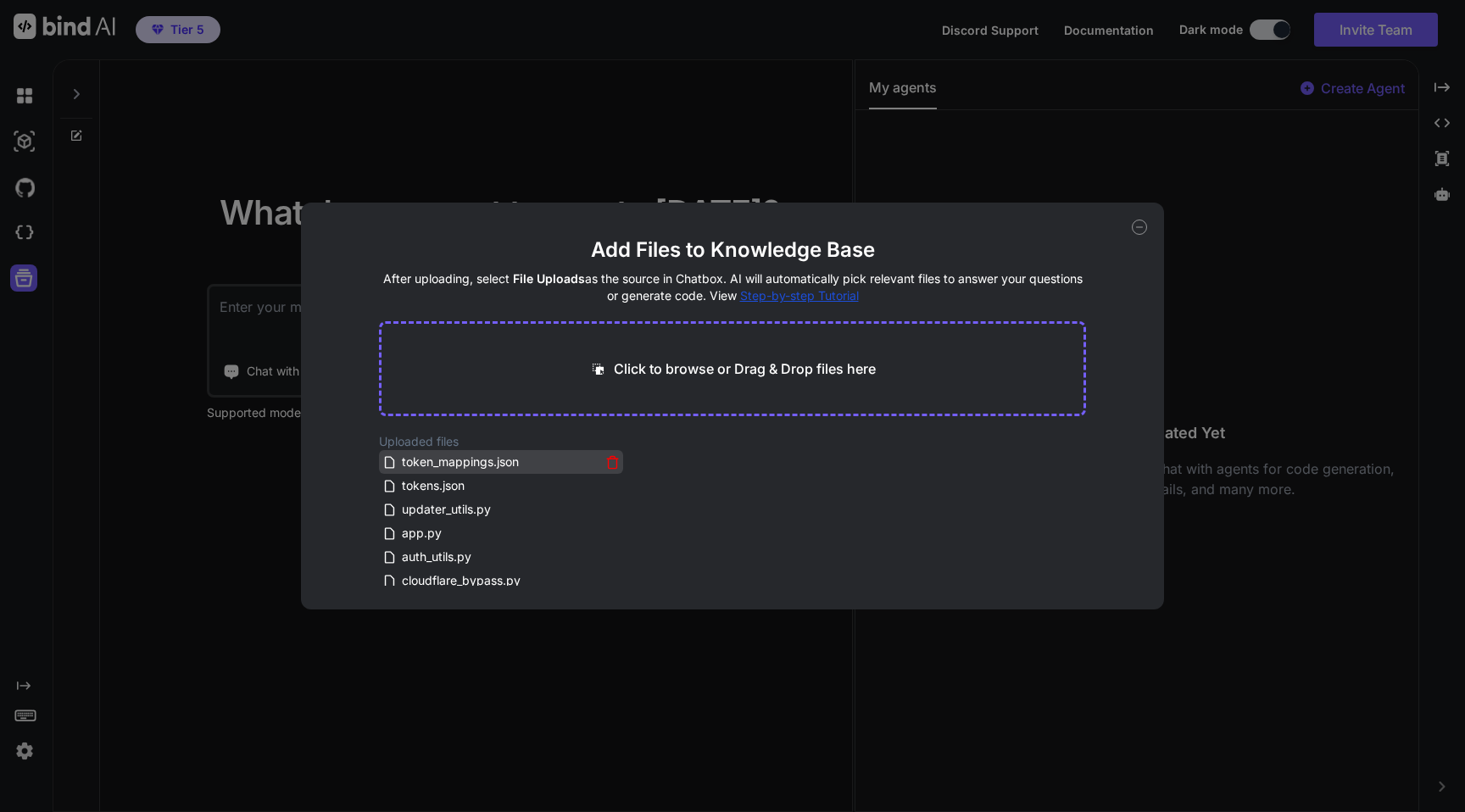
click at [606, 466] on icon at bounding box center [612, 462] width 14 height 14
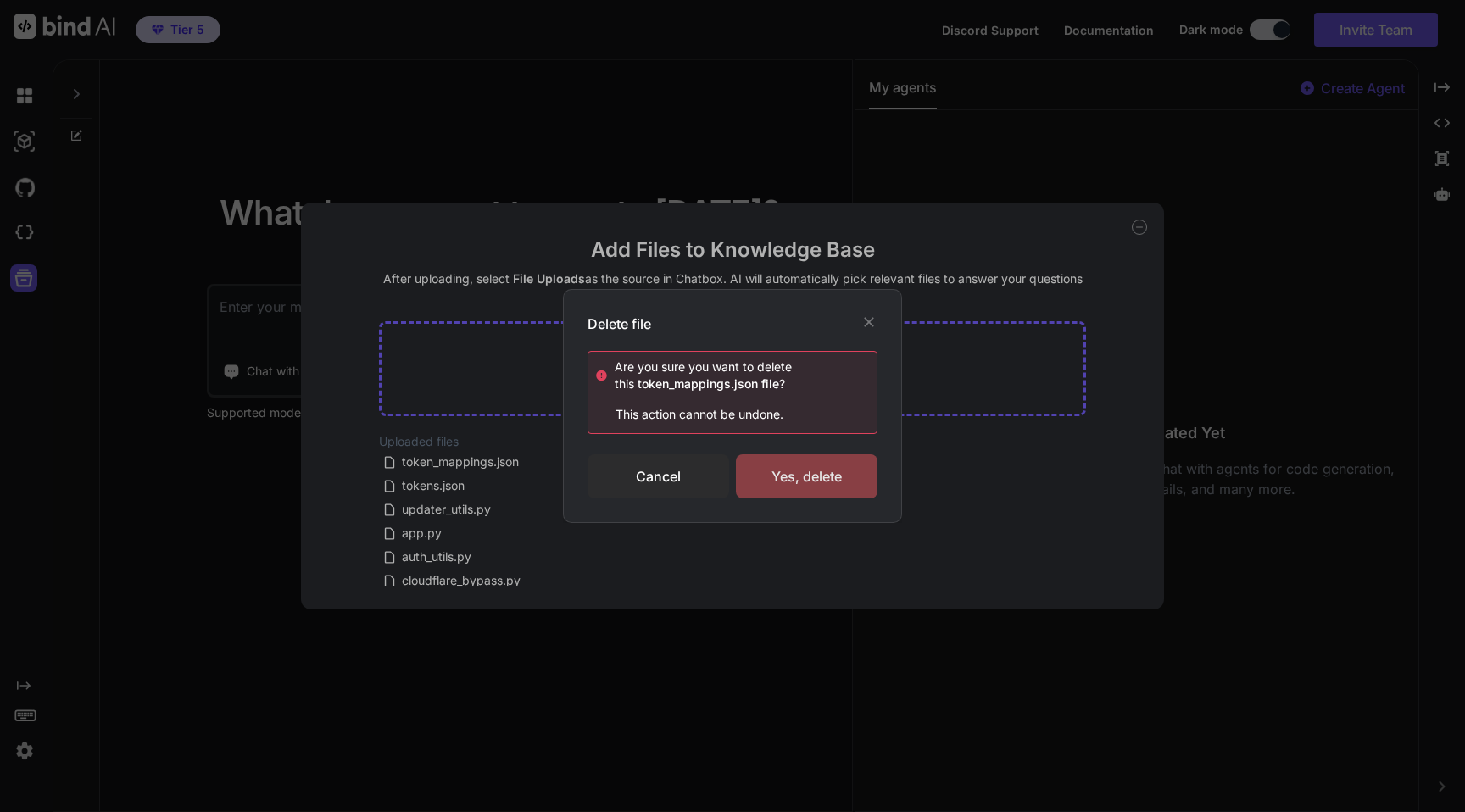
click at [781, 487] on div "Yes, delete" at bounding box center [807, 476] width 142 height 44
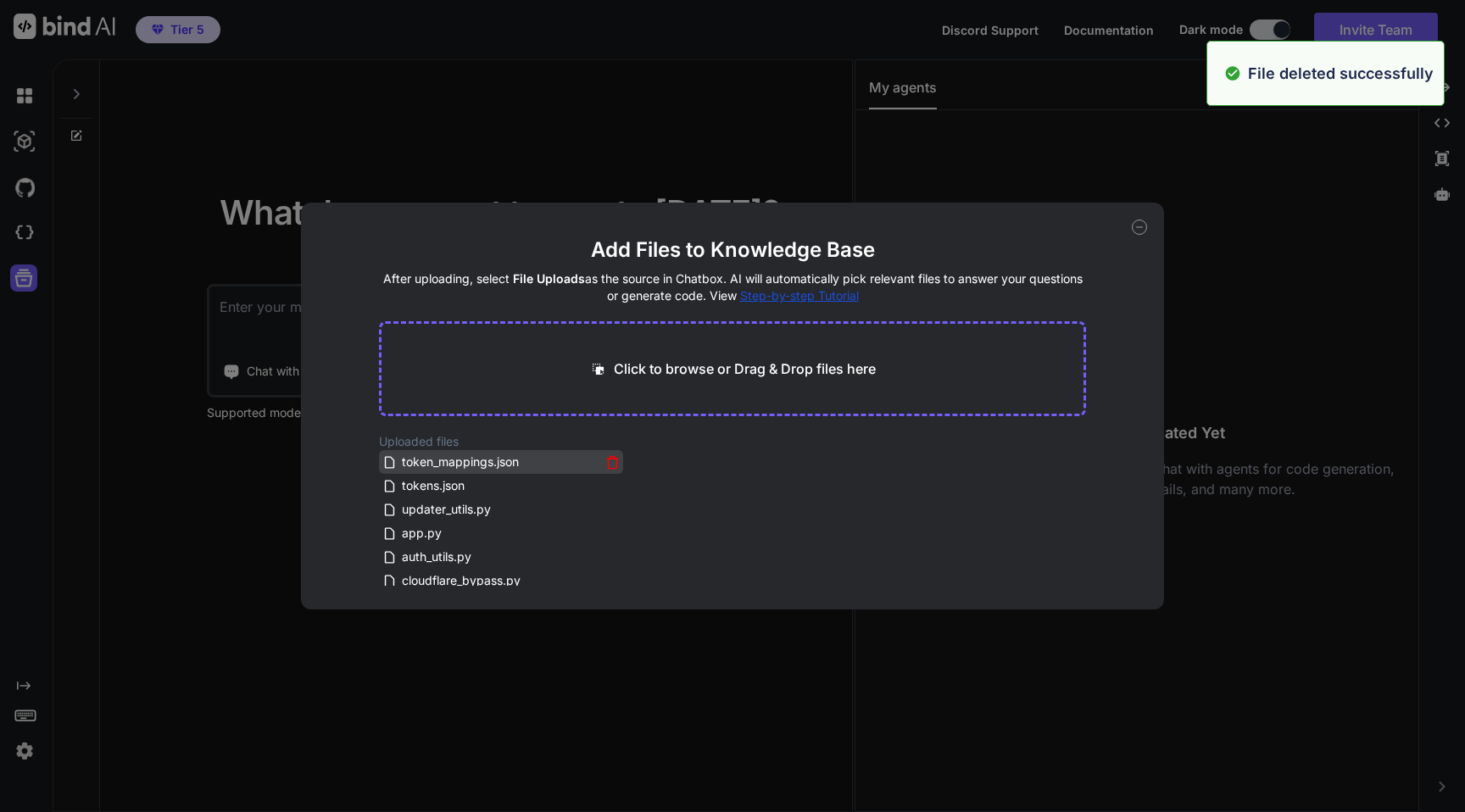
click at [608, 462] on icon at bounding box center [612, 462] width 14 height 14
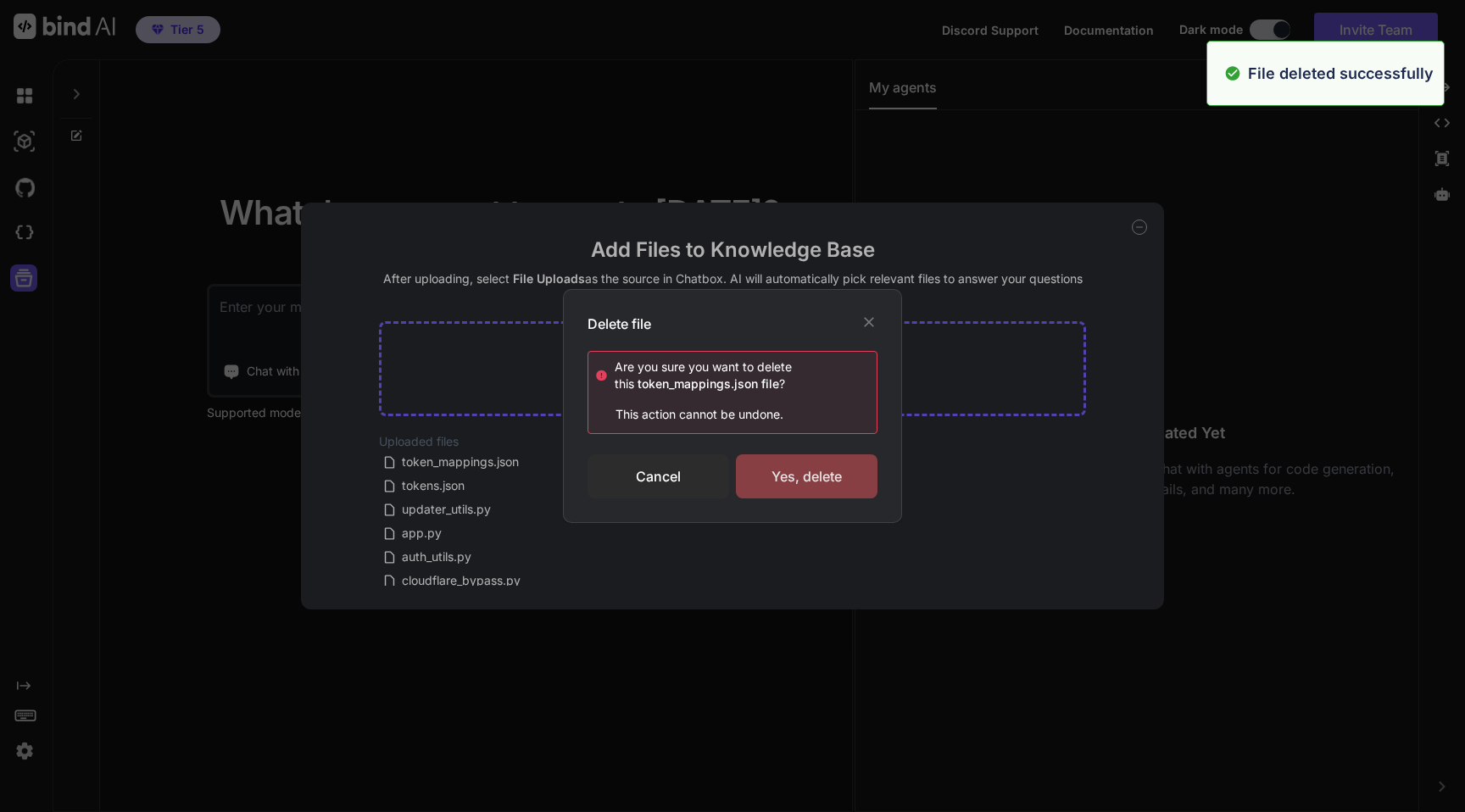
click at [792, 477] on div "Yes, delete" at bounding box center [807, 476] width 142 height 44
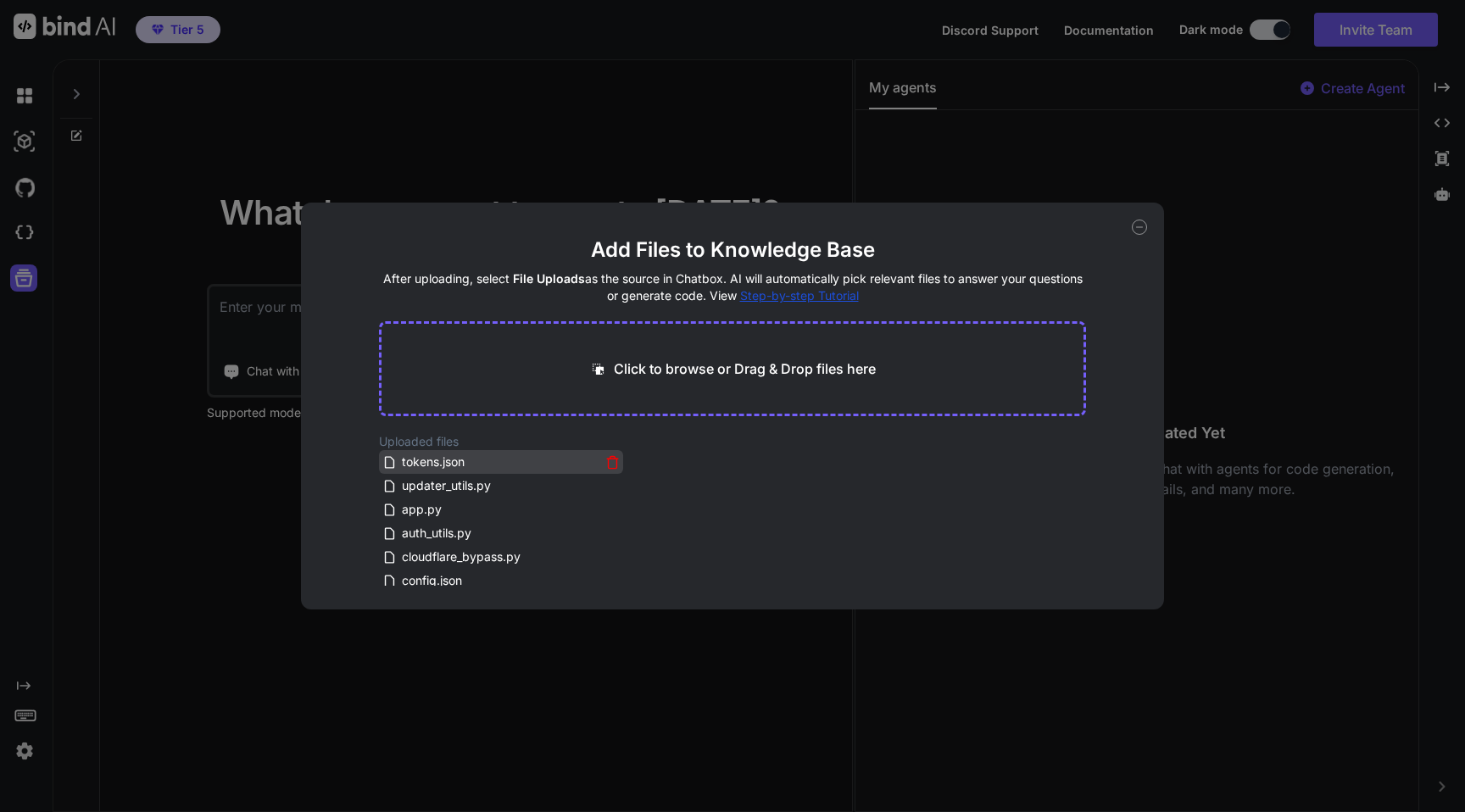
click at [608, 463] on icon at bounding box center [612, 462] width 14 height 14
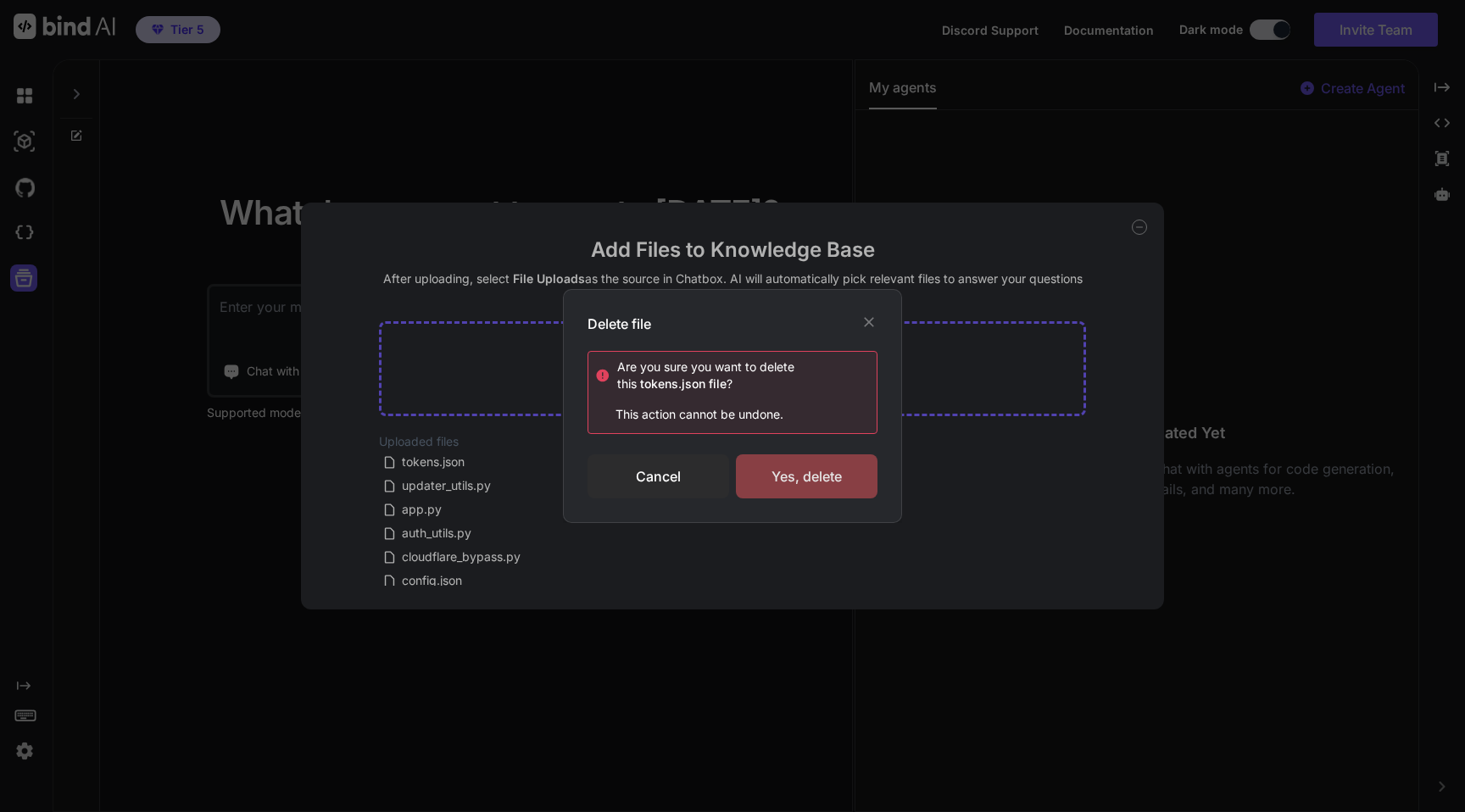
click at [795, 479] on div "Yes, delete" at bounding box center [807, 476] width 142 height 44
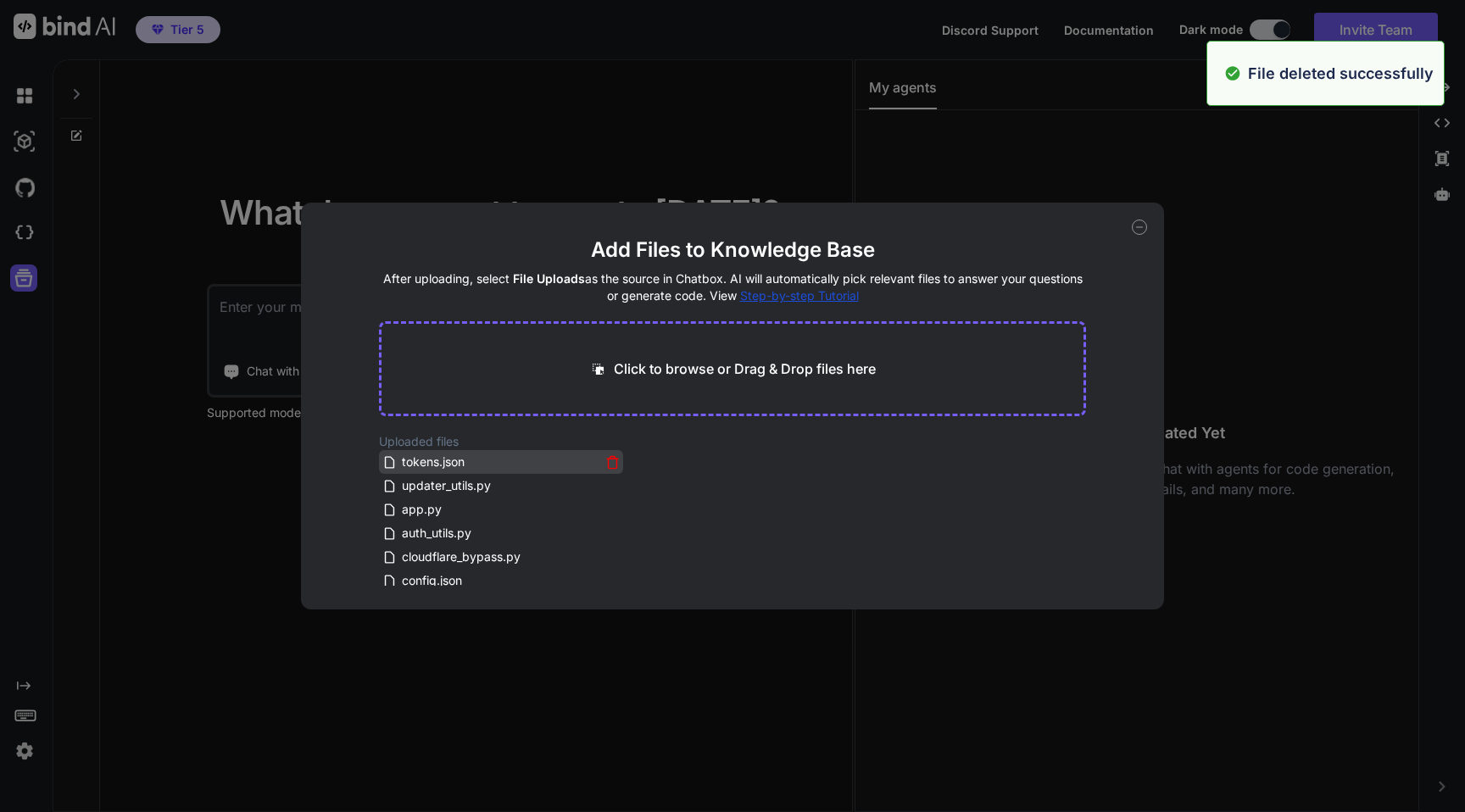
click at [611, 459] on icon at bounding box center [612, 462] width 14 height 14
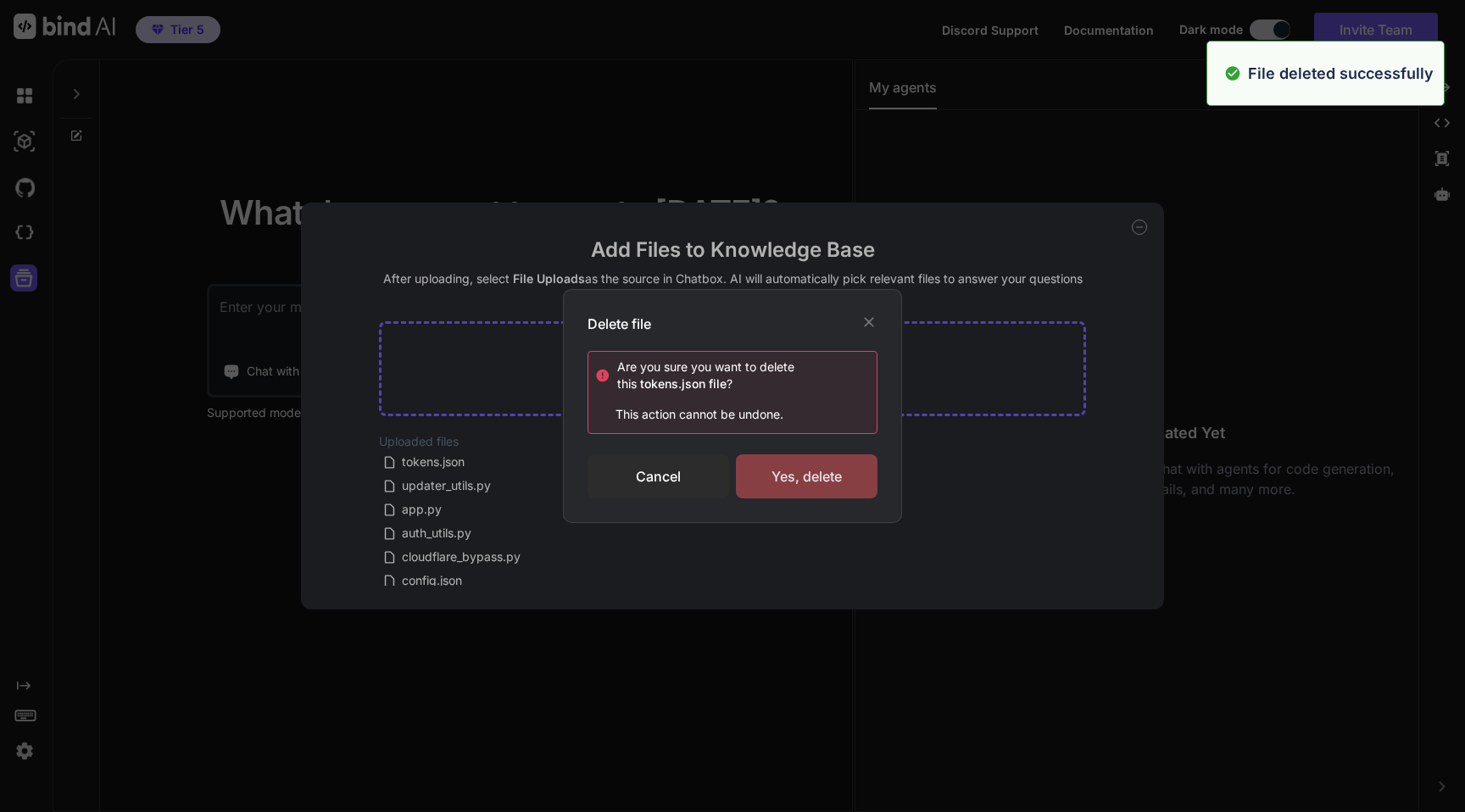
click at [766, 472] on div "Yes, delete" at bounding box center [807, 476] width 142 height 44
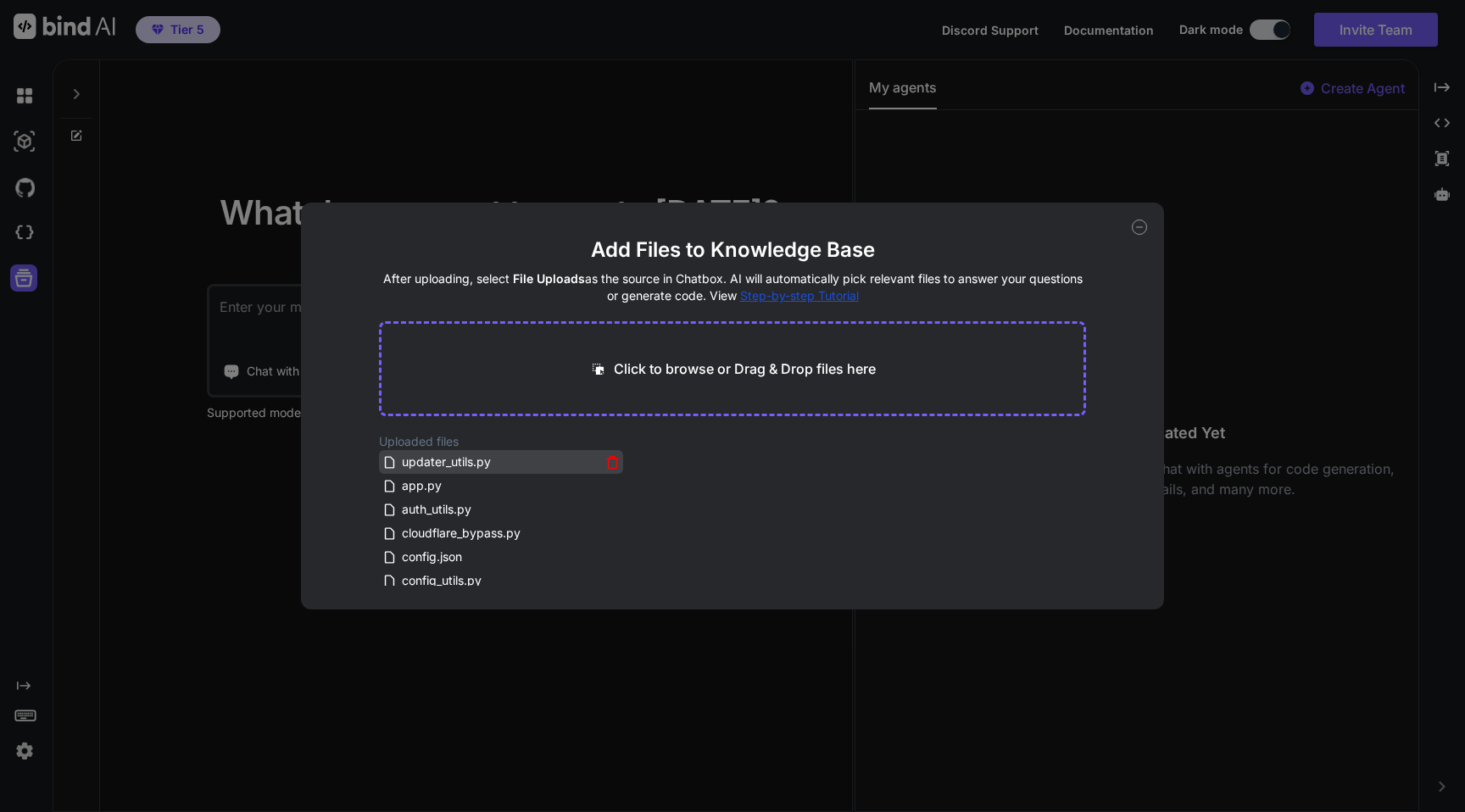
click at [609, 459] on icon at bounding box center [613, 459] width 11 height 0
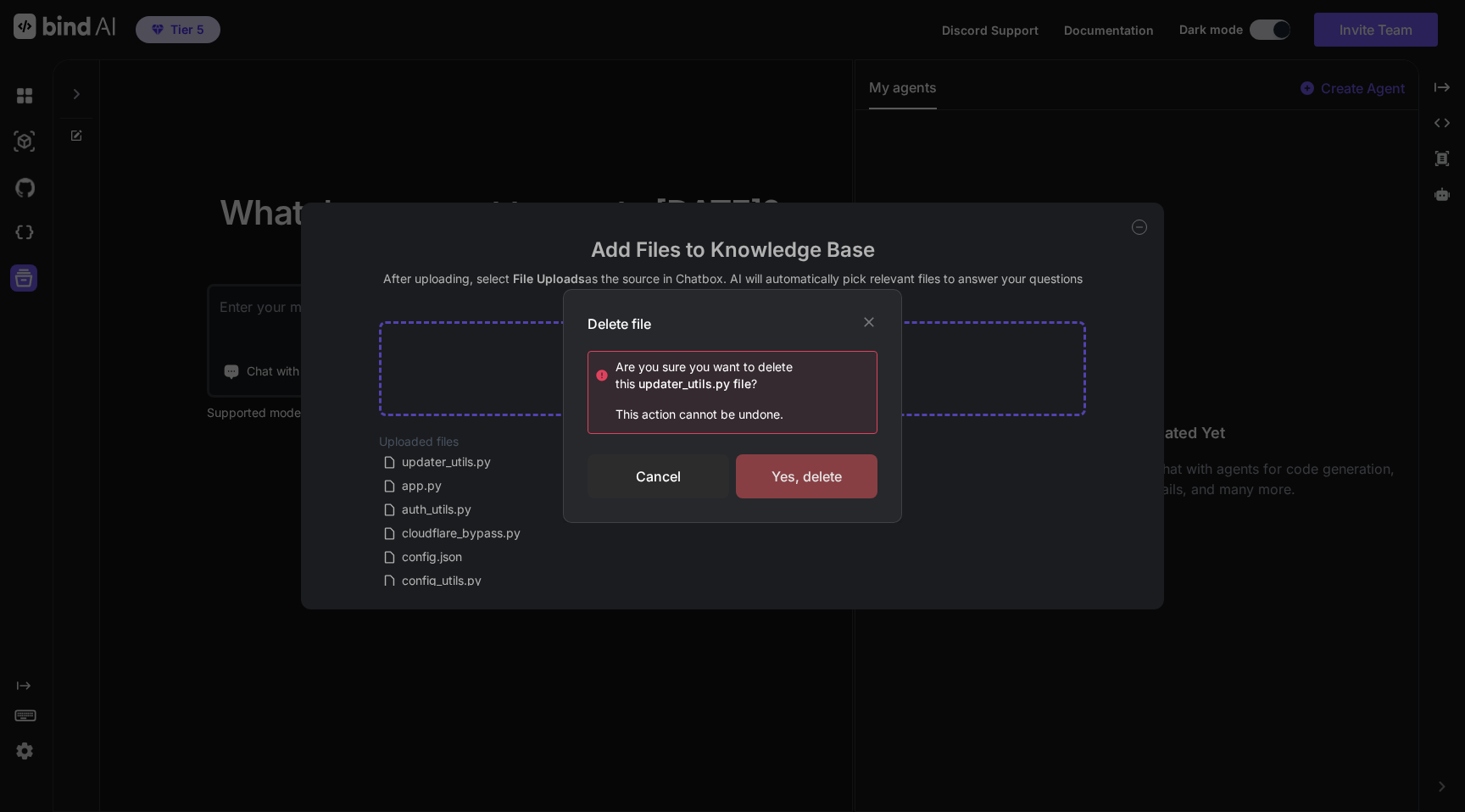
click at [766, 483] on div "Yes, delete" at bounding box center [807, 476] width 142 height 44
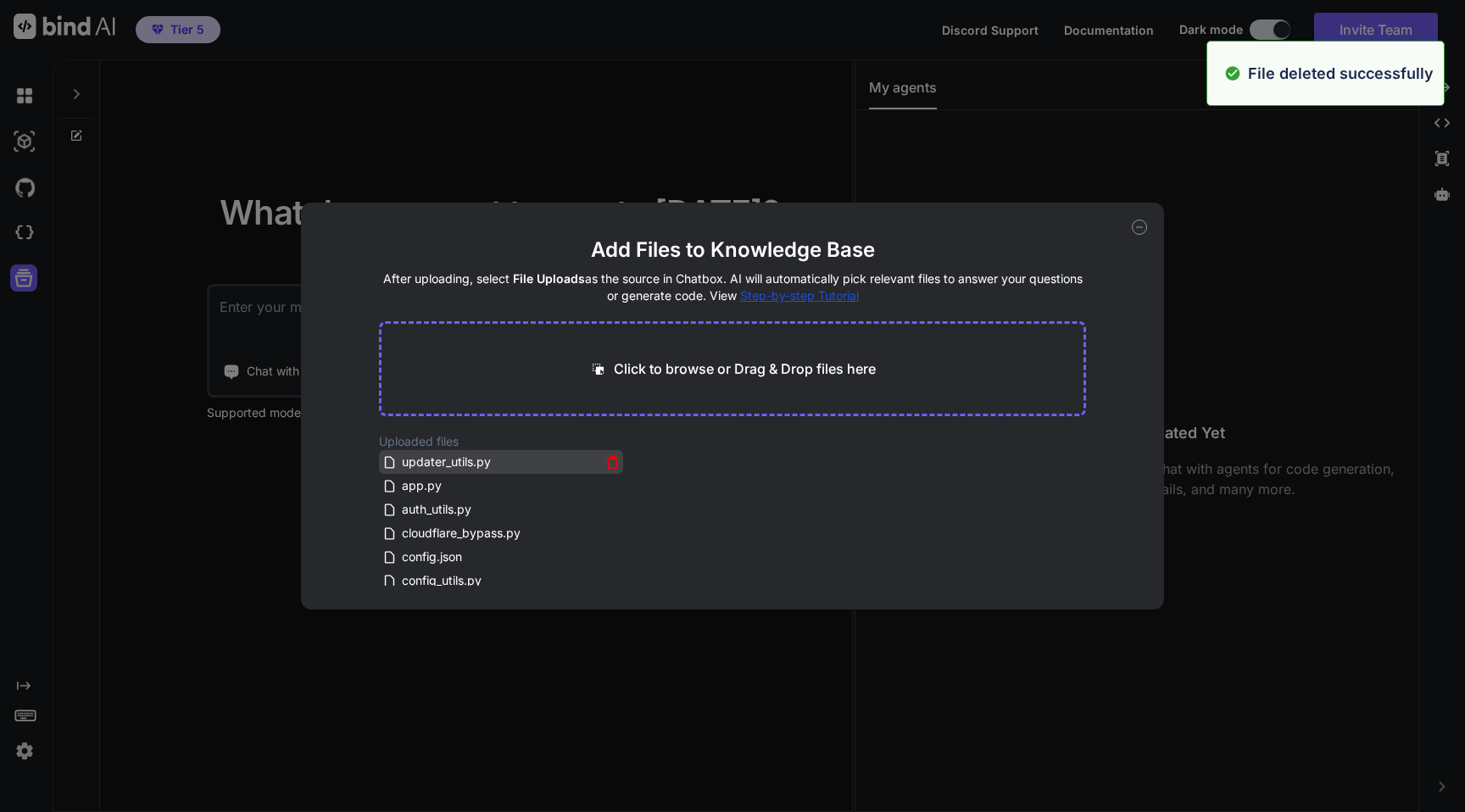
click at [610, 460] on icon at bounding box center [612, 462] width 14 height 14
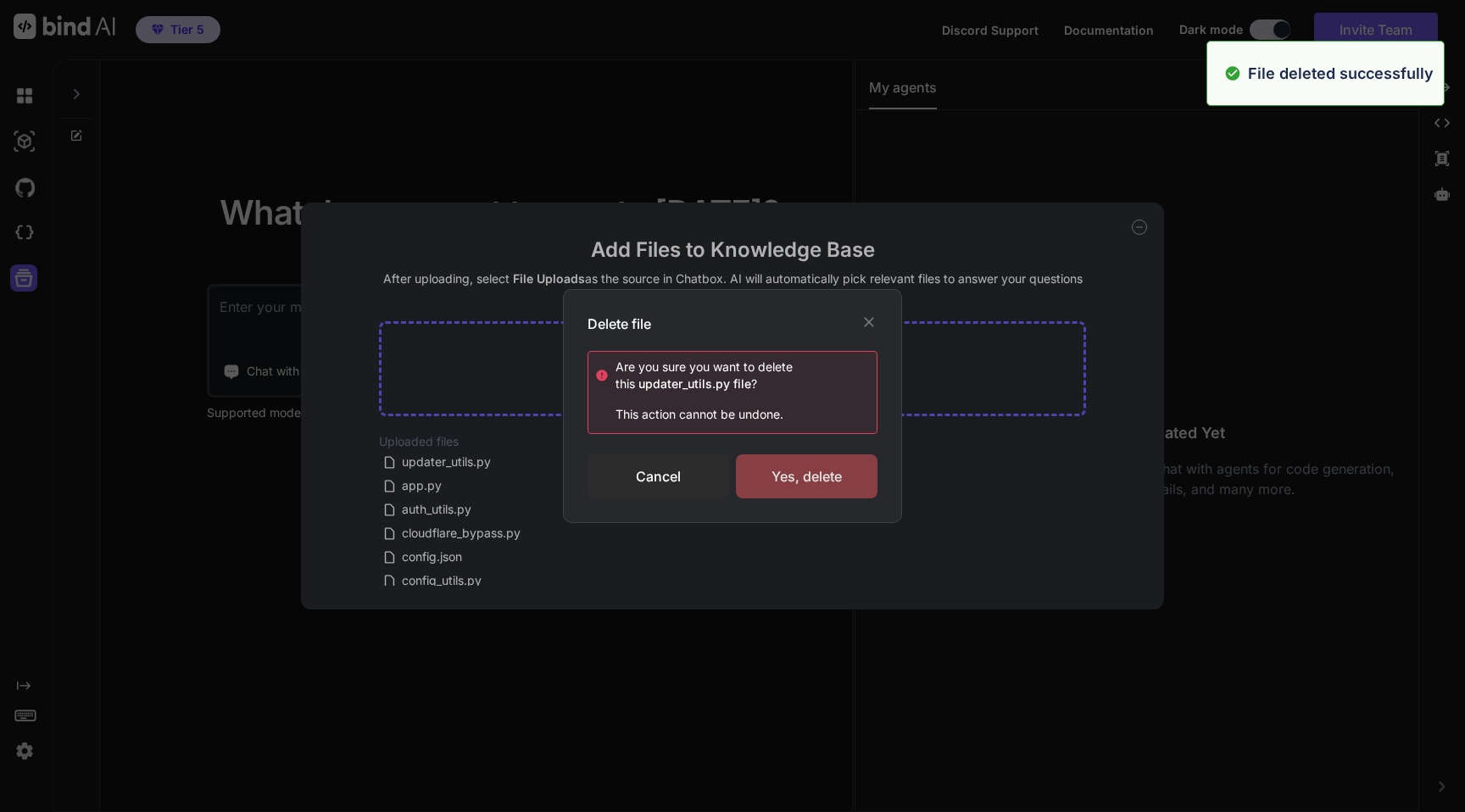
click at [793, 475] on div "Yes, delete" at bounding box center [807, 476] width 142 height 44
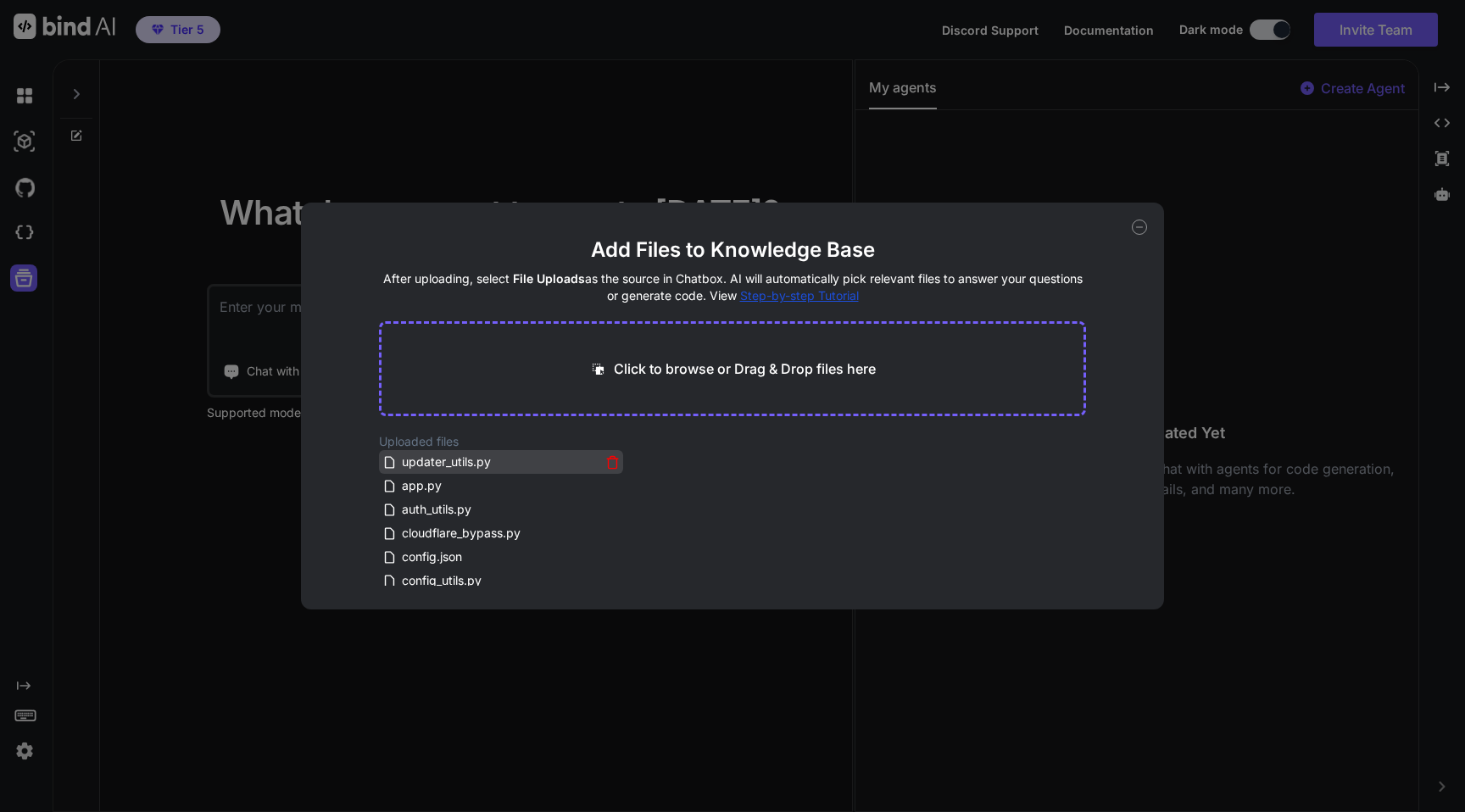
click at [608, 463] on icon at bounding box center [612, 462] width 14 height 14
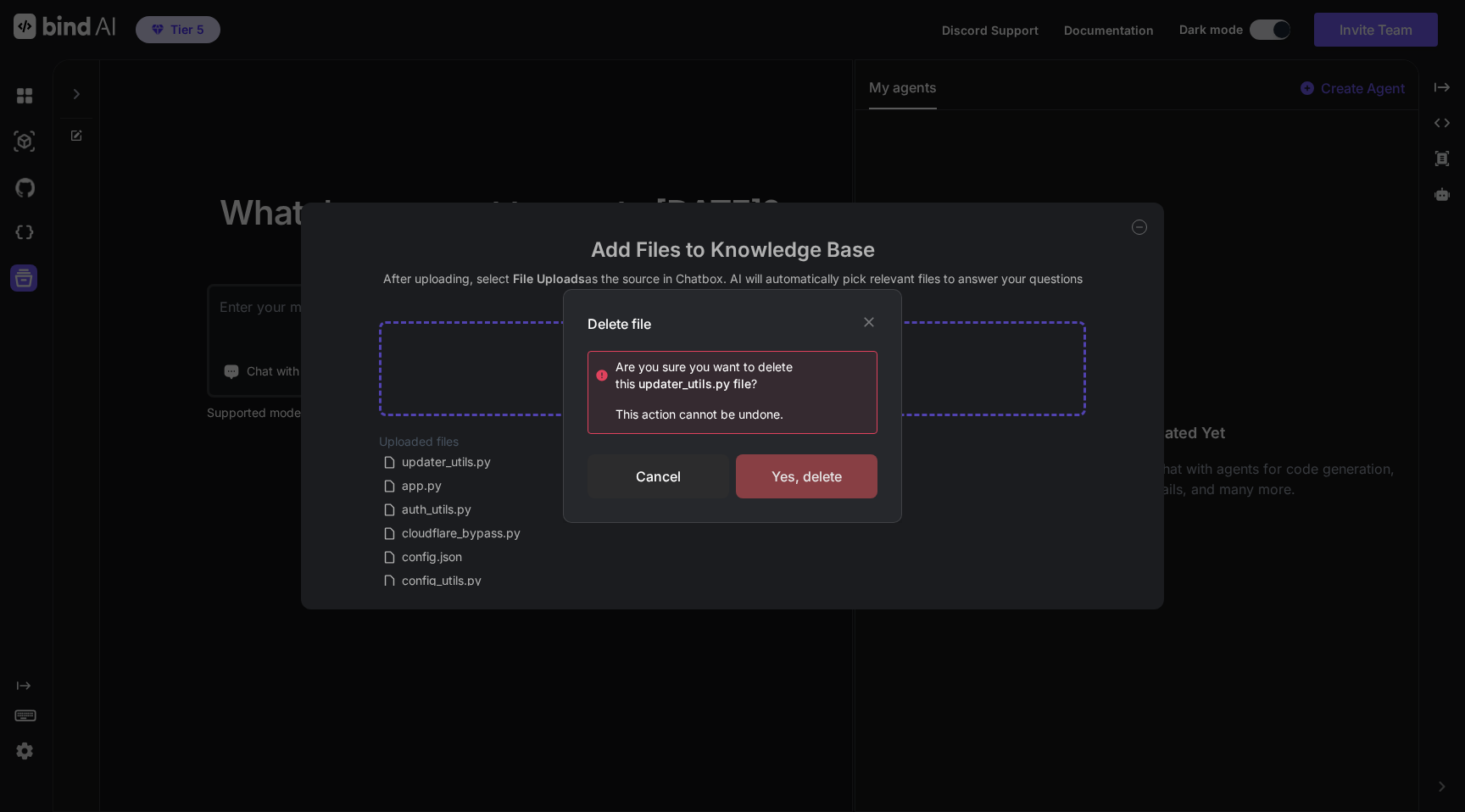
click at [807, 481] on div "Yes, delete" at bounding box center [807, 476] width 142 height 44
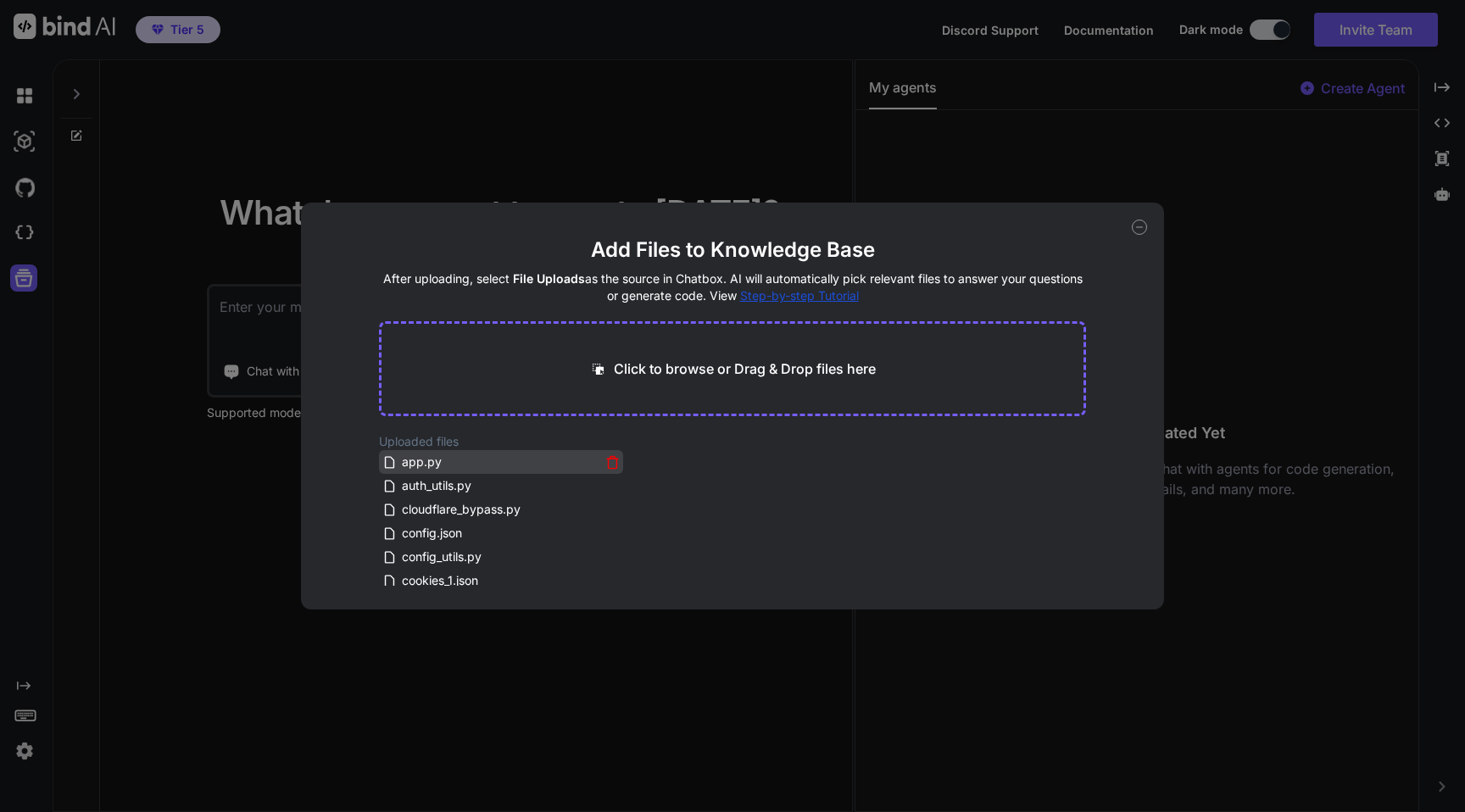
click at [609, 465] on icon at bounding box center [612, 462] width 14 height 14
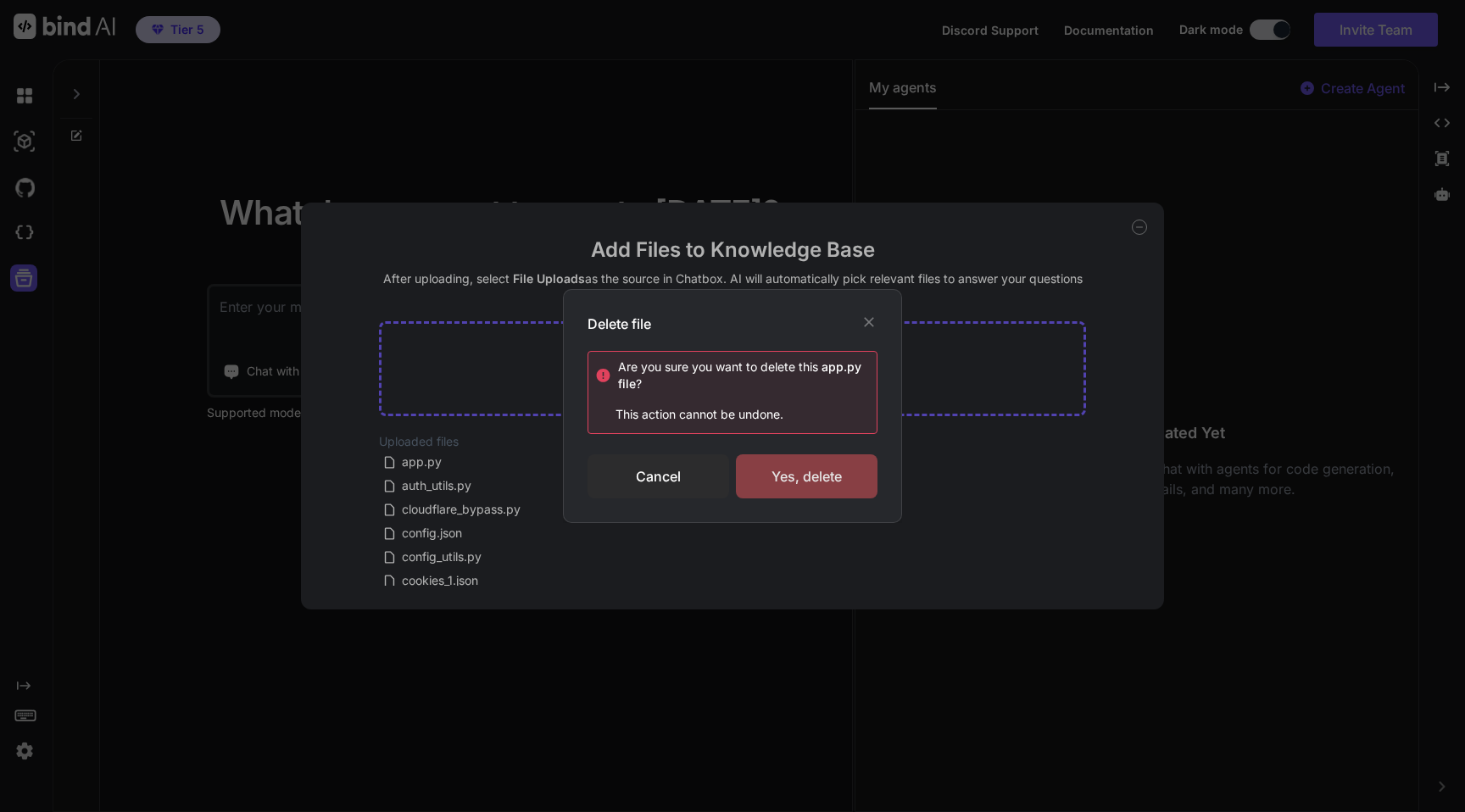
click at [777, 474] on div "Yes, delete" at bounding box center [807, 476] width 142 height 44
click at [1139, 220] on div "Delete file Are you sure you want to delete this app.py file ? This action cann…" at bounding box center [732, 406] width 1465 height 812
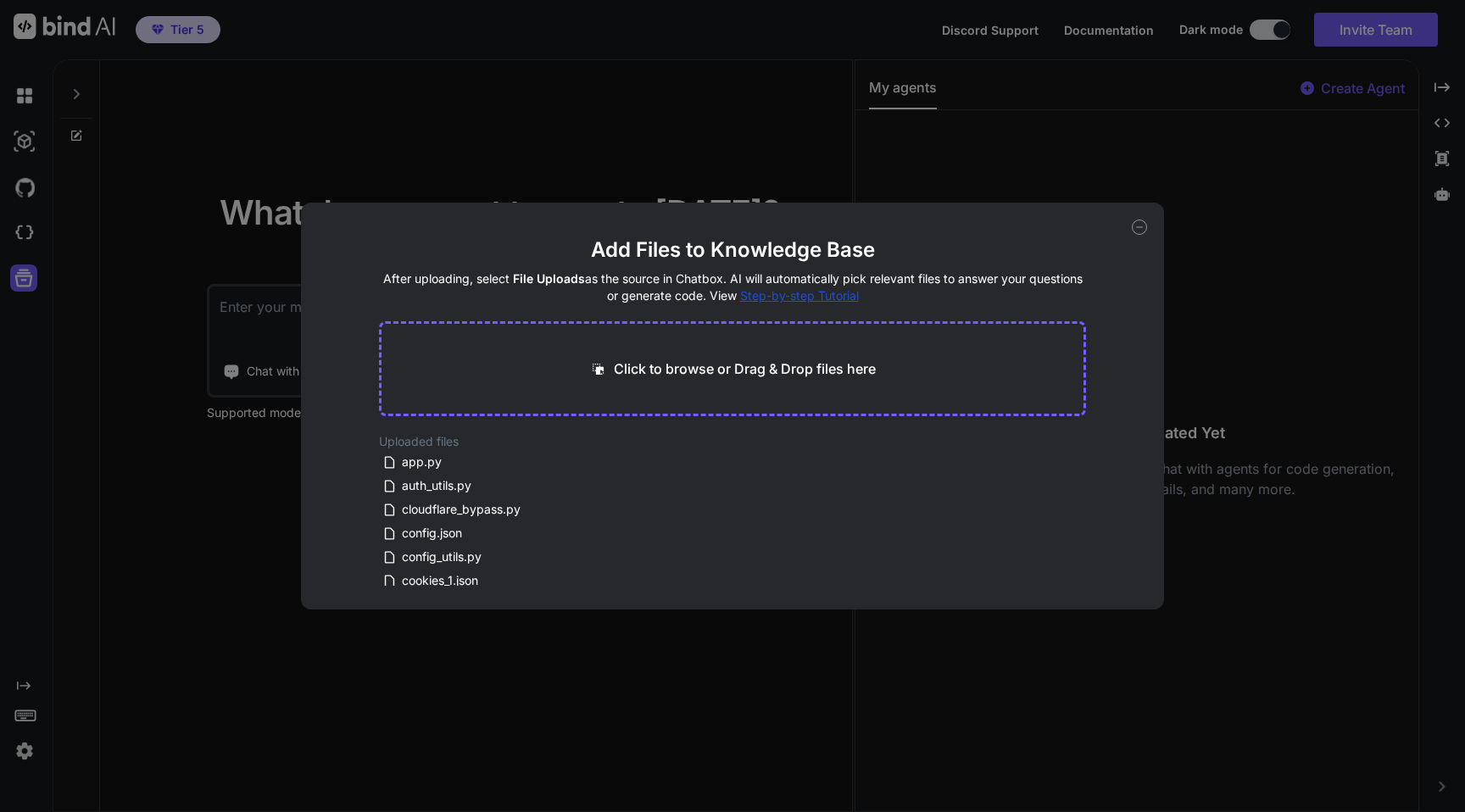
click at [1139, 220] on icon at bounding box center [1139, 227] width 15 height 15
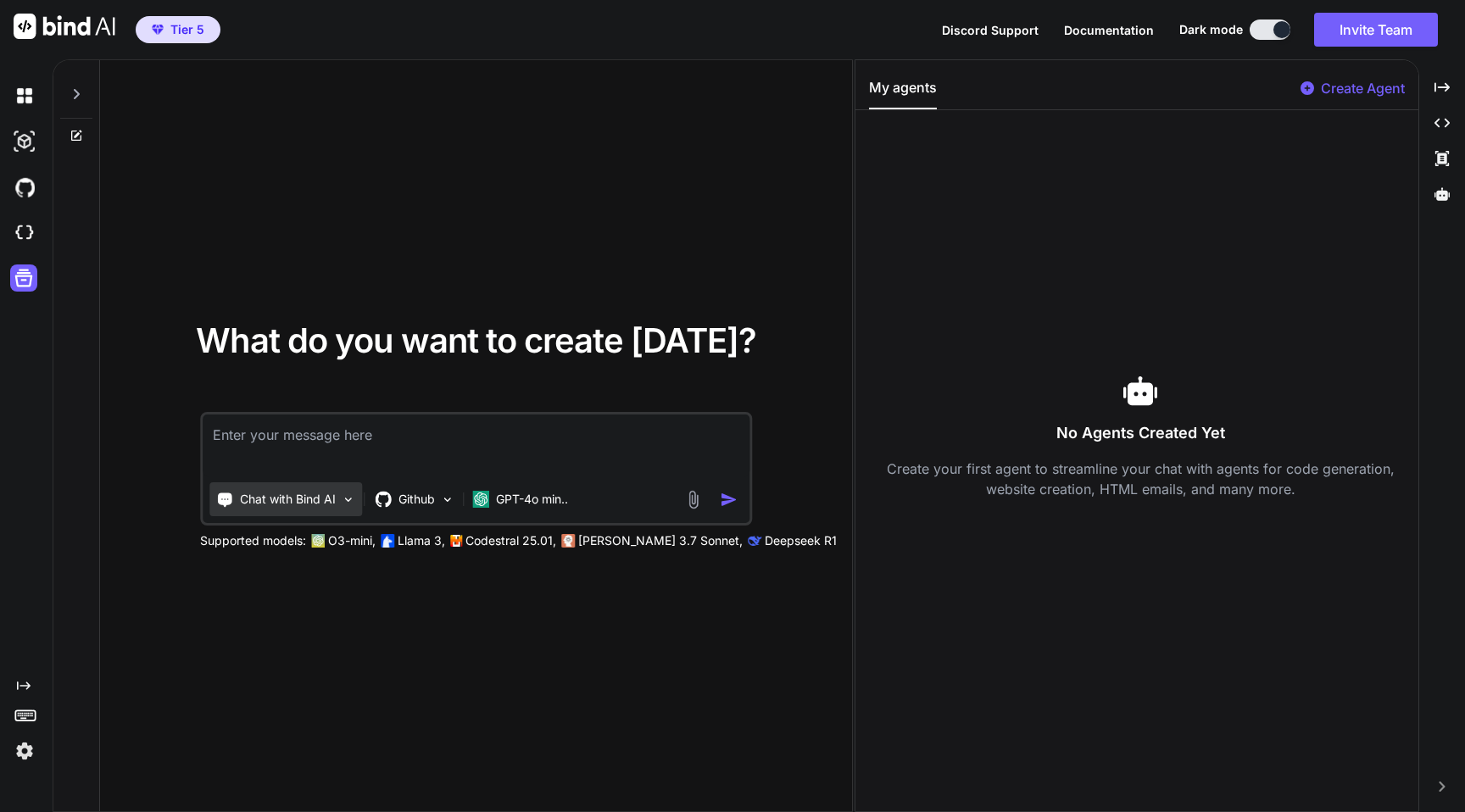
click at [309, 499] on p "Chat with Bind AI" at bounding box center [287, 499] width 95 height 17
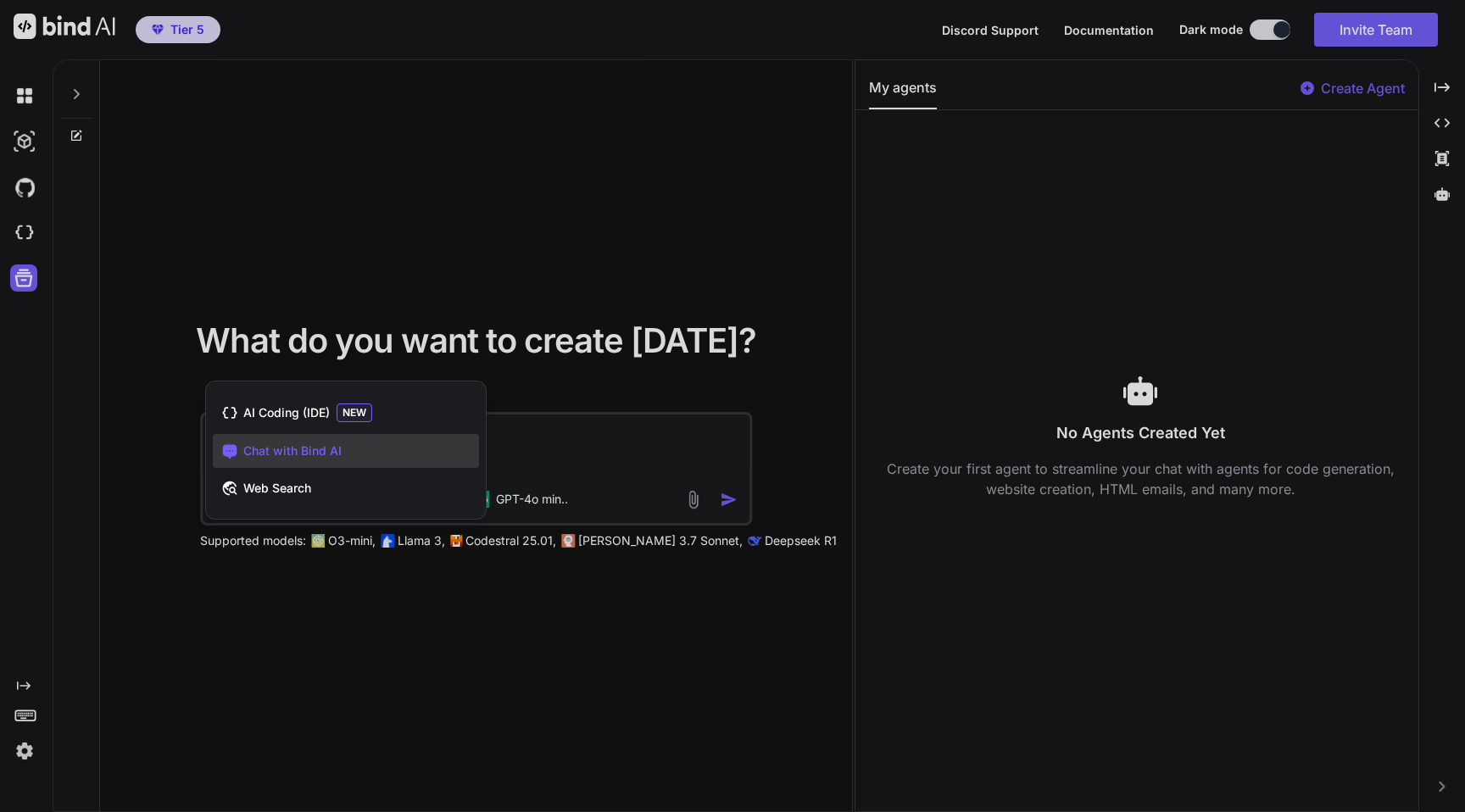
click at [458, 336] on div at bounding box center [732, 406] width 1465 height 812
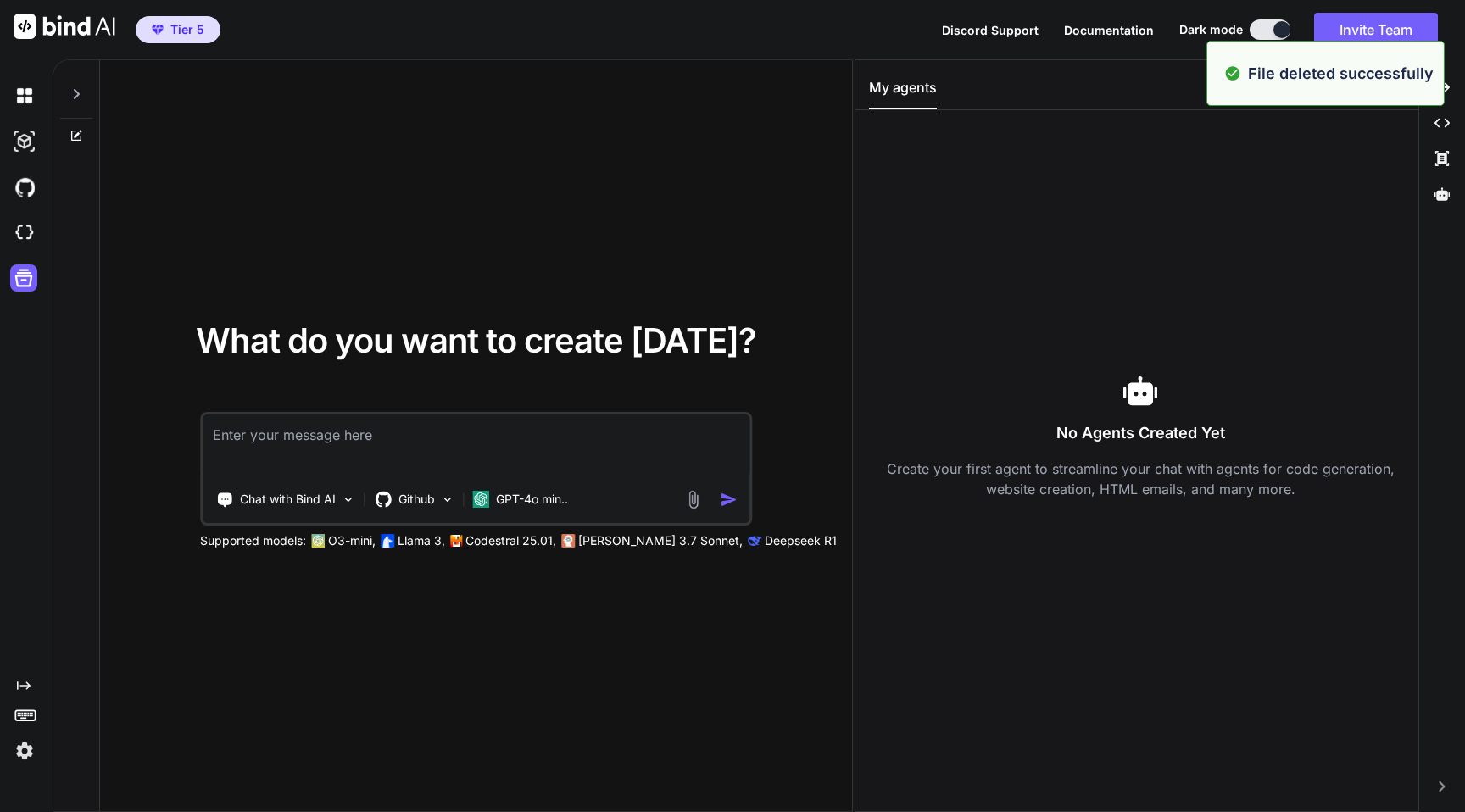
click at [1238, 248] on div "No Agents Created Yet Create your first agent to streamline your chat with agen…" at bounding box center [1140, 436] width 542 height 625
click at [408, 505] on p "Github" at bounding box center [417, 499] width 37 height 17
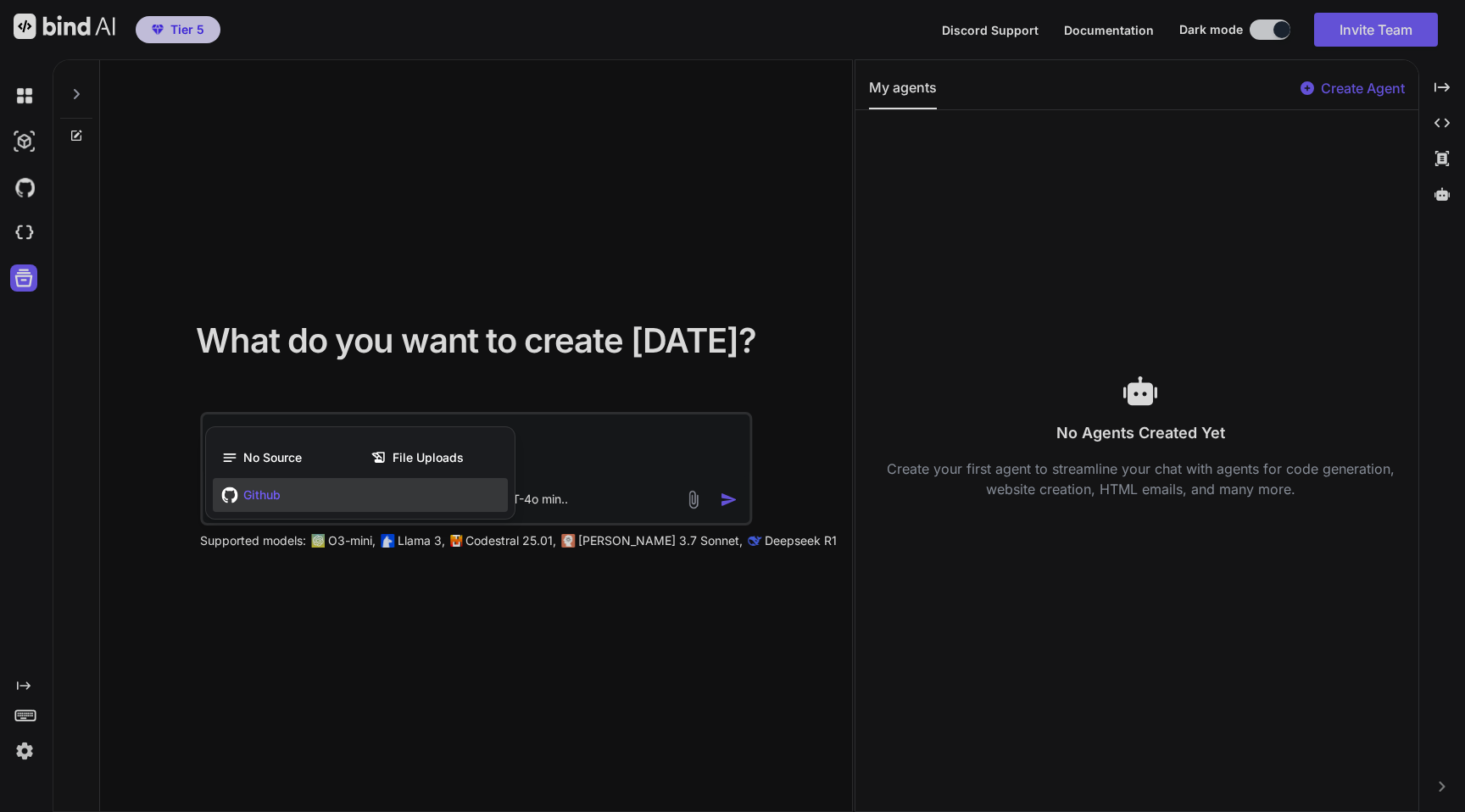
click at [308, 500] on div "Github" at bounding box center [360, 495] width 295 height 34
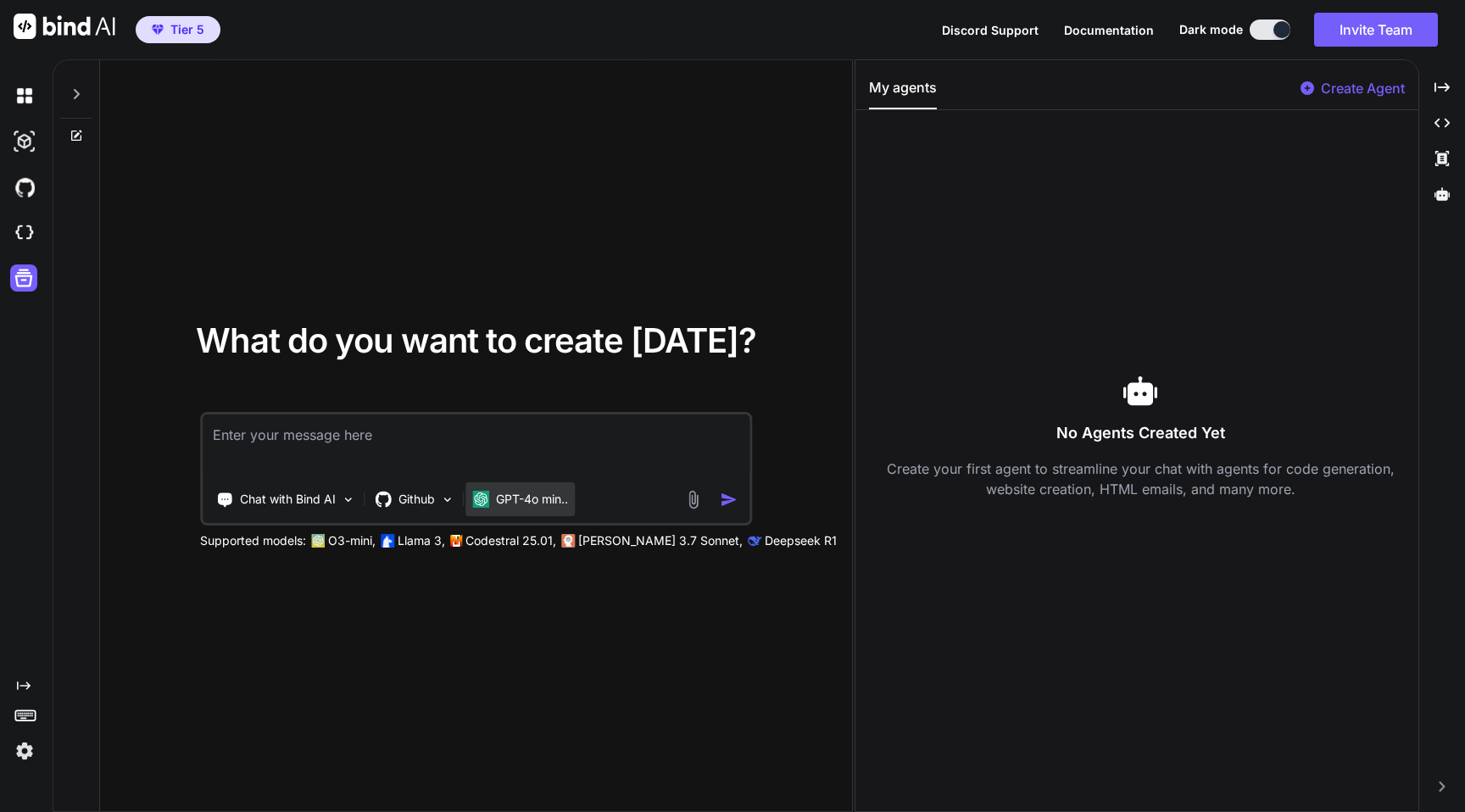
click at [526, 492] on p "GPT-4o min.." at bounding box center [532, 499] width 72 height 17
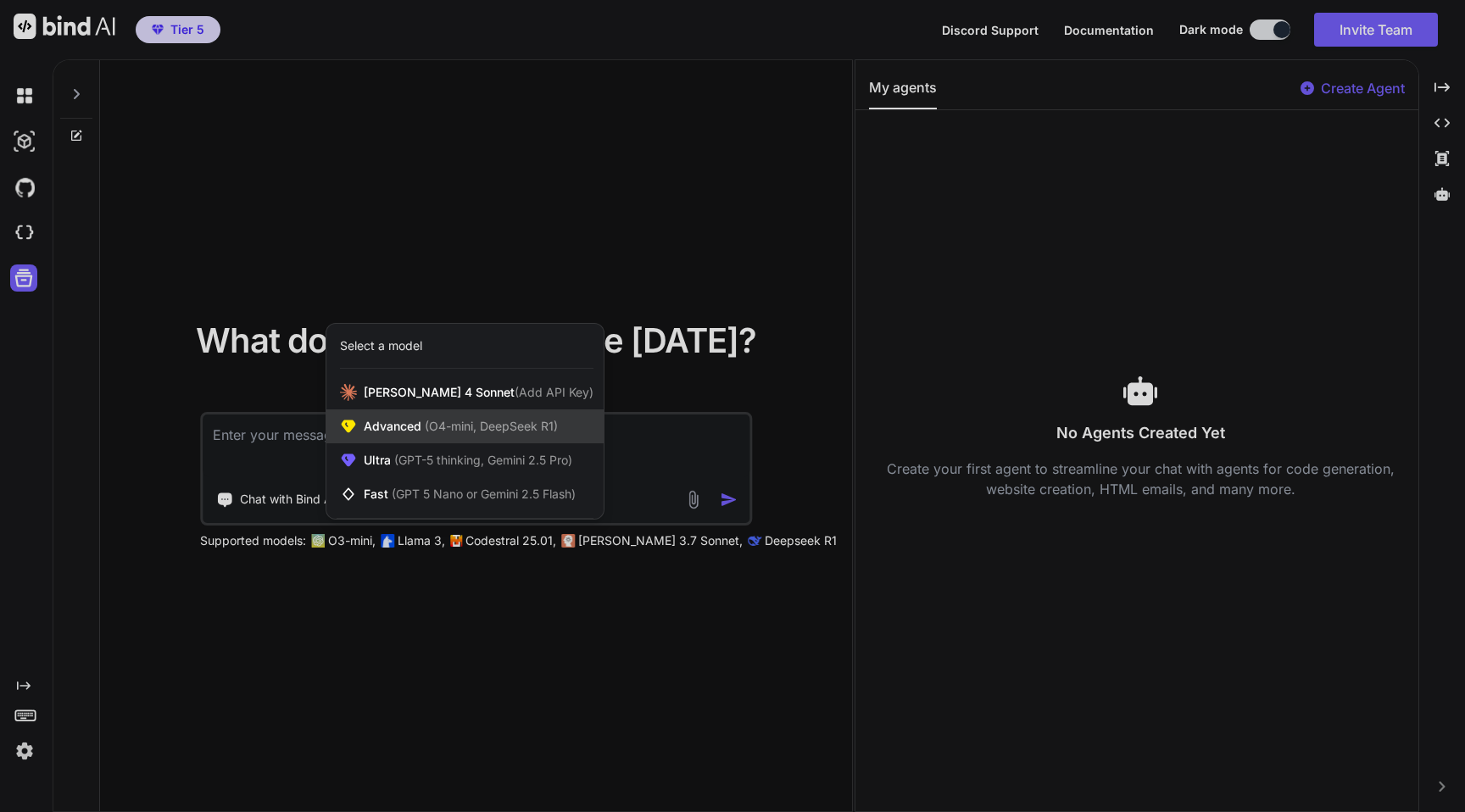
click at [463, 418] on span "(O4-mini, DeepSeek R1)" at bounding box center [489, 425] width 137 height 14
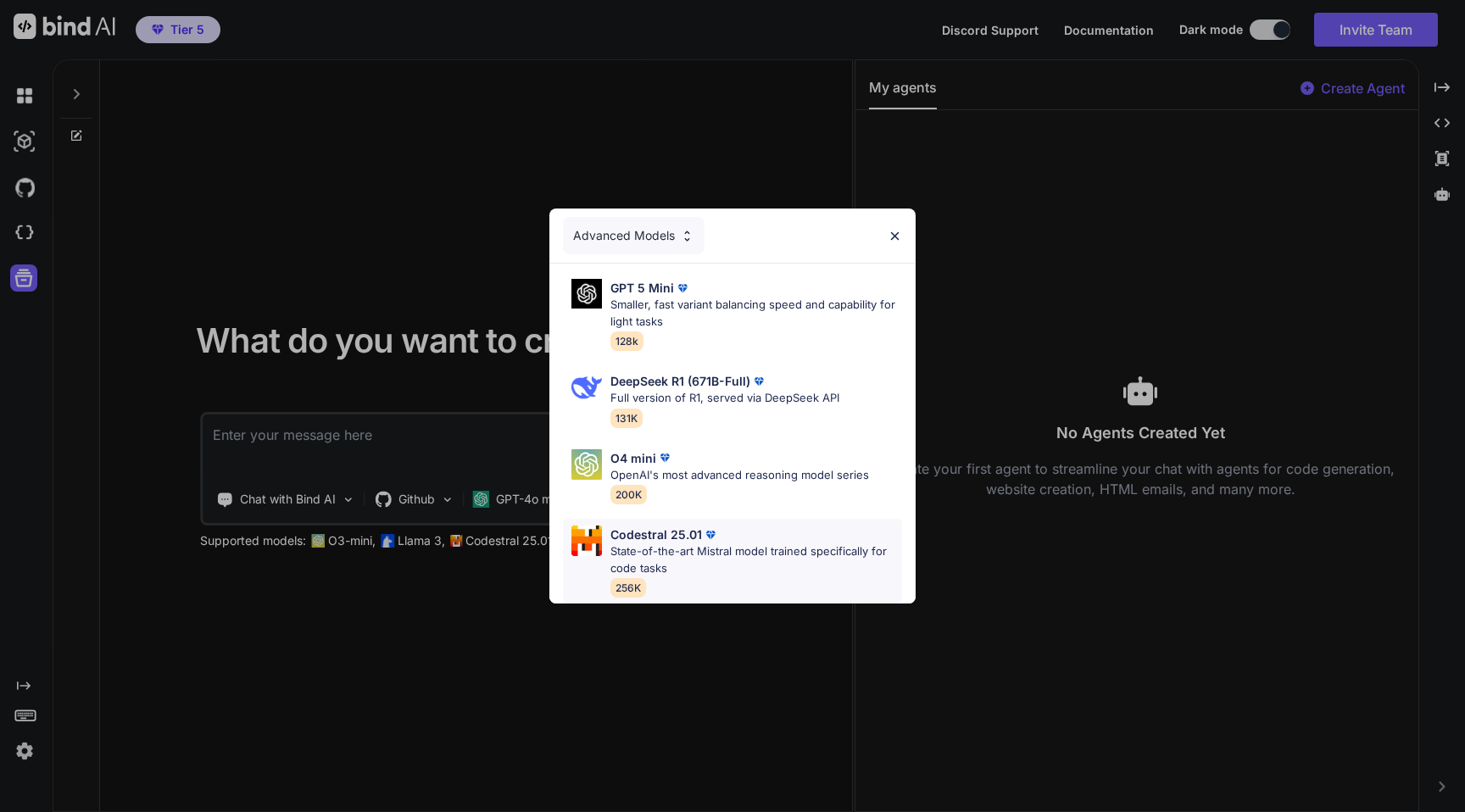
click at [739, 556] on p "State-of-the-art Mistral model trained specifically for code tasks" at bounding box center [756, 559] width 292 height 33
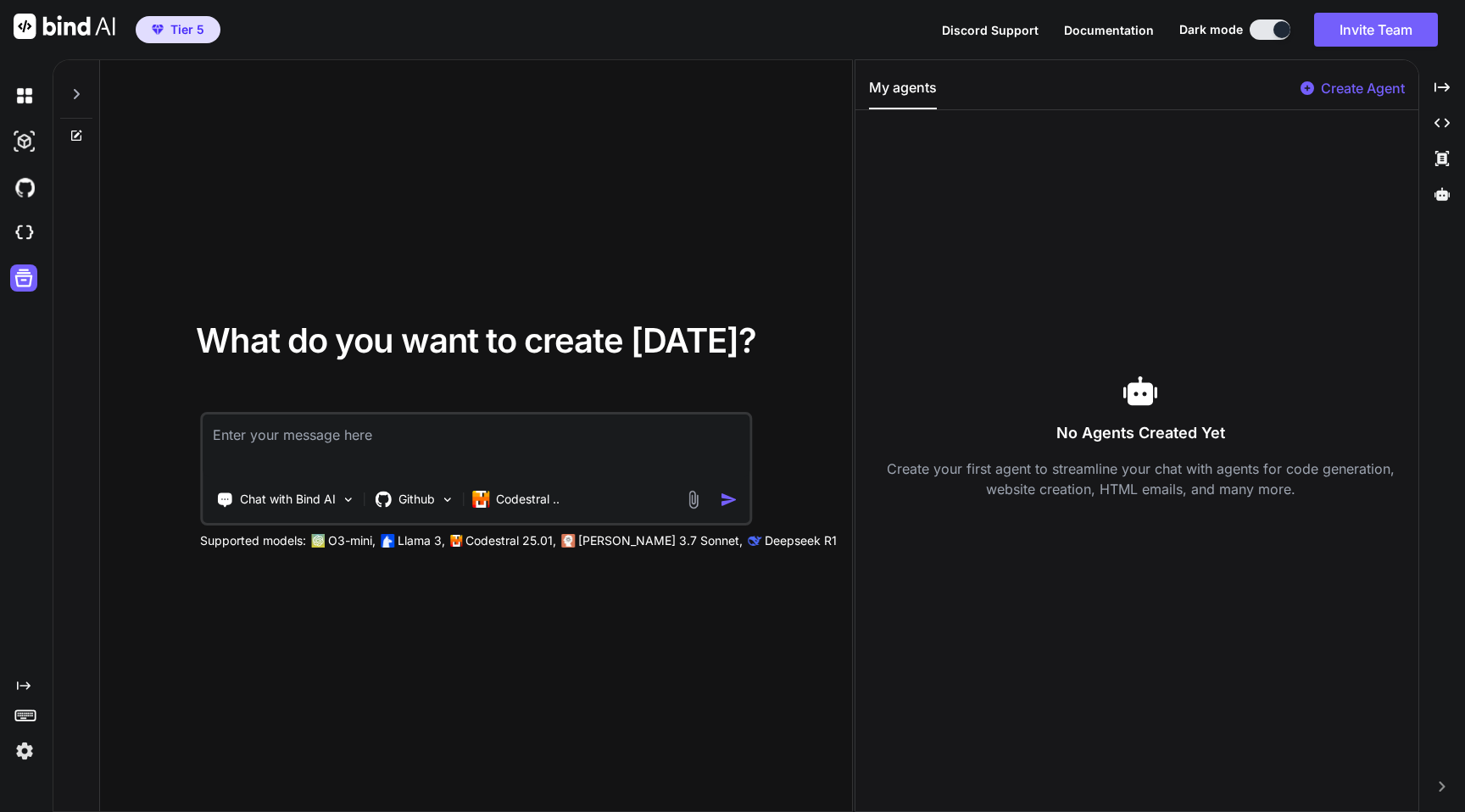
click at [403, 431] on textarea at bounding box center [476, 446] width 547 height 62
type textarea "what does my githib project do?"
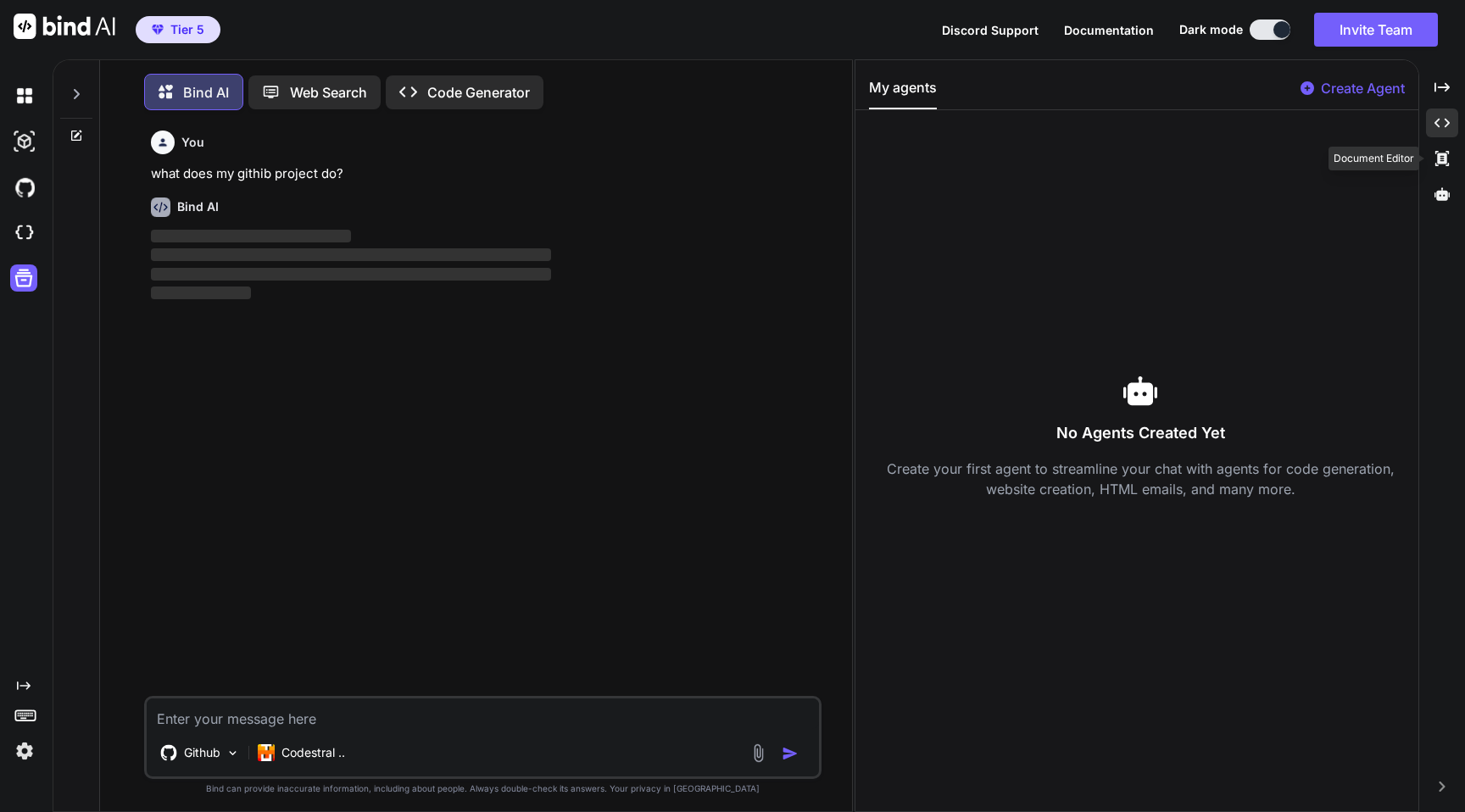
scroll to position [8, 0]
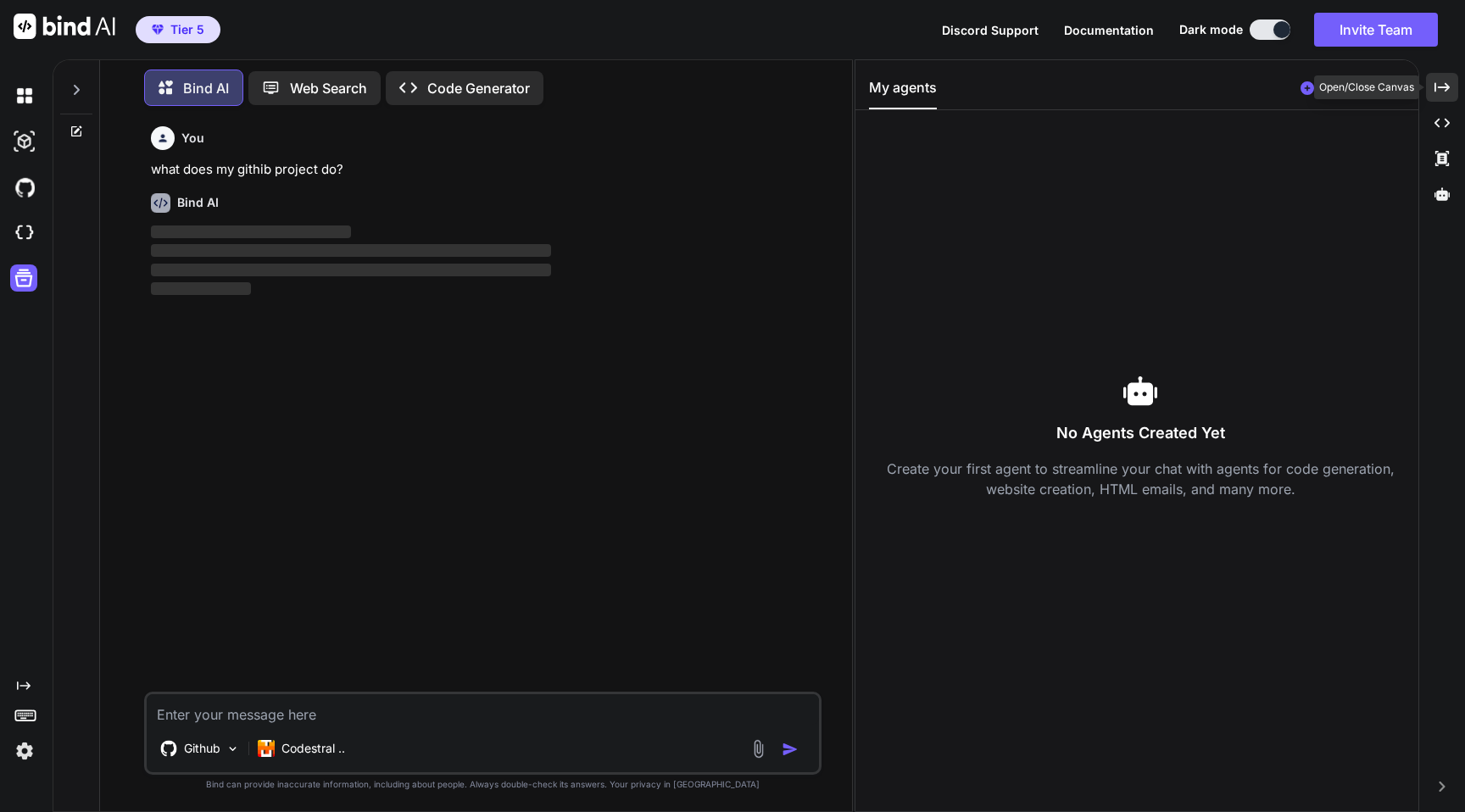
click at [1444, 92] on icon "Created with Pixso." at bounding box center [1442, 87] width 15 height 15
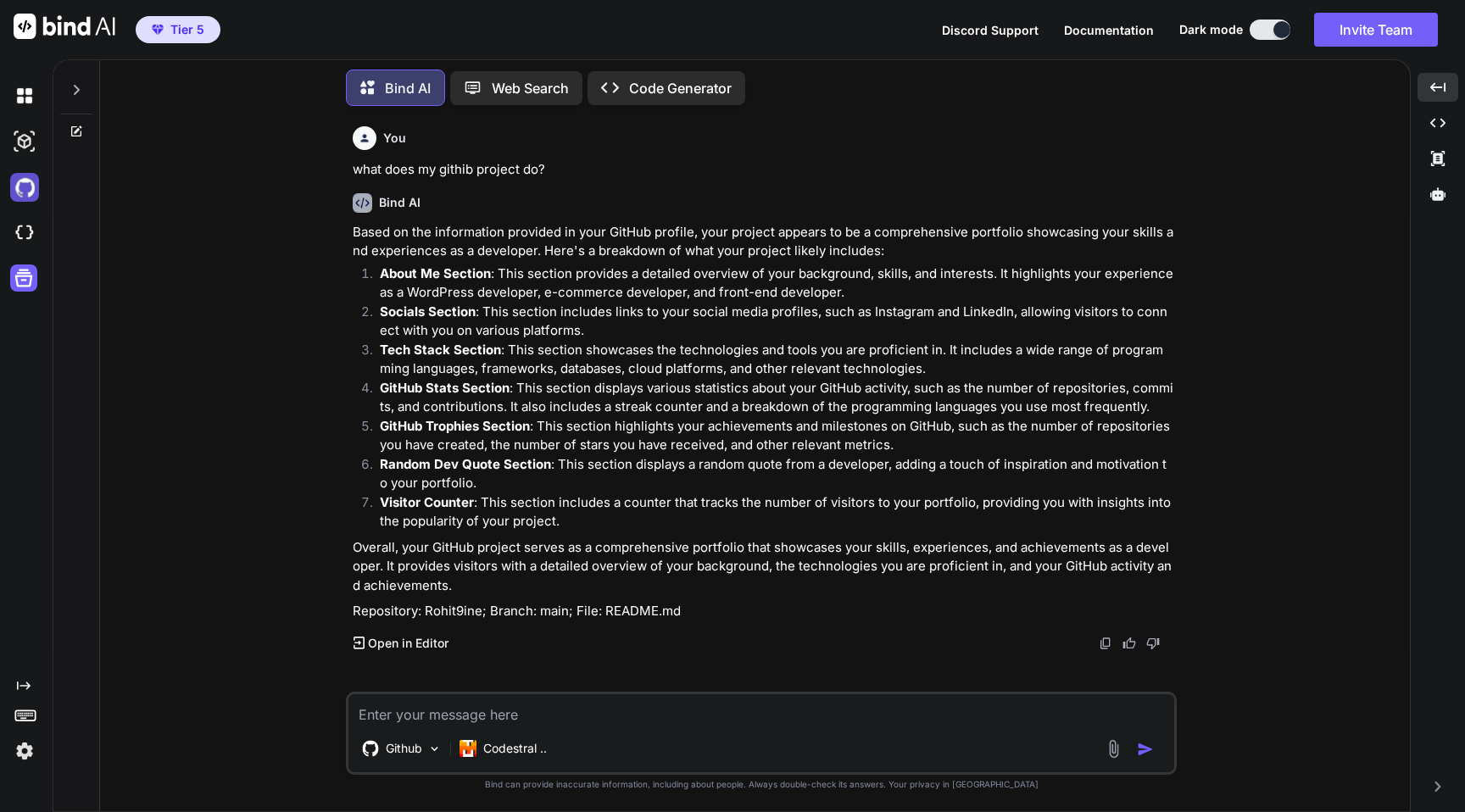
click at [18, 186] on img at bounding box center [25, 187] width 29 height 29
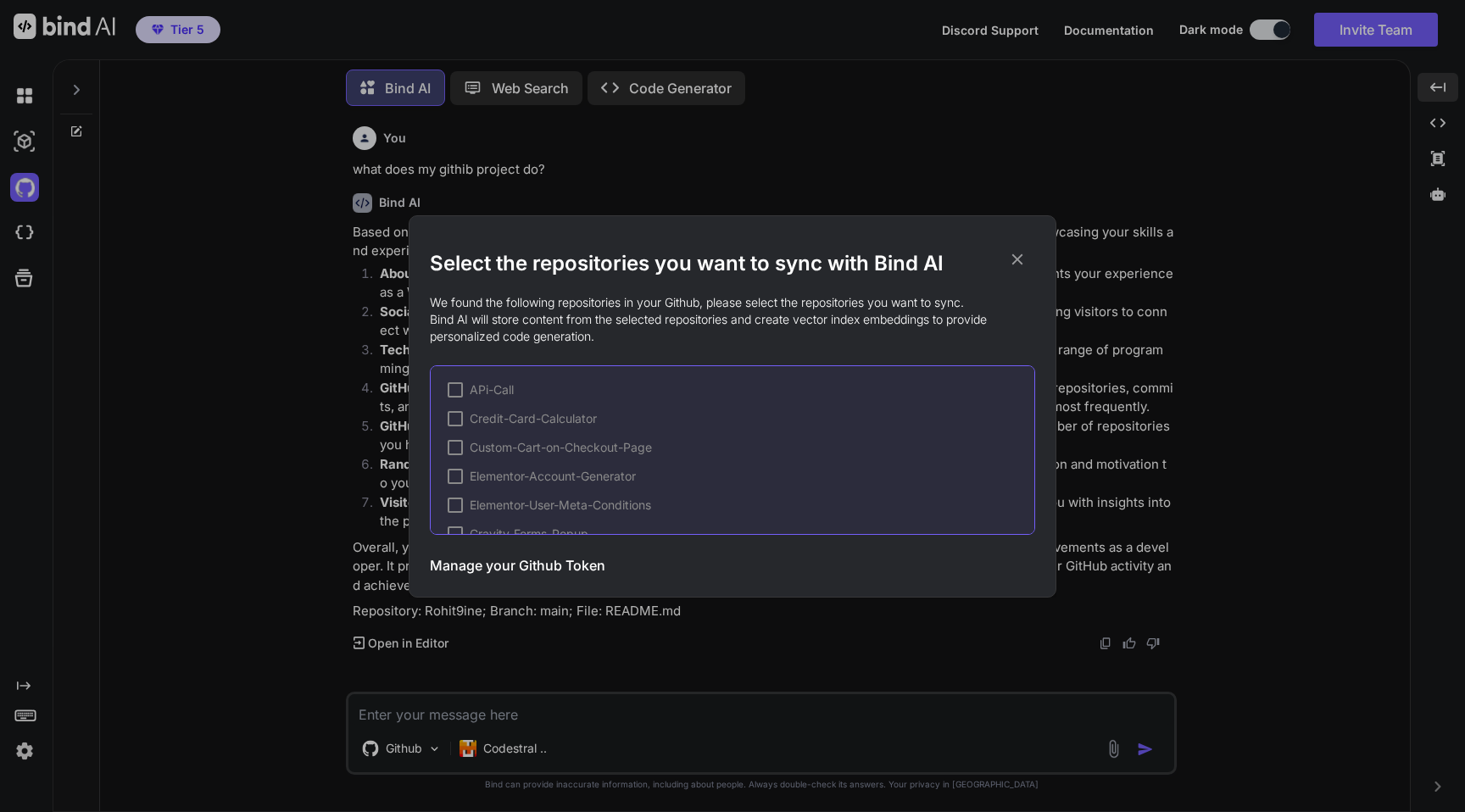
scroll to position [198, 0]
click at [450, 423] on div "✔" at bounding box center [455, 422] width 15 height 15
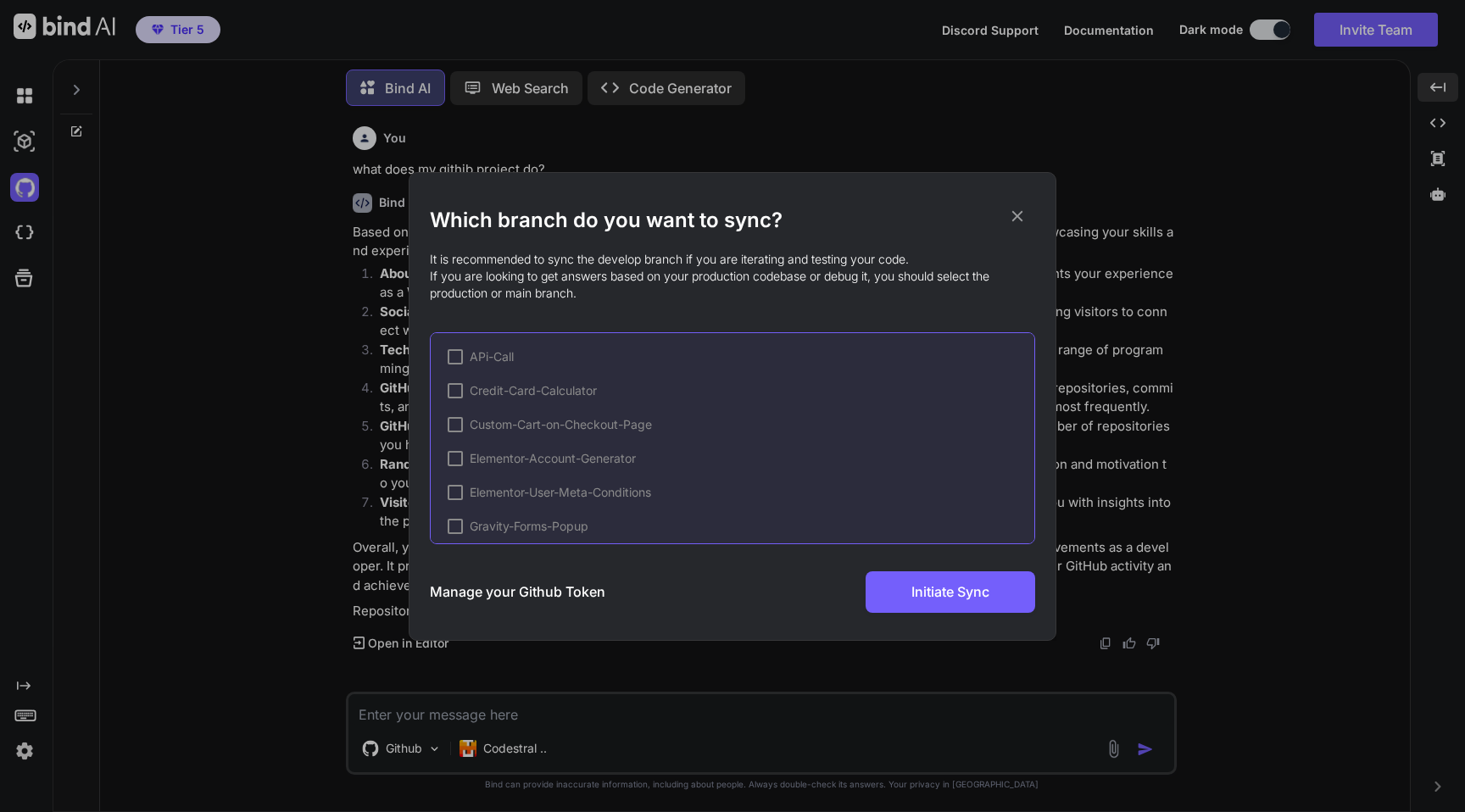
scroll to position [243, 0]
click at [449, 516] on div at bounding box center [455, 513] width 15 height 15
click at [454, 414] on span "✔" at bounding box center [455, 418] width 10 height 17
click at [449, 411] on div "✔" at bounding box center [455, 417] width 15 height 15
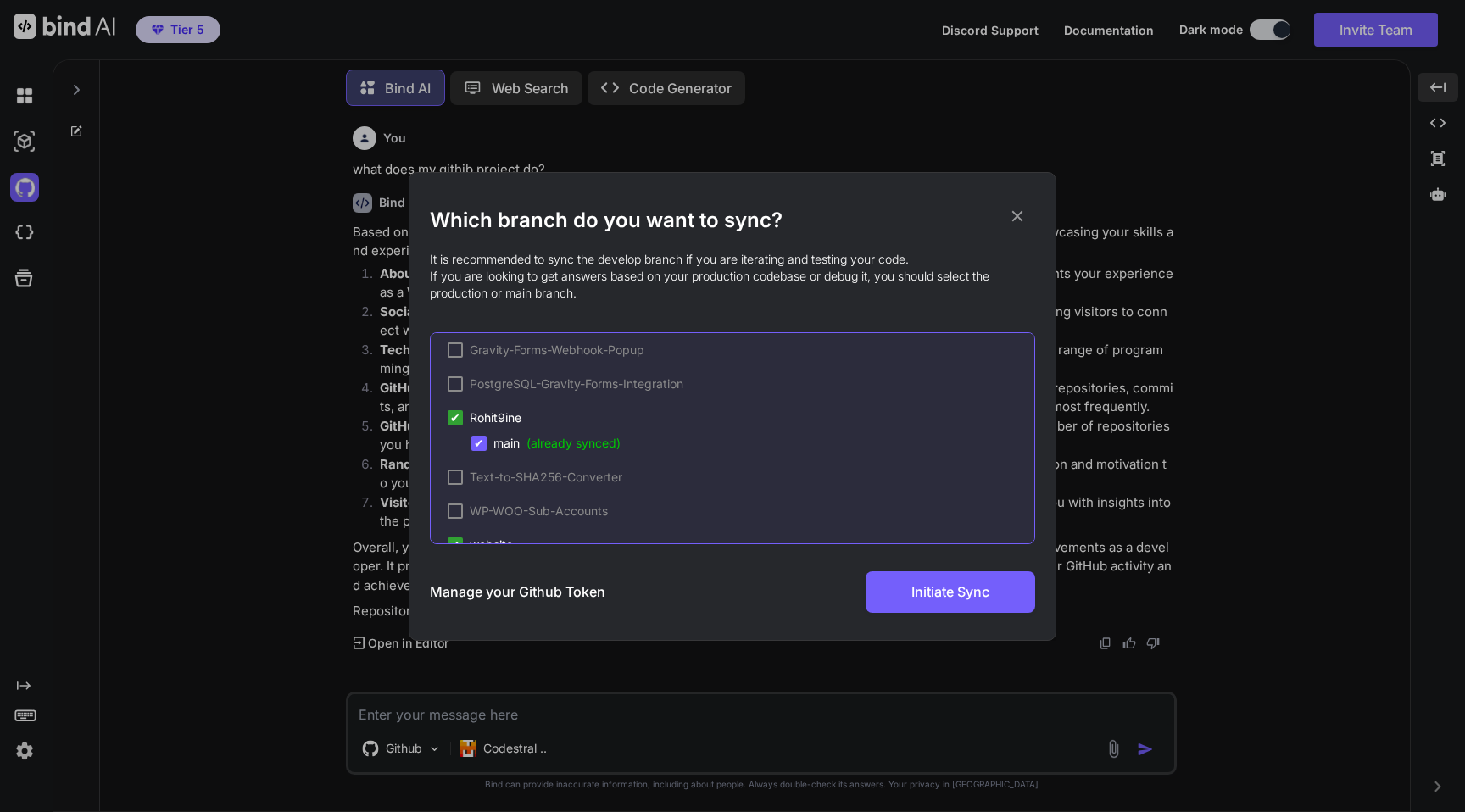
click at [475, 446] on span "✔" at bounding box center [479, 443] width 10 height 17
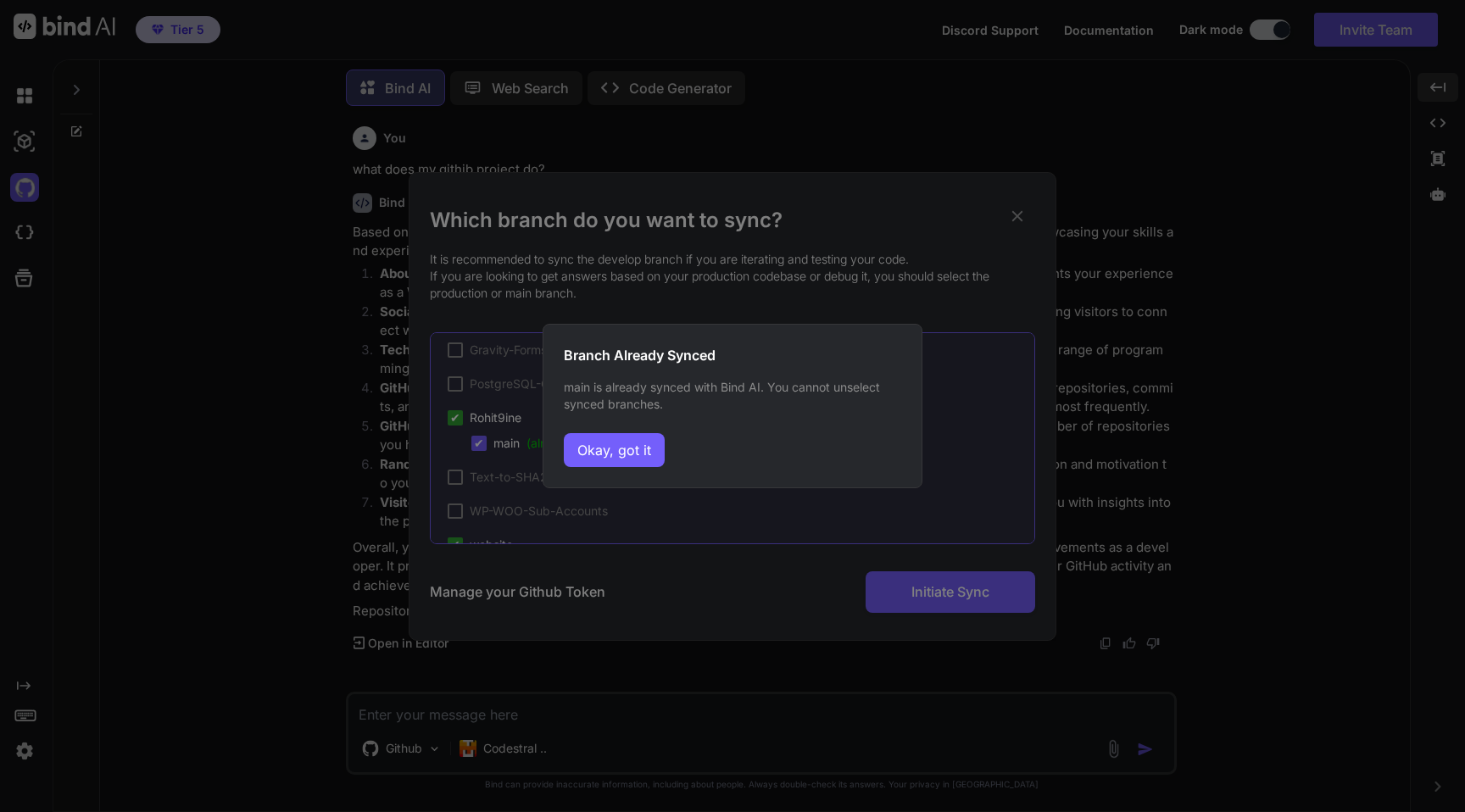
click at [974, 347] on div "Branch Already Synced main is already synced with Bind AI. You cannot unselect …" at bounding box center [732, 406] width 1465 height 812
click at [627, 445] on button "Okay, got it" at bounding box center [614, 450] width 101 height 34
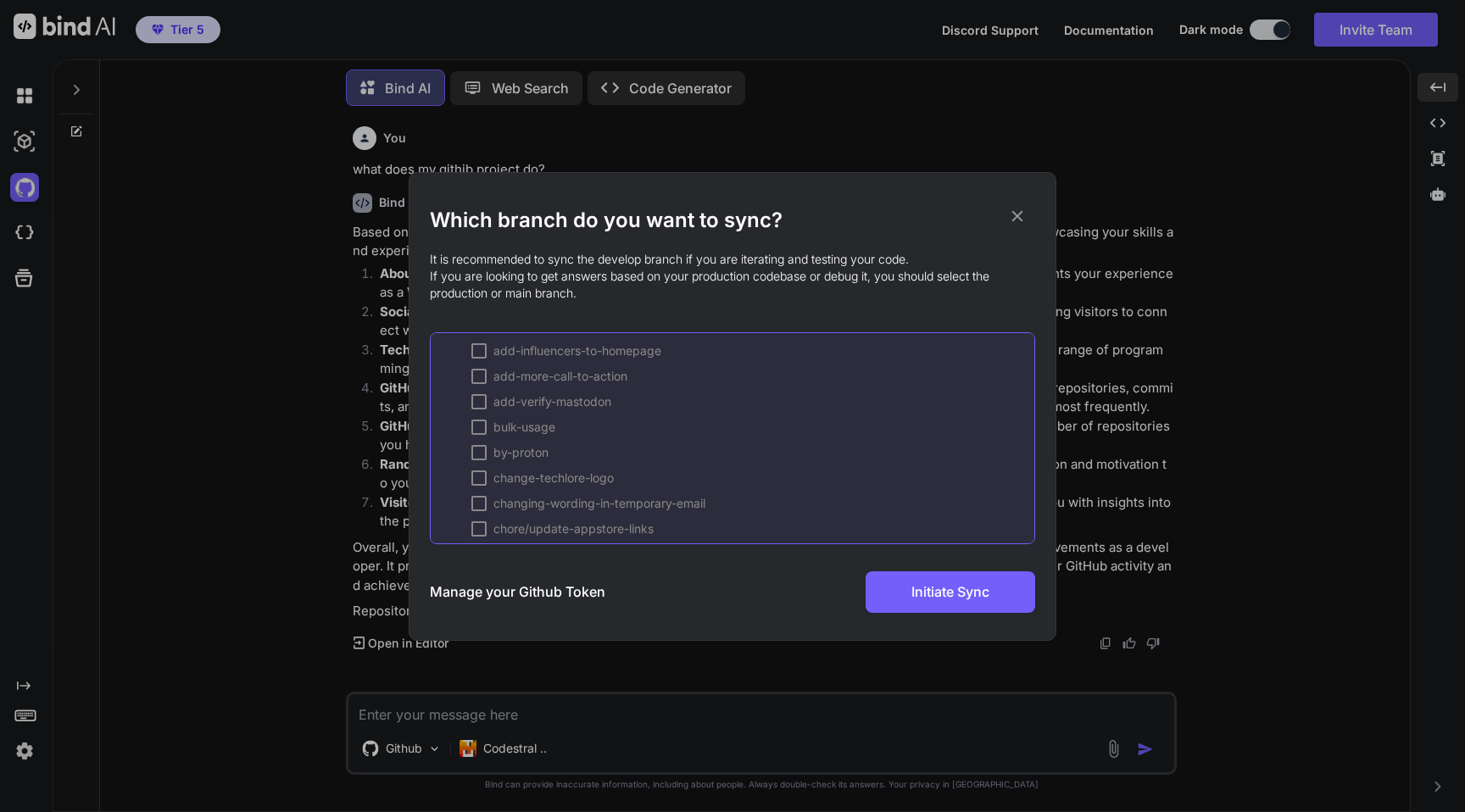
scroll to position [1132, 0]
click at [495, 608] on div "Manage your Github Token Initiate Sync" at bounding box center [732, 592] width 605 height 42
click at [482, 595] on h3 "Manage your Github Token" at bounding box center [518, 592] width 176 height 21
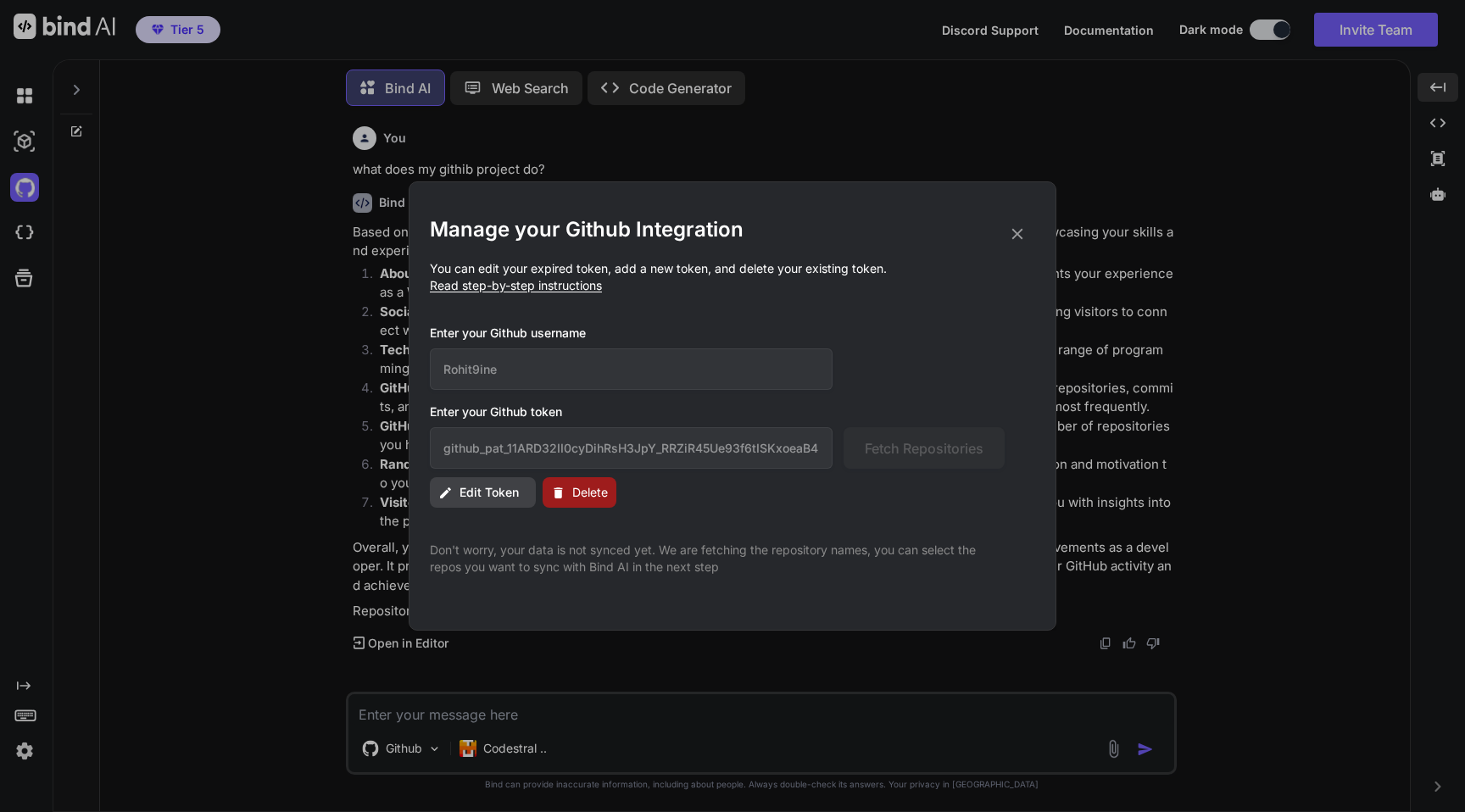
click at [1018, 230] on icon at bounding box center [1017, 234] width 19 height 19
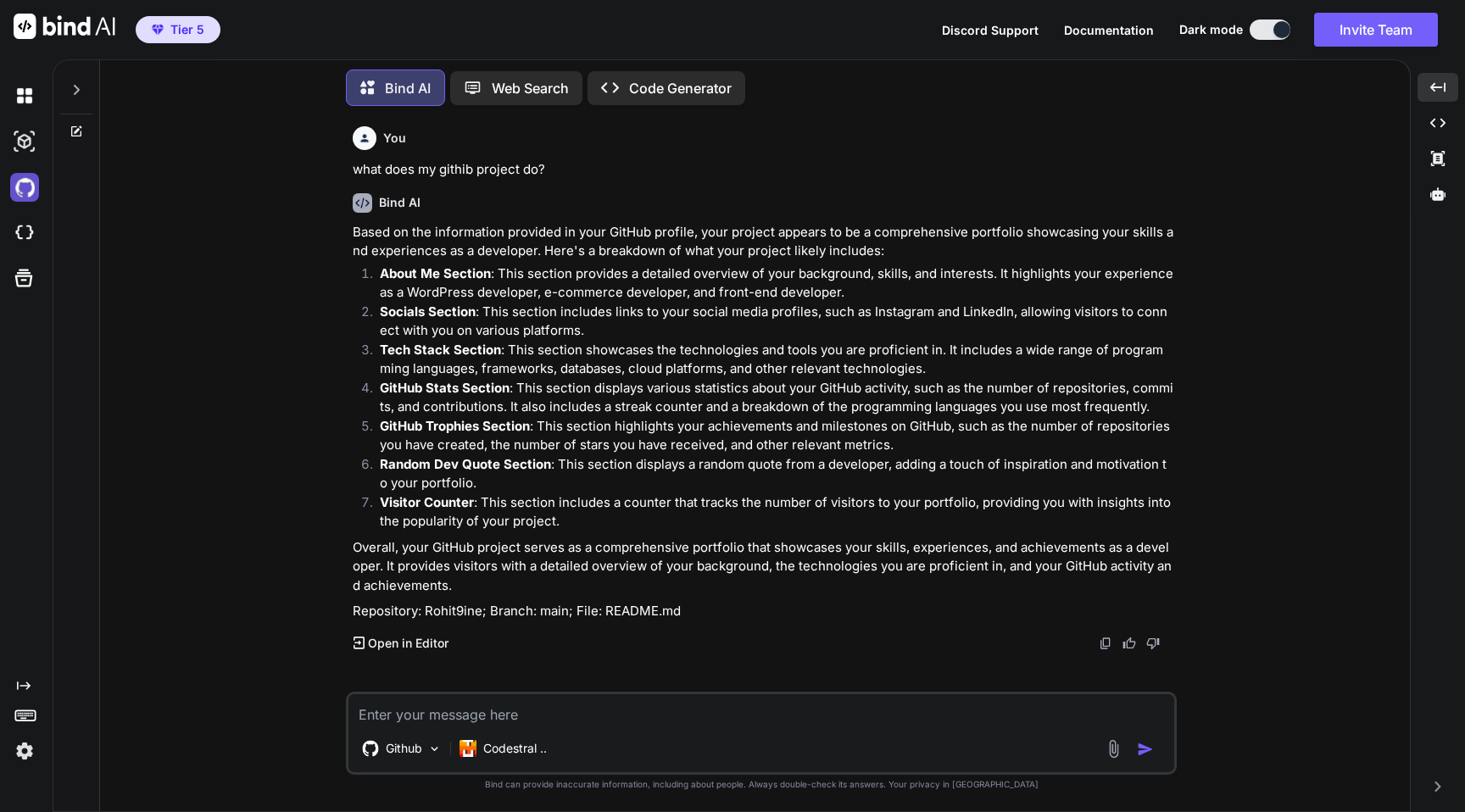
click at [19, 189] on img at bounding box center [25, 187] width 29 height 29
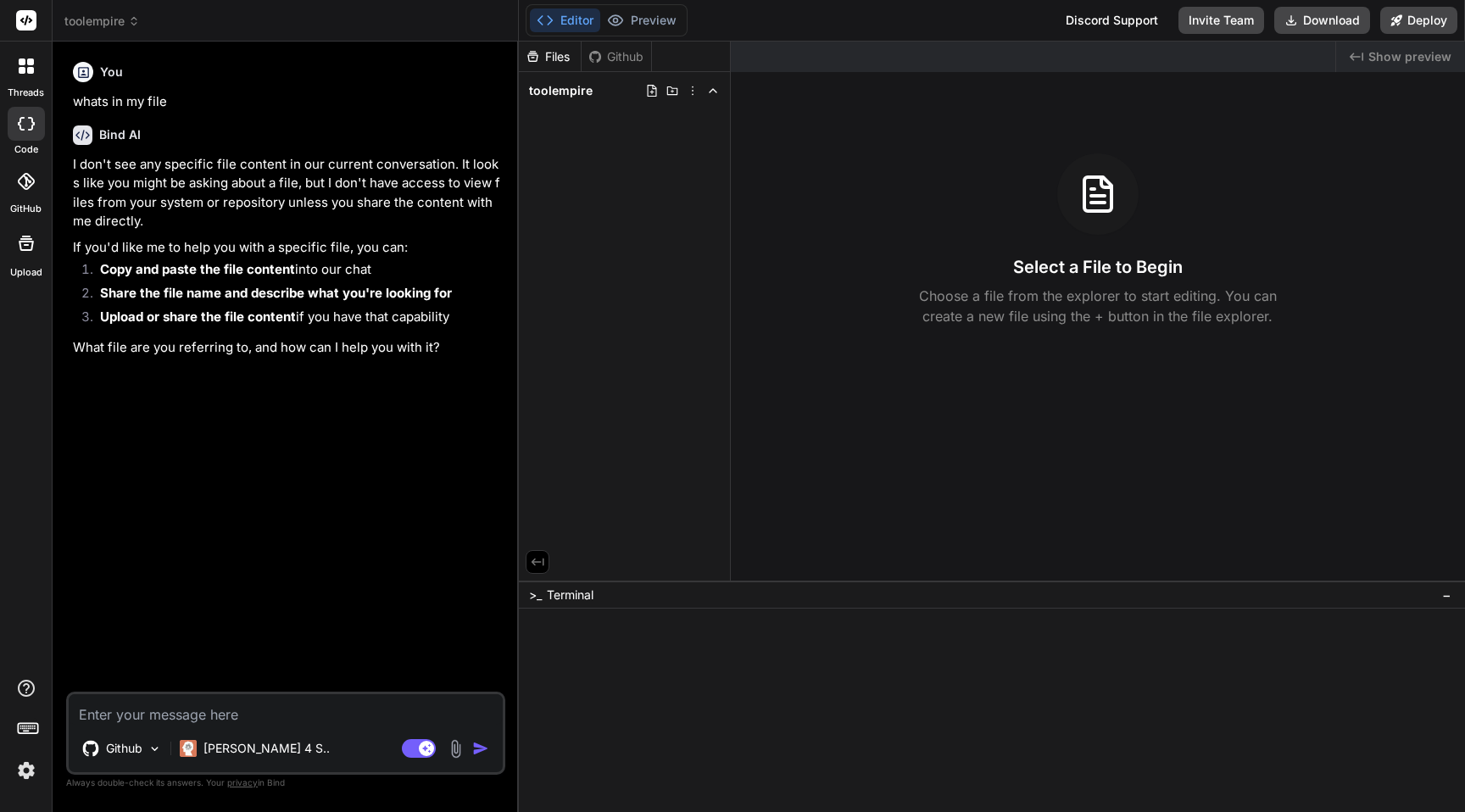
type textarea "x"
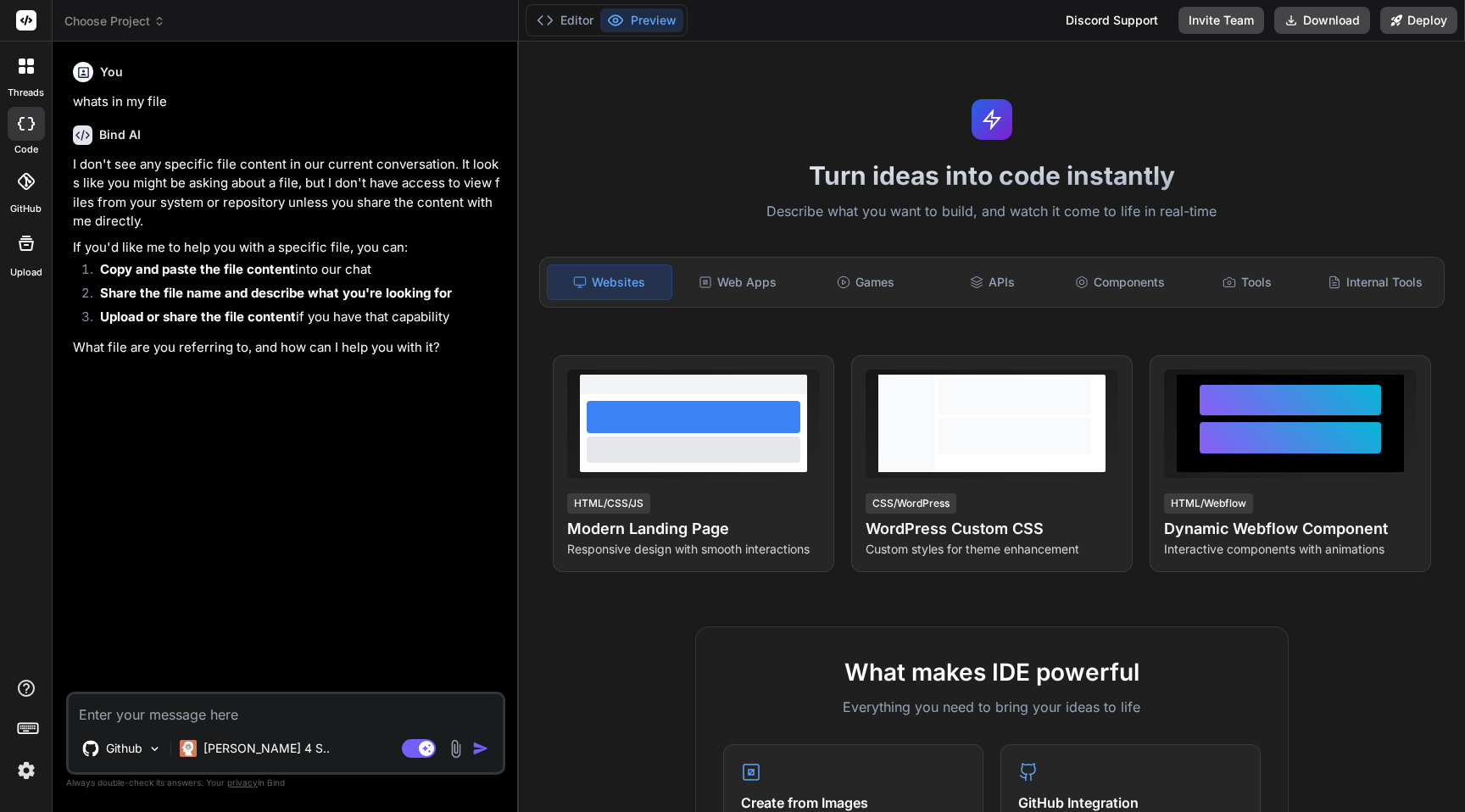
type textarea "x"
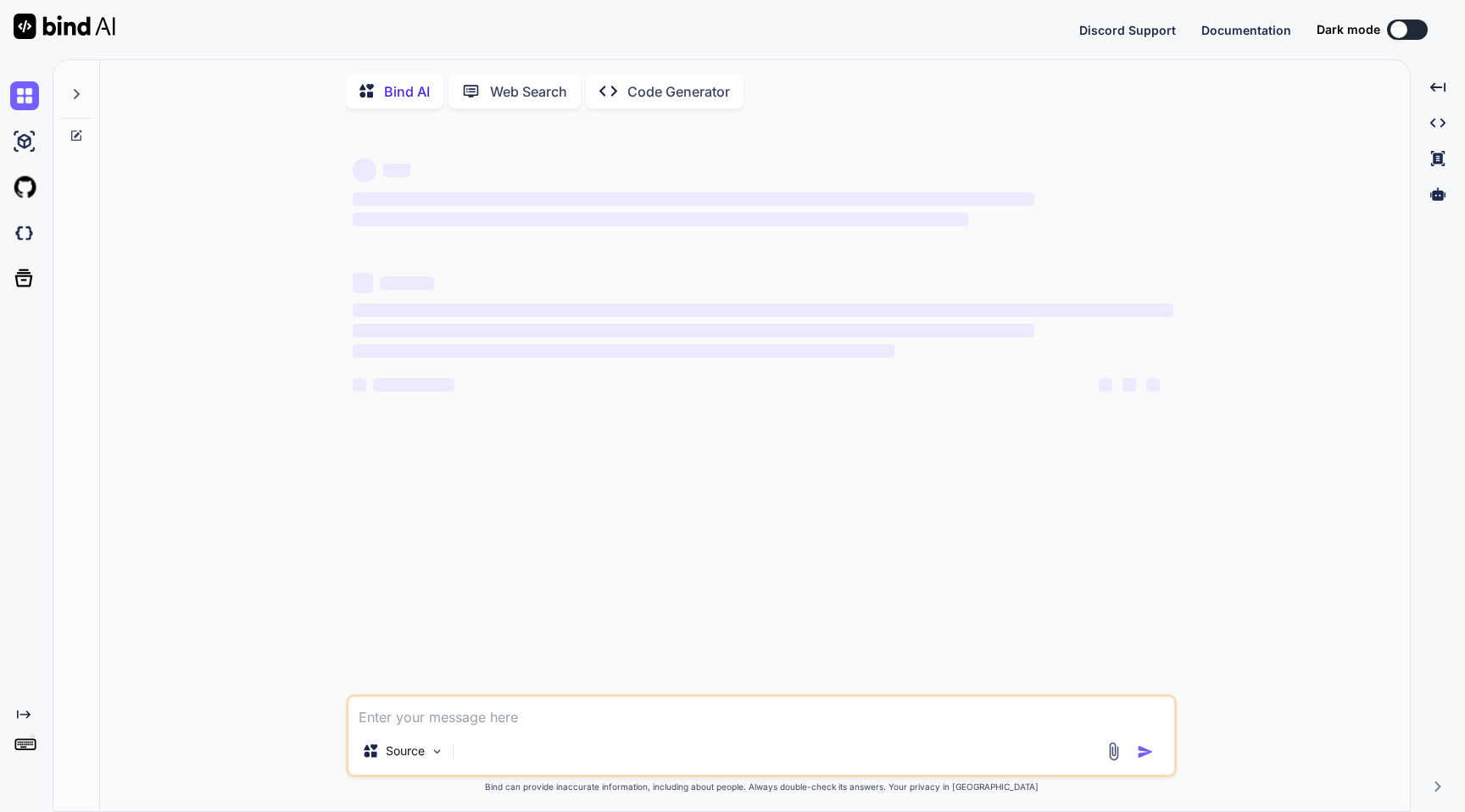
type textarea "x"
click at [25, 195] on img at bounding box center [25, 187] width 29 height 29
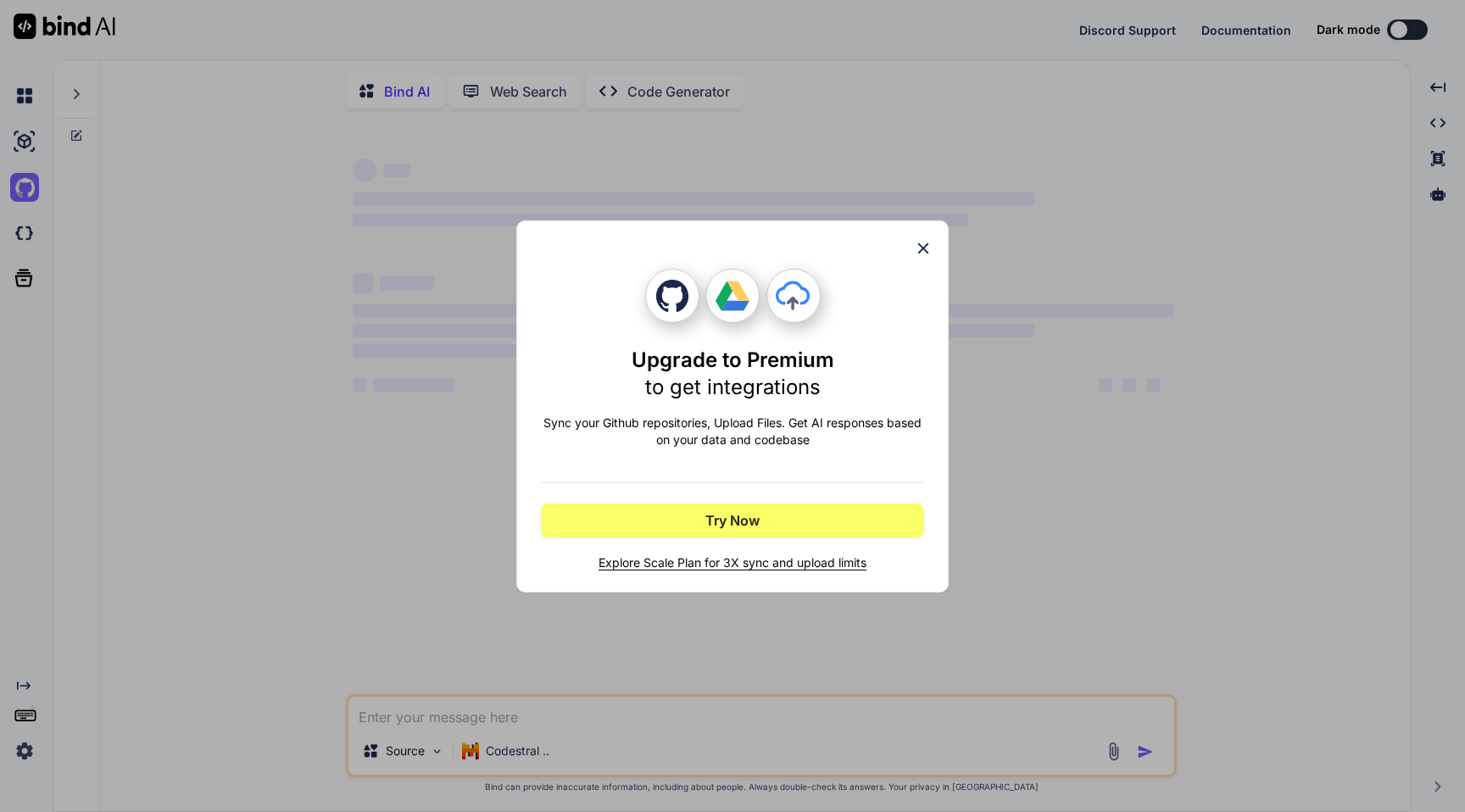
click at [261, 319] on div "Upgrade to Premium to get integrations Sync your Github repositories, Upload Fi…" at bounding box center [732, 406] width 1465 height 812
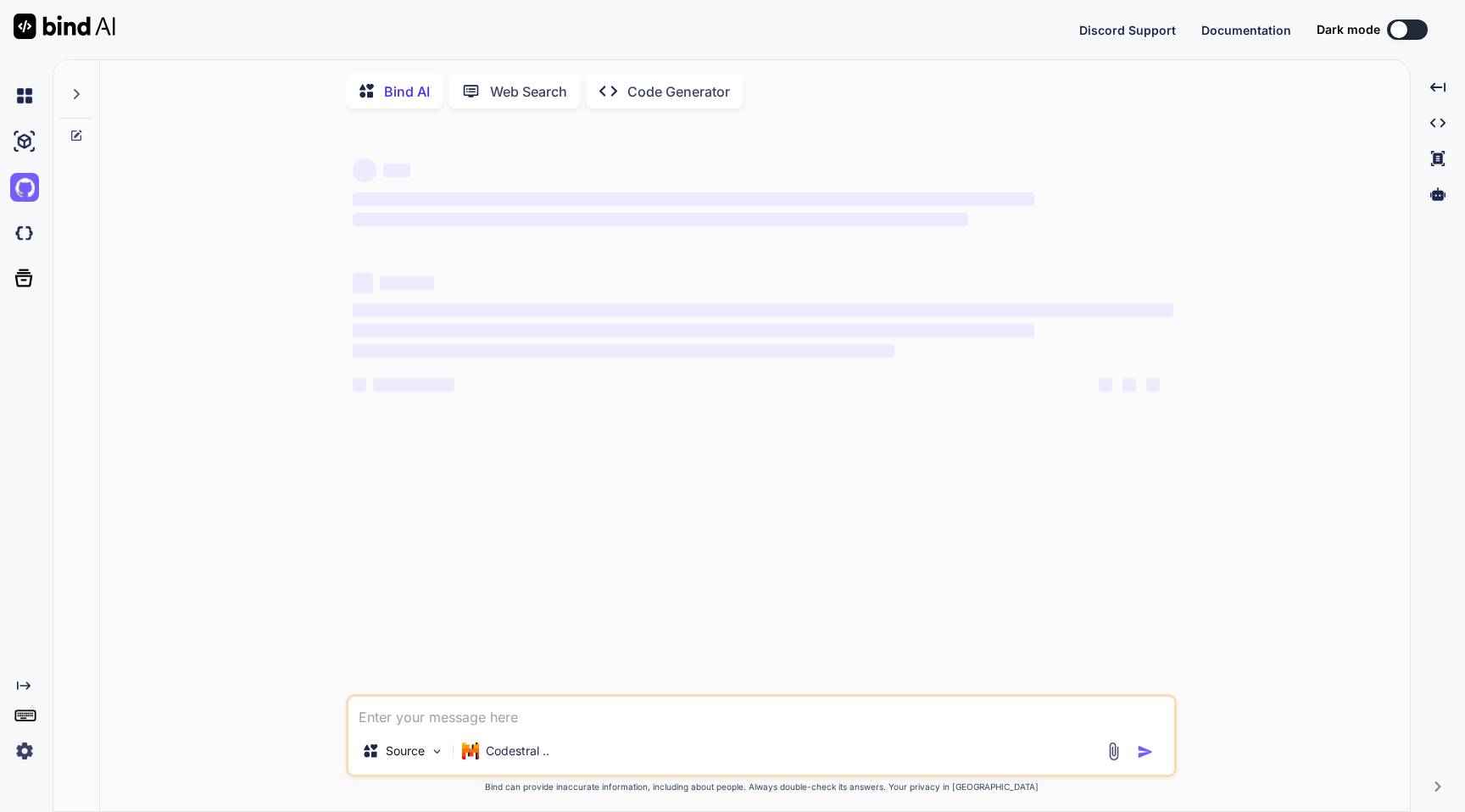
click at [1402, 22] on div at bounding box center [1399, 29] width 17 height 17
click at [656, 90] on p "Code Generator" at bounding box center [678, 92] width 103 height 21
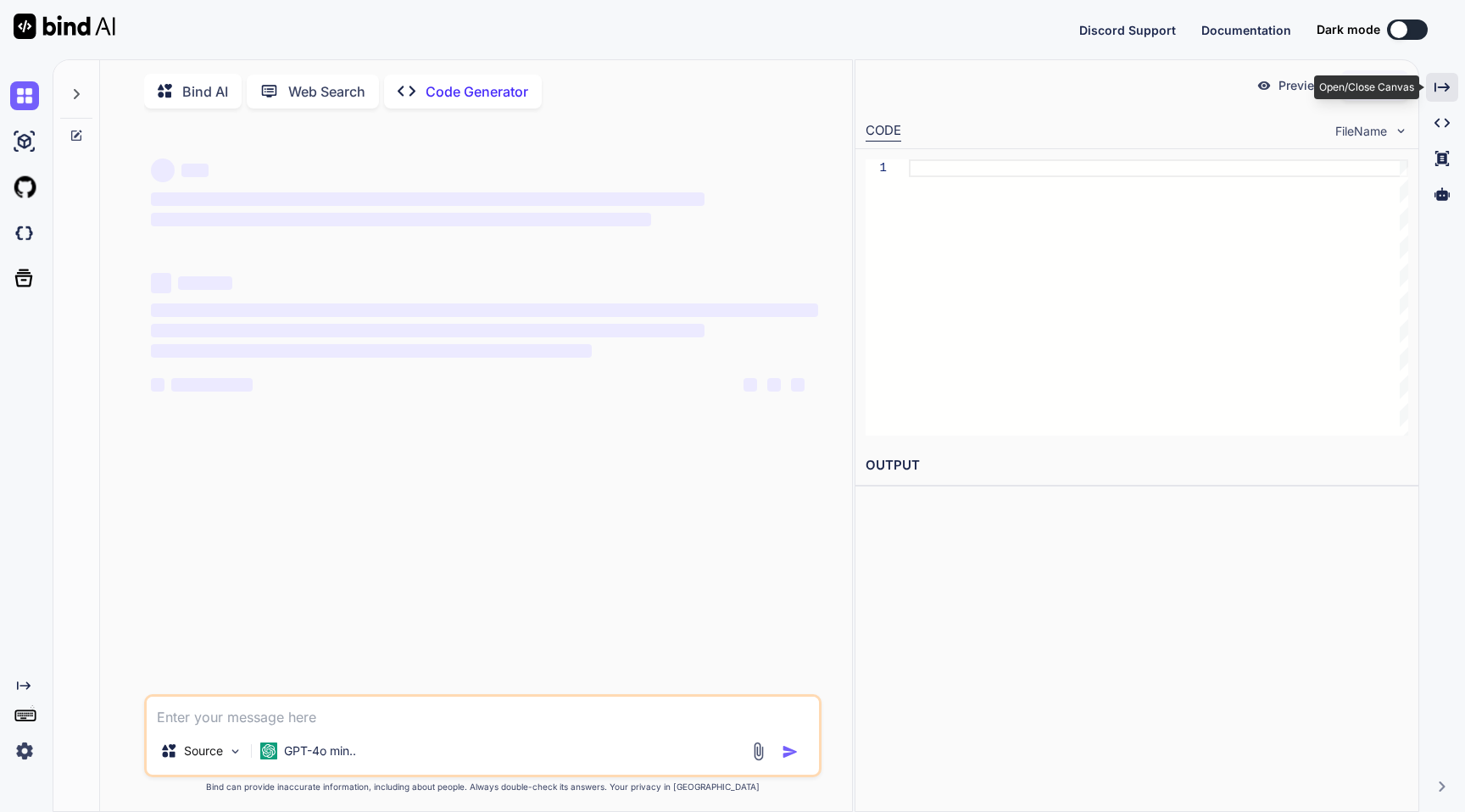
click at [1433, 90] on div "Created with Pixso." at bounding box center [1442, 87] width 32 height 29
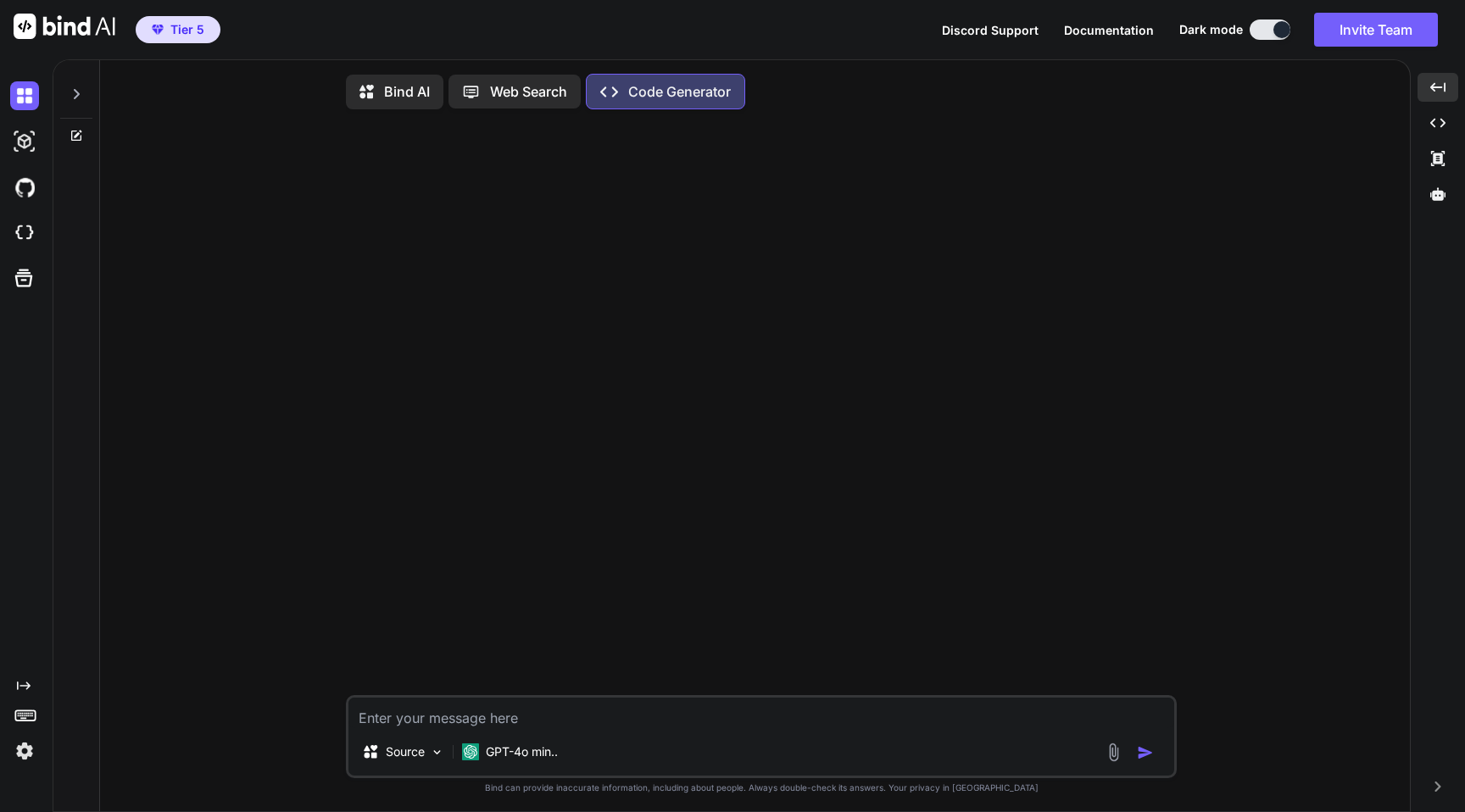
type textarea "x"
click at [31, 178] on img at bounding box center [25, 187] width 29 height 29
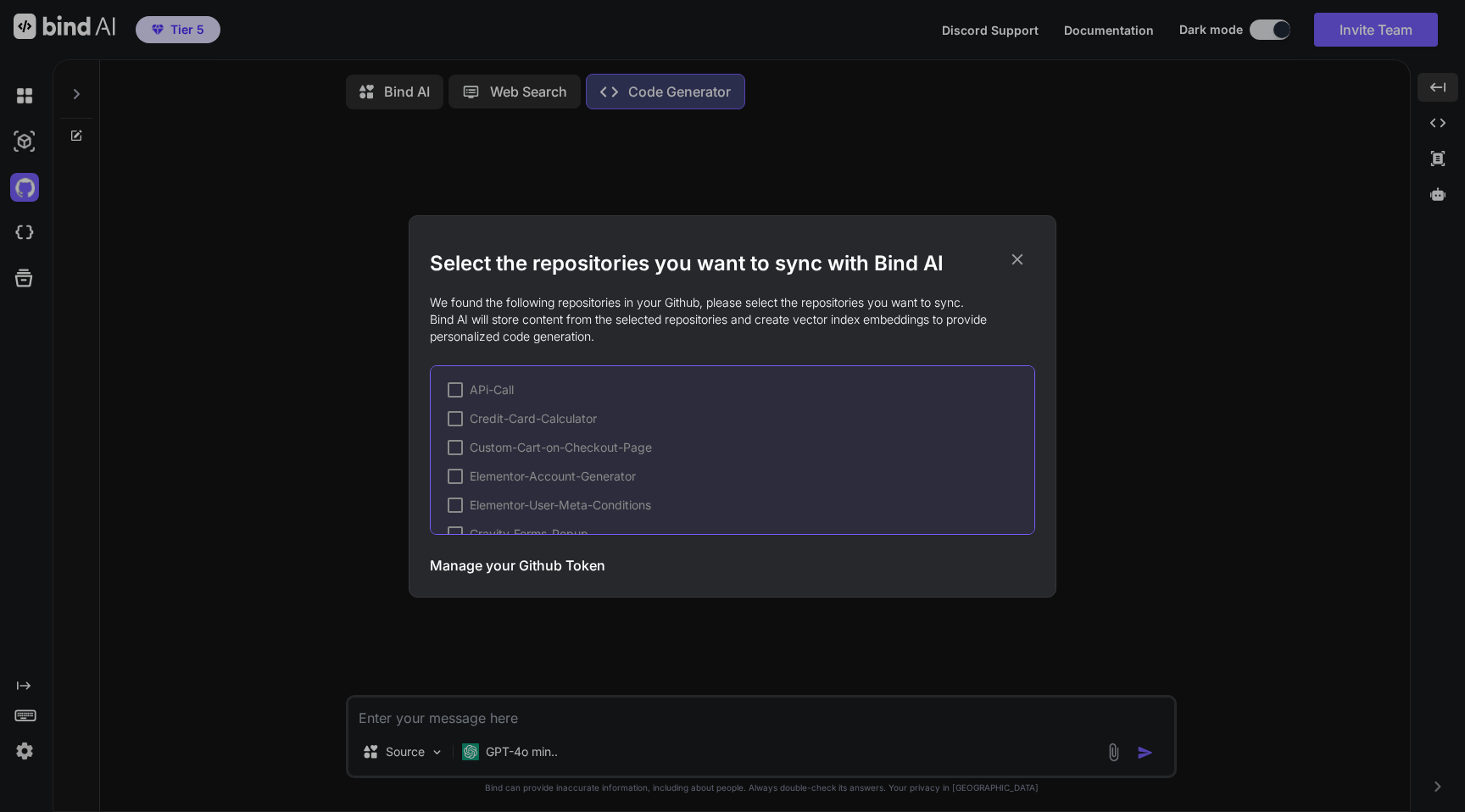
scroll to position [198, 0]
click at [451, 513] on div at bounding box center [455, 508] width 15 height 15
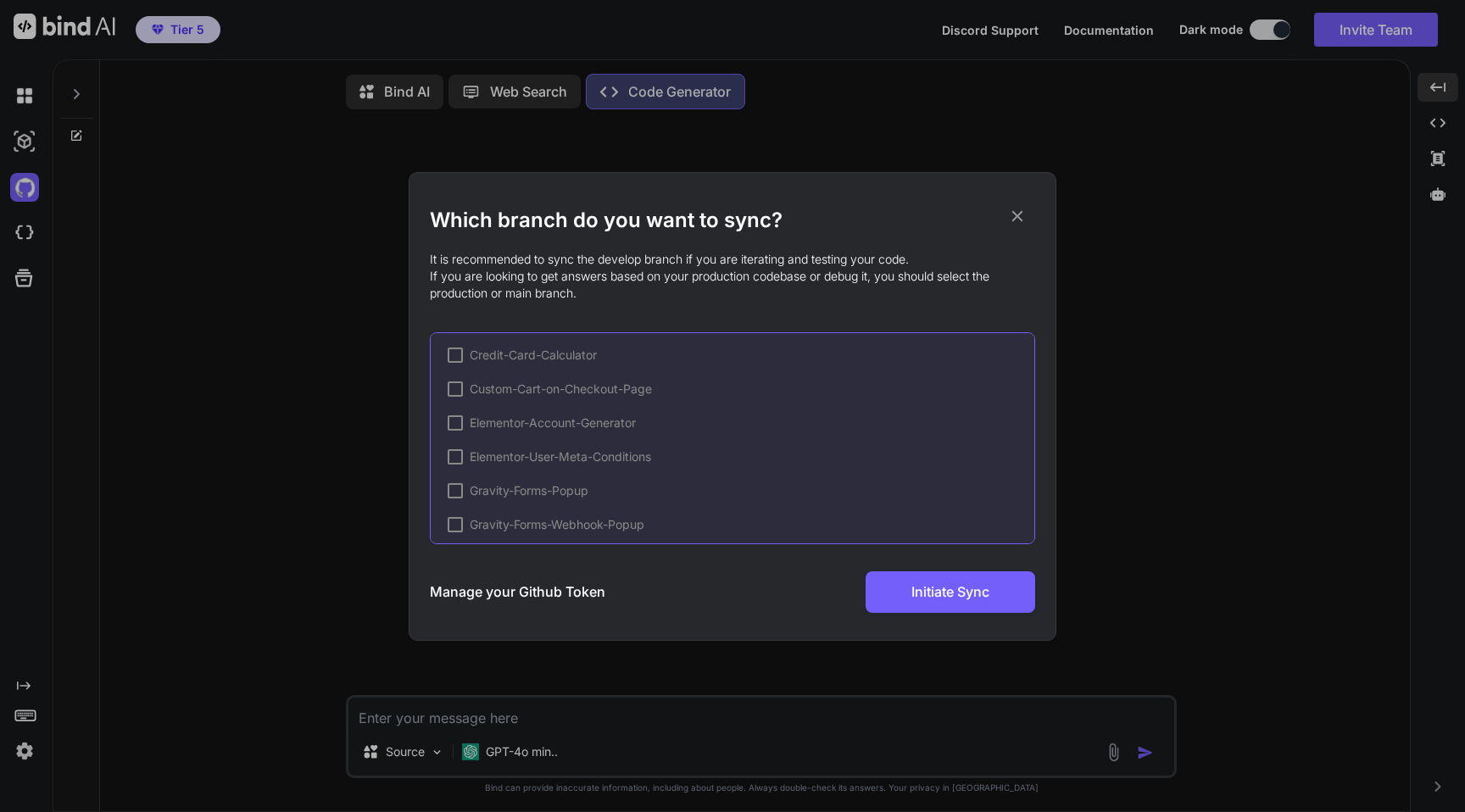
scroll to position [0, 0]
click at [556, 600] on h3 "Manage your Github Token" at bounding box center [518, 592] width 176 height 21
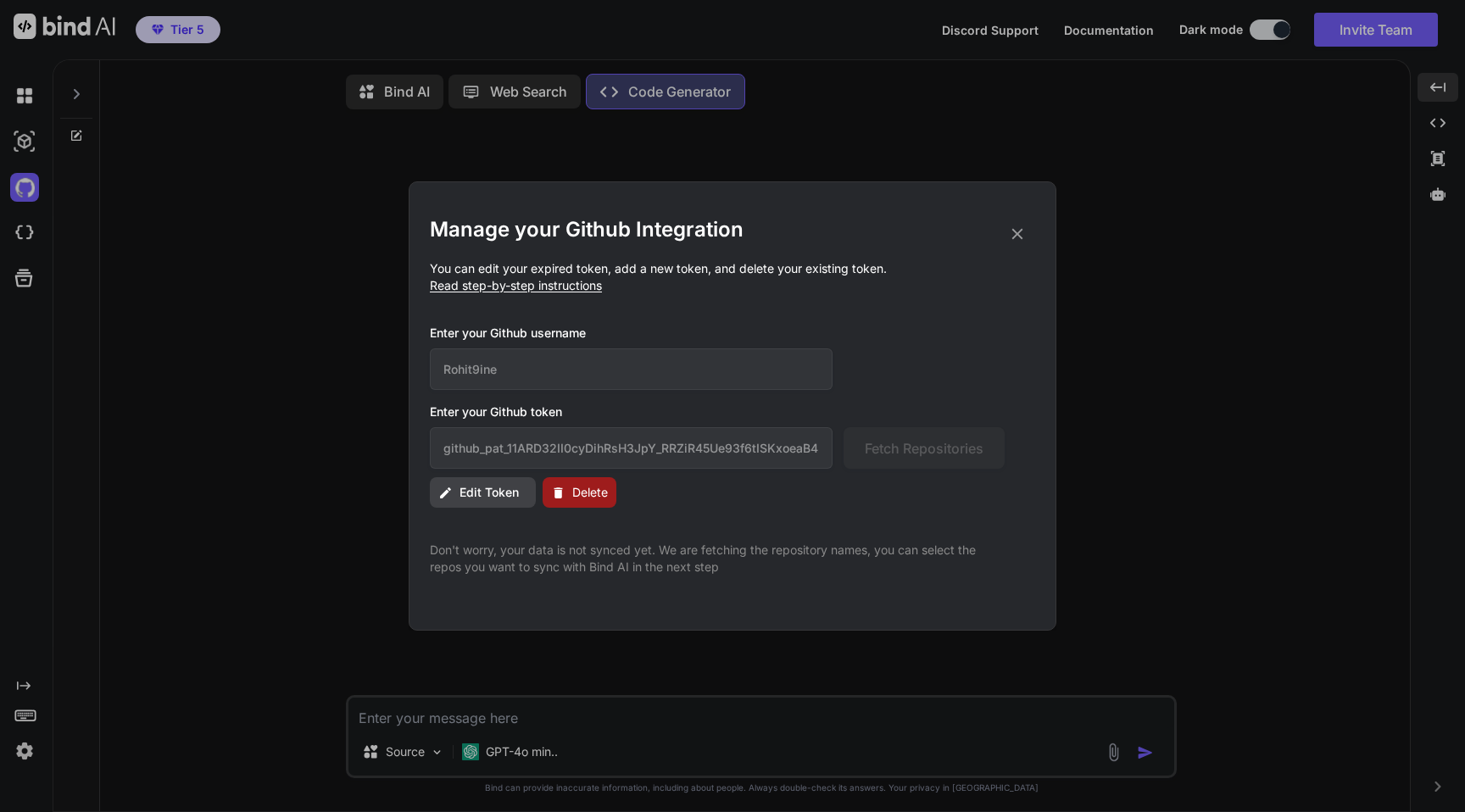
click at [596, 499] on span "Delete" at bounding box center [590, 493] width 36 height 17
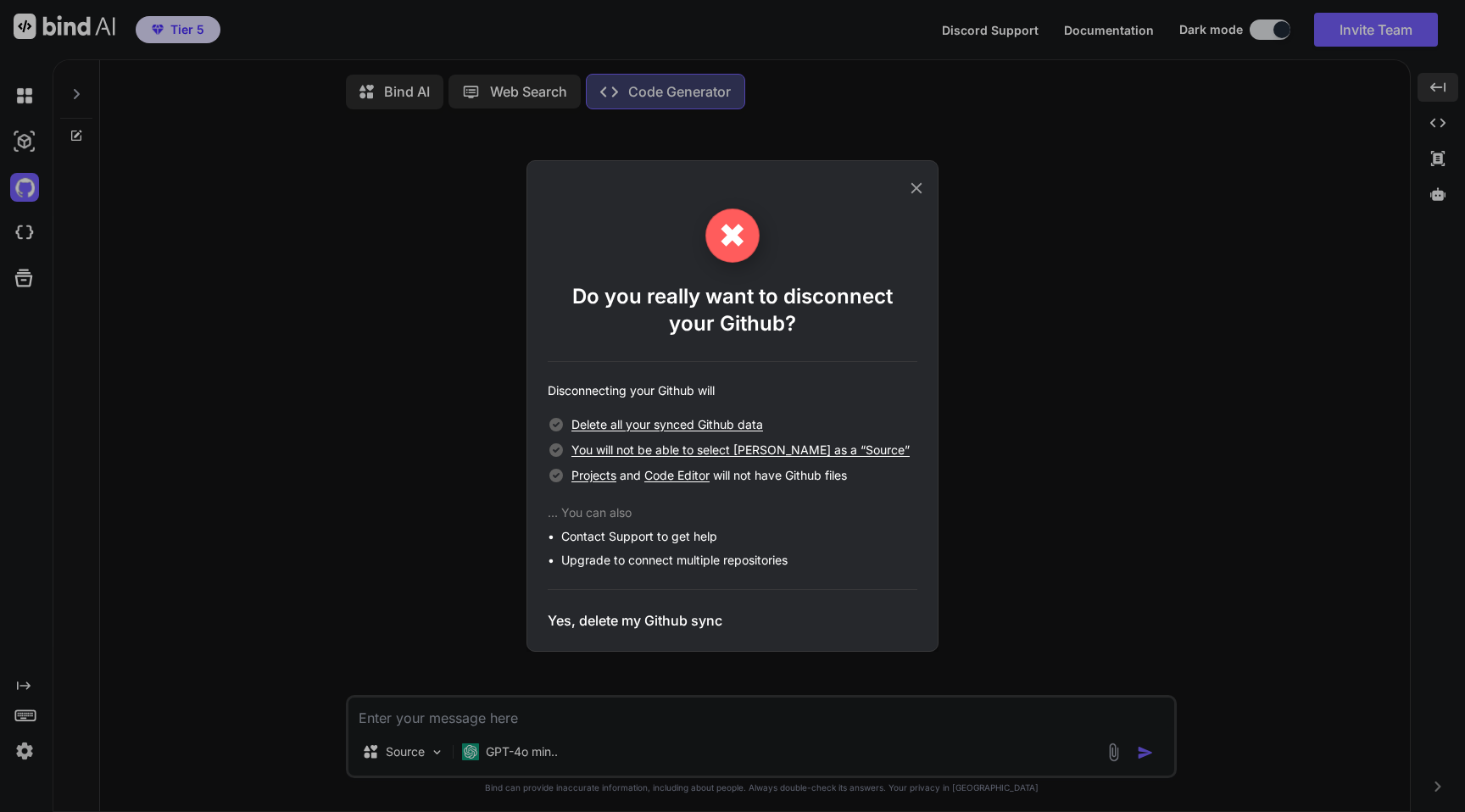
click at [639, 628] on h3 "Yes, delete my Github sync" at bounding box center [635, 620] width 175 height 21
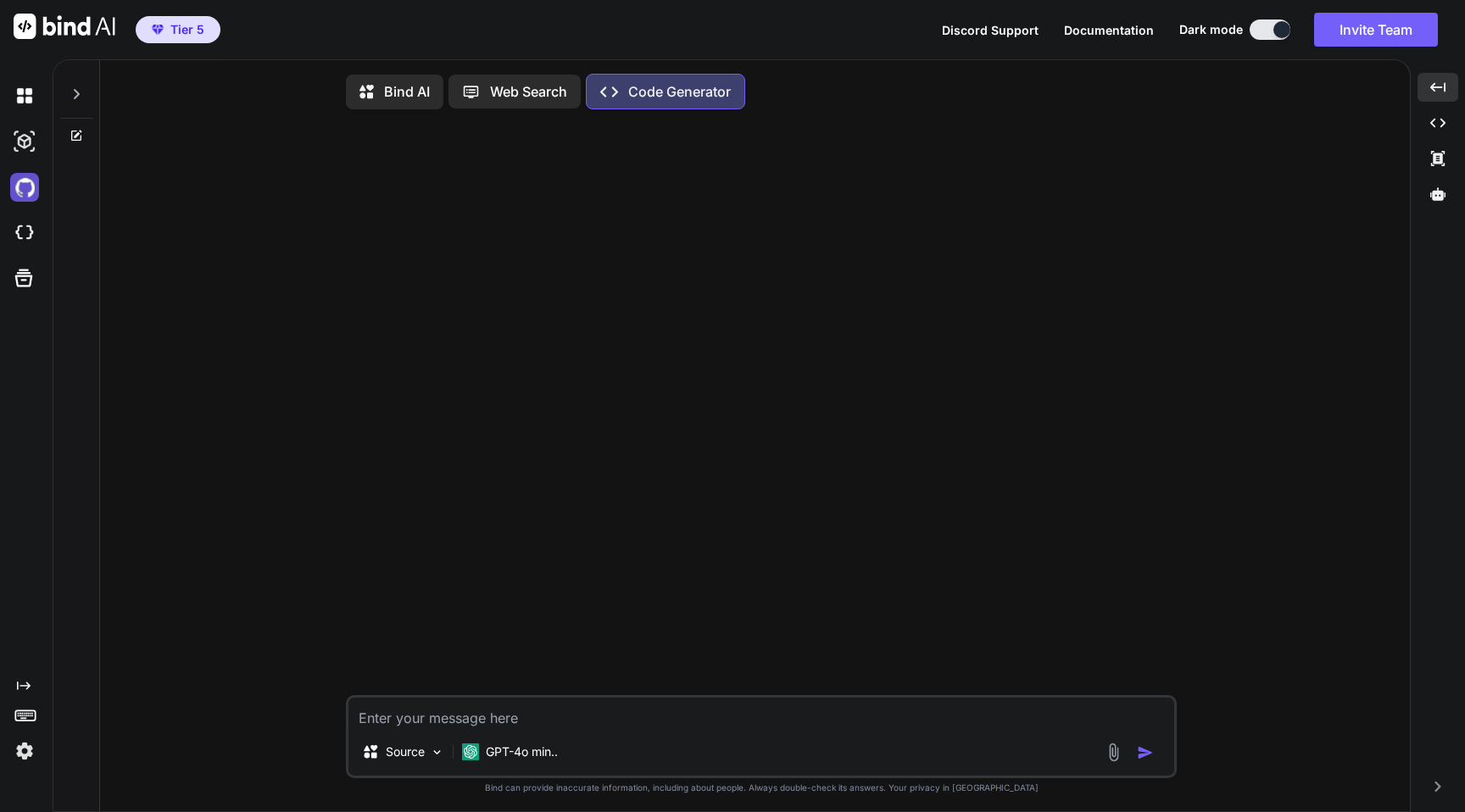
click at [14, 197] on img at bounding box center [25, 187] width 29 height 29
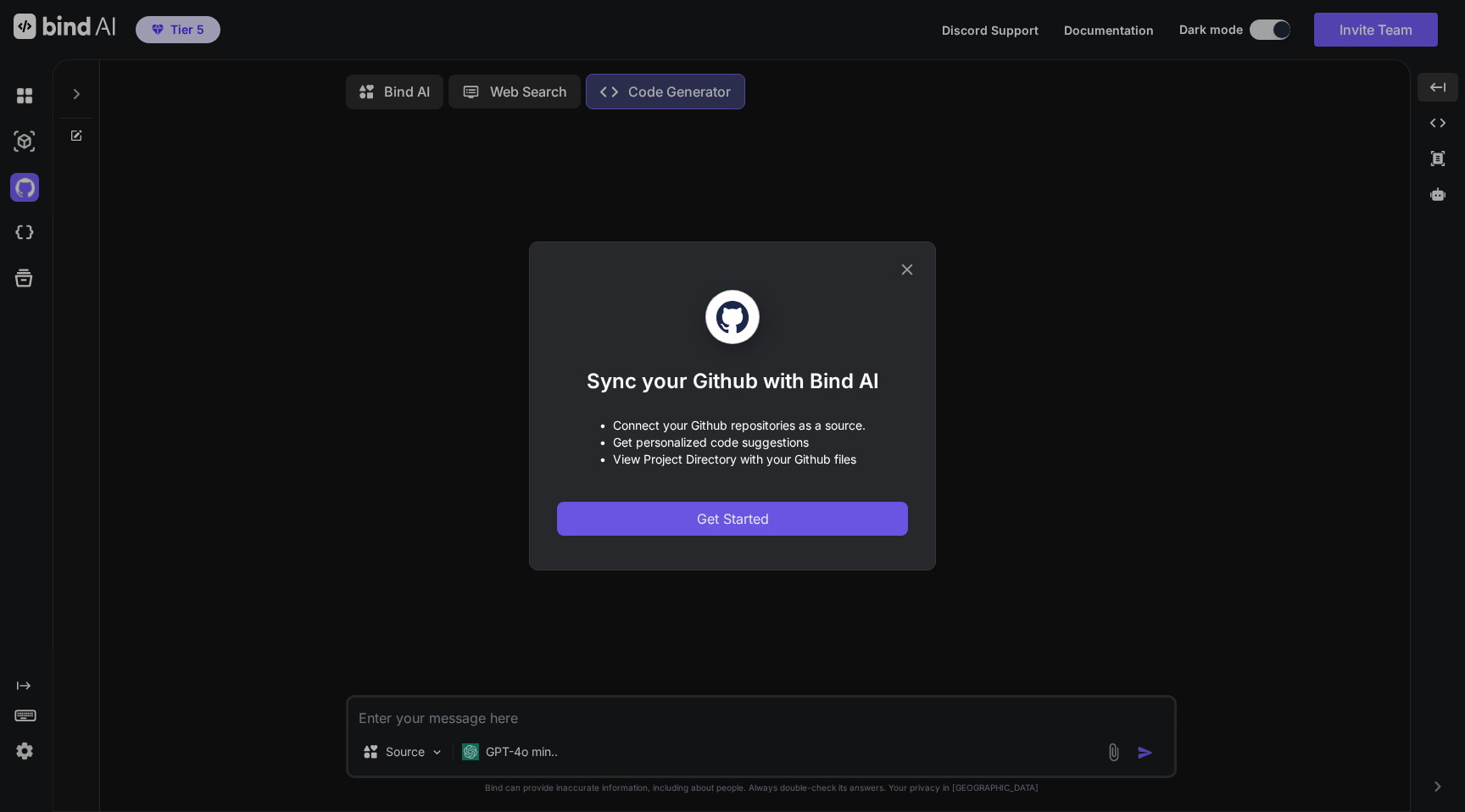
click at [700, 514] on span "Get Started" at bounding box center [733, 519] width 72 height 21
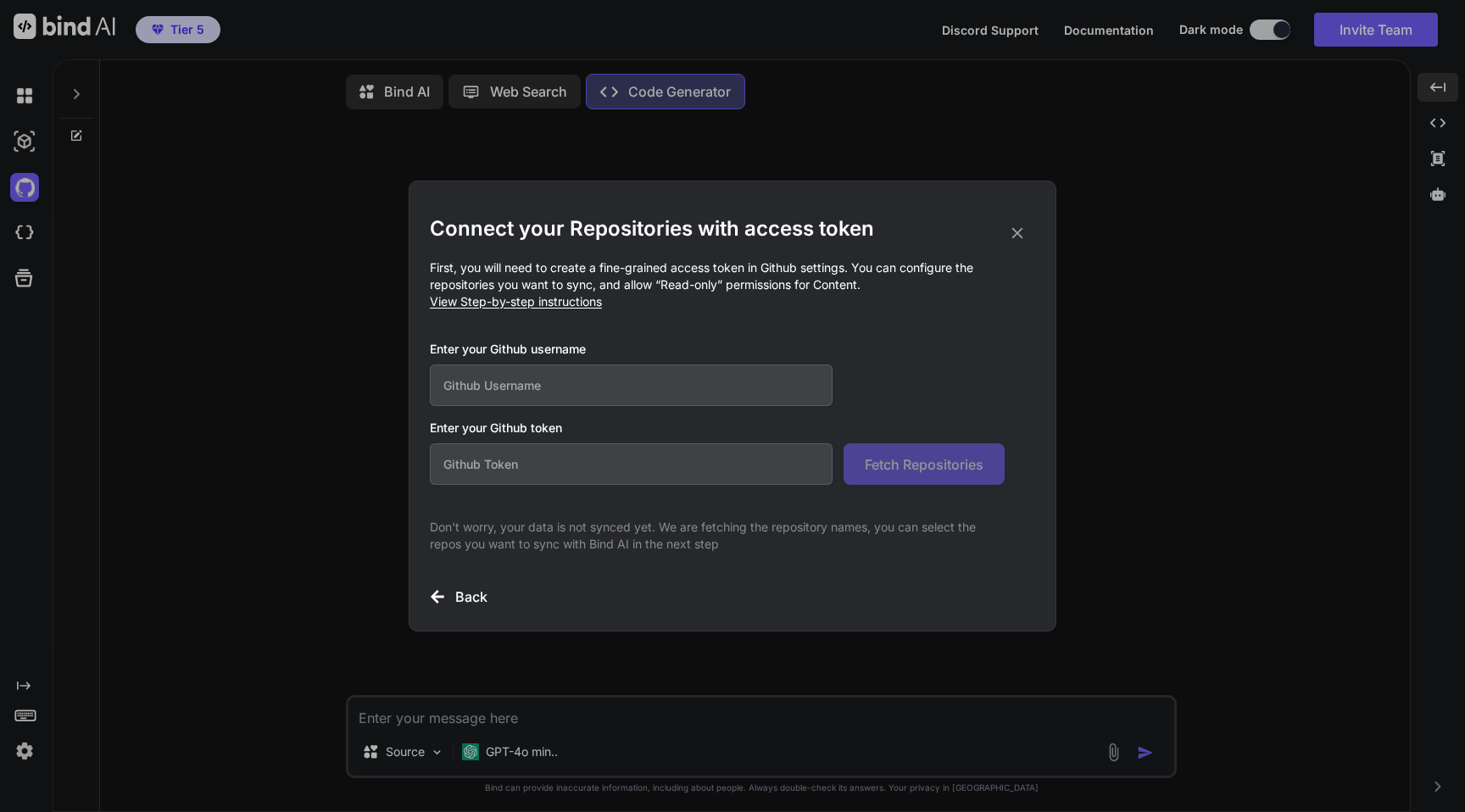
click at [658, 463] on input "text" at bounding box center [631, 464] width 402 height 42
paste input "github_pat_11ARD32II0BXaG40go1qGN_iU5uNRHGbbMtc0saXUErxTPqGFKHAara1GiHyFuetvt75…"
type input "github_pat_11ARD32II0BXaG40go1qGN_iU5uNRHGbbMtc0saXUErxTPqGFKHAara1GiHyFuetvt75…"
click at [581, 379] on input "text" at bounding box center [631, 385] width 402 height 42
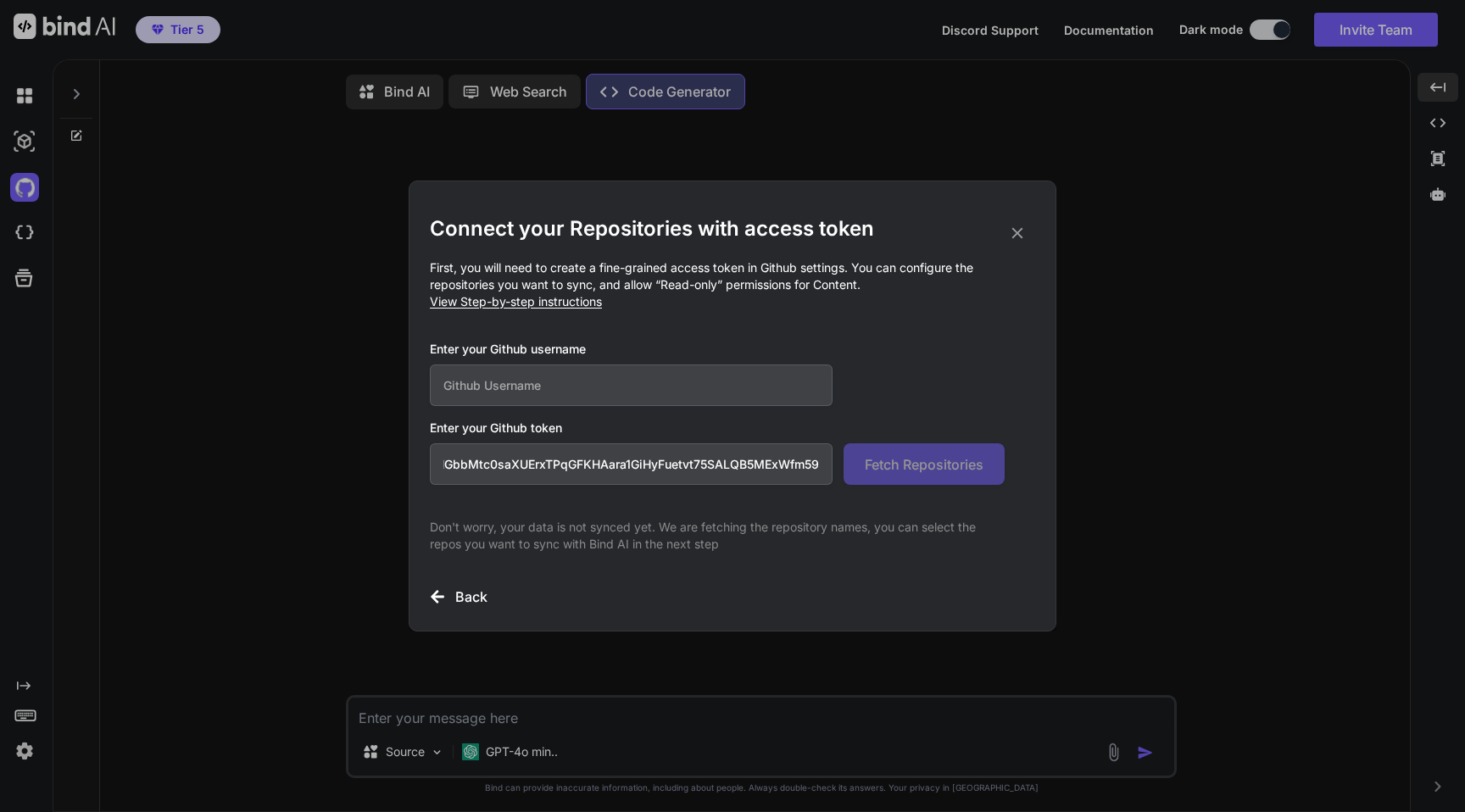
scroll to position [0, 0]
paste input "Rohit9ine"
type input "Rohit9ine"
click at [894, 467] on span "Fetch Repositories" at bounding box center [925, 465] width 119 height 21
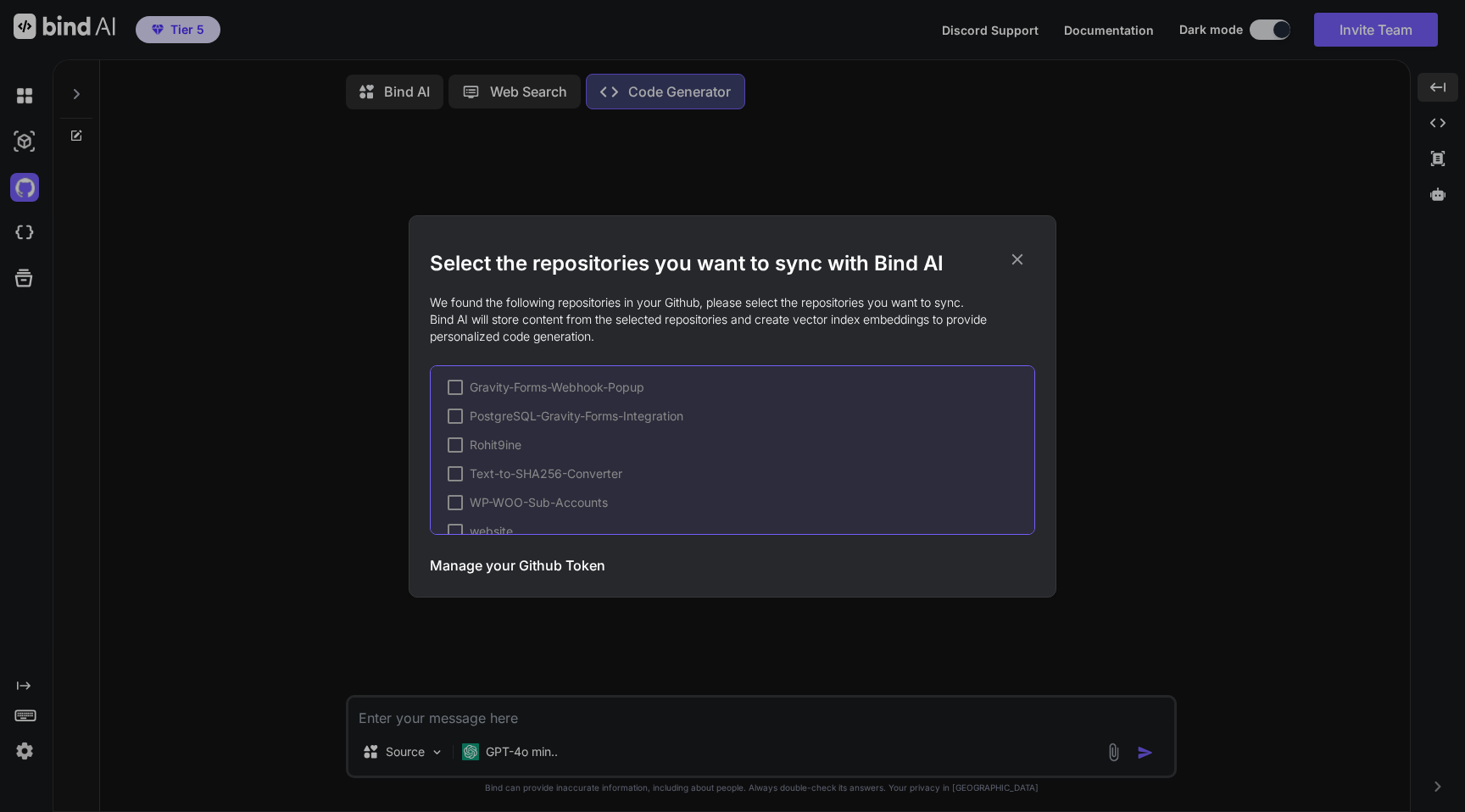
scroll to position [198, 0]
click at [555, 558] on h3 "Manage your Github Token" at bounding box center [518, 566] width 176 height 21
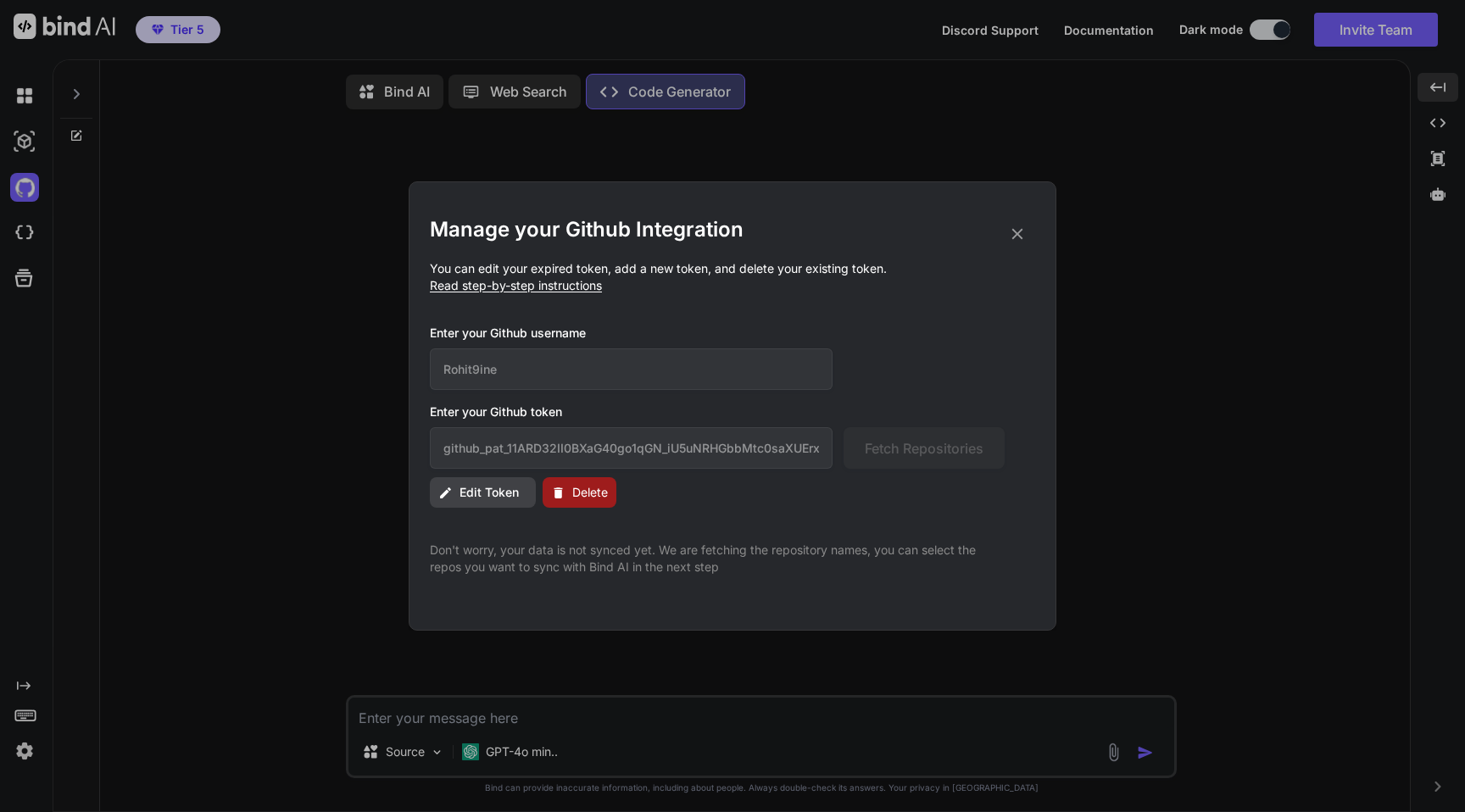
click at [588, 485] on span "Delete" at bounding box center [590, 493] width 36 height 17
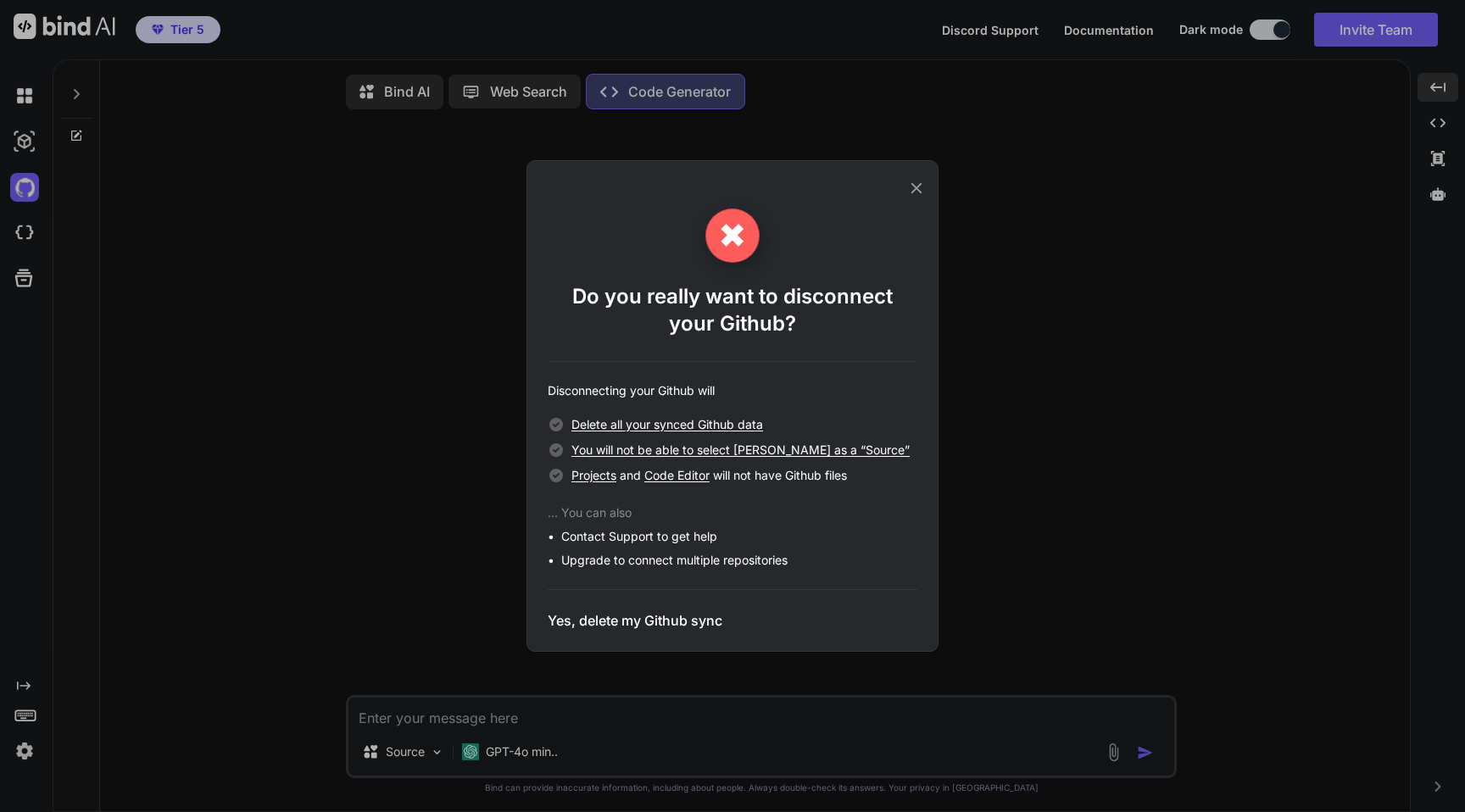
click at [633, 626] on h3 "Yes, delete my Github sync" at bounding box center [635, 620] width 175 height 21
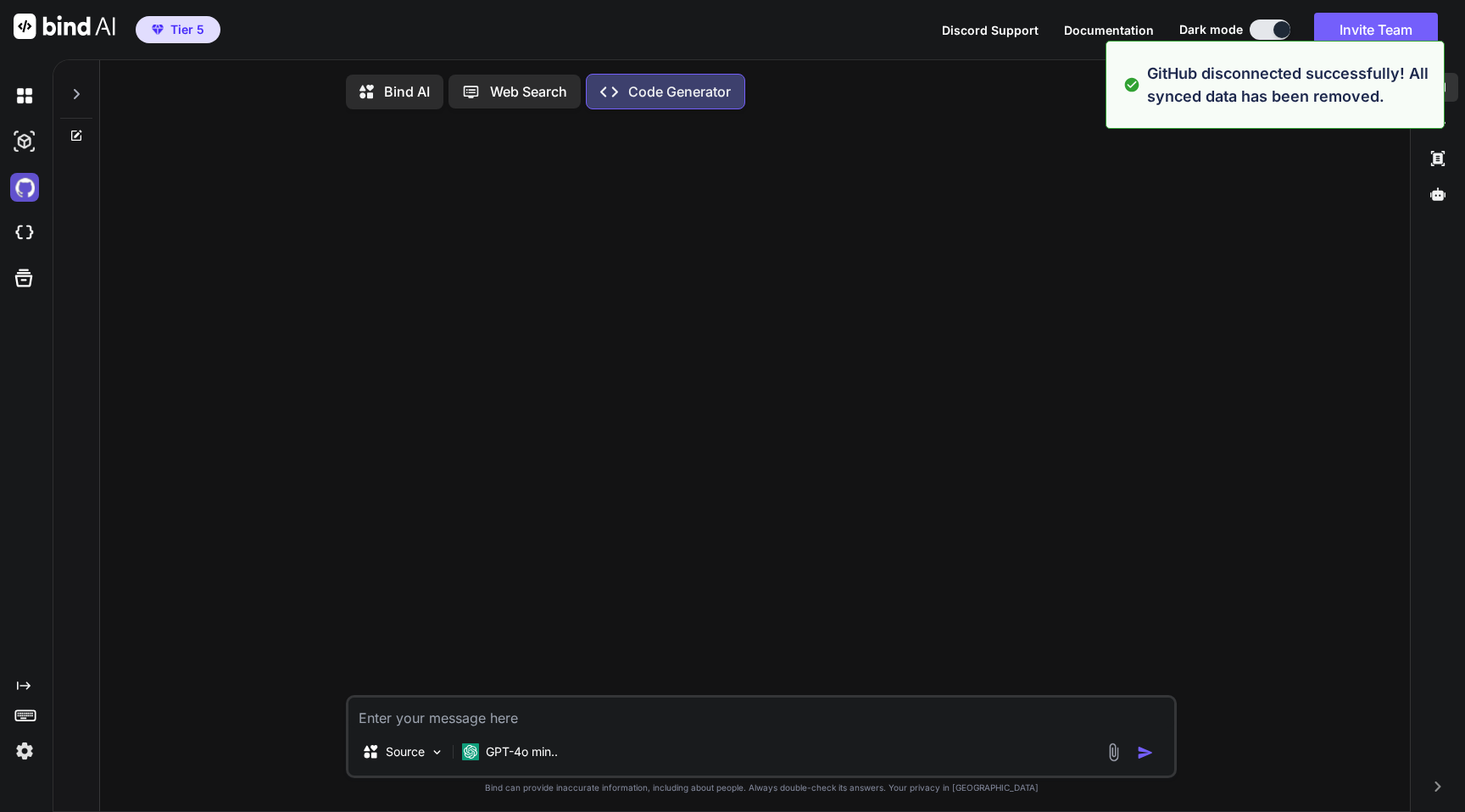
click at [37, 186] on img at bounding box center [25, 187] width 29 height 29
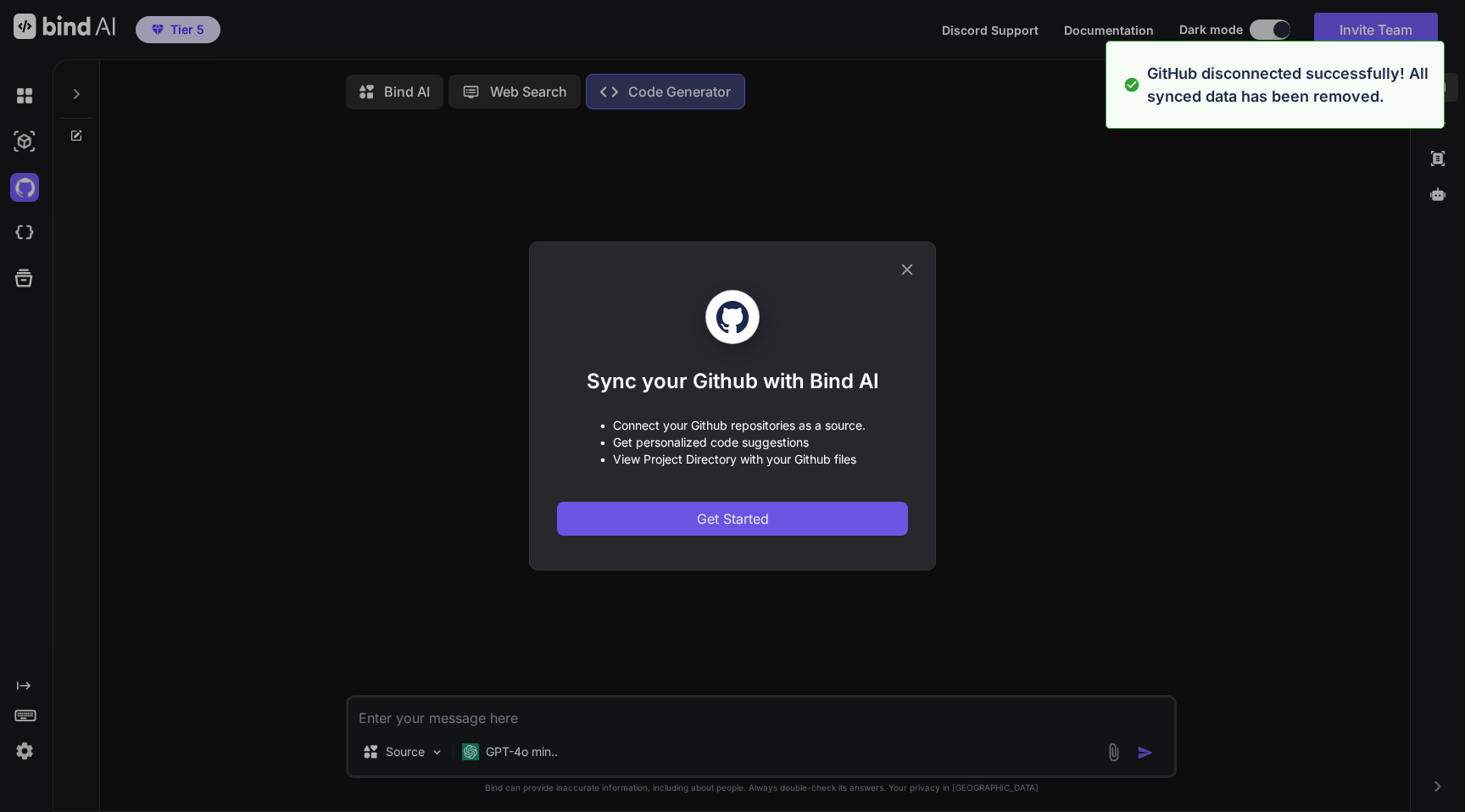
click at [771, 525] on button "Get Started" at bounding box center [733, 518] width 351 height 34
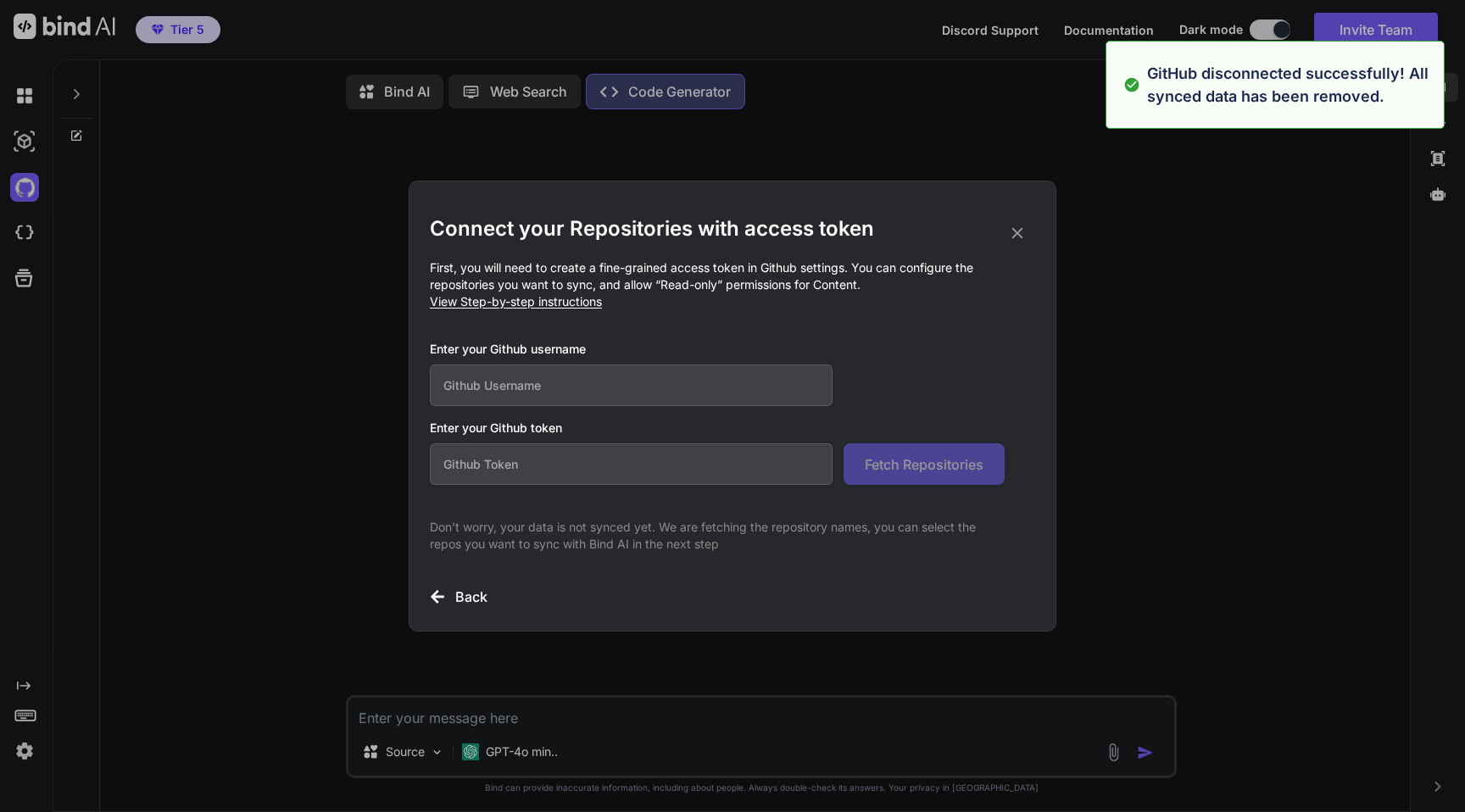
click at [608, 472] on input "text" at bounding box center [631, 464] width 402 height 42
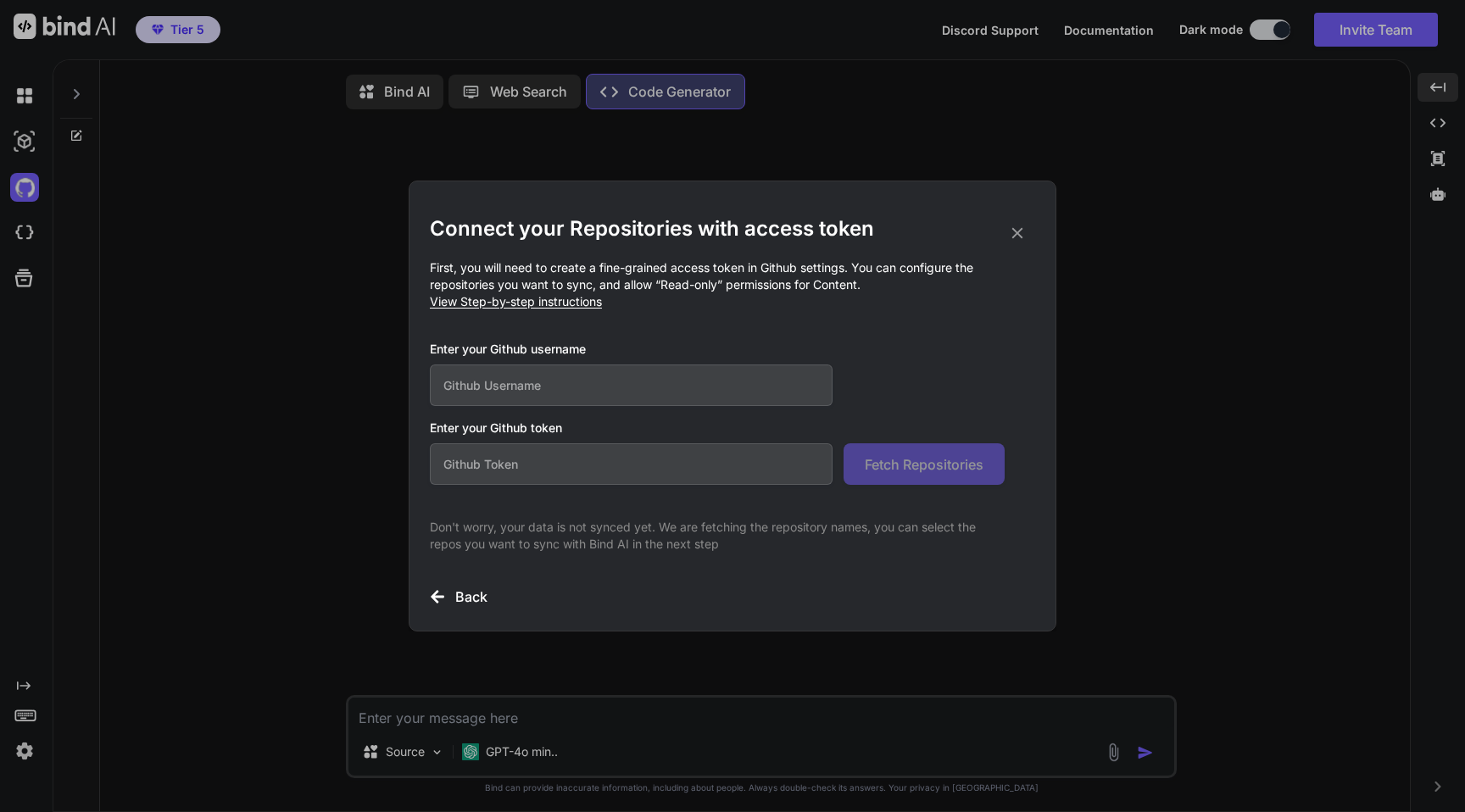
paste input "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"
type input "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"
click at [608, 377] on input "text" at bounding box center [631, 385] width 402 height 42
paste input "Rohit9ine"
type input "Rohit9ine"
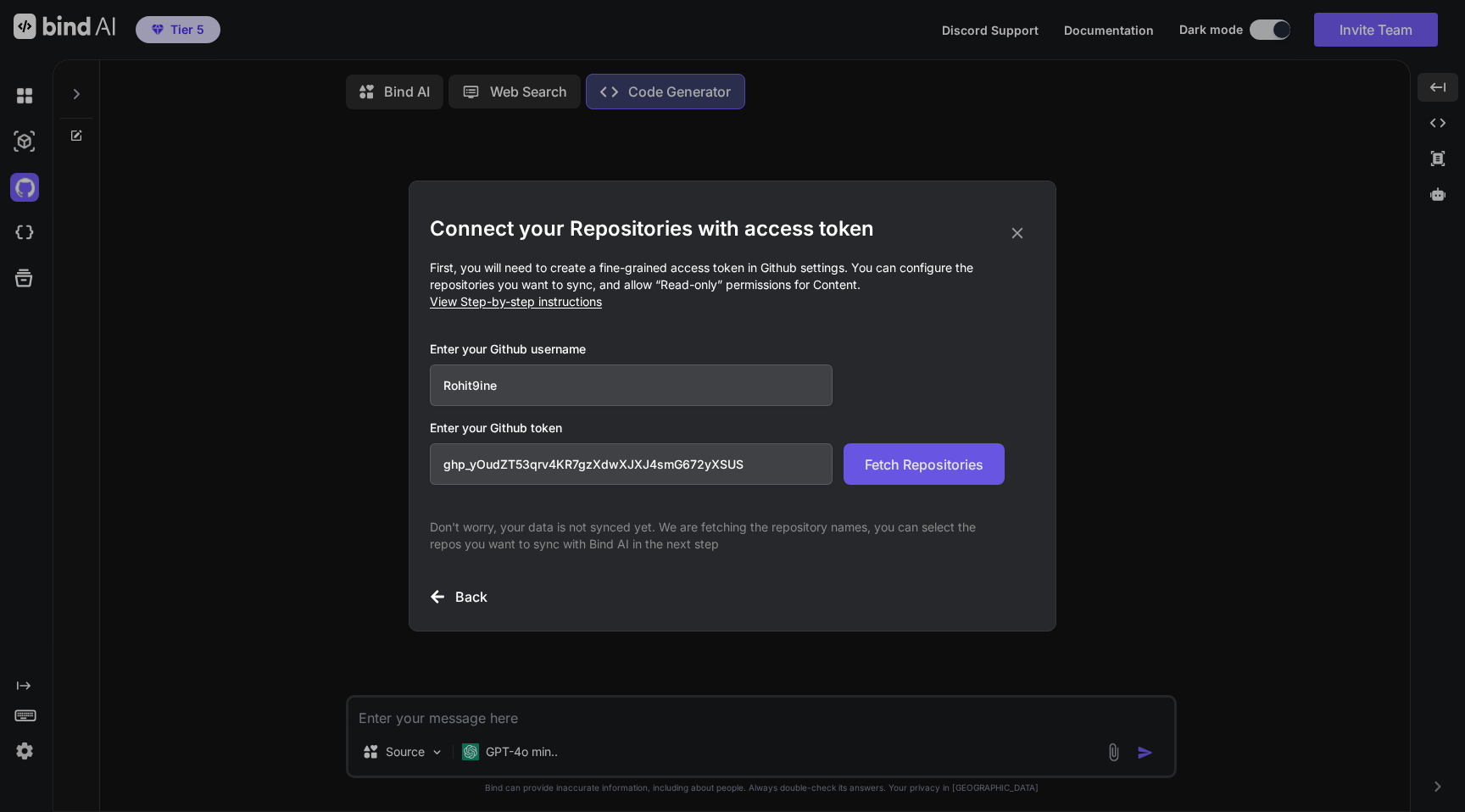
click at [879, 465] on span "Fetch Repositories" at bounding box center [925, 465] width 119 height 21
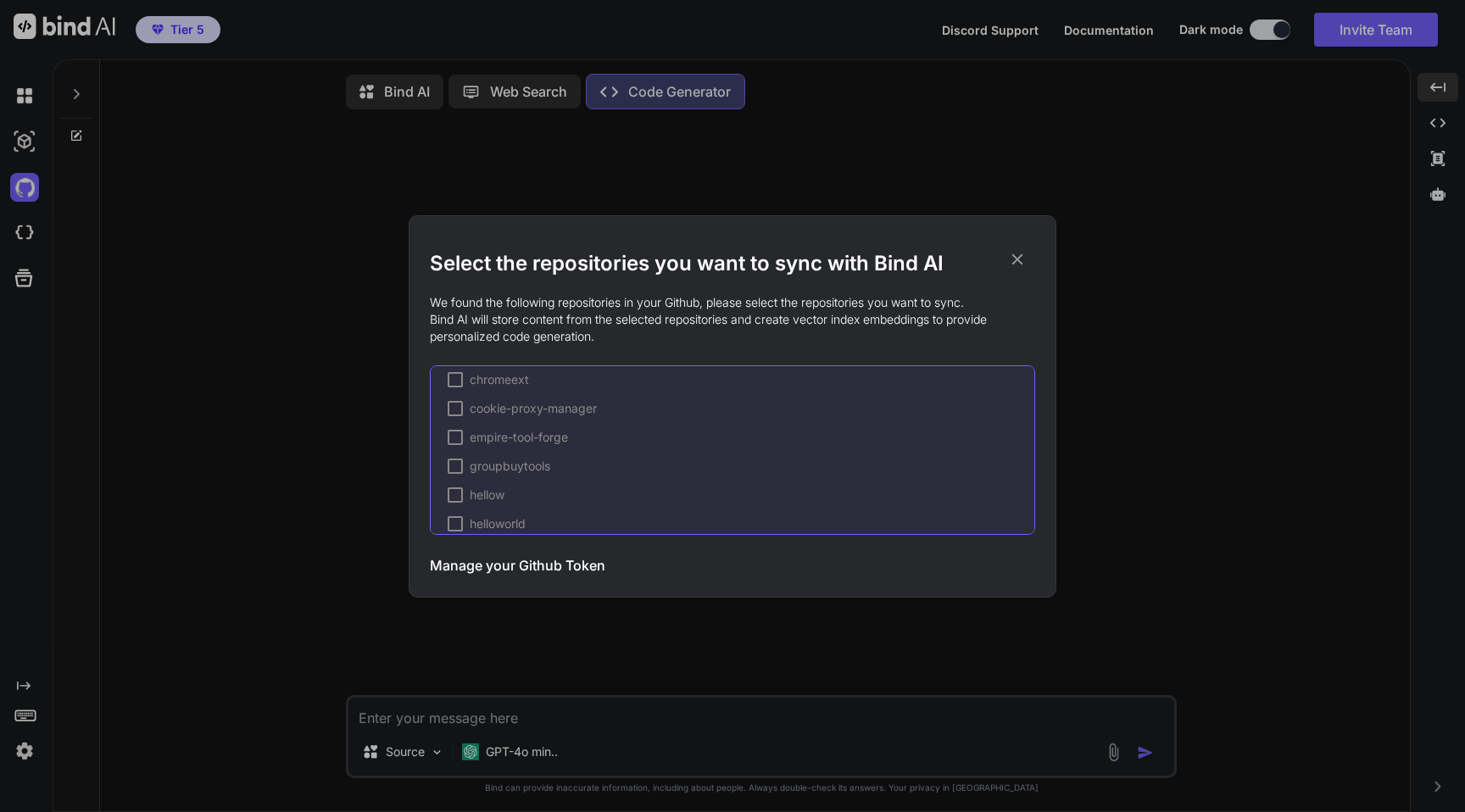
scroll to position [469, 0]
click at [451, 441] on div at bounding box center [455, 439] width 15 height 15
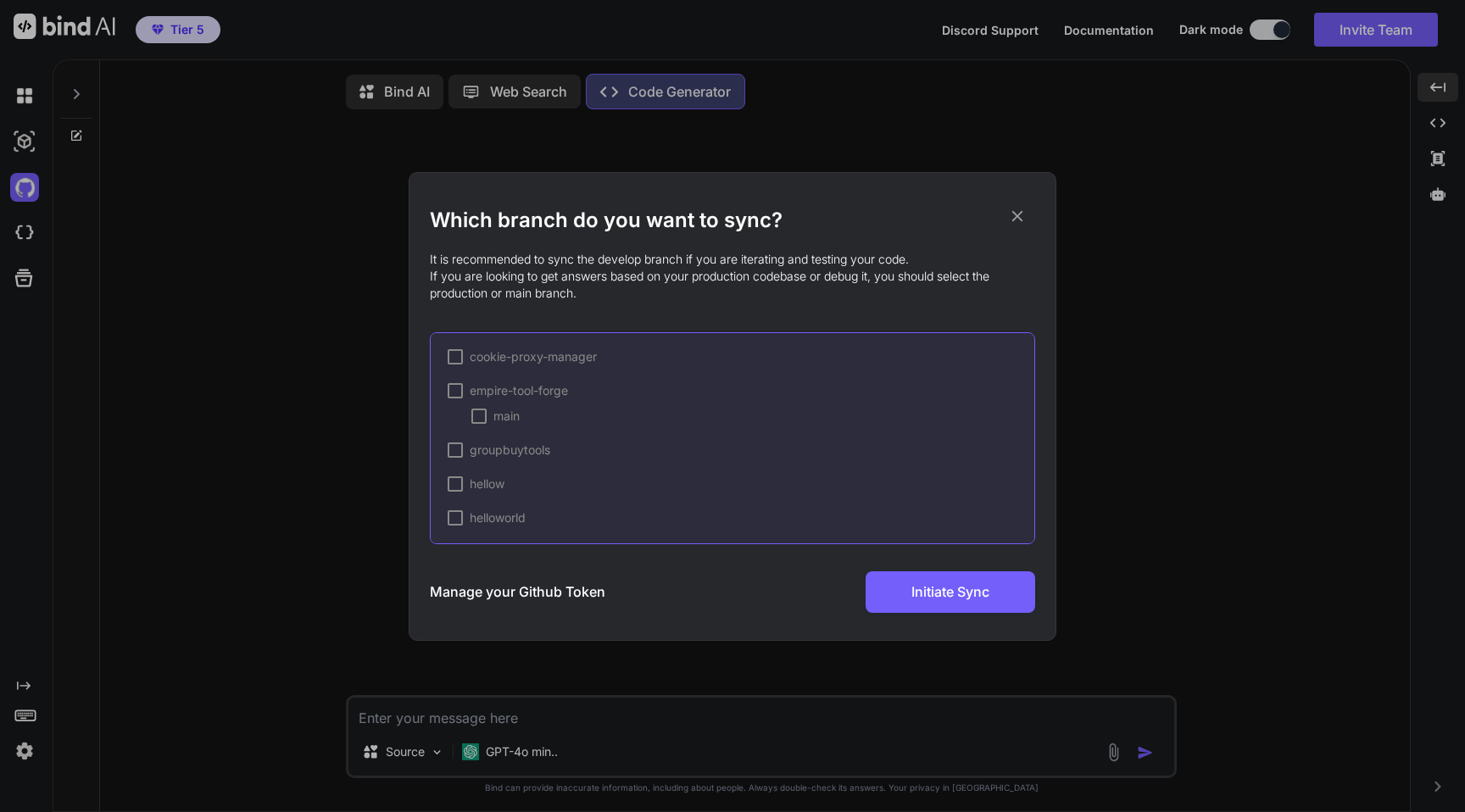
scroll to position [499, 0]
click at [479, 499] on div at bounding box center [479, 493] width 15 height 15
click at [956, 598] on span "Initiate Sync" at bounding box center [950, 592] width 78 height 21
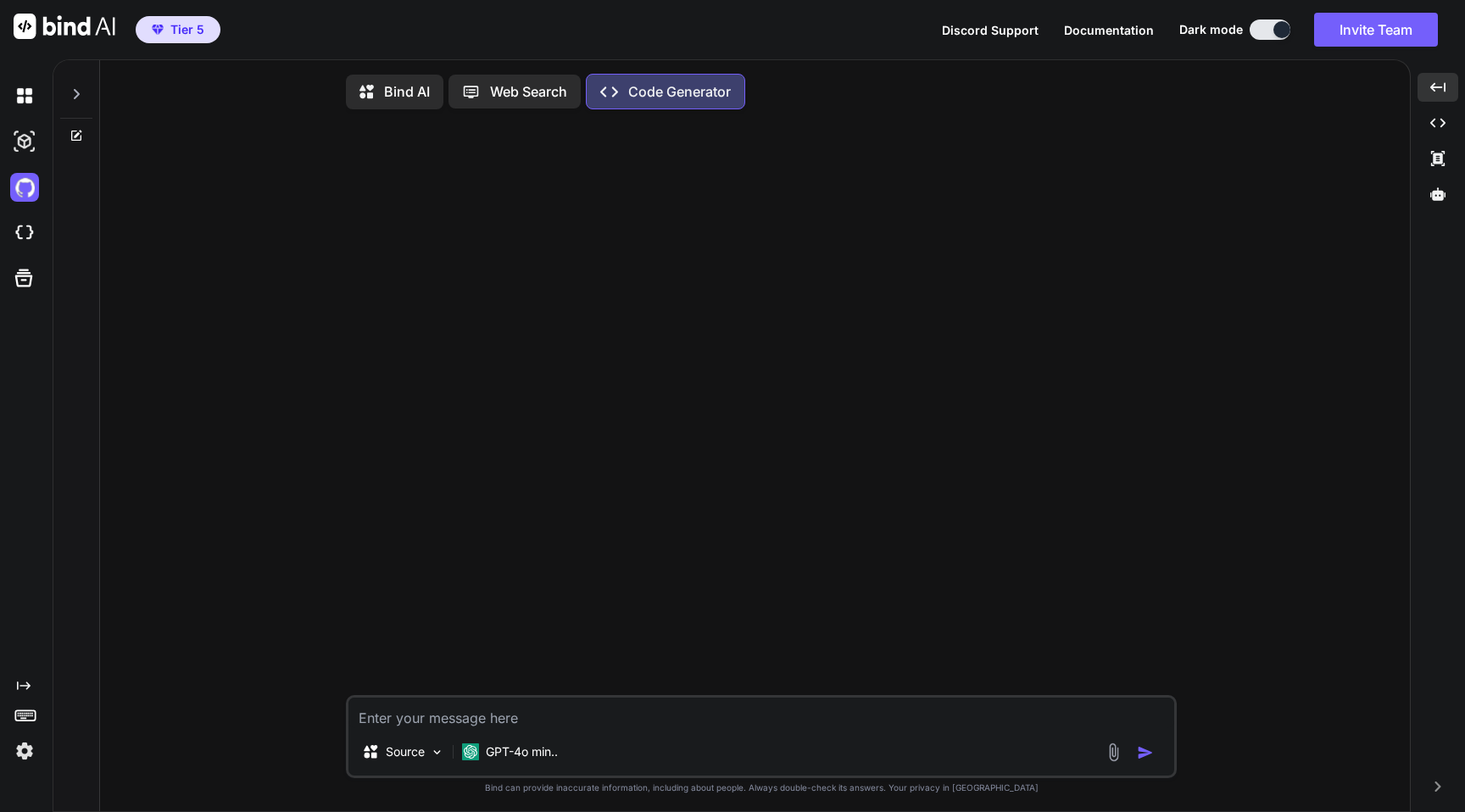
click at [411, 84] on p "Bind AI" at bounding box center [407, 92] width 45 height 21
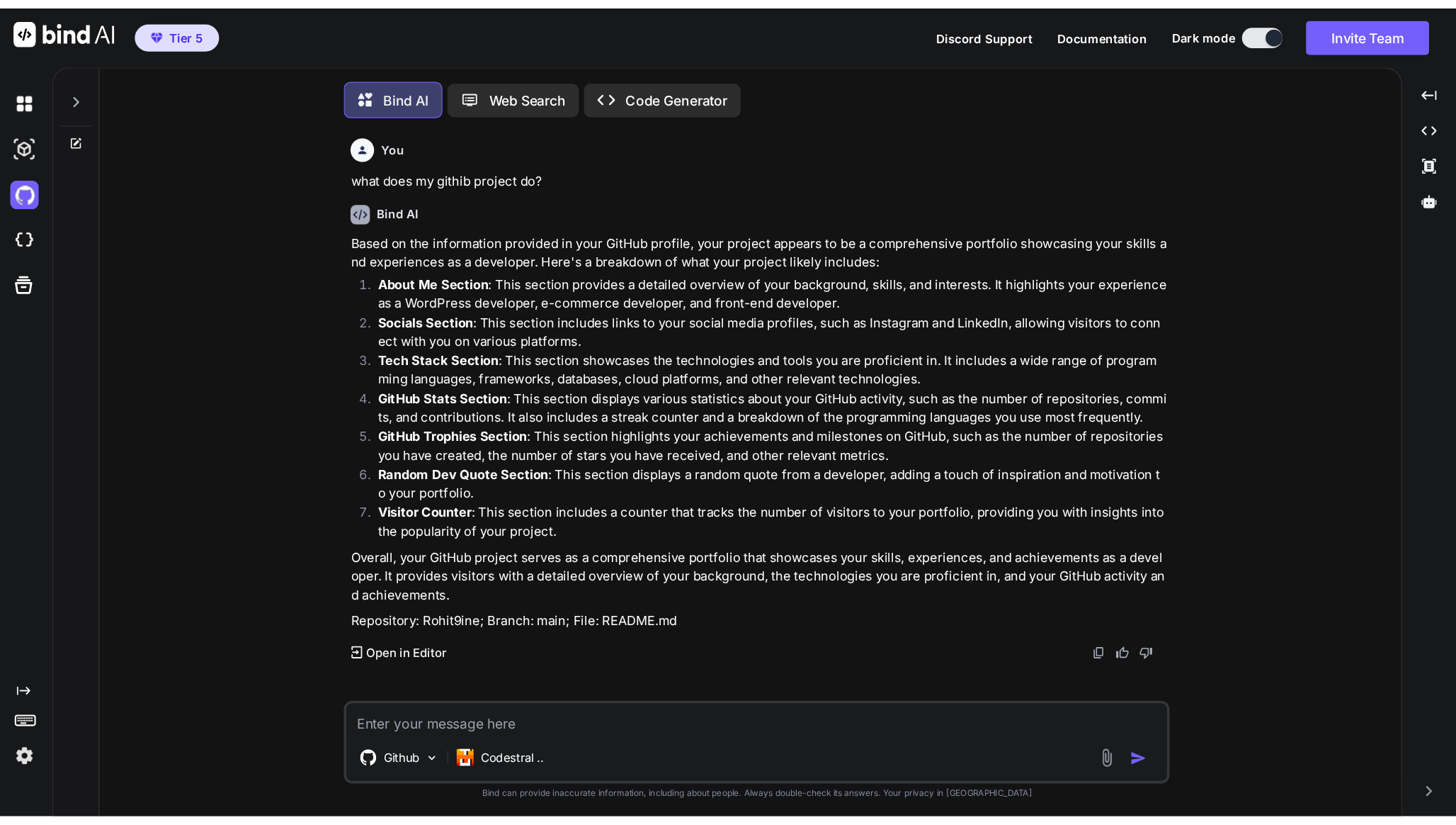
scroll to position [7, 0]
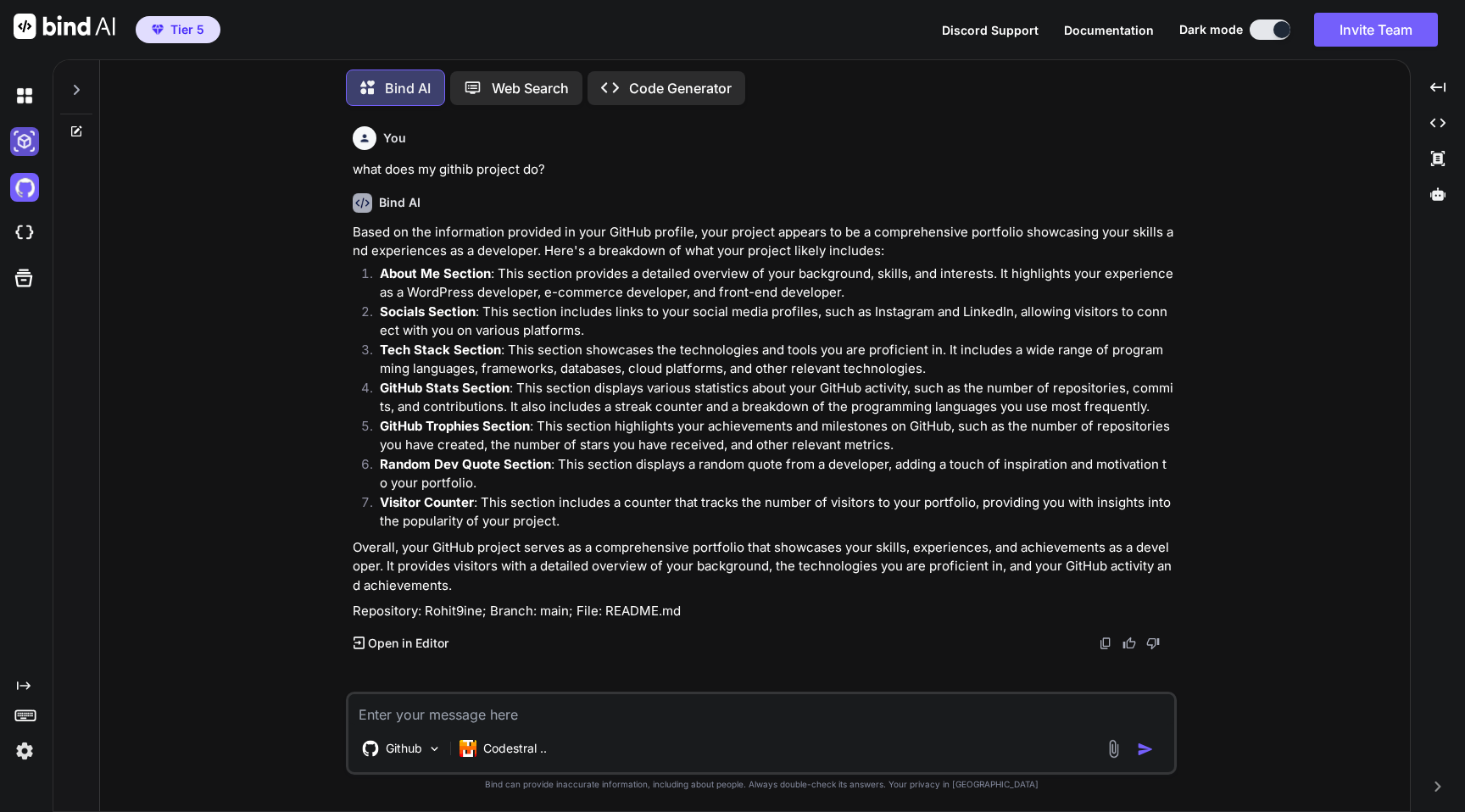
click at [21, 139] on img at bounding box center [25, 142] width 29 height 29
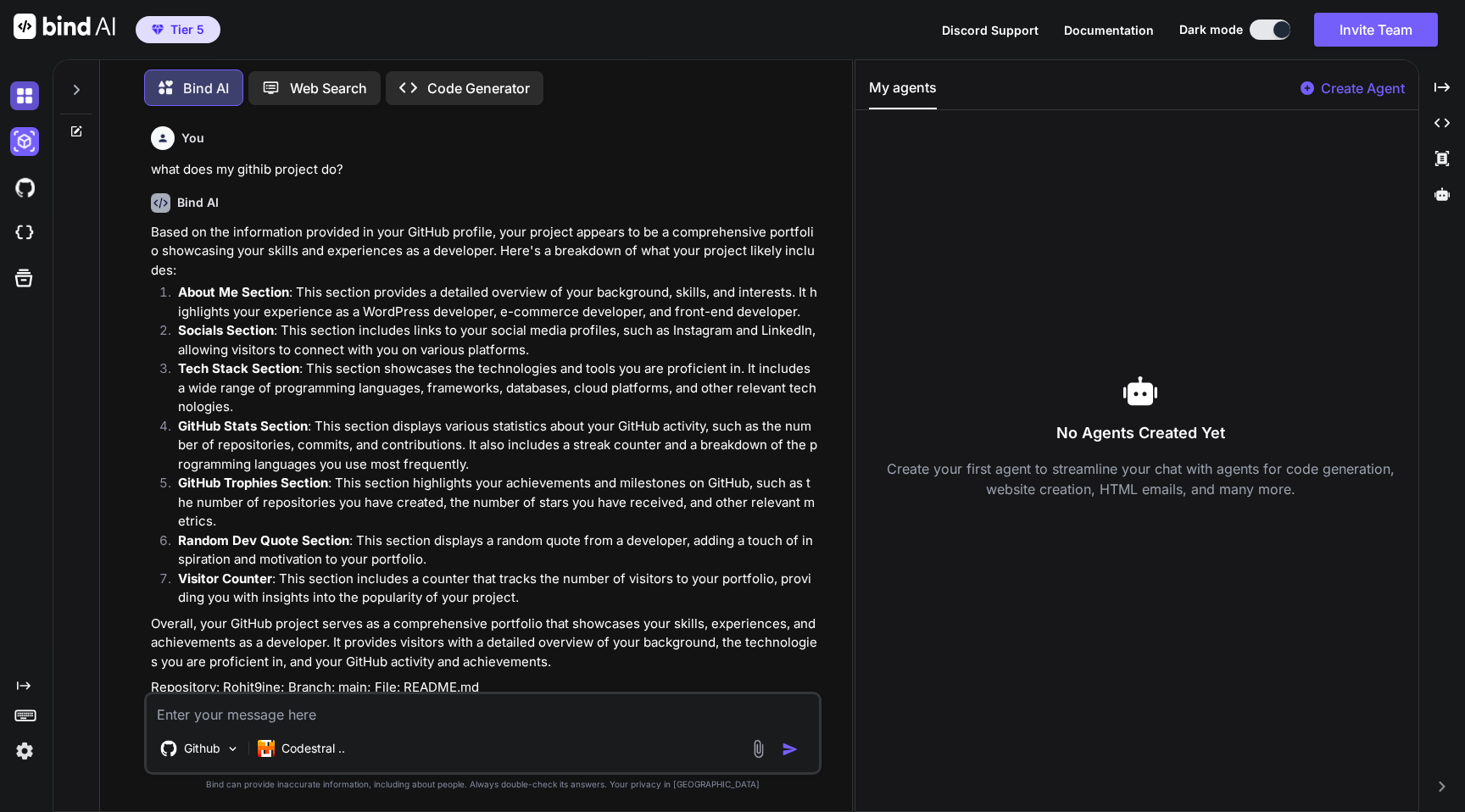
click at [30, 95] on img at bounding box center [25, 95] width 29 height 29
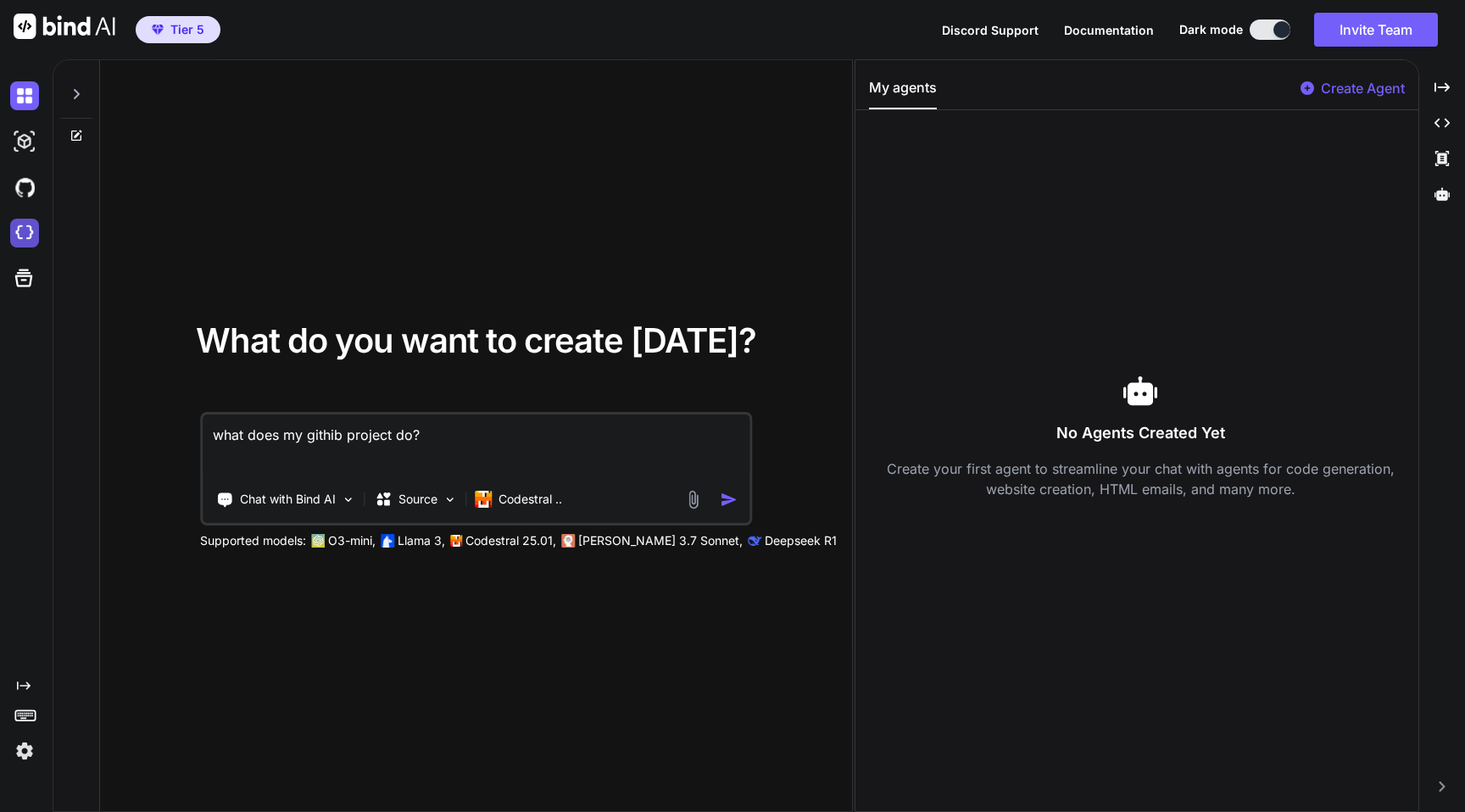
click at [20, 228] on img at bounding box center [25, 233] width 29 height 29
type textarea "x"
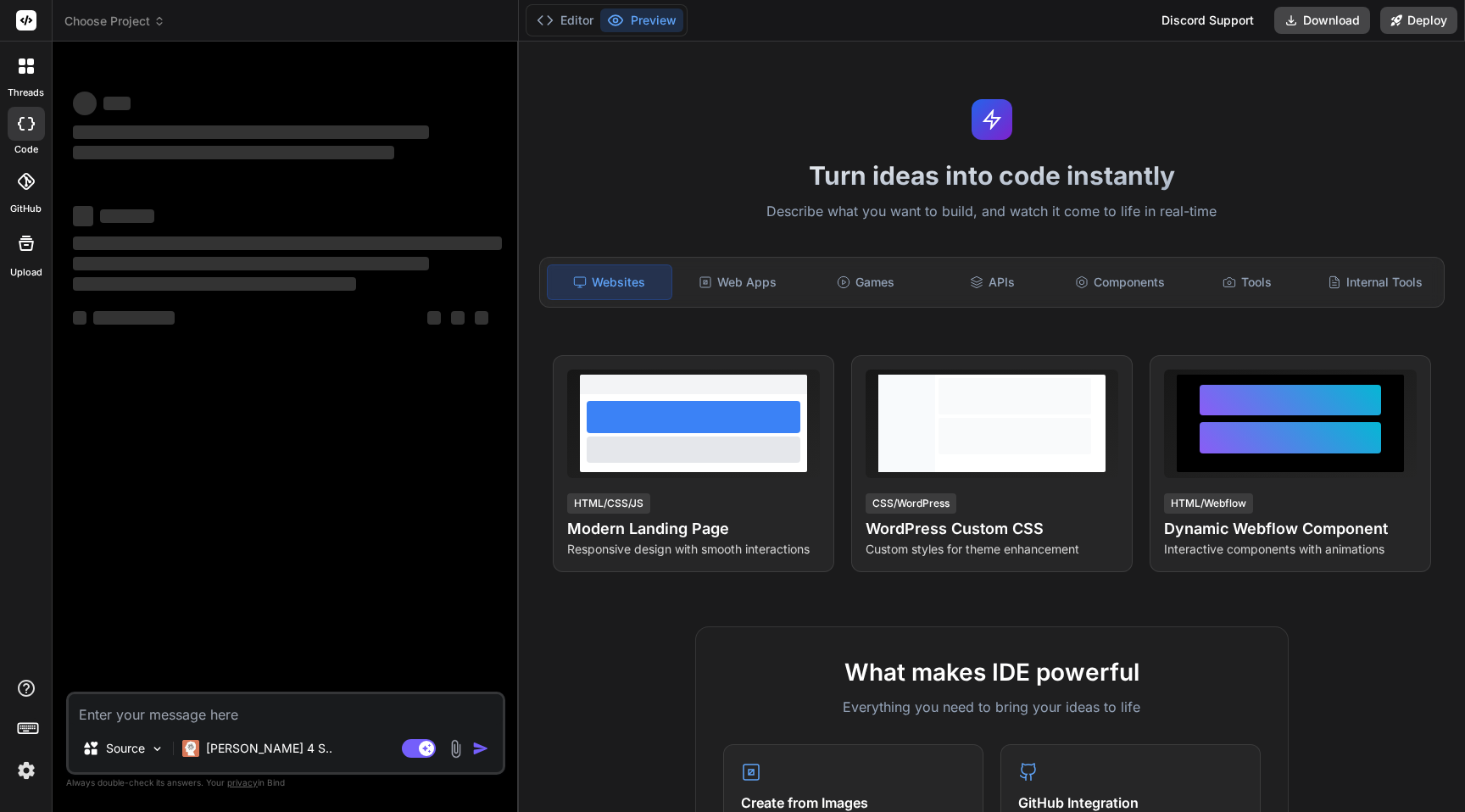
click at [117, 25] on span "Choose Project" at bounding box center [114, 21] width 101 height 17
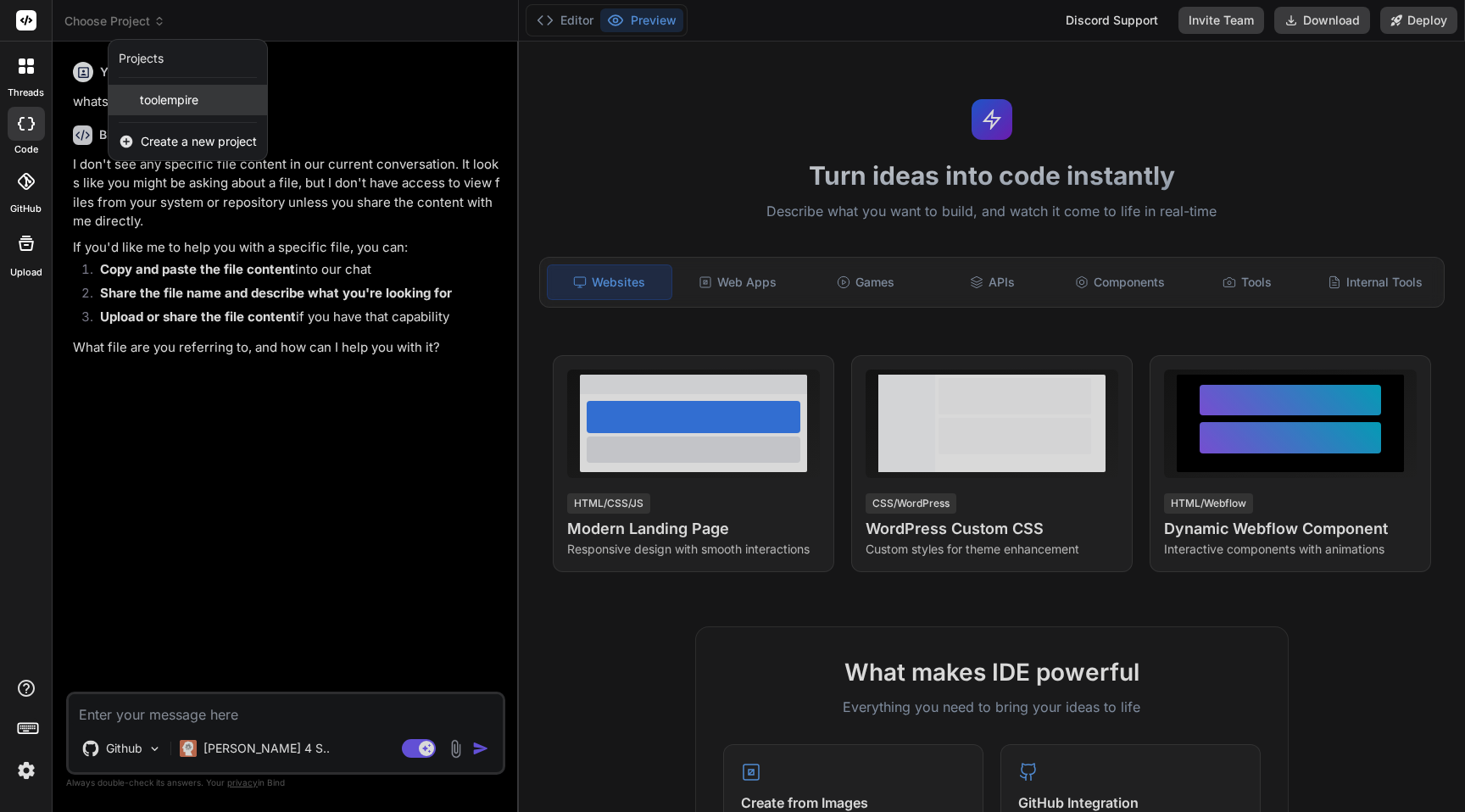
click at [164, 101] on span "toolempire" at bounding box center [169, 100] width 59 height 17
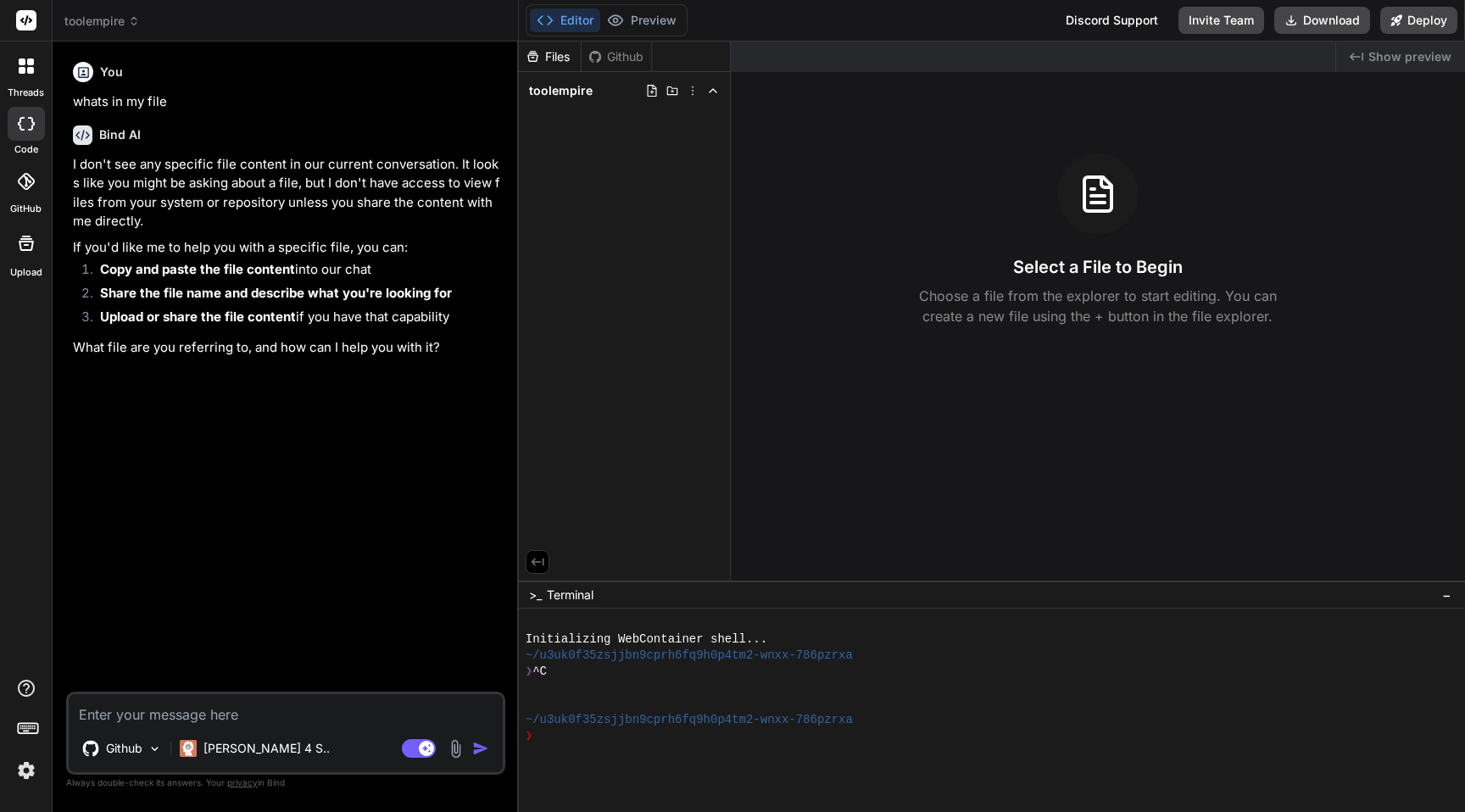
click at [23, 188] on icon at bounding box center [26, 181] width 17 height 17
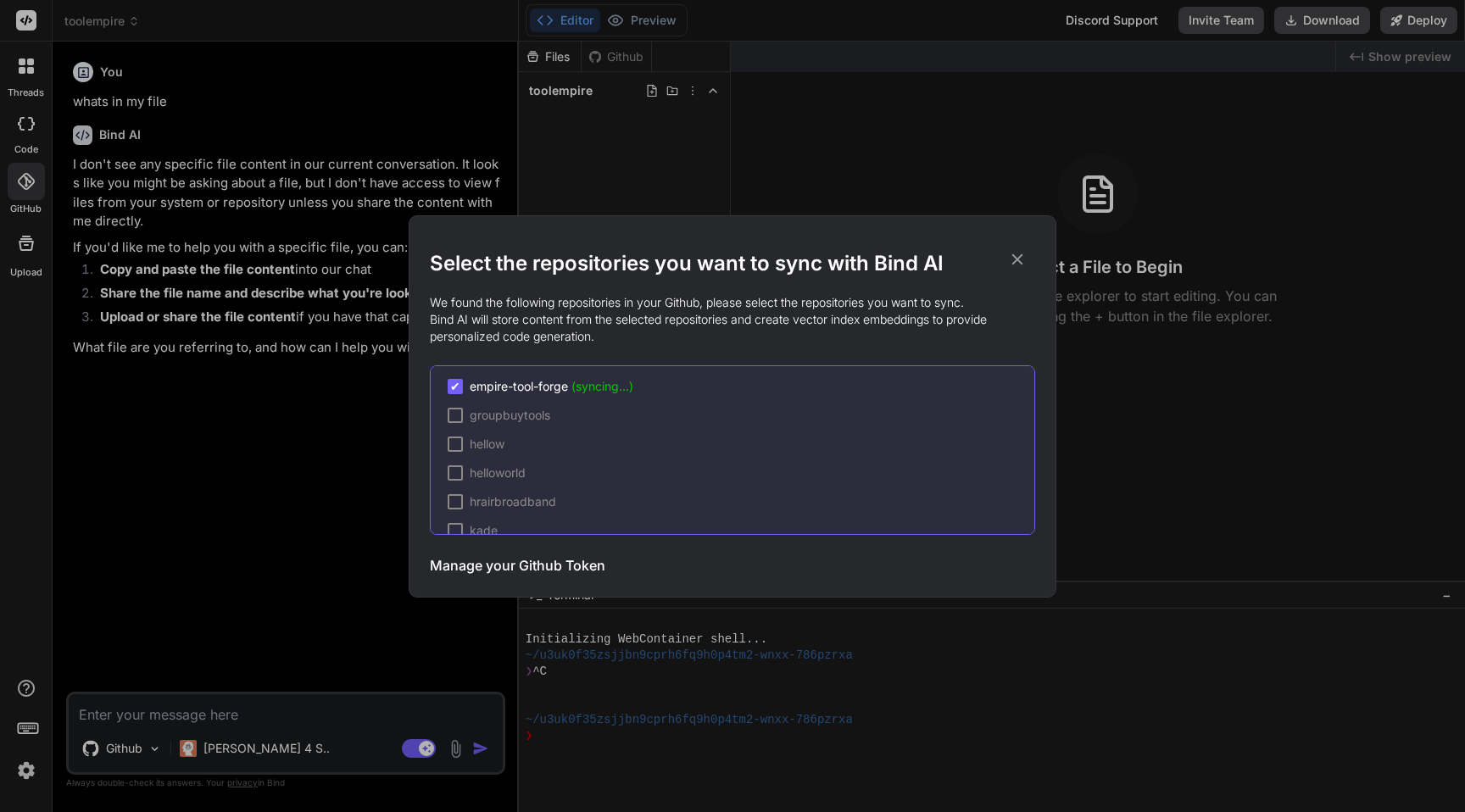
scroll to position [518, 0]
click at [543, 390] on span "empire-tool-forge (syncing...)" at bounding box center [551, 390] width 163 height 17
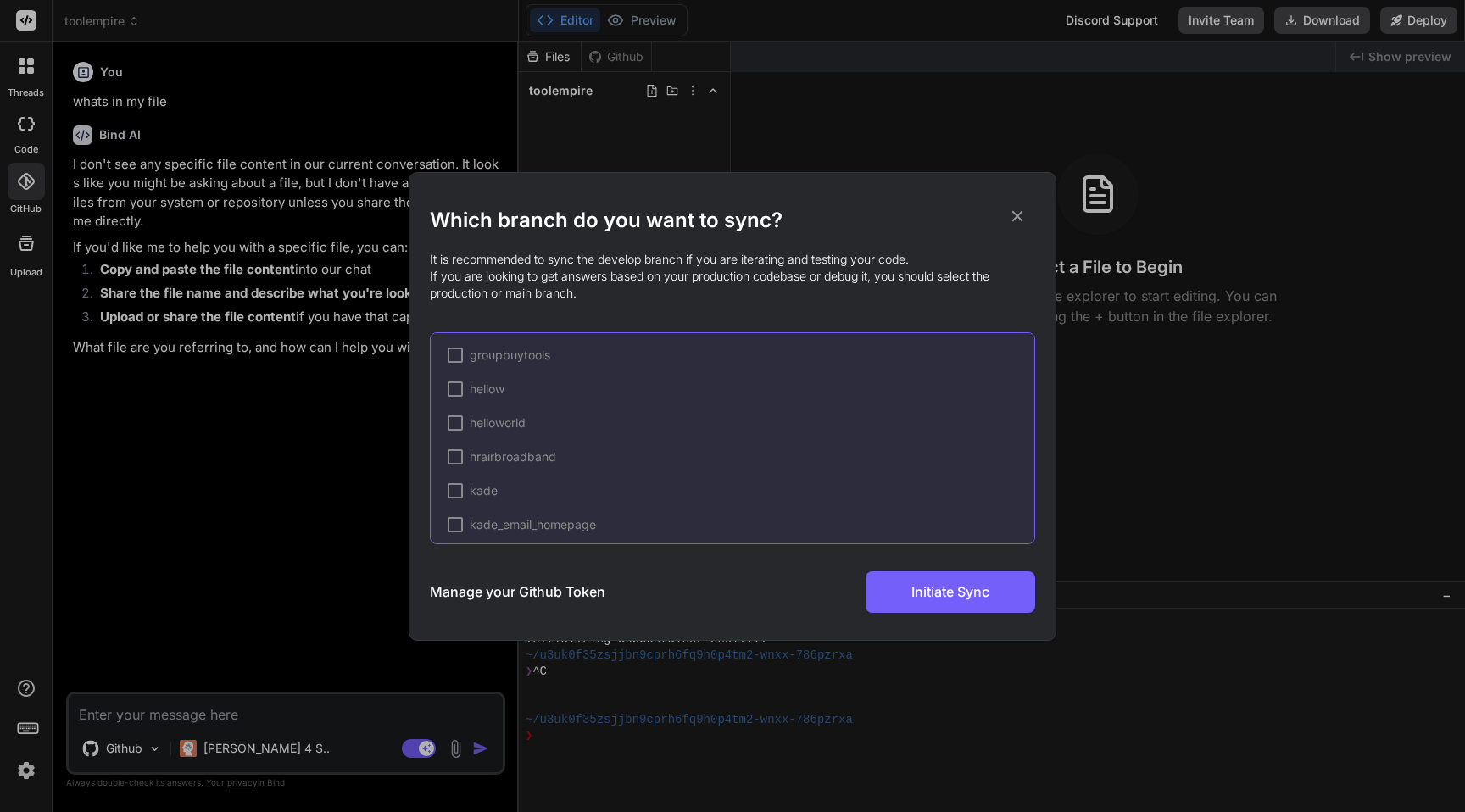
scroll to position [552, 0]
click at [1014, 218] on icon at bounding box center [1018, 216] width 11 height 11
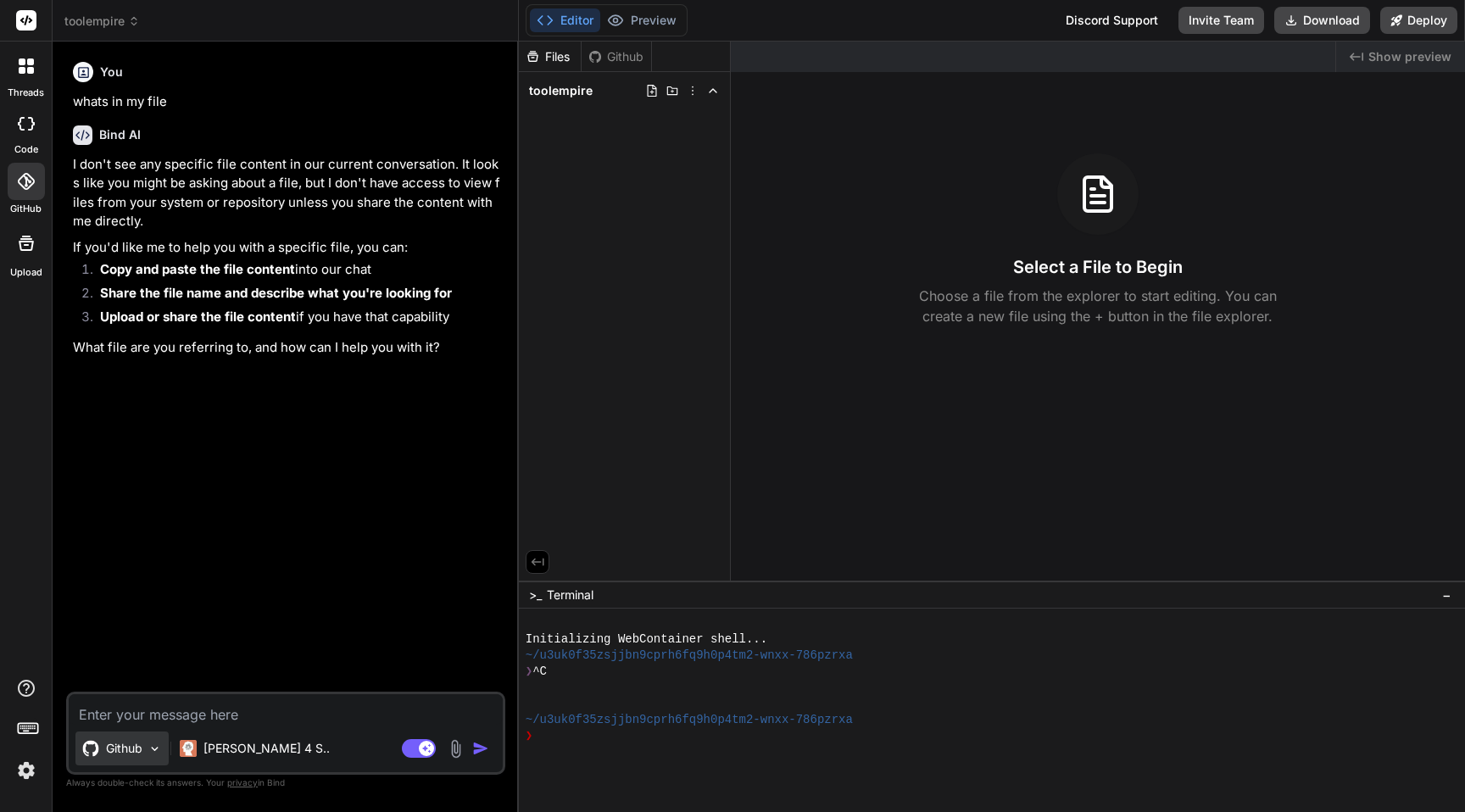
click at [133, 743] on p "Github" at bounding box center [124, 749] width 37 height 17
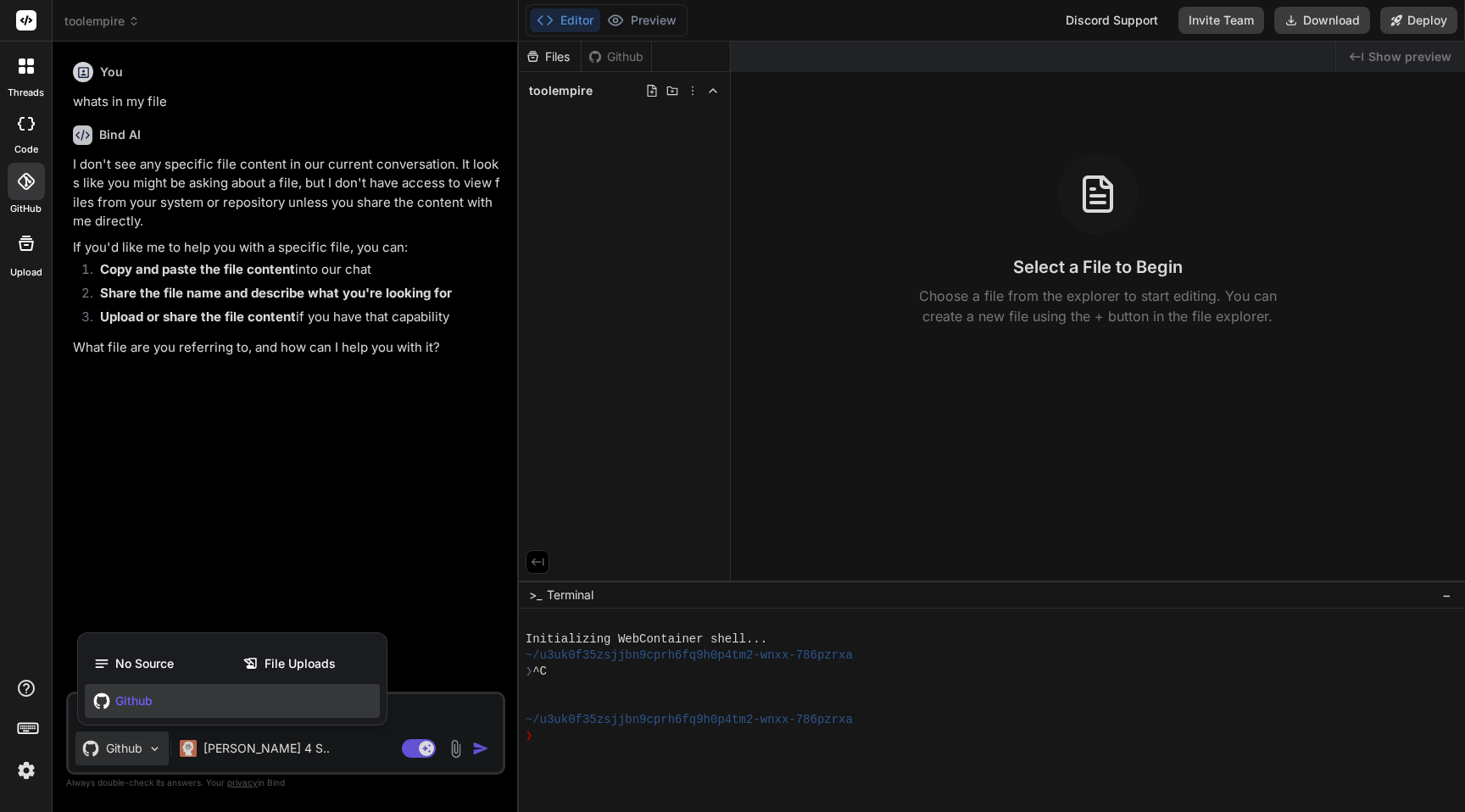
click at [126, 713] on div "Github" at bounding box center [232, 701] width 295 height 34
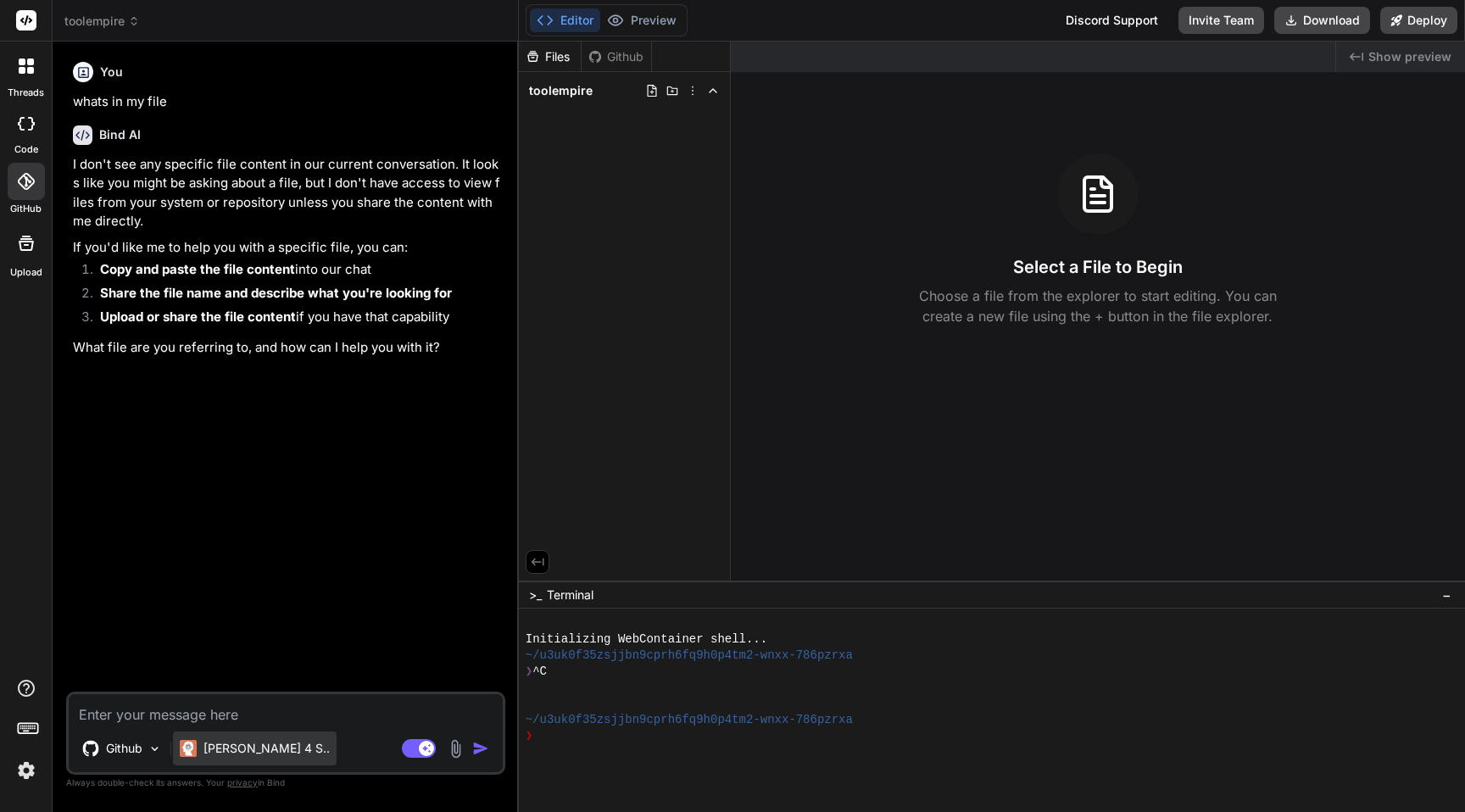
click at [236, 742] on p "[PERSON_NAME] 4 S.." at bounding box center [266, 749] width 127 height 17
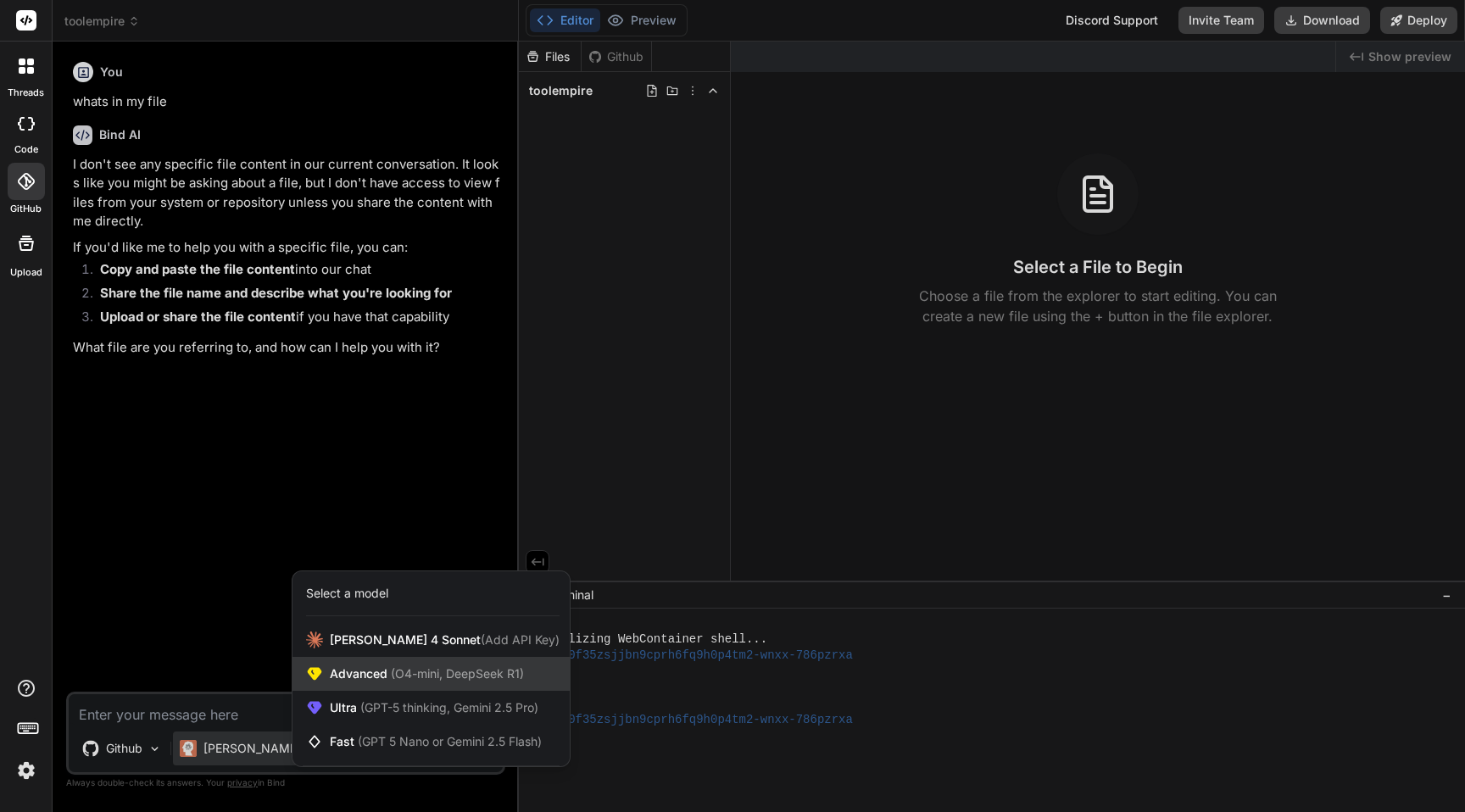
click at [406, 670] on span "(O4-mini, DeepSeek R1)" at bounding box center [455, 672] width 137 height 14
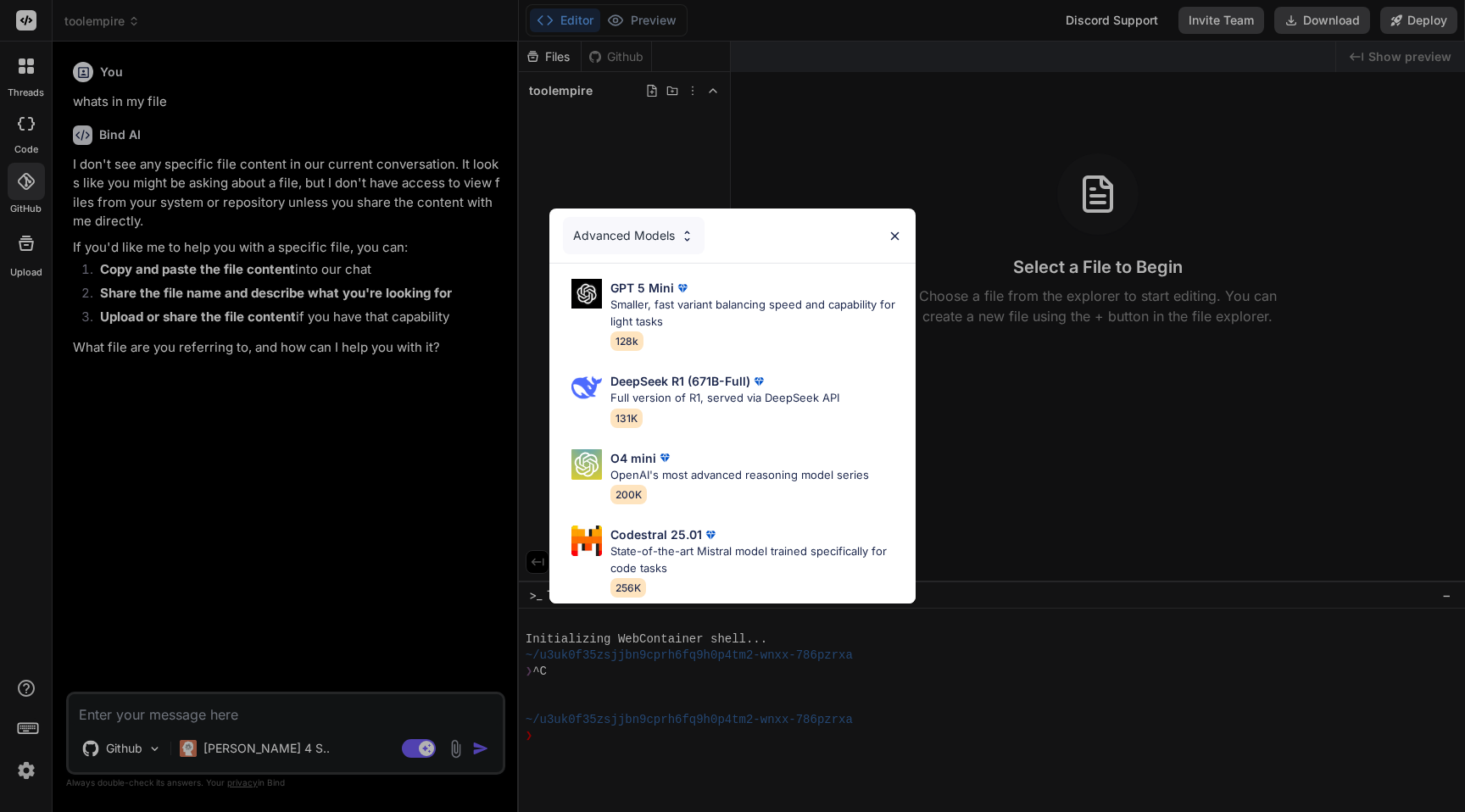
click at [661, 236] on div "Advanced Models" at bounding box center [634, 235] width 142 height 37
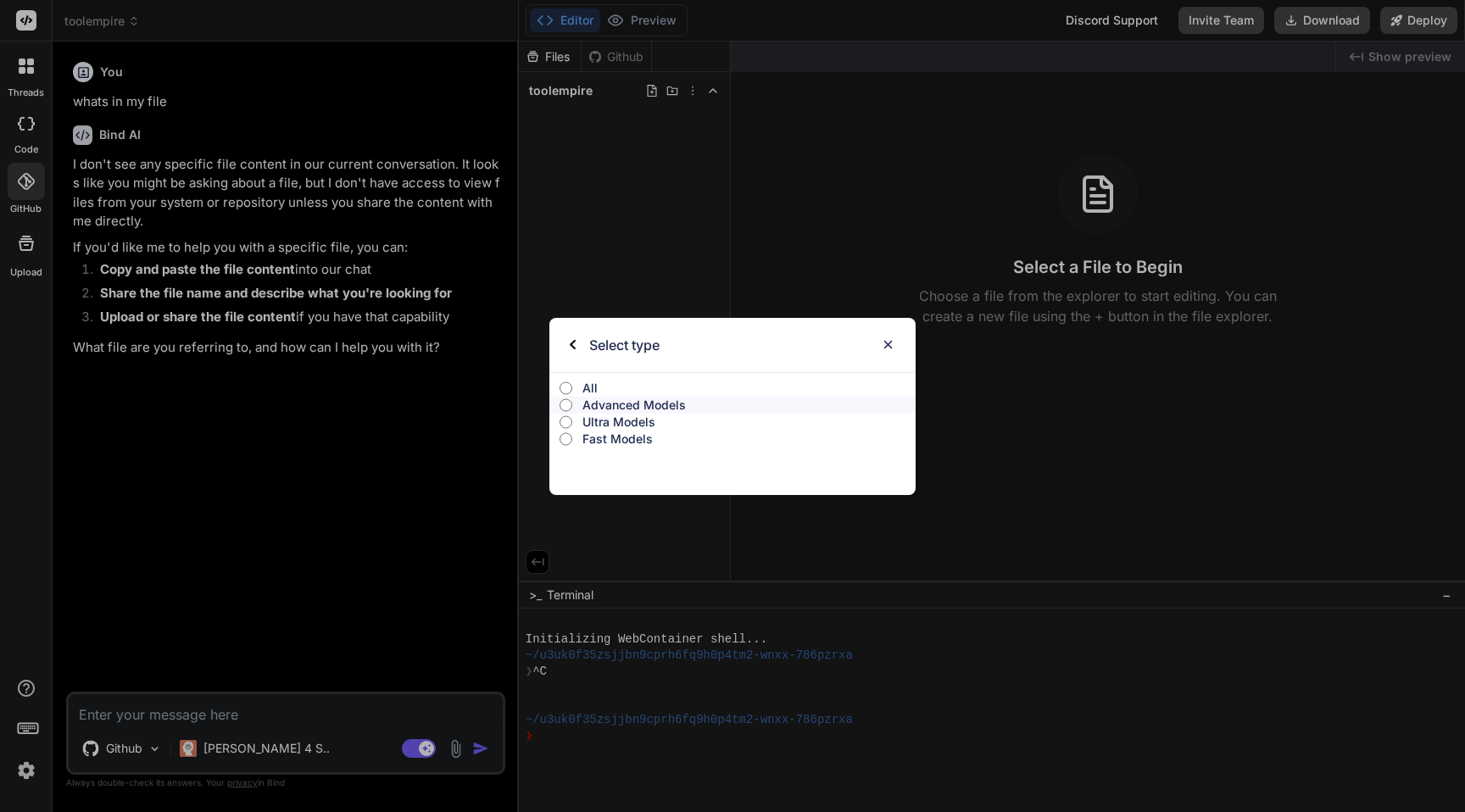
click at [608, 418] on p "Ultra Models" at bounding box center [749, 422] width 333 height 17
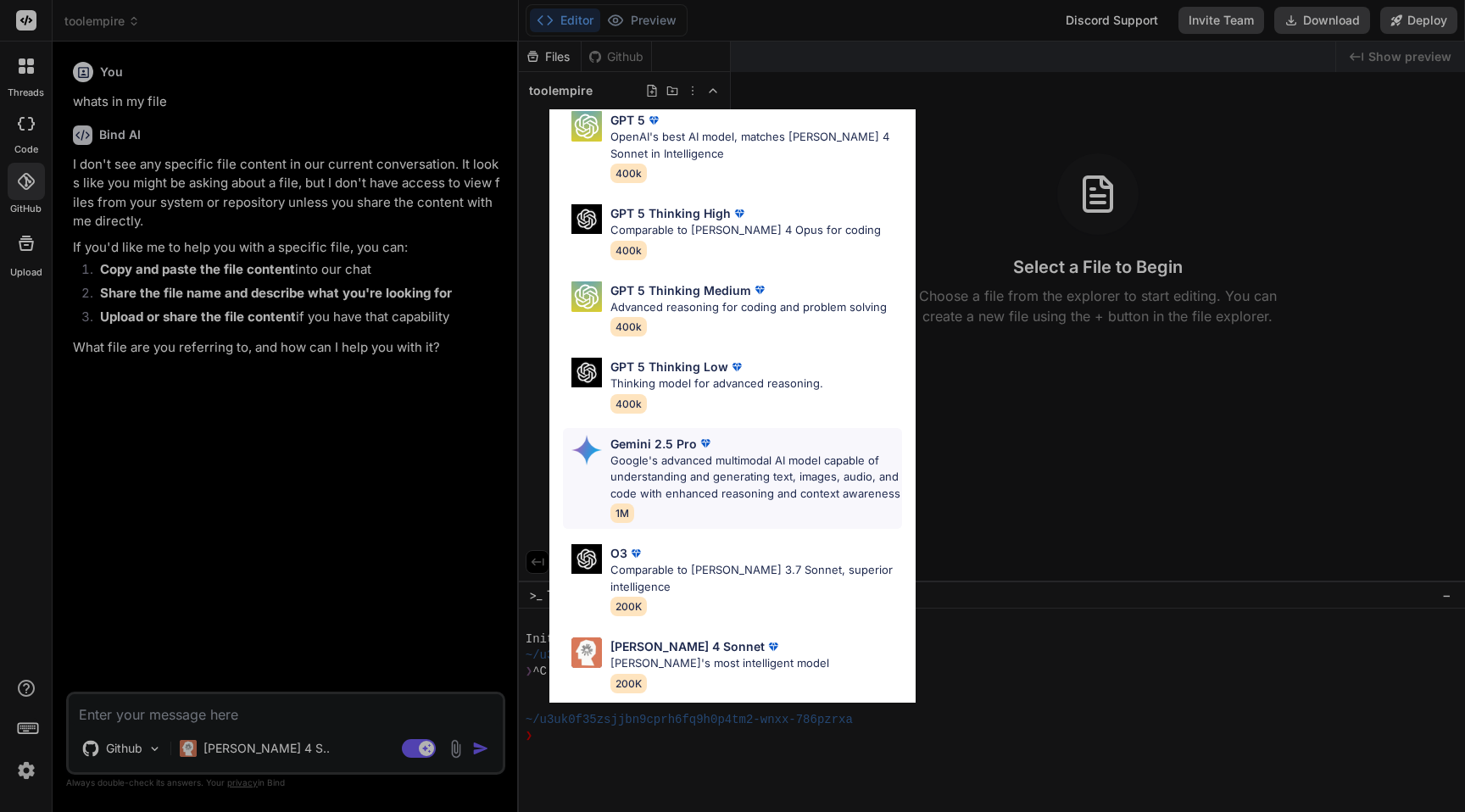
scroll to position [125, 0]
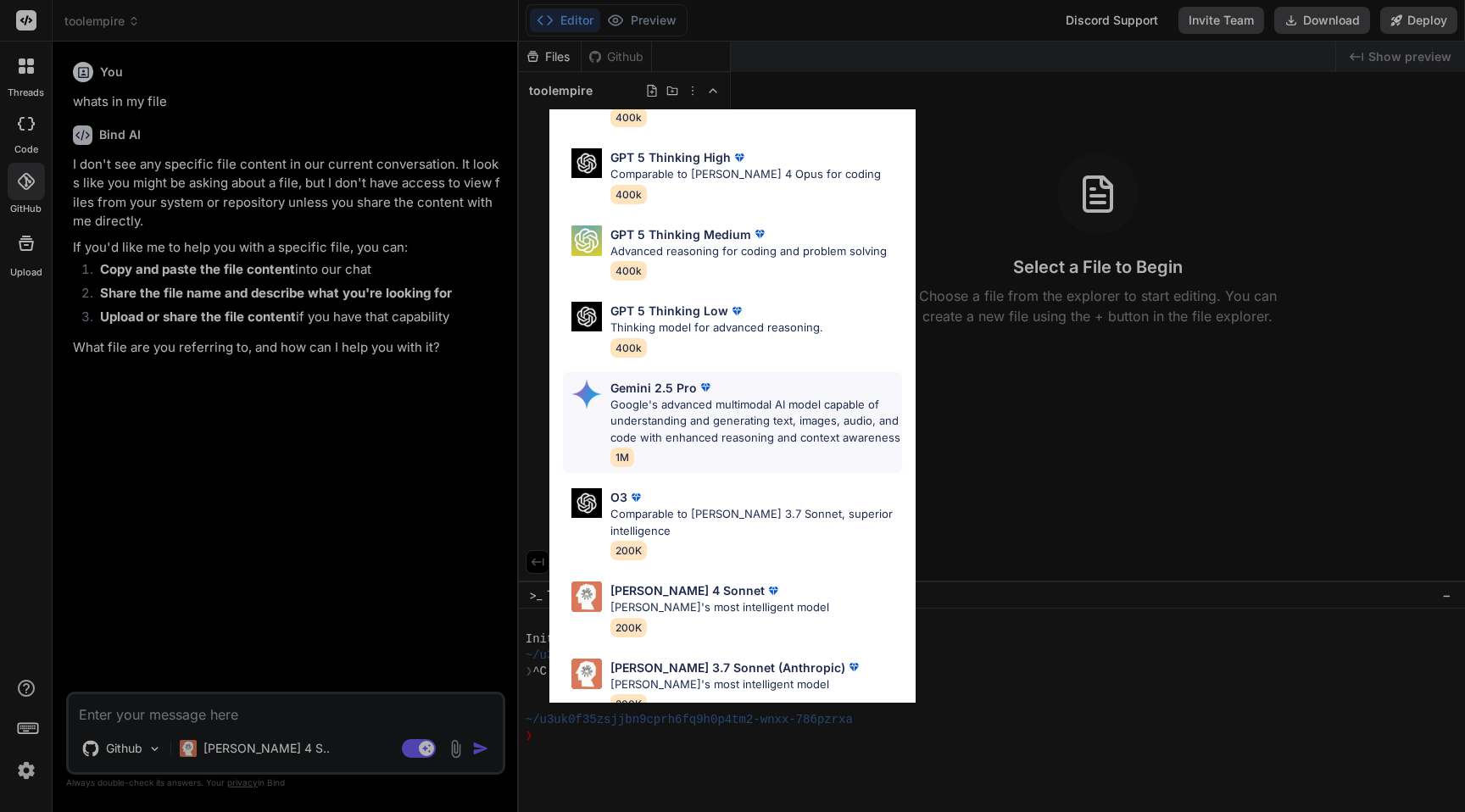
click at [681, 414] on p "Google's advanced multimodal AI model capable of understanding and generating t…" at bounding box center [756, 421] width 292 height 50
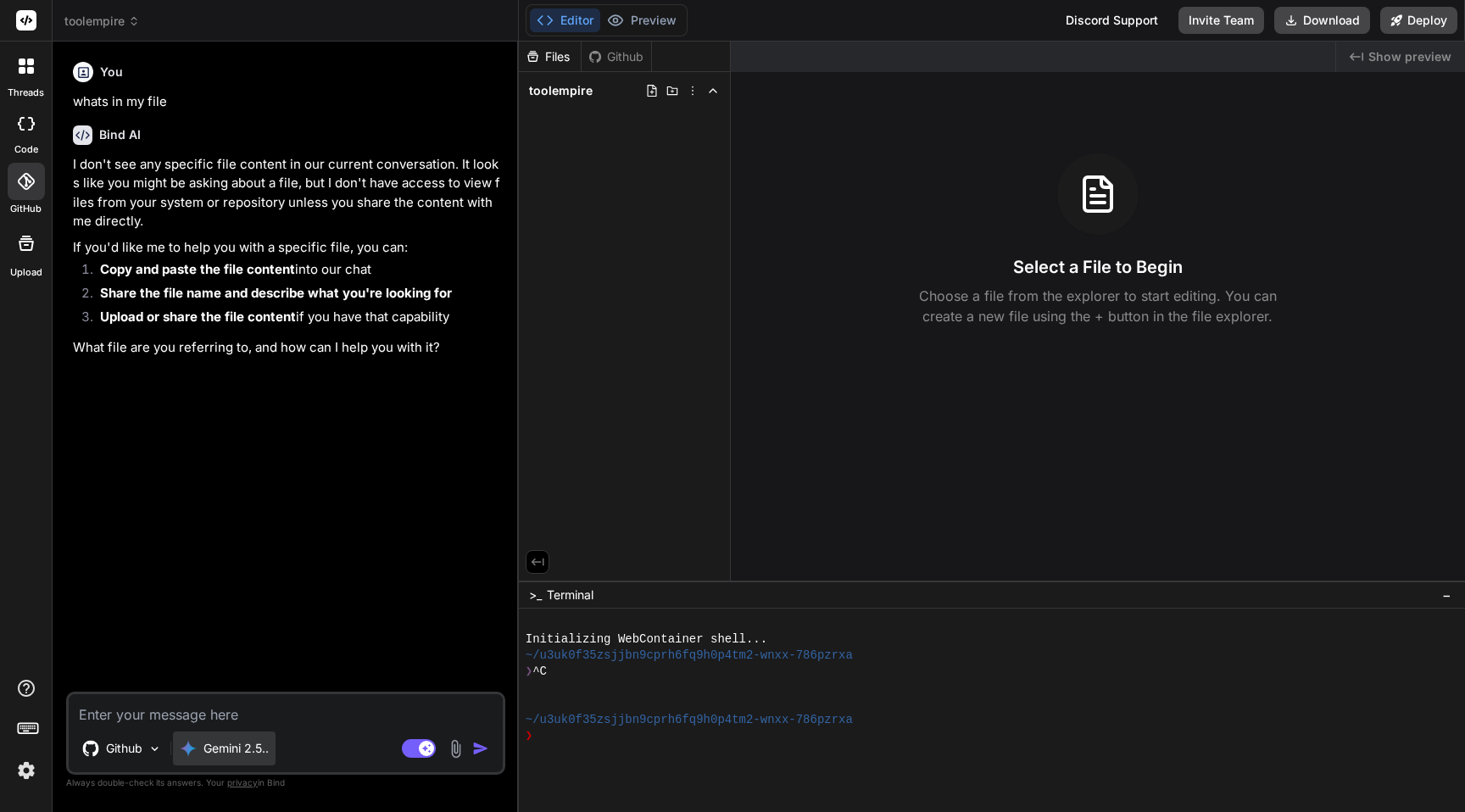
click at [236, 748] on p "Gemini 2.5.." at bounding box center [235, 749] width 65 height 17
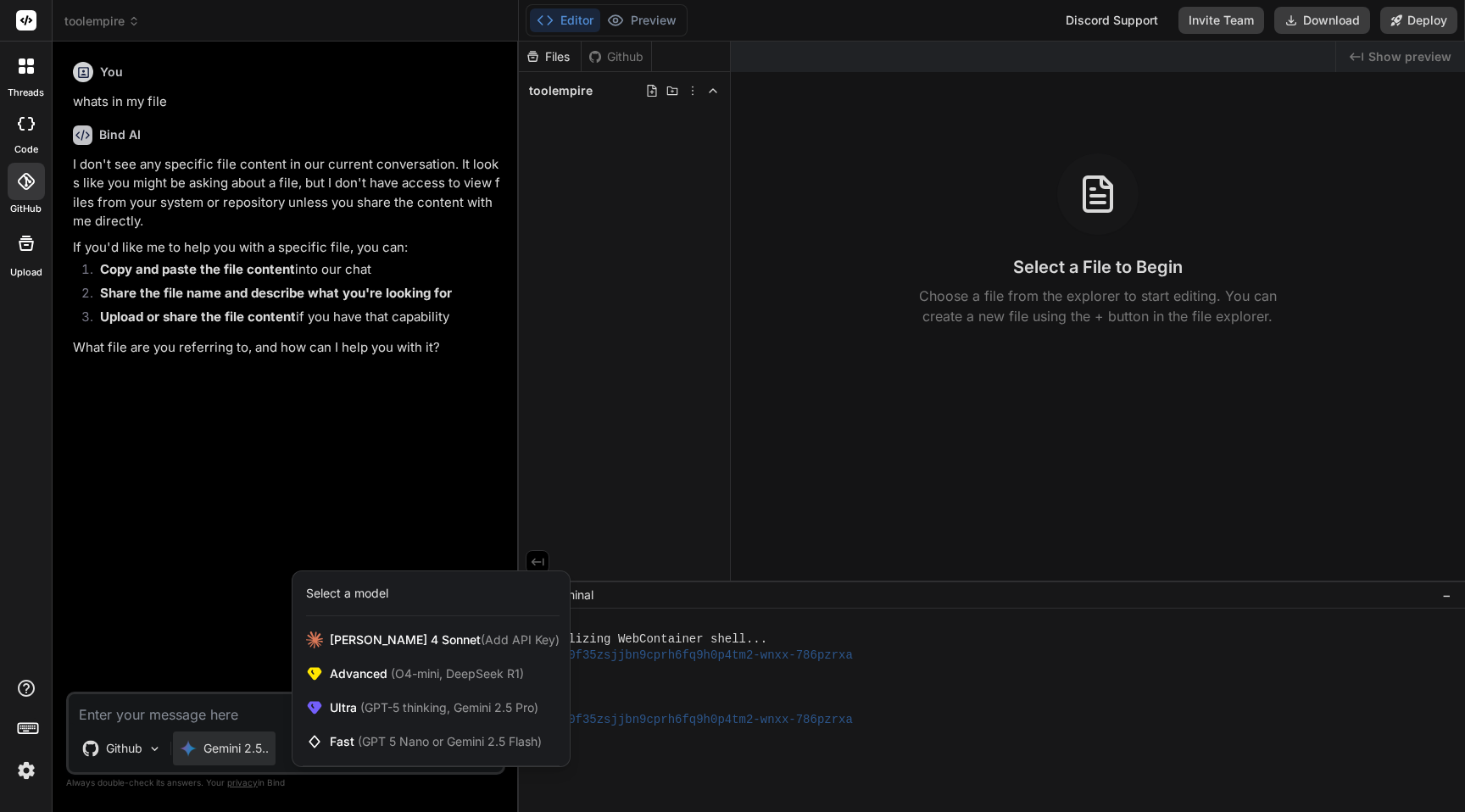
click at [228, 704] on div at bounding box center [732, 406] width 1465 height 812
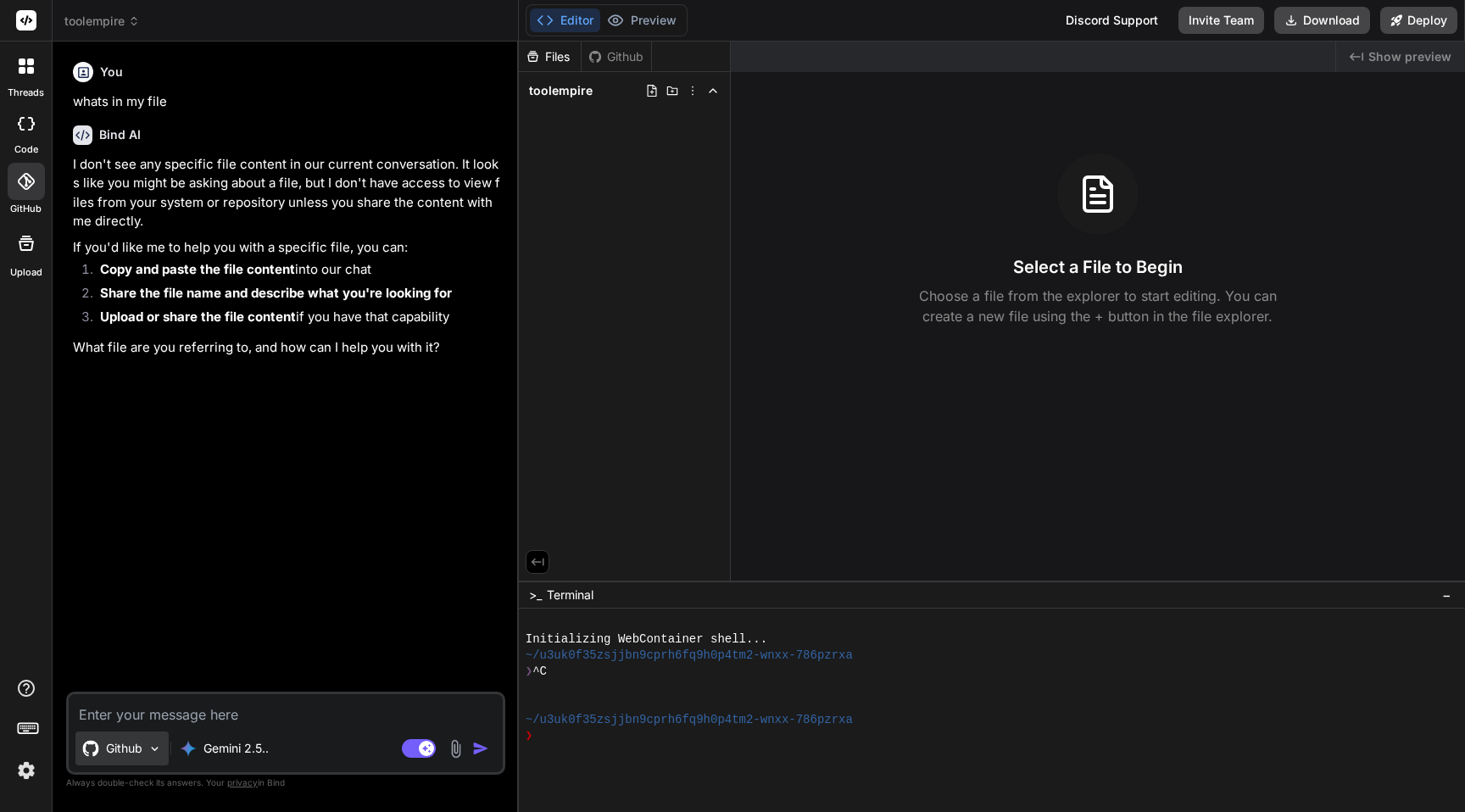
click at [129, 740] on p "Github" at bounding box center [124, 749] width 37 height 17
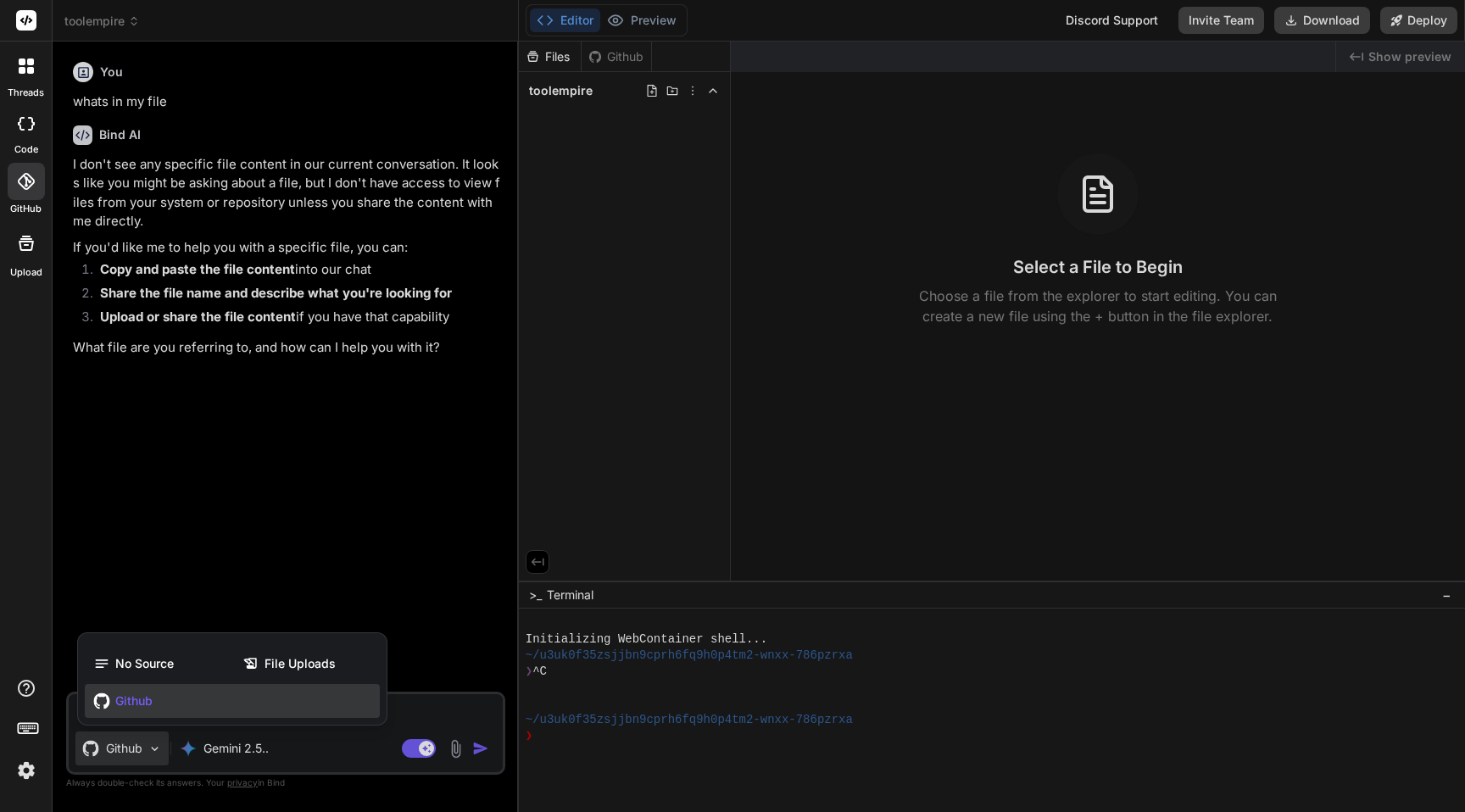
click at [227, 470] on div at bounding box center [732, 406] width 1465 height 812
type textarea "x"
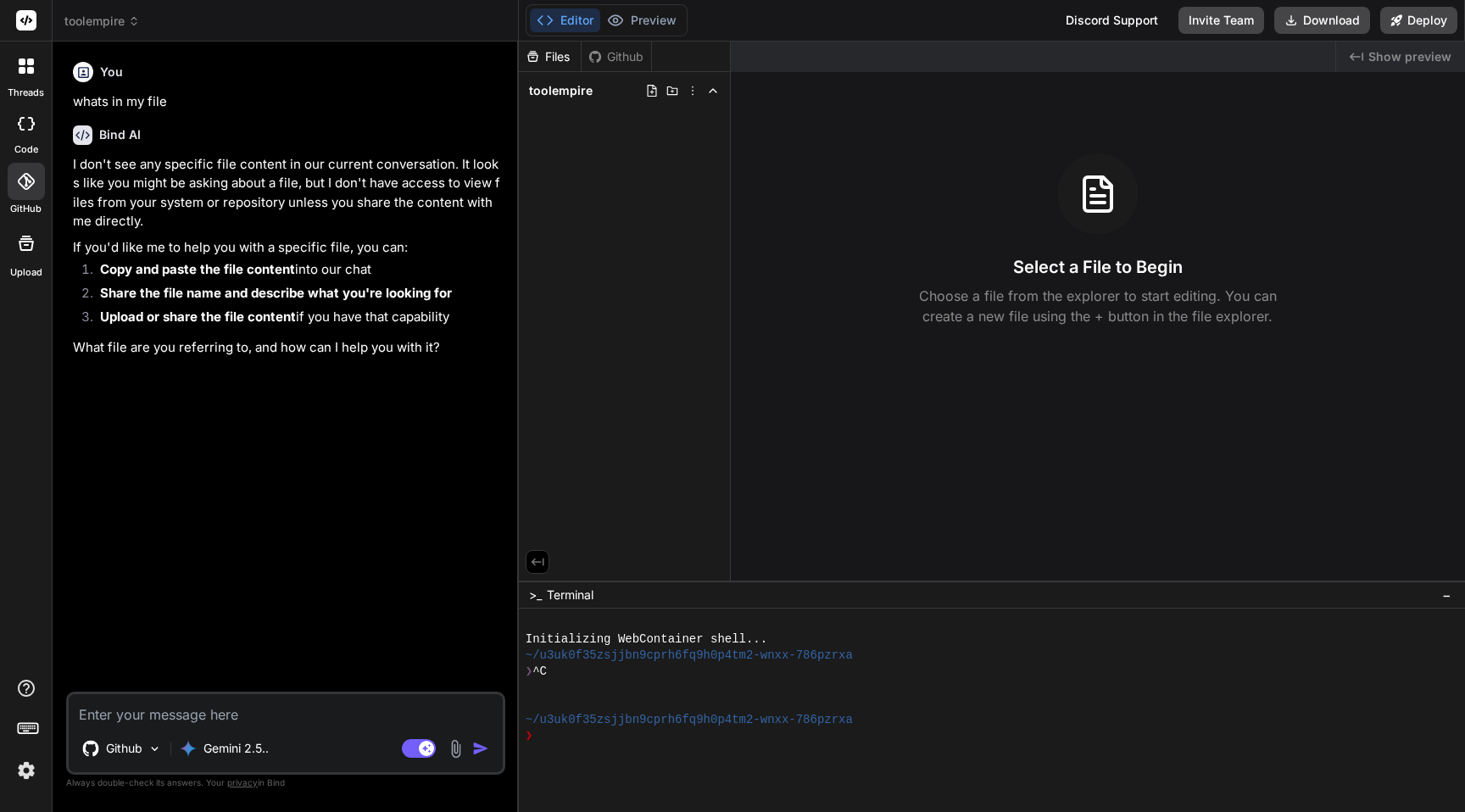
click at [18, 179] on icon at bounding box center [26, 181] width 17 height 17
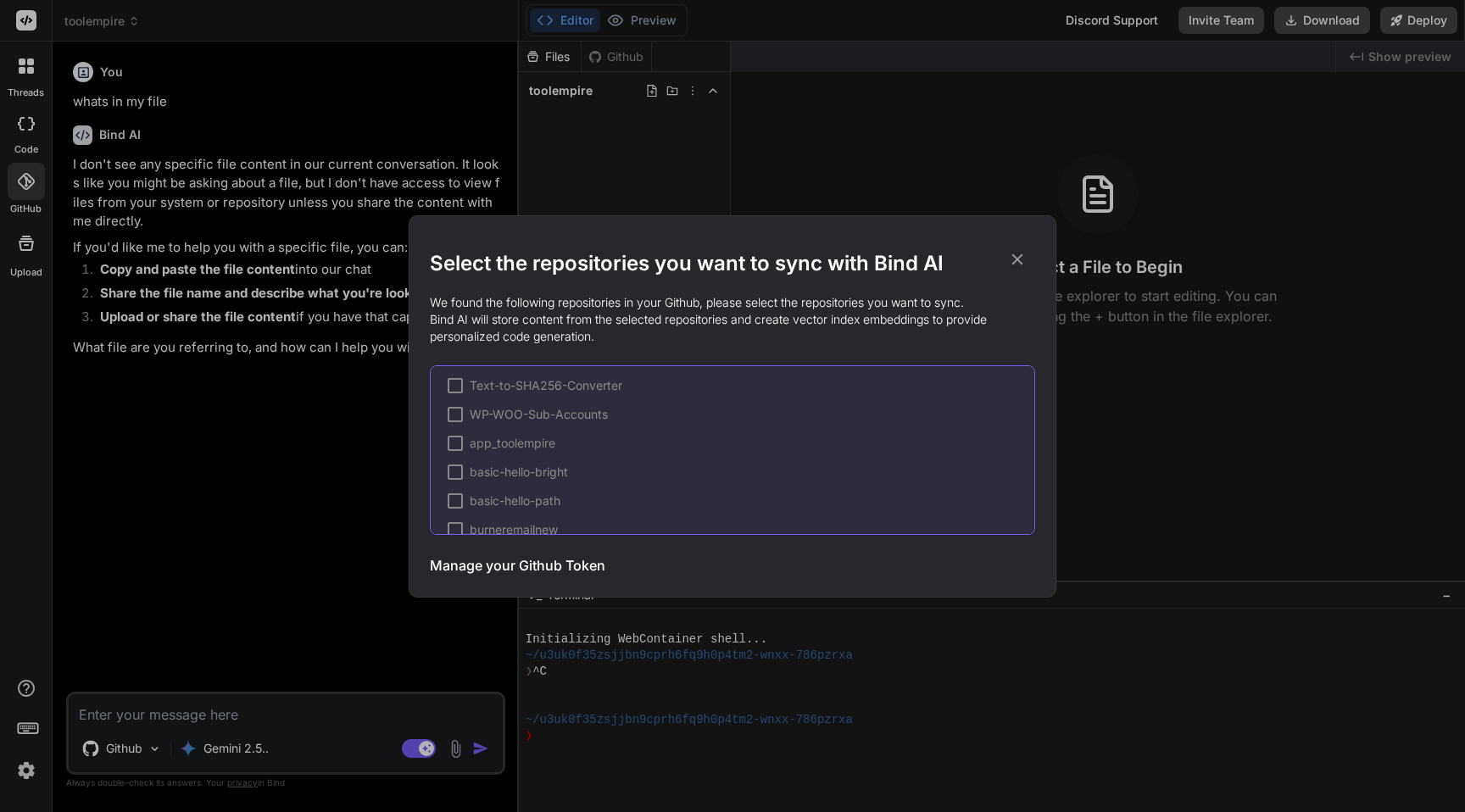
scroll to position [509, 0]
click at [664, 176] on div "Select the repositories you want to sync with Bind AI We found the following re…" at bounding box center [732, 406] width 1465 height 812
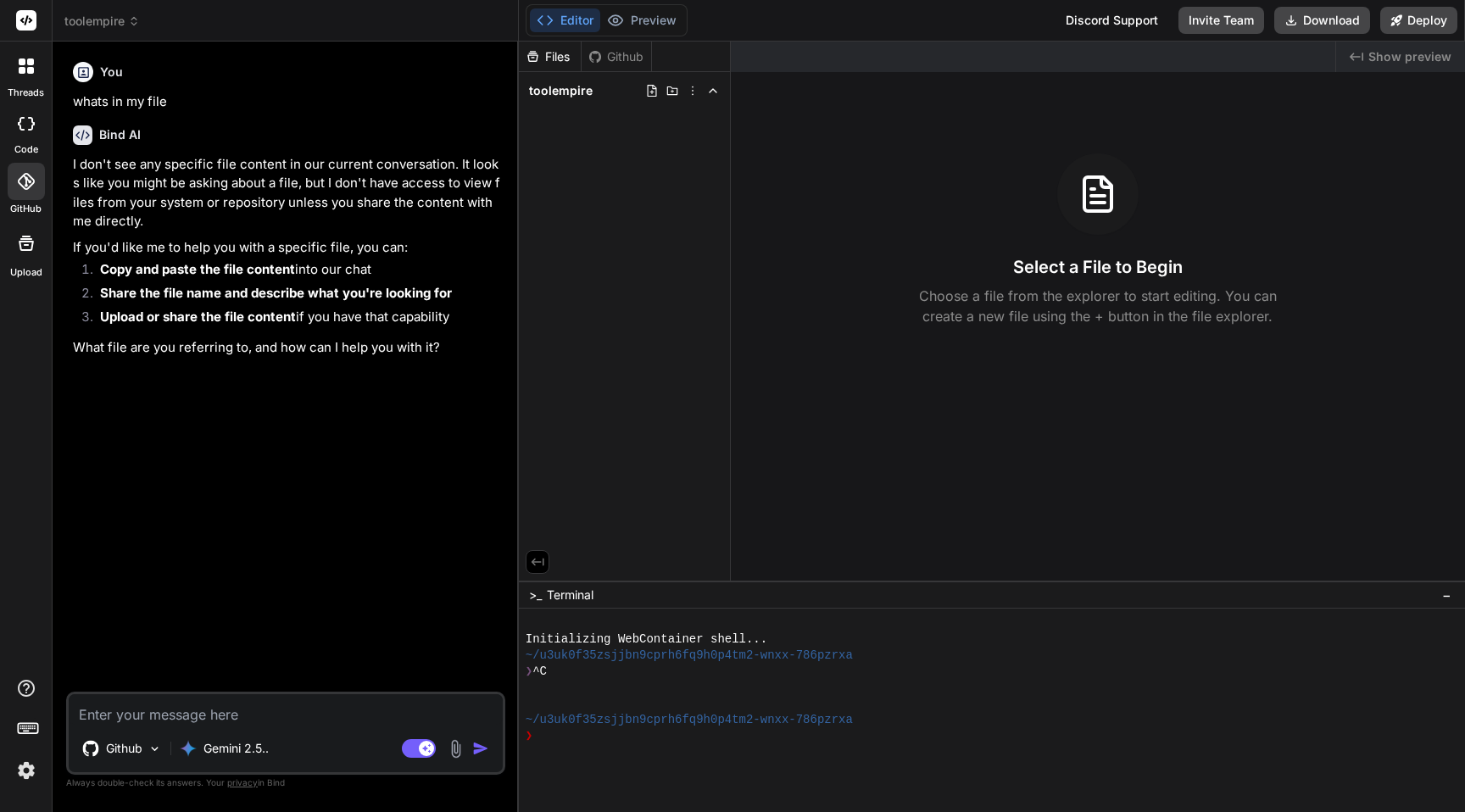
click at [6, 178] on div "GitHub" at bounding box center [26, 186] width 52 height 60
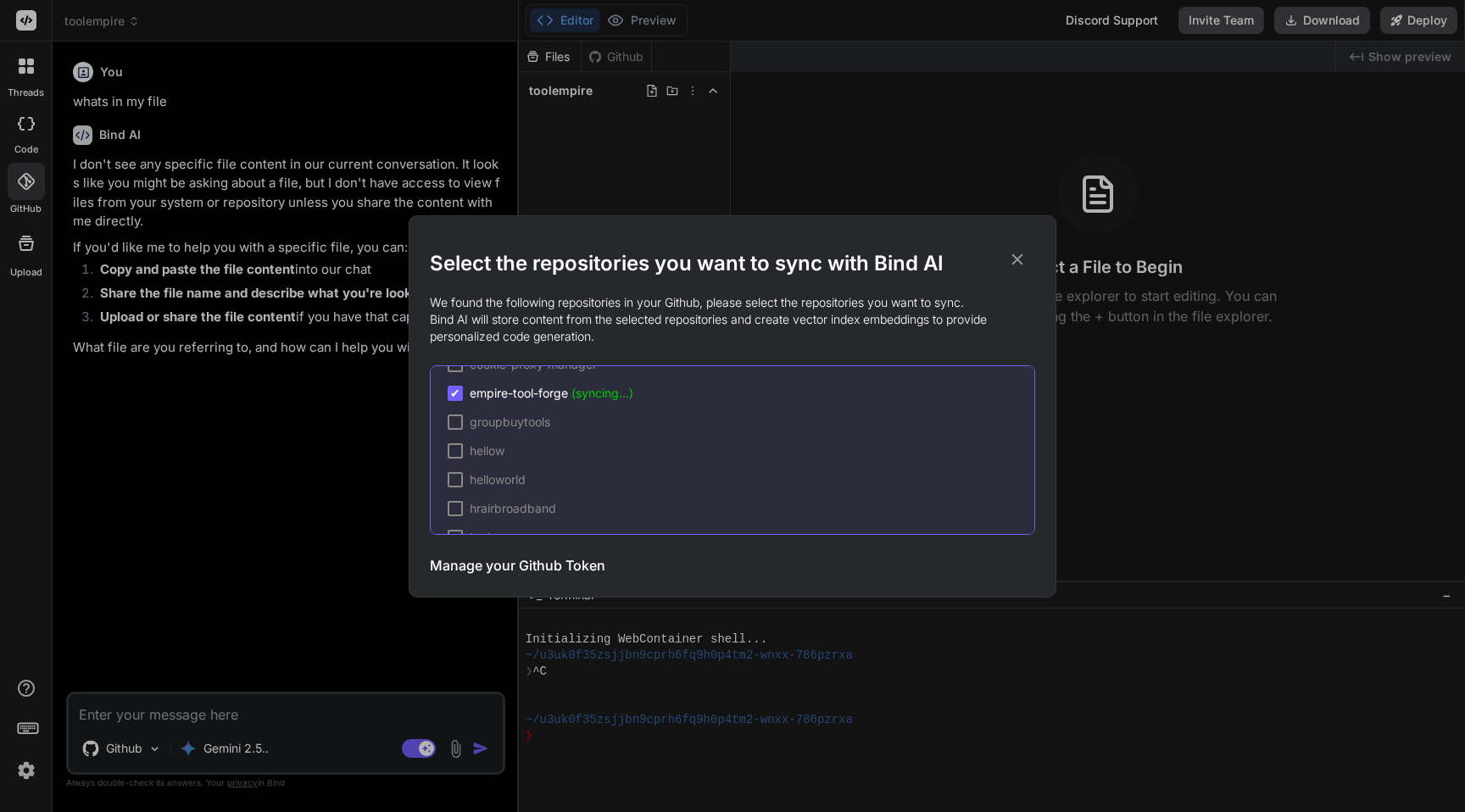
scroll to position [509, 0]
click at [1014, 252] on icon at bounding box center [1017, 260] width 19 height 19
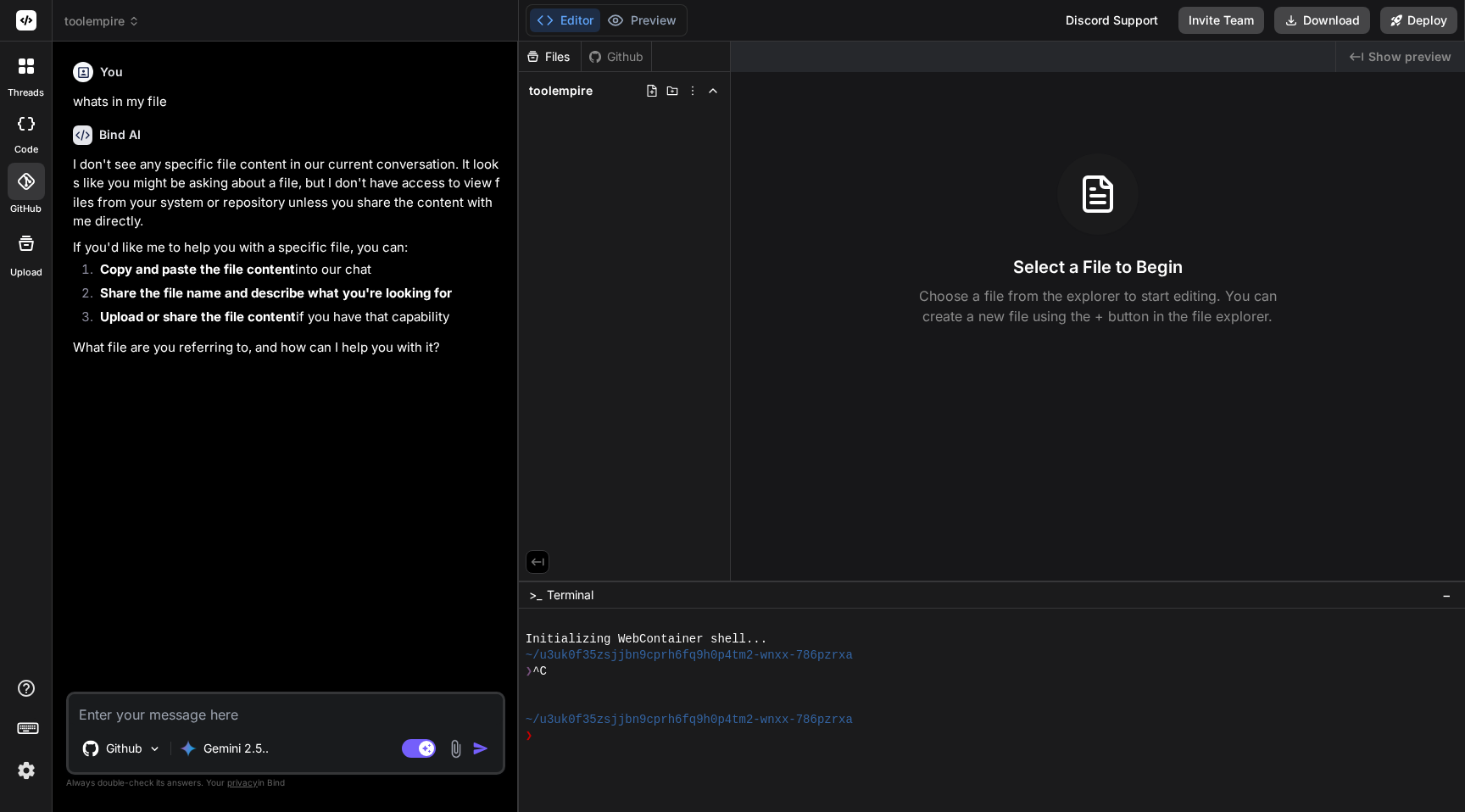
click at [12, 175] on div at bounding box center [26, 180] width 37 height 37
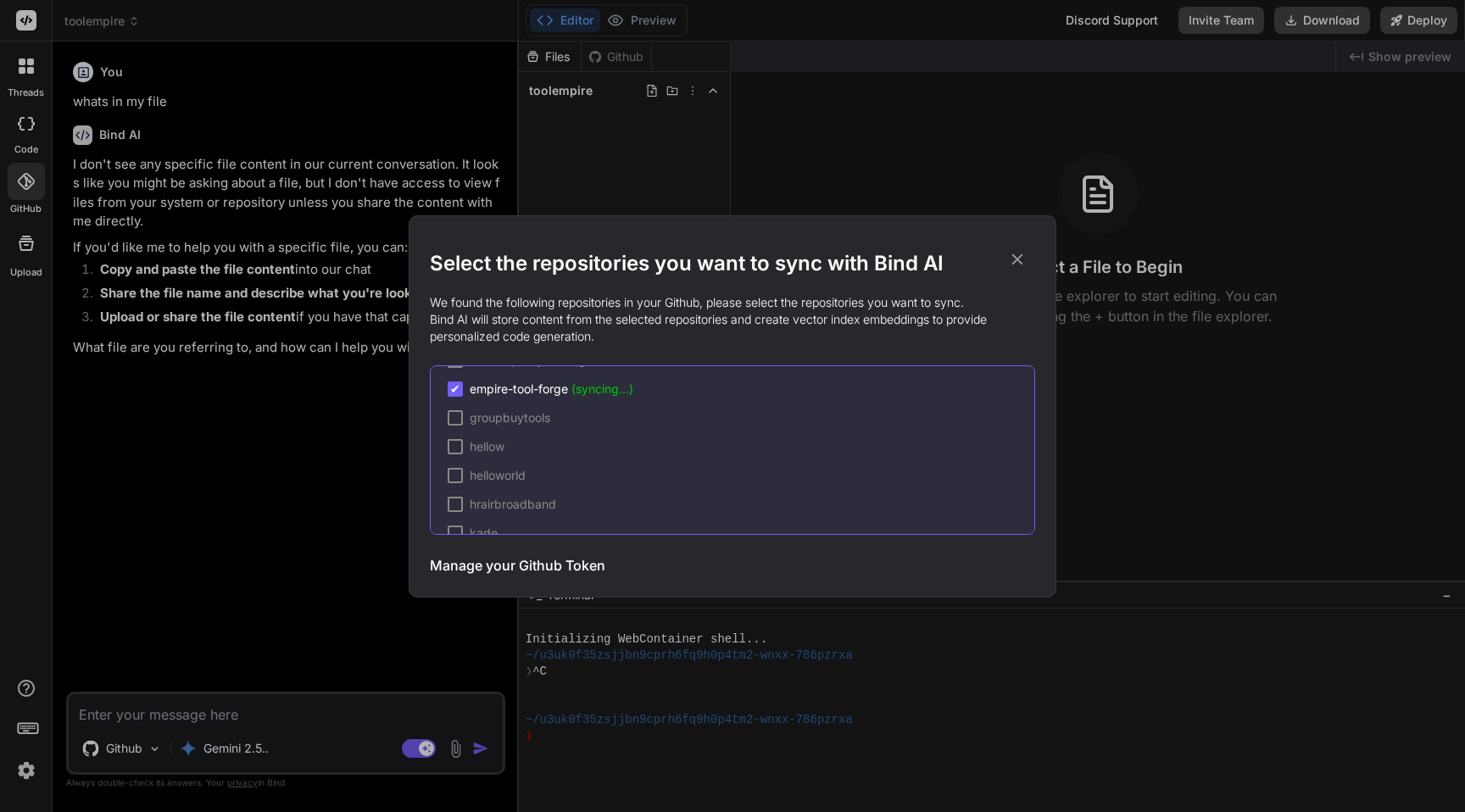
scroll to position [443, 0]
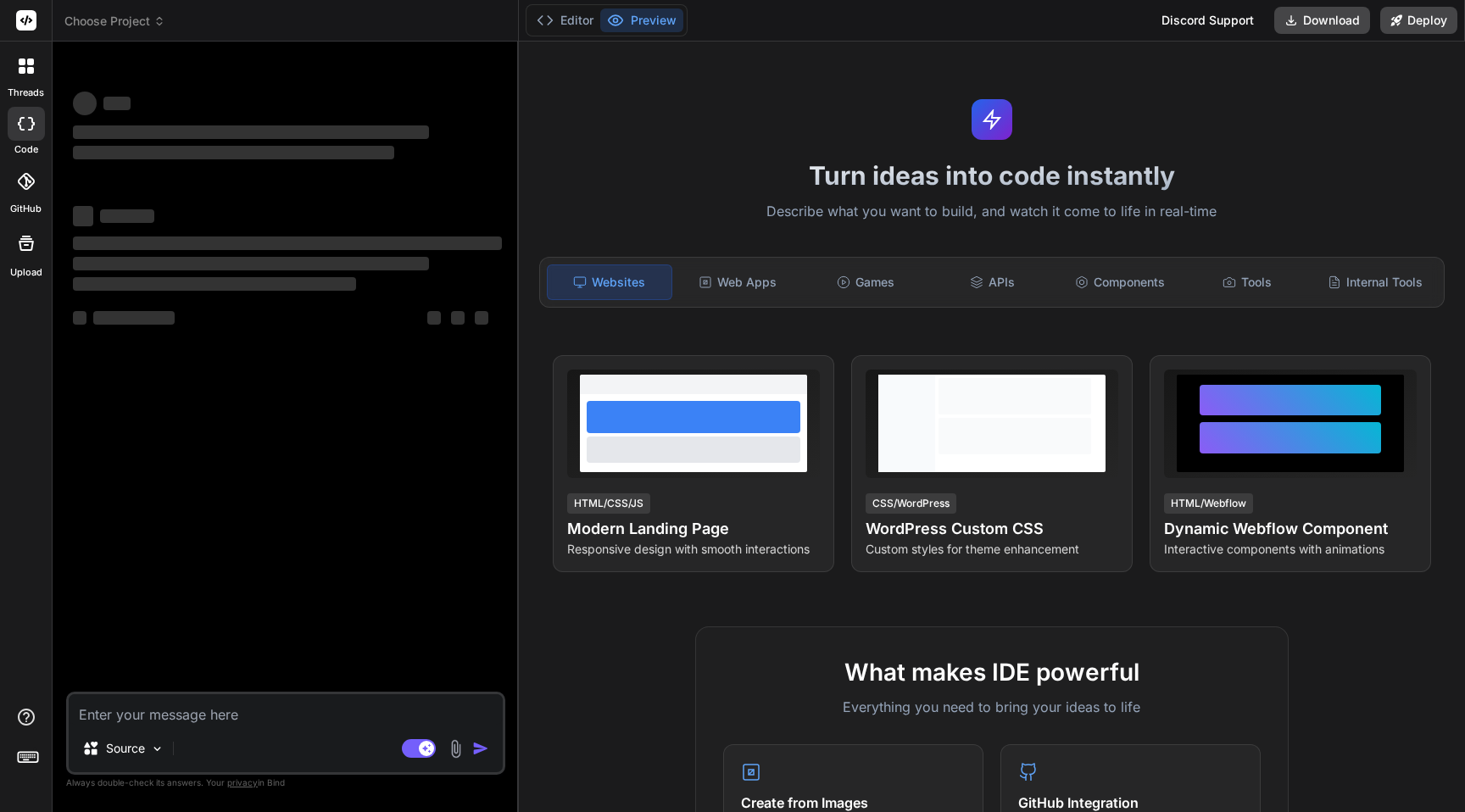
click at [26, 188] on icon at bounding box center [26, 181] width 17 height 17
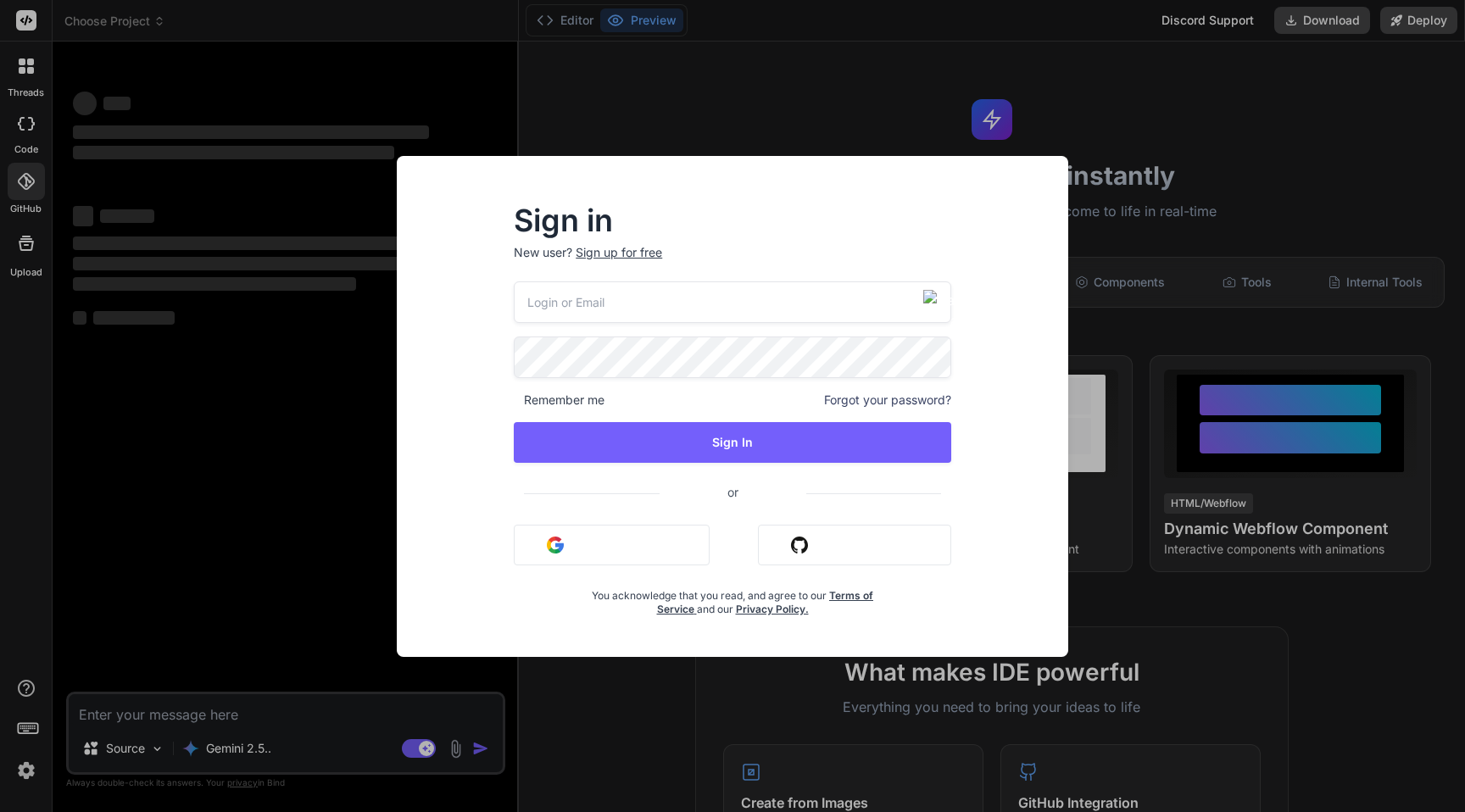
click at [280, 438] on div "Sign in New user? Sign up for free Remember me Forgot your password? Sign In or…" at bounding box center [732, 406] width 1465 height 812
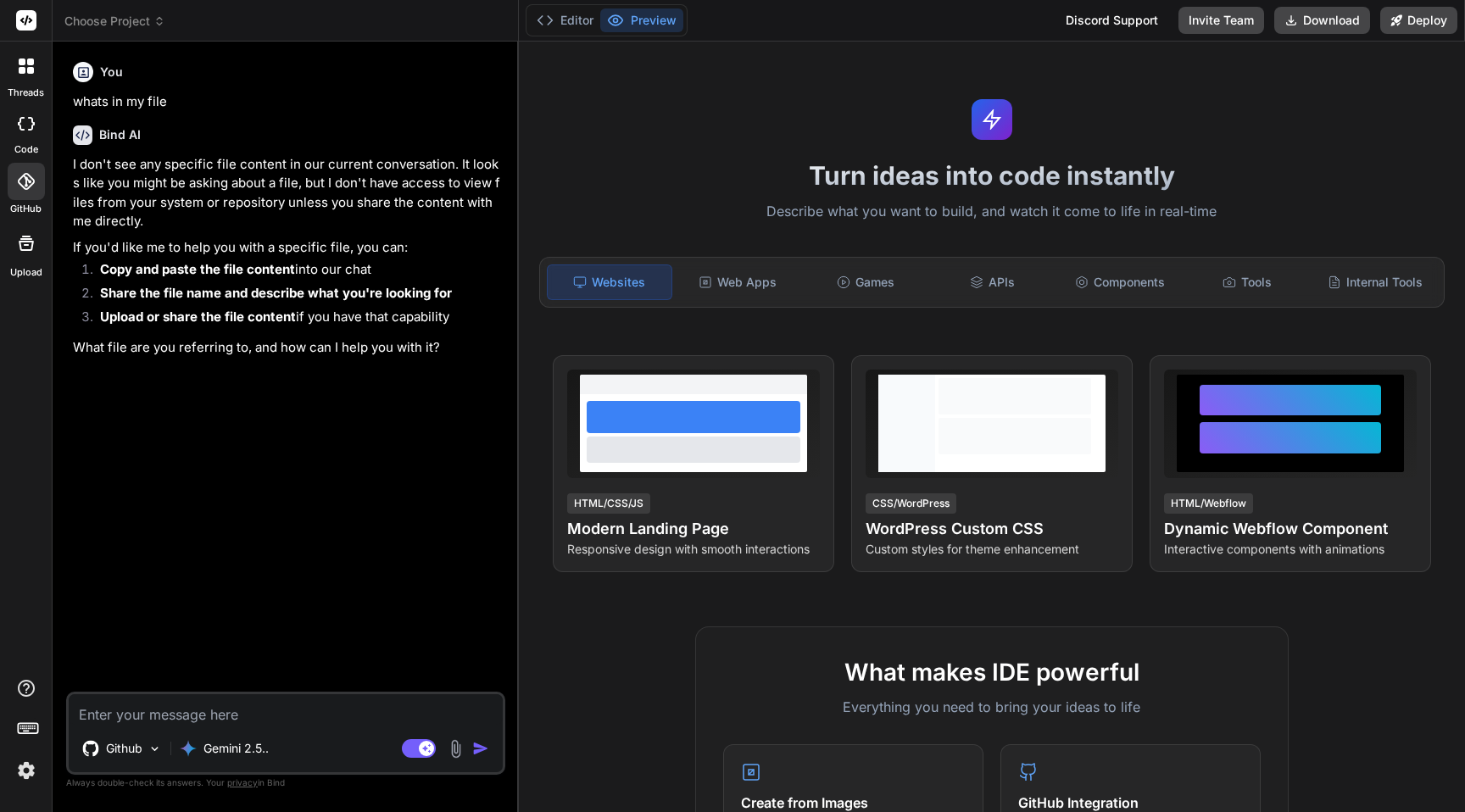
click at [28, 184] on icon at bounding box center [26, 181] width 17 height 17
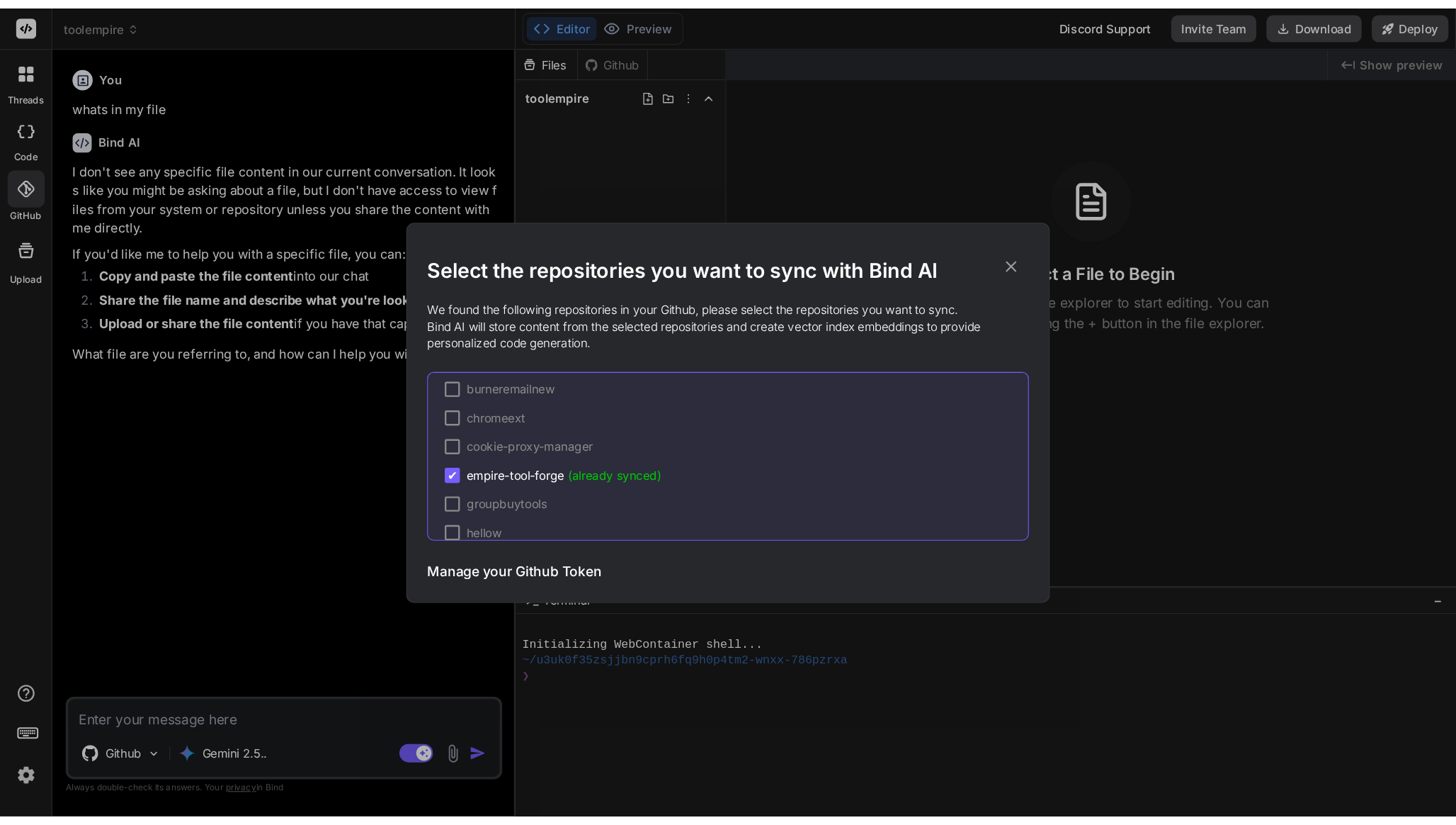
scroll to position [391, 0]
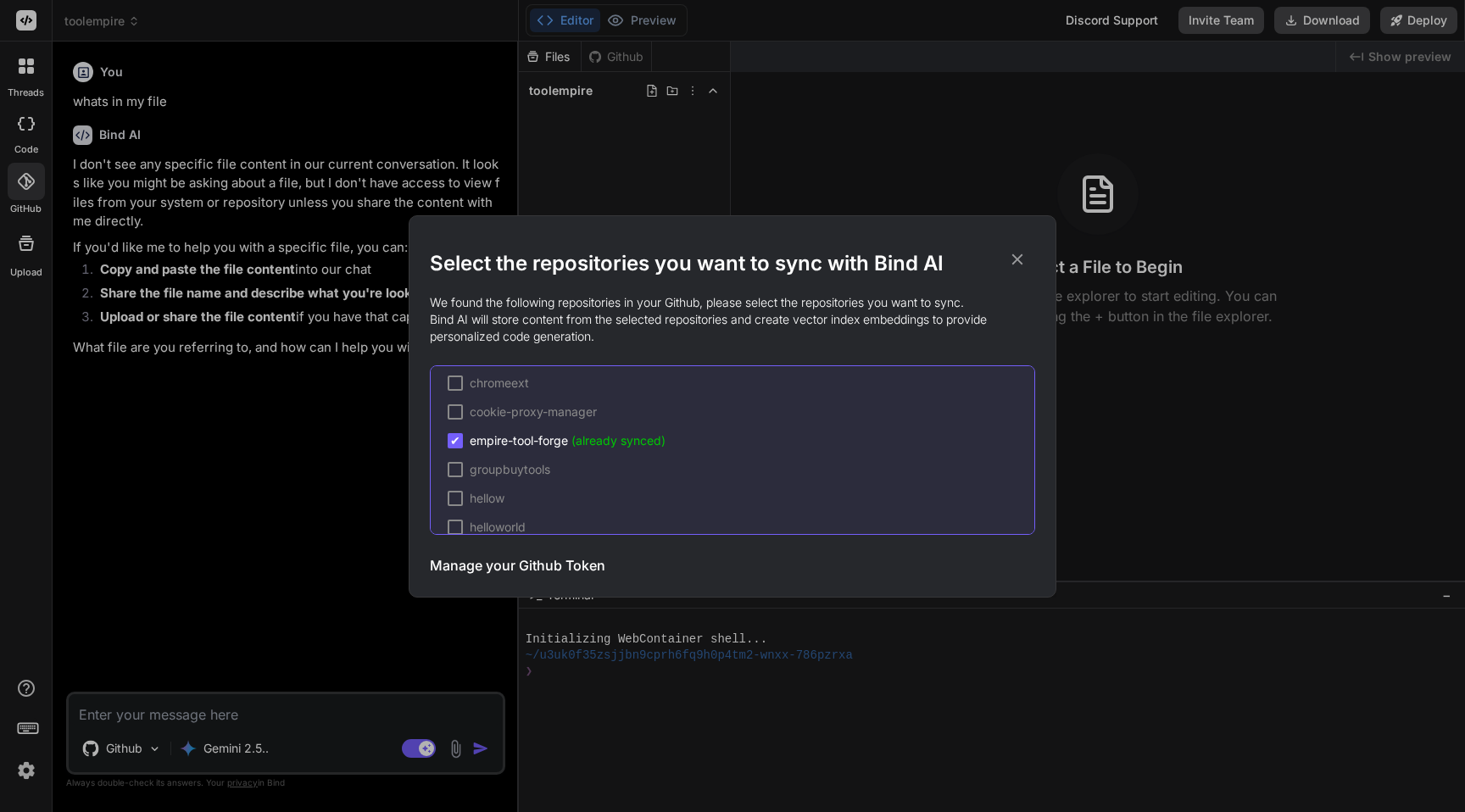
click at [1023, 252] on icon at bounding box center [1017, 260] width 19 height 19
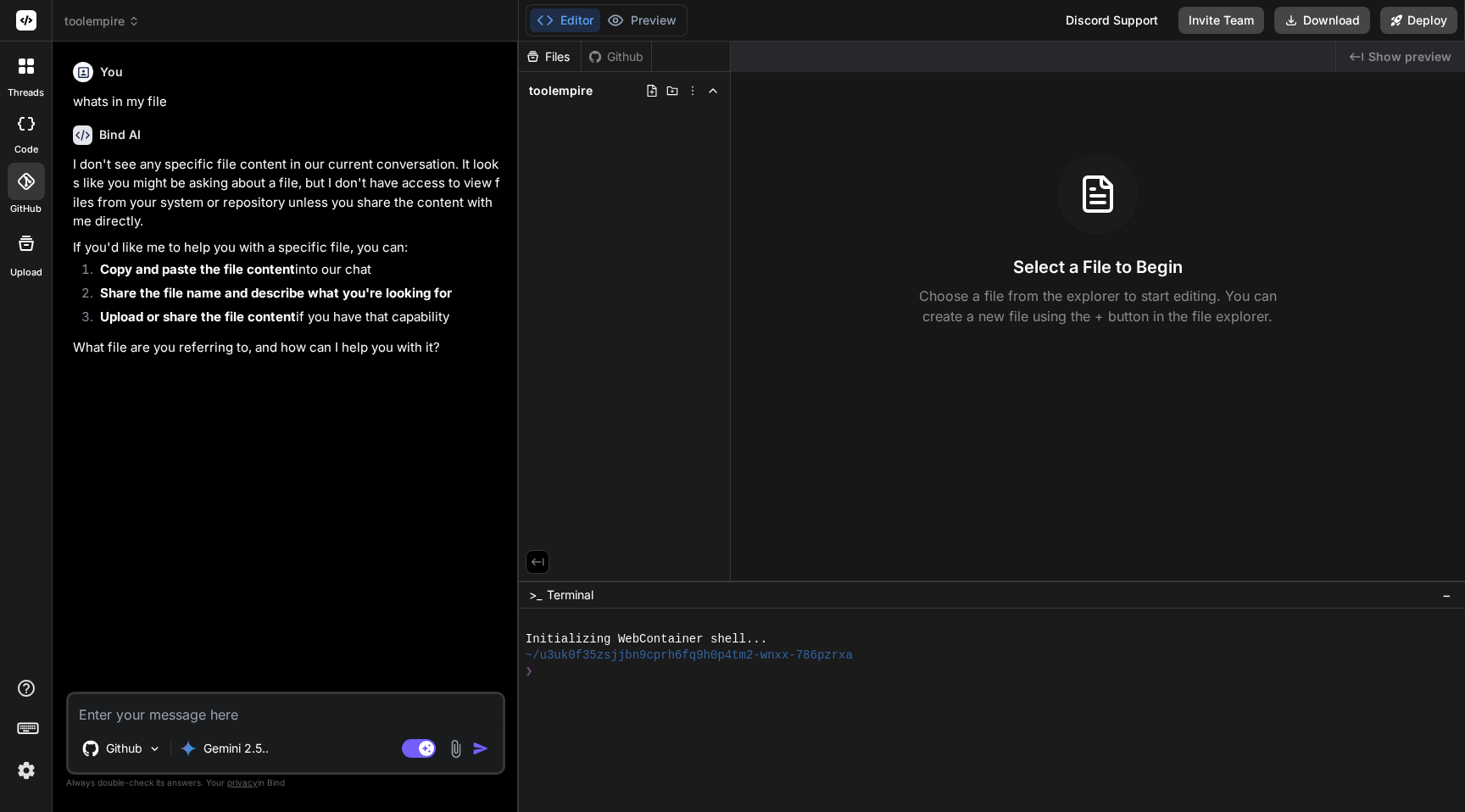
click at [162, 723] on textarea at bounding box center [286, 709] width 434 height 30
type textarea "x"
